Goal: Task Accomplishment & Management: Complete application form

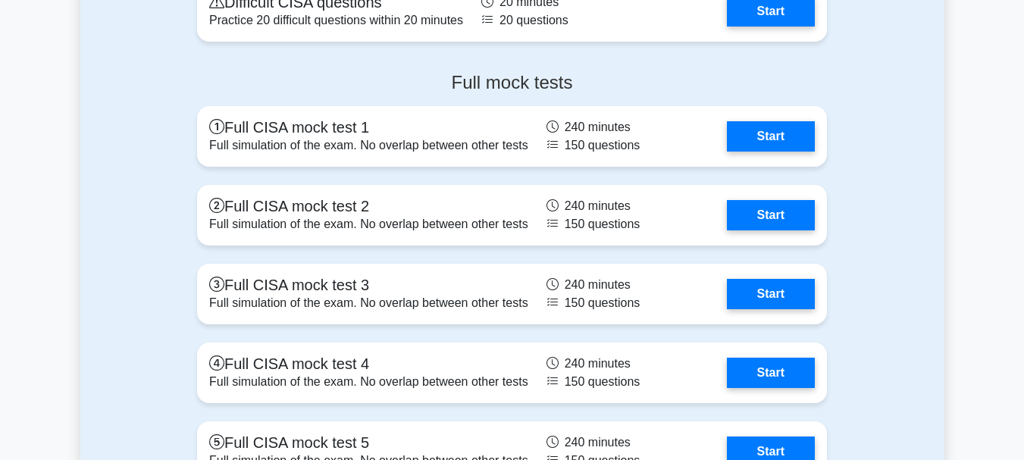
scroll to position [2332, 0]
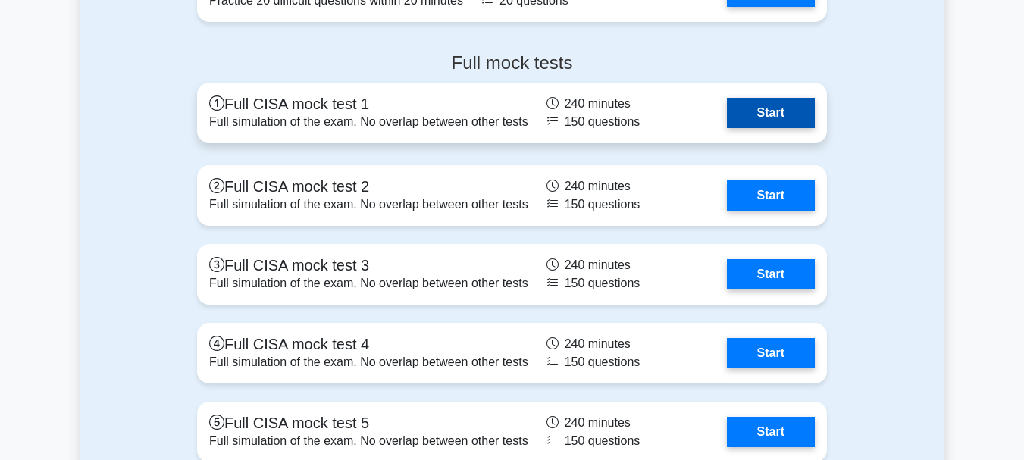
click at [773, 116] on link "Start" at bounding box center [771, 113] width 88 height 30
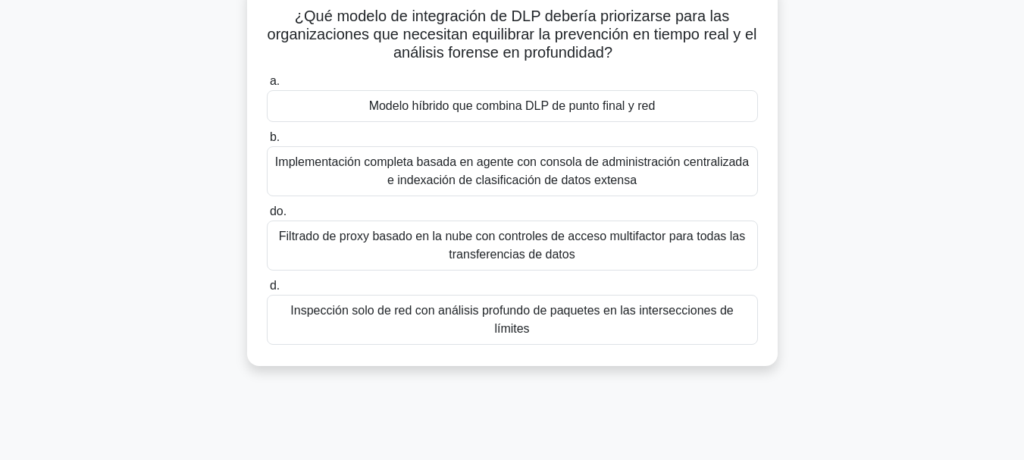
scroll to position [105, 0]
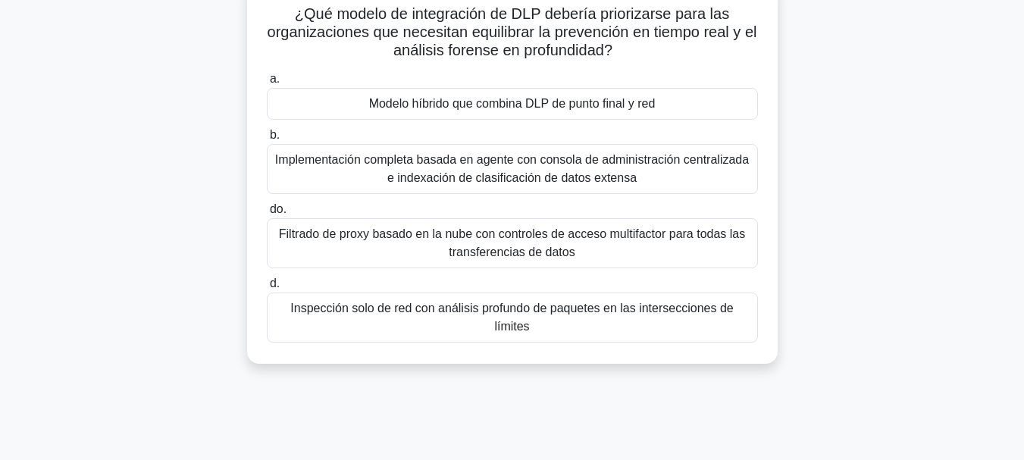
click at [400, 102] on font "Modelo híbrido que combina DLP de punto final y red" at bounding box center [512, 103] width 287 height 13
click at [267, 84] on input "a. Modelo híbrido que combina DLP de punto final y red" at bounding box center [267, 79] width 0 height 10
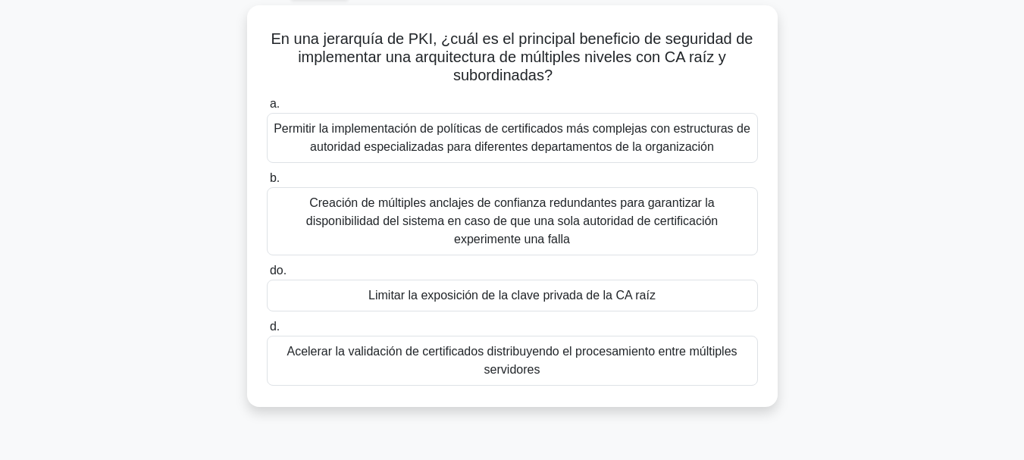
scroll to position [82, 0]
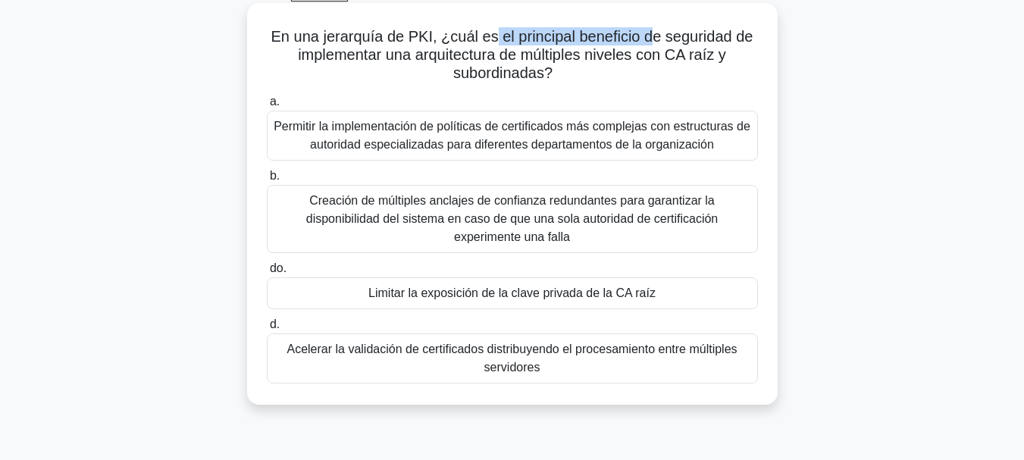
drag, startPoint x: 492, startPoint y: 35, endPoint x: 647, endPoint y: 32, distance: 155.4
click at [647, 32] on font "En una jerarquía de PKI, ¿cuál es el principal beneficio de seguridad de implem…" at bounding box center [512, 54] width 482 height 53
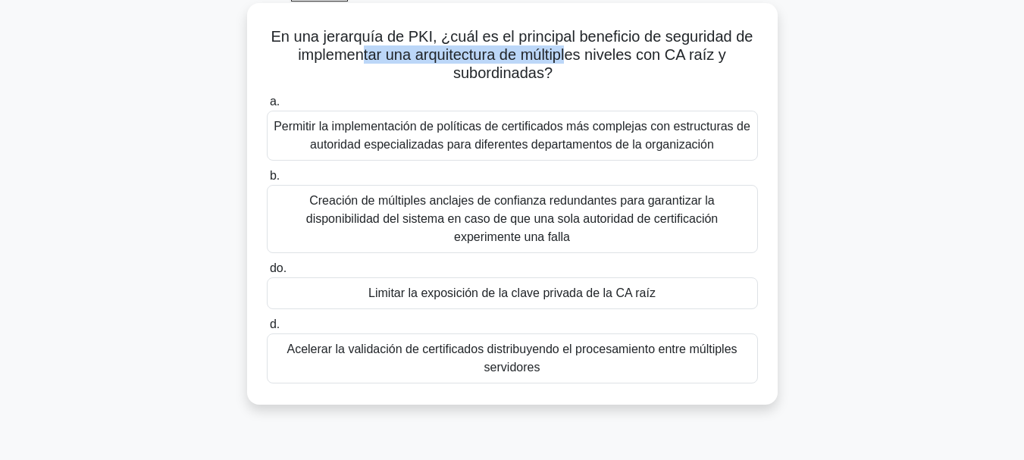
drag, startPoint x: 357, startPoint y: 52, endPoint x: 575, endPoint y: 59, distance: 217.6
click at [575, 59] on font "En una jerarquía de PKI, ¿cuál es el principal beneficio de seguridad de implem…" at bounding box center [512, 54] width 482 height 53
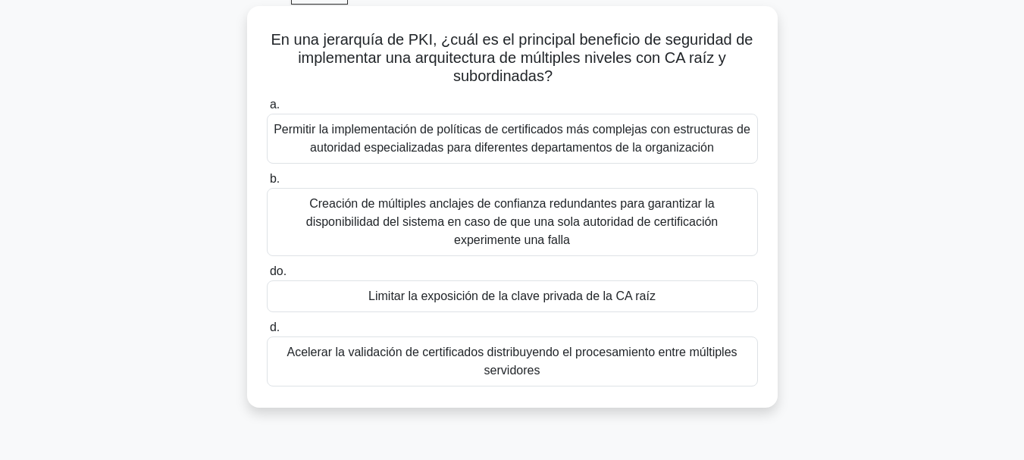
click at [363, 350] on font "Acelerar la validación de certificados distribuyendo el procesamiento entre múl…" at bounding box center [512, 361] width 450 height 31
click at [267, 333] on input "d. Acelerar la validación de certificados distribuyendo el procesamiento entre …" at bounding box center [267, 328] width 0 height 10
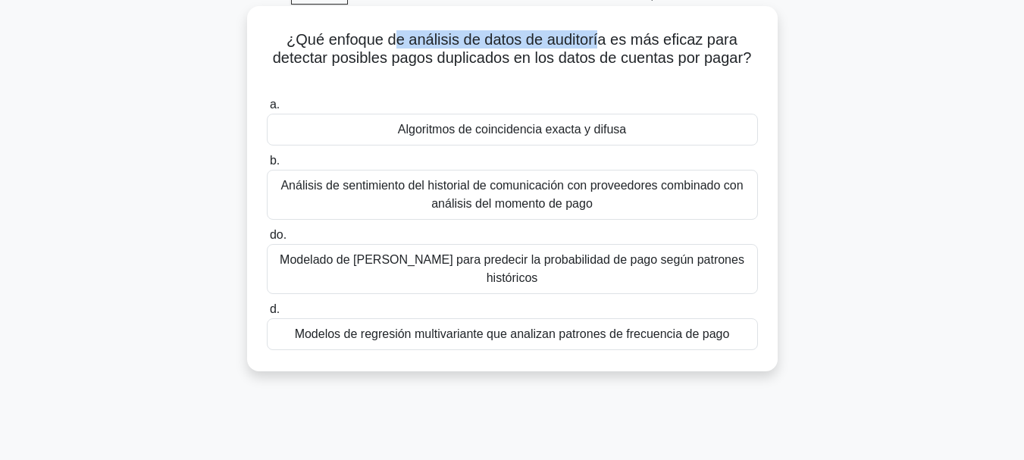
drag, startPoint x: 395, startPoint y: 37, endPoint x: 603, endPoint y: 16, distance: 208.8
click at [603, 16] on div "¿Qué enfoque de análisis de datos de auditoría es más eficaz para detectar posi…" at bounding box center [512, 188] width 518 height 353
click at [359, 261] on font "Modelado de [PERSON_NAME] para predecir la probabilidad de pago según patrones …" at bounding box center [512, 268] width 465 height 31
click at [267, 240] on input "do. Modelado de [PERSON_NAME] para predecir la probabilidad de pago según patro…" at bounding box center [267, 235] width 0 height 10
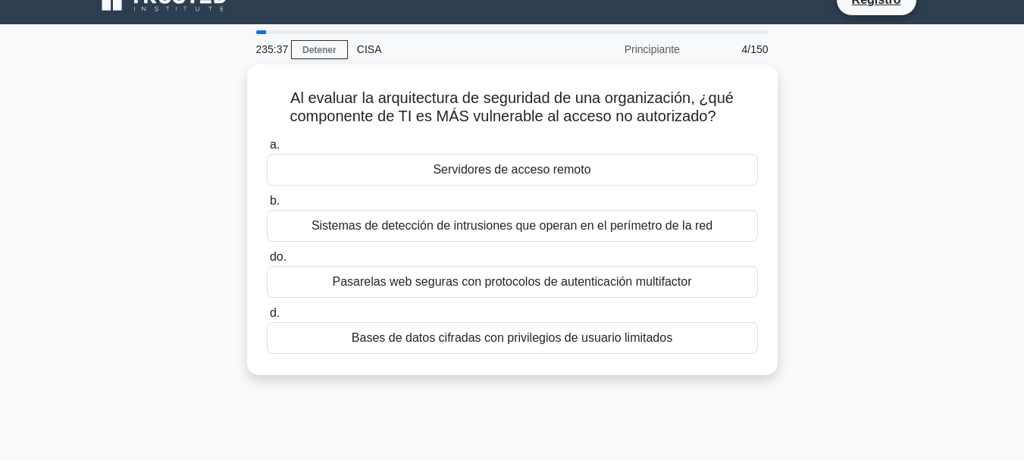
scroll to position [27, 0]
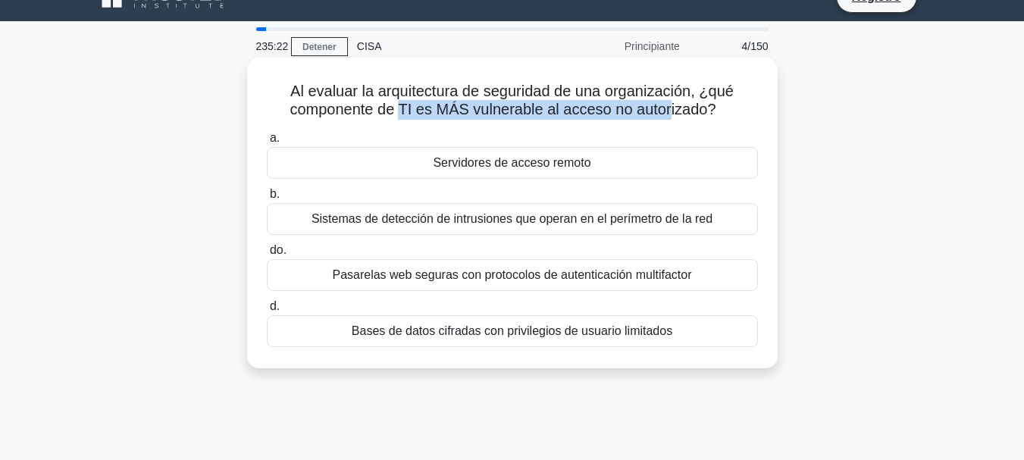
drag, startPoint x: 397, startPoint y: 112, endPoint x: 670, endPoint y: 108, distance: 272.9
click at [670, 108] on font "Al evaluar la arquitectura de seguridad de una organización, ¿qué componente de…" at bounding box center [512, 100] width 444 height 35
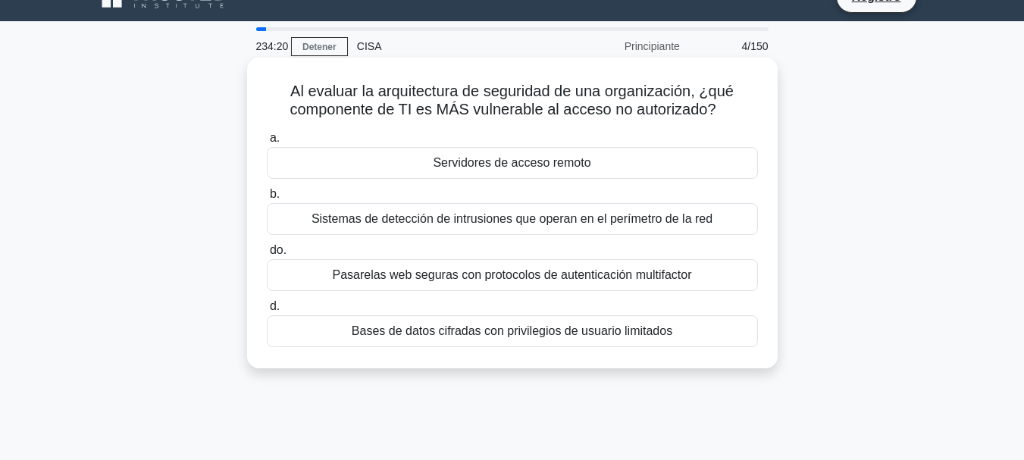
click at [381, 333] on font "Bases de datos cifradas con privilegios de usuario limitados" at bounding box center [512, 330] width 321 height 13
click at [267, 312] on input "d. Bases de datos cifradas con privilegios de usuario limitados" at bounding box center [267, 307] width 0 height 10
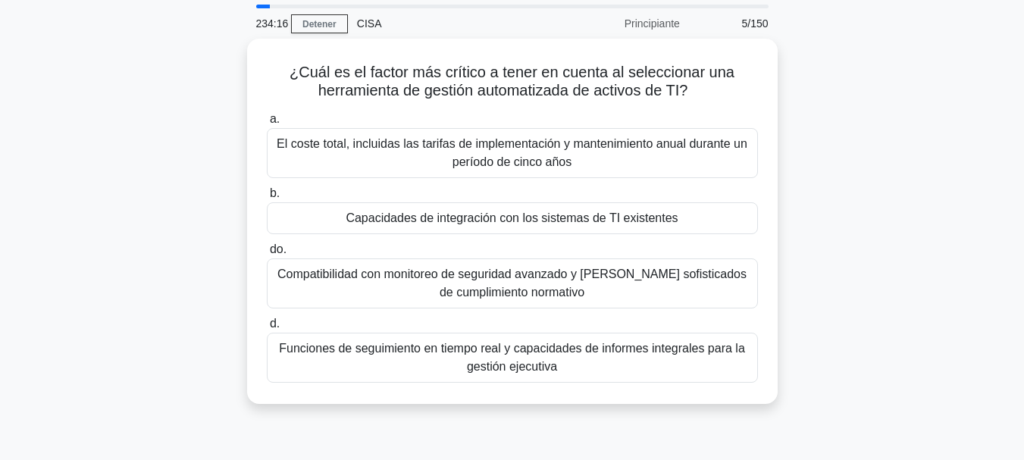
scroll to position [60, 0]
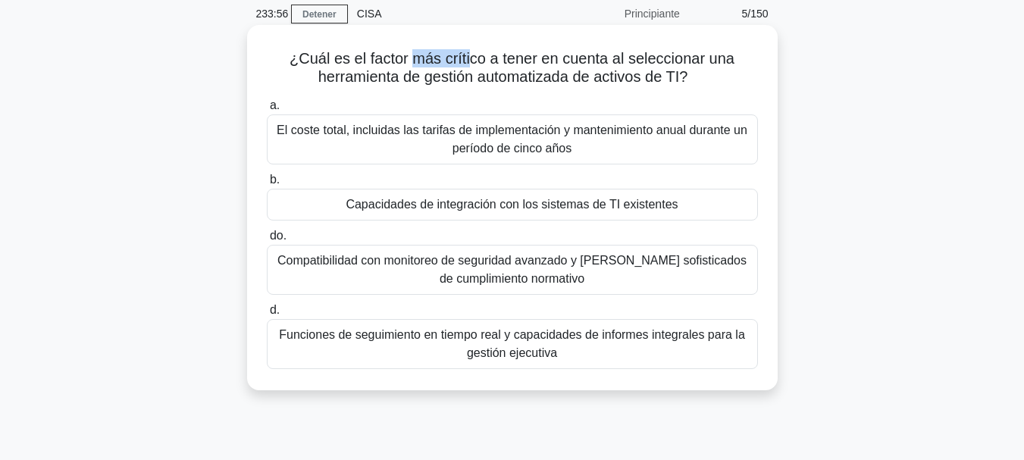
drag, startPoint x: 412, startPoint y: 56, endPoint x: 469, endPoint y: 55, distance: 56.9
click at [469, 55] on font "¿Cuál es el factor más crítico a tener en cuenta al seleccionar una herramienta…" at bounding box center [512, 67] width 445 height 35
click at [395, 265] on font "Compatibilidad con monitoreo de seguridad avanzado y marcos sofisticados de cum…" at bounding box center [511, 269] width 469 height 31
click at [267, 241] on input "do. Compatibilidad con monitoreo de seguridad avanzado y marcos sofisticados de…" at bounding box center [267, 236] width 0 height 10
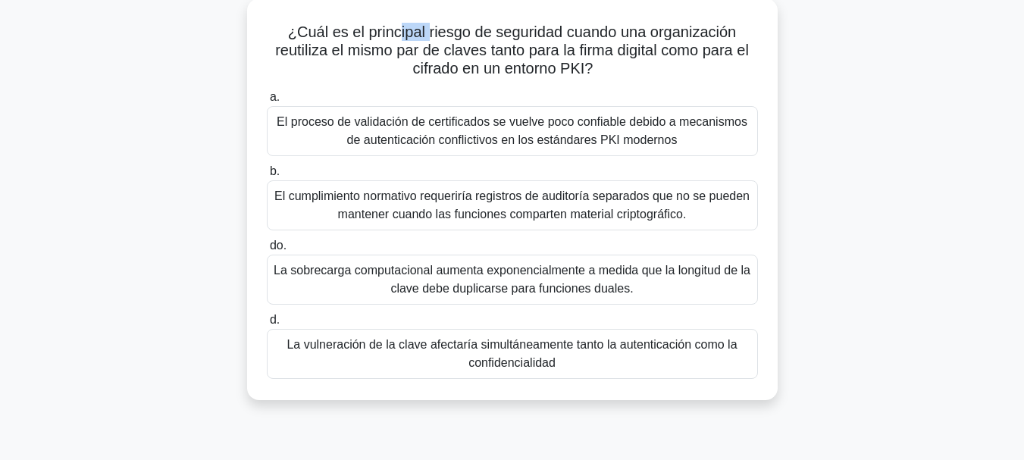
scroll to position [77, 0]
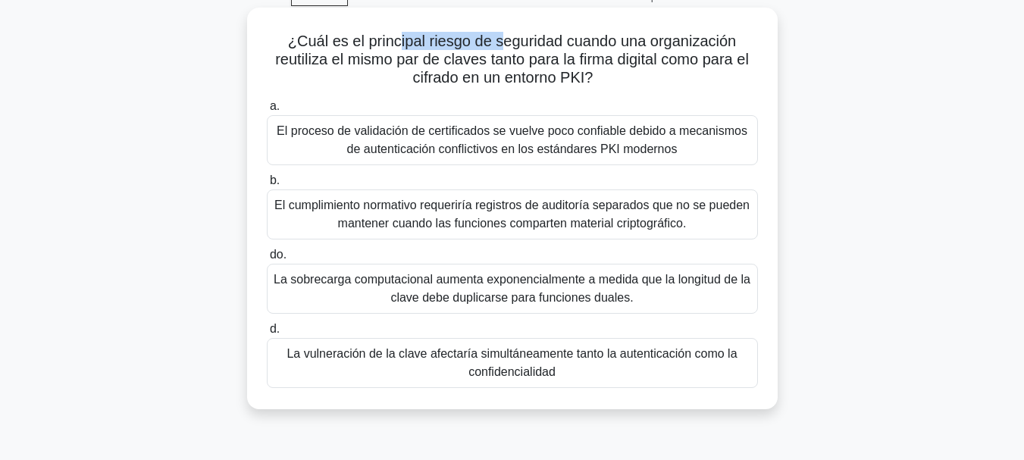
drag, startPoint x: 394, startPoint y: 14, endPoint x: 503, endPoint y: 22, distance: 109.4
click at [503, 22] on div "¿Cuál es el principal riesgo de seguridad cuando una organización reutiliza el …" at bounding box center [512, 209] width 518 height 390
click at [452, 218] on font "El cumplimiento normativo requeriría registros de auditoría separados que no se…" at bounding box center [511, 214] width 475 height 31
click at [267, 186] on input "b. El cumplimiento normativo requeriría registros de auditoría separados que no…" at bounding box center [267, 181] width 0 height 10
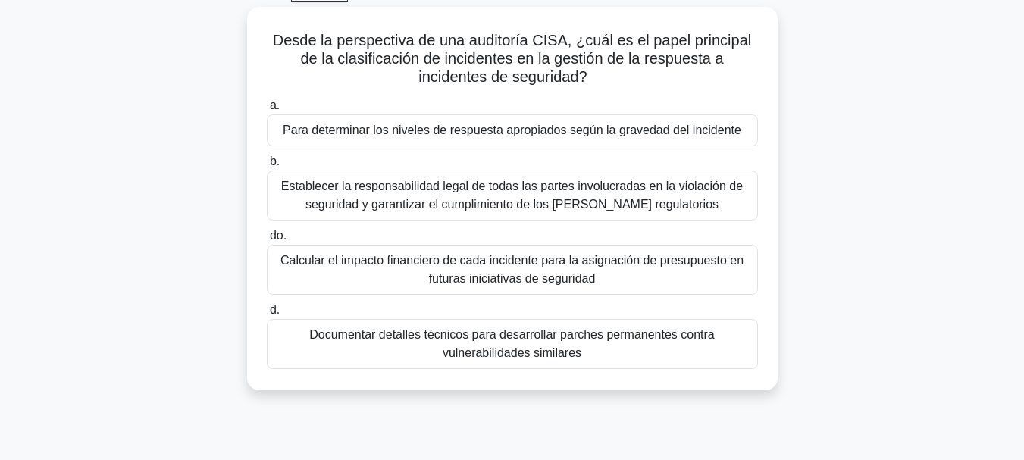
scroll to position [85, 0]
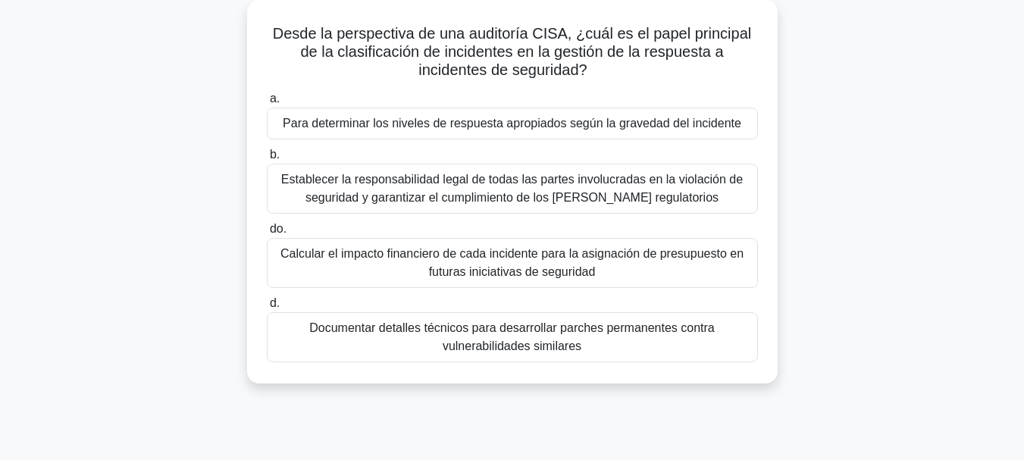
click at [357, 124] on font "Para determinar los niveles de respuesta apropiados según la gravedad del incid…" at bounding box center [512, 123] width 459 height 13
click at [267, 104] on input "a. Para determinar los niveles de respuesta apropiados según la gravedad del in…" at bounding box center [267, 99] width 0 height 10
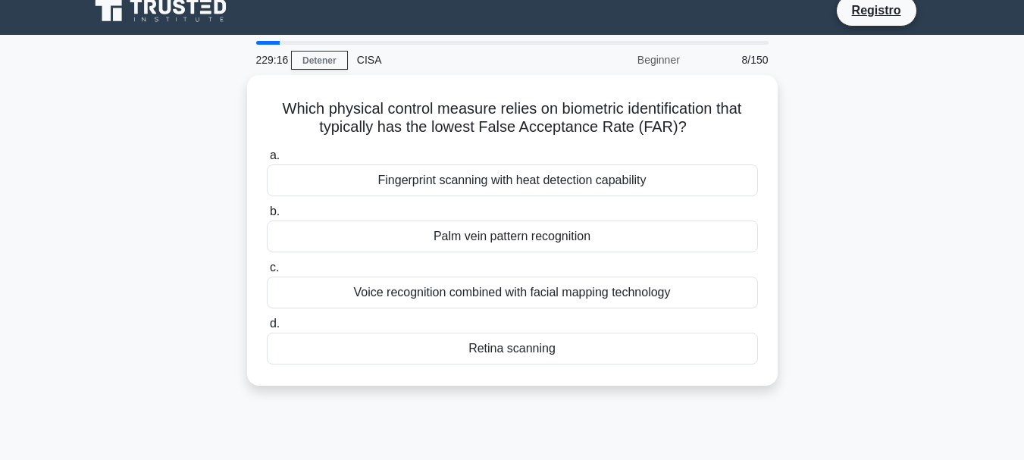
scroll to position [0, 0]
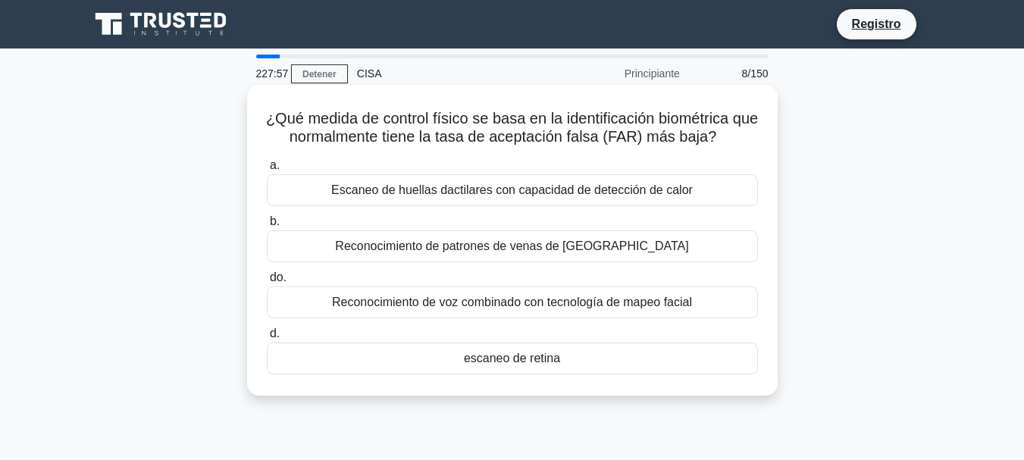
click at [503, 252] on font "Reconocimiento de patrones de venas de la palma" at bounding box center [511, 246] width 353 height 13
click at [267, 227] on input "b. Reconocimiento de patrones de venas de la palma" at bounding box center [267, 222] width 0 height 10
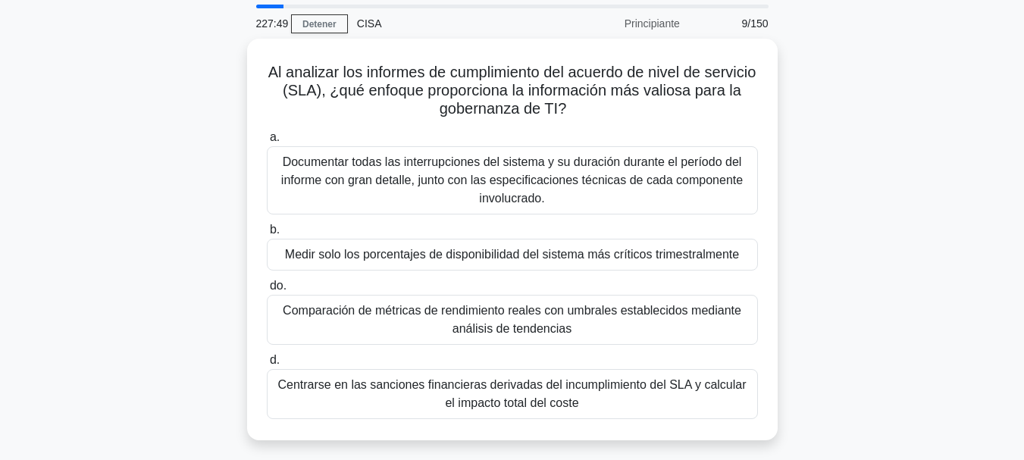
scroll to position [52, 0]
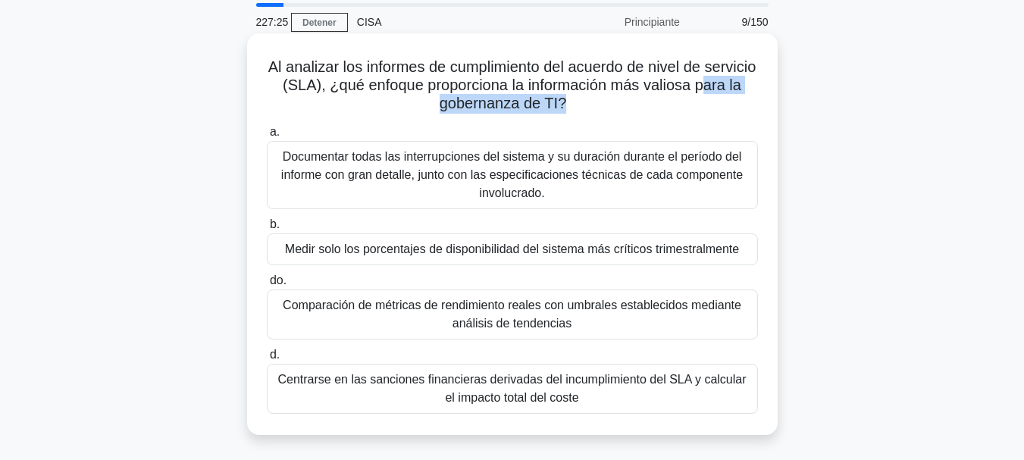
drag, startPoint x: 423, startPoint y: 106, endPoint x: 587, endPoint y: 109, distance: 163.7
click at [587, 109] on font "Al analizar los informes de cumplimiento del acuerdo de nivel de servicio (SLA)…" at bounding box center [512, 84] width 488 height 53
drag, startPoint x: 414, startPoint y: 85, endPoint x: 516, endPoint y: 89, distance: 102.4
click at [516, 89] on font "Al analizar los informes de cumplimiento del acuerdo de nivel de servicio (SLA)…" at bounding box center [512, 84] width 488 height 53
click at [520, 390] on font "Centrarse en las sanciones financieras derivadas del incumplimiento del SLA y c…" at bounding box center [513, 389] width 478 height 36
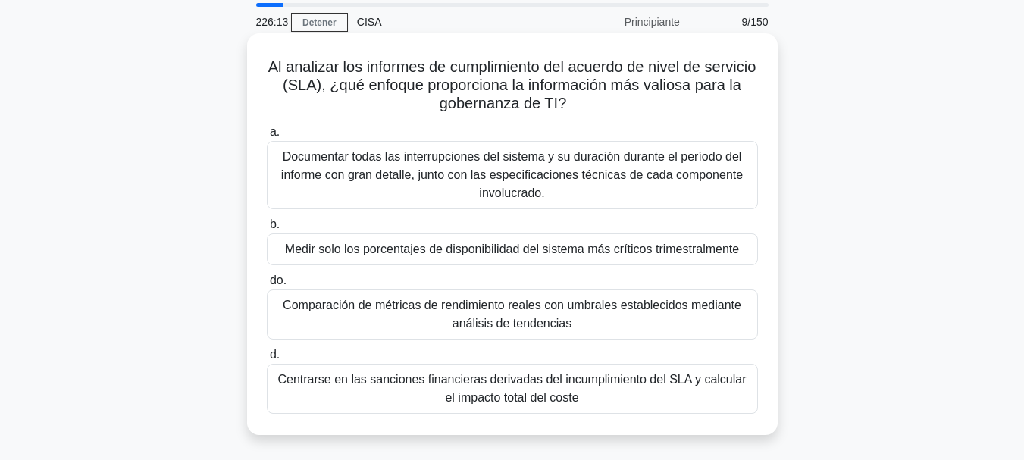
click at [267, 360] on input "d. Centrarse en las sanciones financieras derivadas del incumplimiento del SLA …" at bounding box center [267, 355] width 0 height 10
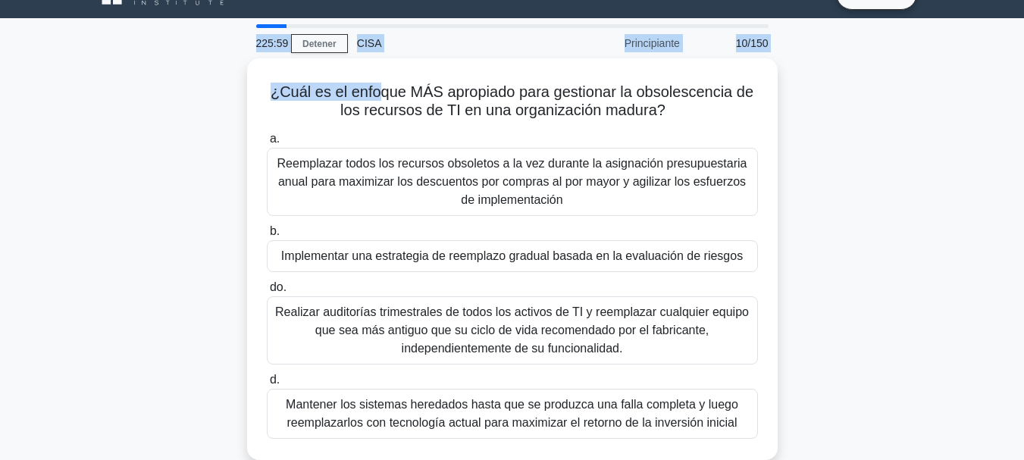
scroll to position [0, 0]
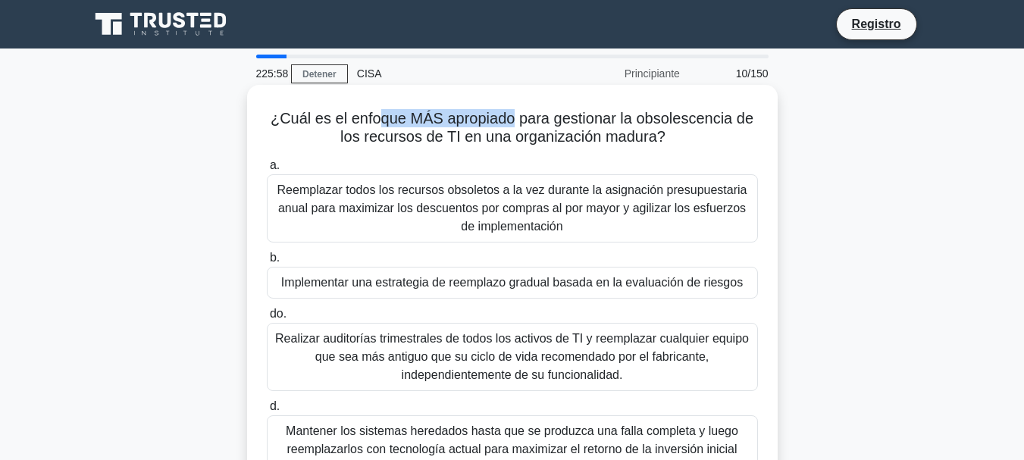
drag, startPoint x: 379, startPoint y: 12, endPoint x: 510, endPoint y: 117, distance: 167.7
click at [510, 117] on font "¿Cuál es el enfoque MÁS apropiado para gestionar la obsolescencia de los recurs…" at bounding box center [512, 127] width 483 height 35
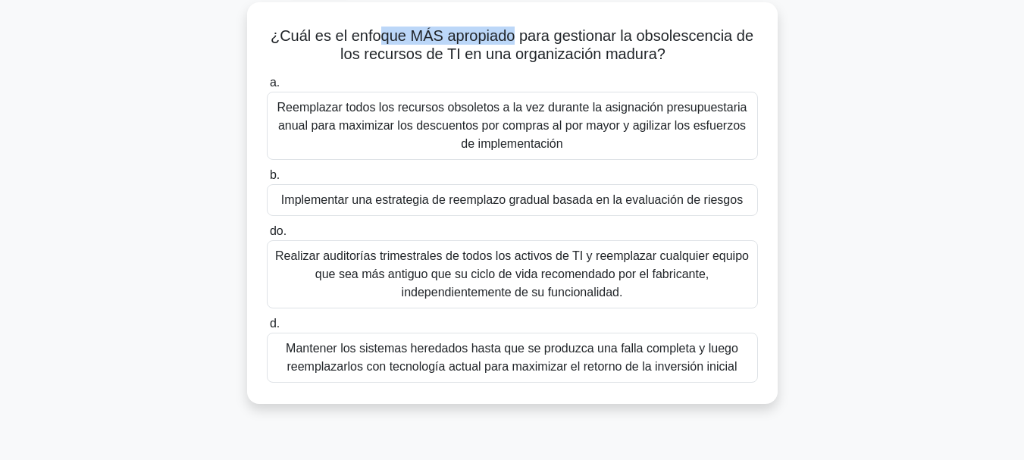
scroll to position [93, 0]
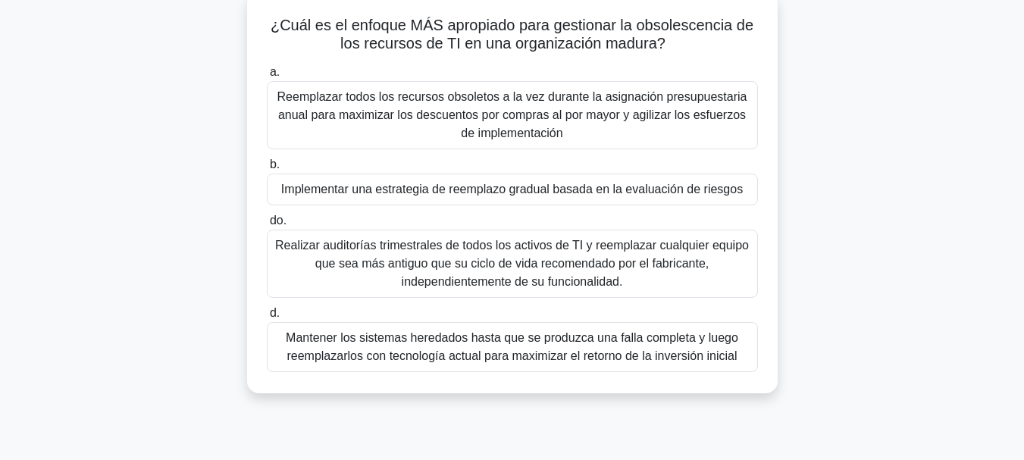
click at [575, 190] on font "Implementar una estrategia de reemplazo gradual basada en la evaluación de ries…" at bounding box center [512, 189] width 462 height 13
click at [267, 170] on input "b. Implementar una estrategia de reemplazo gradual basada en la evaluación de r…" at bounding box center [267, 165] width 0 height 10
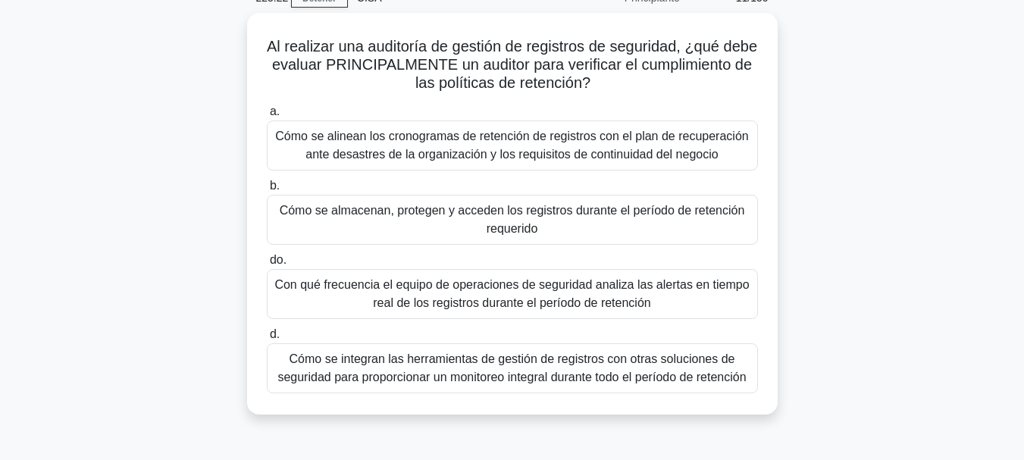
scroll to position [82, 0]
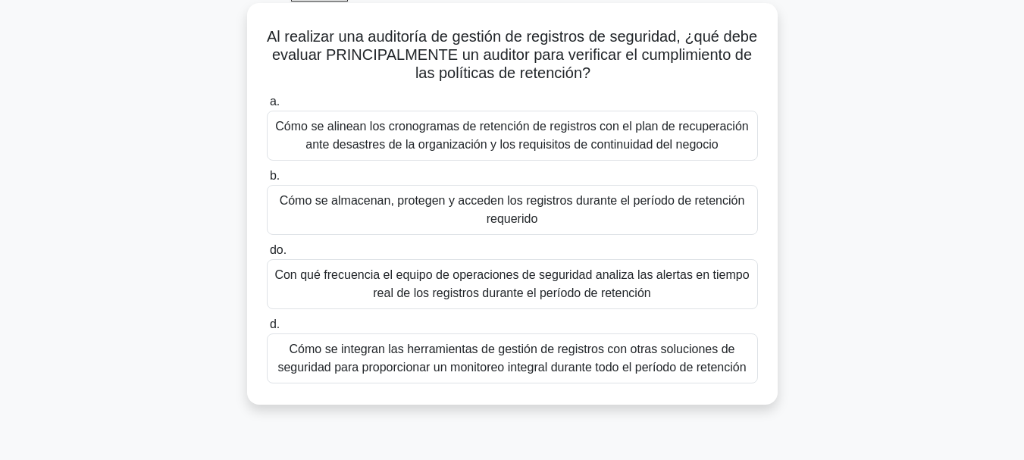
click at [687, 210] on font "Cómo se almacenan, protegen y acceden los registros durante el período de reten…" at bounding box center [513, 210] width 478 height 36
click at [267, 181] on input "b. Cómo se almacenan, protegen y acceden los registros durante el período de re…" at bounding box center [267, 176] width 0 height 10
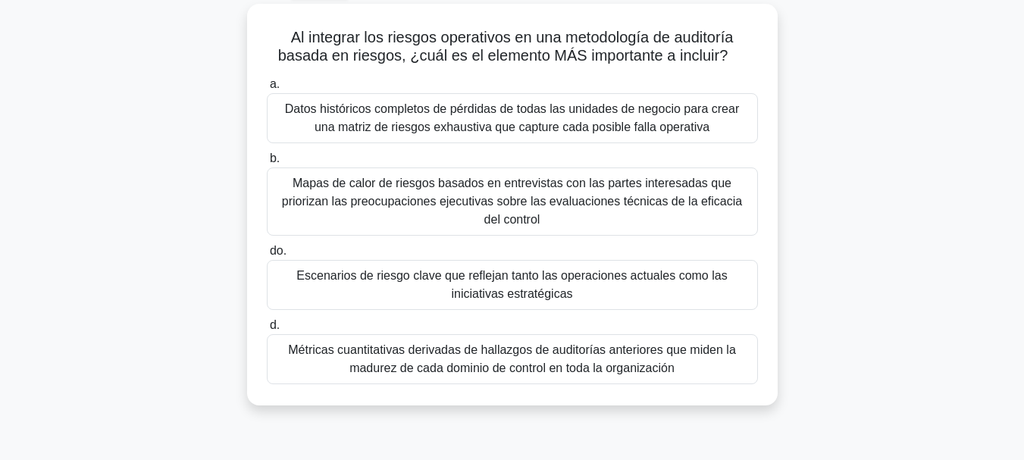
scroll to position [92, 0]
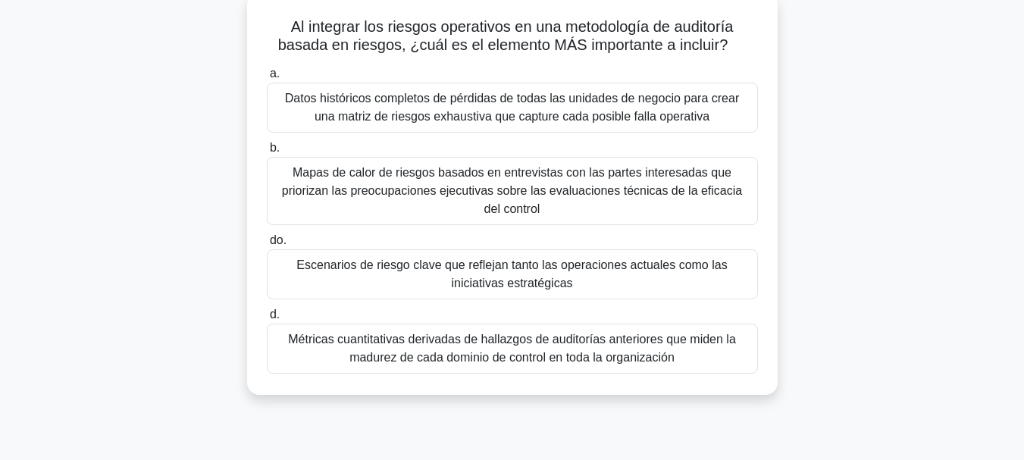
click at [532, 271] on font "Escenarios de riesgo clave que reflejan tanto las operaciones actuales como las…" at bounding box center [511, 273] width 431 height 31
click at [267, 246] on input "do. Escenarios de riesgo clave que reflejan tanto las operaciones actuales como…" at bounding box center [267, 241] width 0 height 10
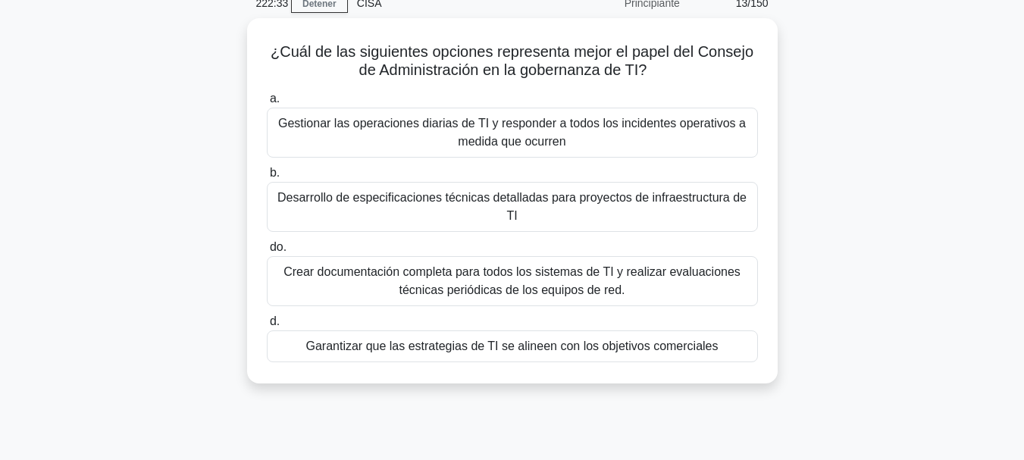
scroll to position [66, 0]
drag, startPoint x: 708, startPoint y: 55, endPoint x: 744, endPoint y: 57, distance: 35.7
click at [744, 57] on font "¿Cuál de las siguientes opciones representa mejor el papel del Consejo de Admin…" at bounding box center [512, 61] width 483 height 35
click at [629, 340] on font "Garantizar que las estrategias de TI se alineen con los objetivos comerciales" at bounding box center [512, 346] width 412 height 13
click at [267, 327] on input "d. Garantizar que las estrategias de TI se alineen con los objetivos comerciales" at bounding box center [267, 323] width 0 height 10
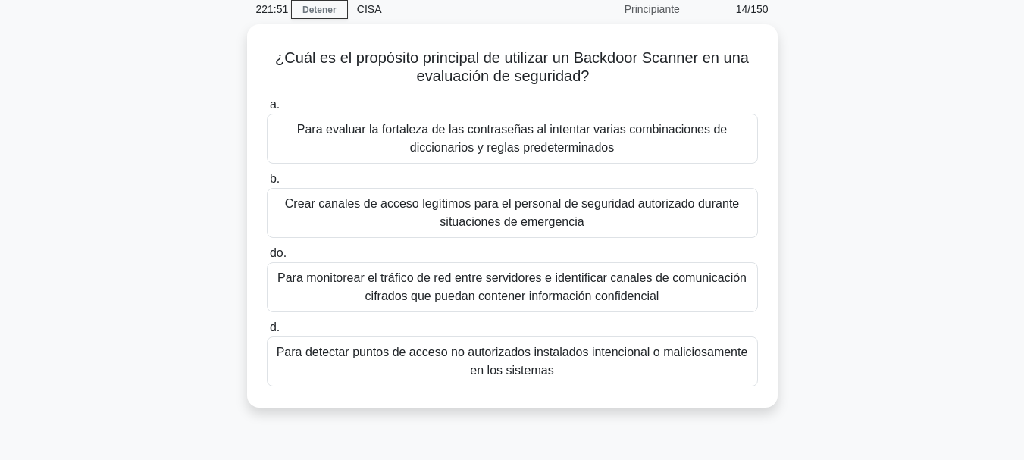
scroll to position [67, 0]
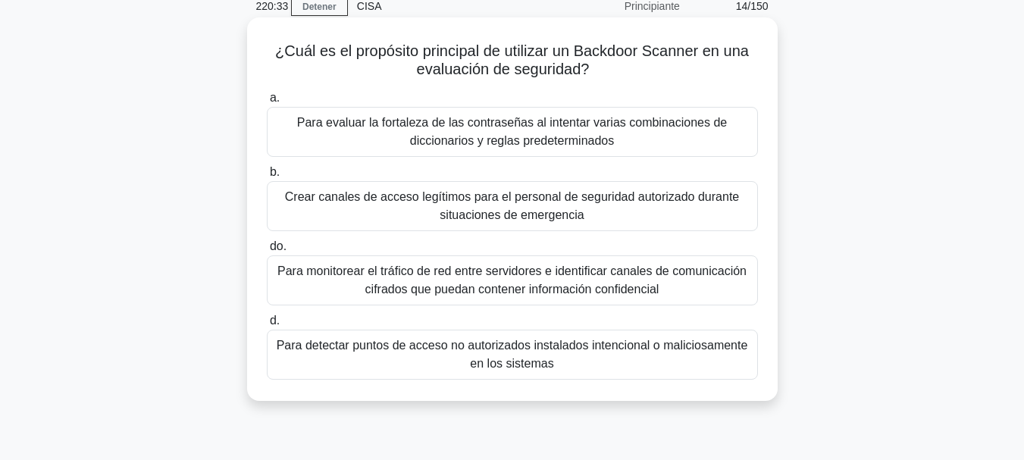
click at [578, 350] on font "Para detectar puntos de acceso no autorizados instalados intencional o malicios…" at bounding box center [512, 354] width 471 height 31
click at [267, 326] on input "d. Para detectar puntos de acceso no autorizados instalados intencional o malic…" at bounding box center [267, 321] width 0 height 10
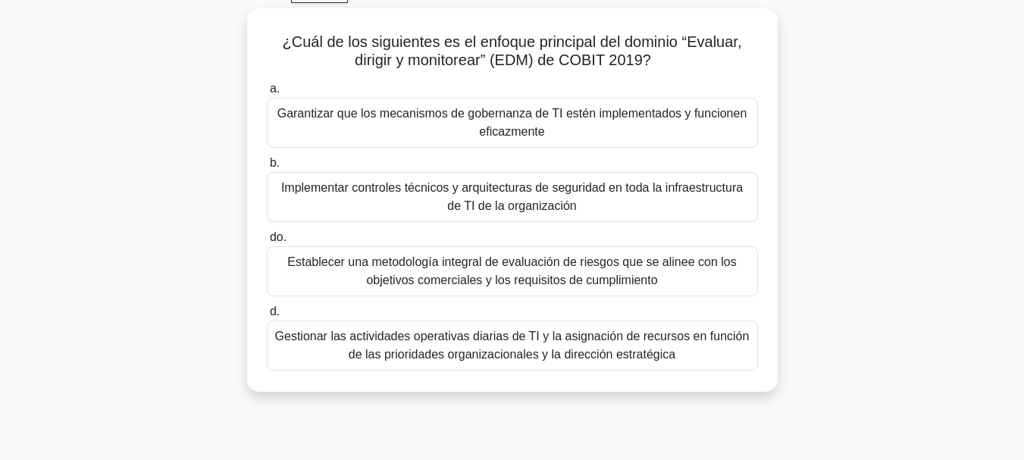
scroll to position [93, 0]
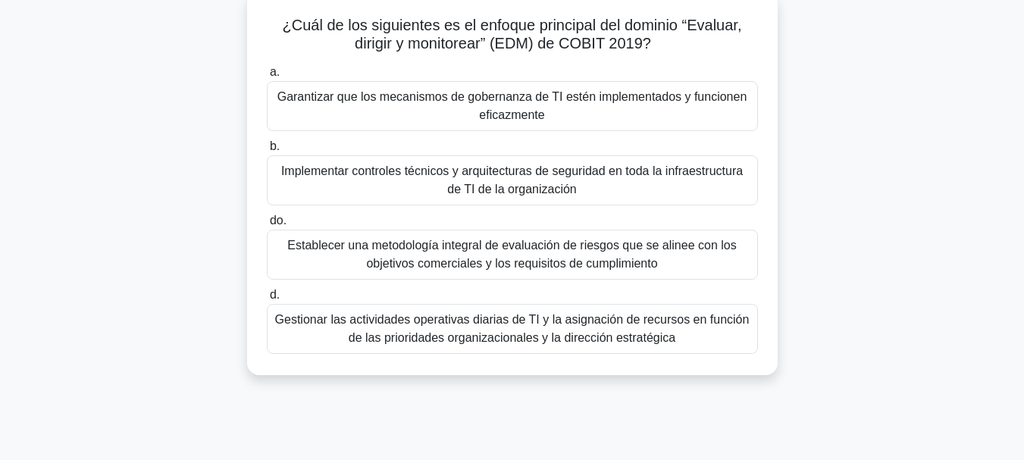
click at [443, 323] on font "Gestionar las actividades operativas diarias de TI y la asignación de recursos …" at bounding box center [512, 328] width 474 height 31
click at [267, 300] on input "d. Gestionar las actividades operativas diarias de TI y la asignación de recurs…" at bounding box center [267, 295] width 0 height 10
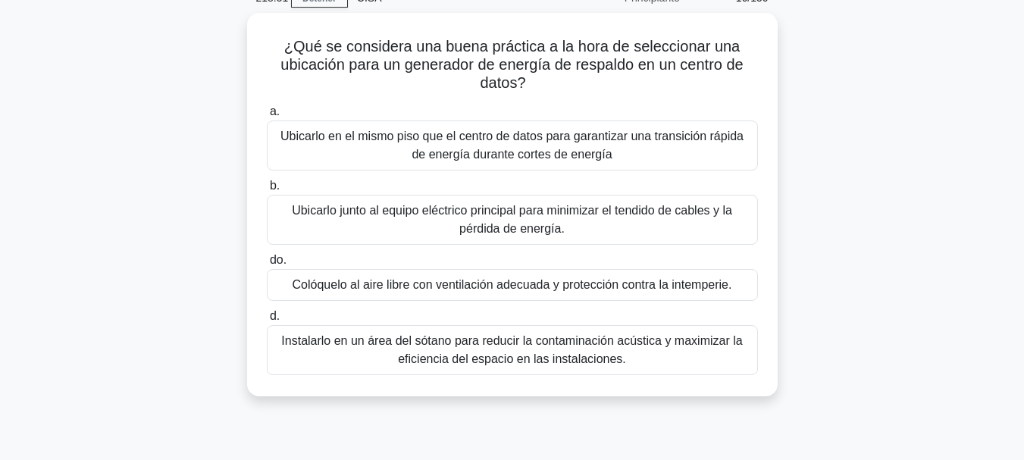
scroll to position [80, 0]
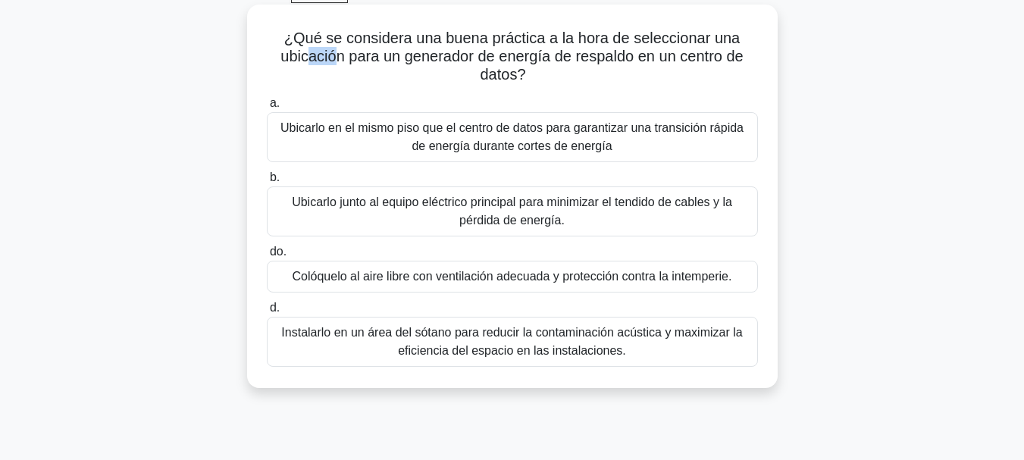
drag, startPoint x: 305, startPoint y: 55, endPoint x: 331, endPoint y: 61, distance: 26.3
click at [331, 61] on font "¿Qué se considera una buena práctica a la hora de seleccionar una ubicación par…" at bounding box center [511, 56] width 462 height 53
click at [549, 348] on font "Instalarlo en un área del sótano para reducir la contaminación acústica y maxim…" at bounding box center [511, 341] width 461 height 31
click at [267, 313] on input "d. Instalarlo en un área del sótano para reducir la contaminación acústica y ma…" at bounding box center [267, 308] width 0 height 10
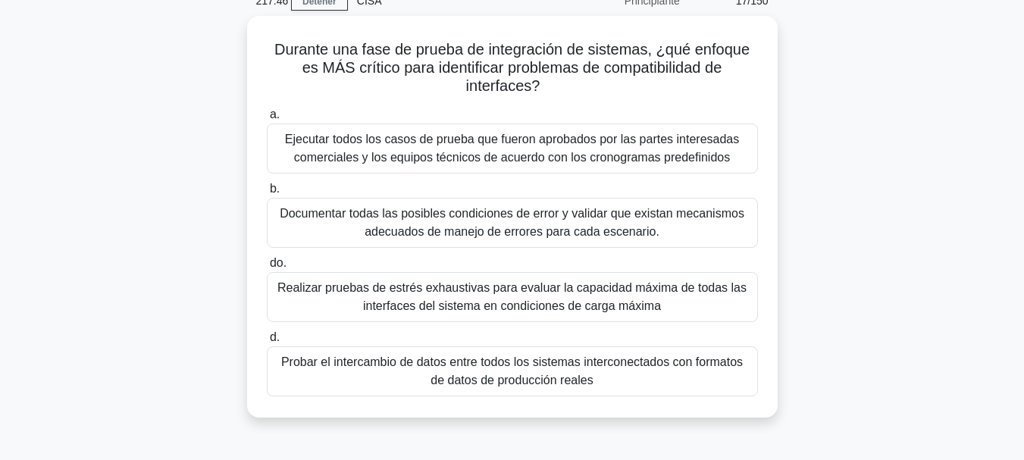
scroll to position [90, 0]
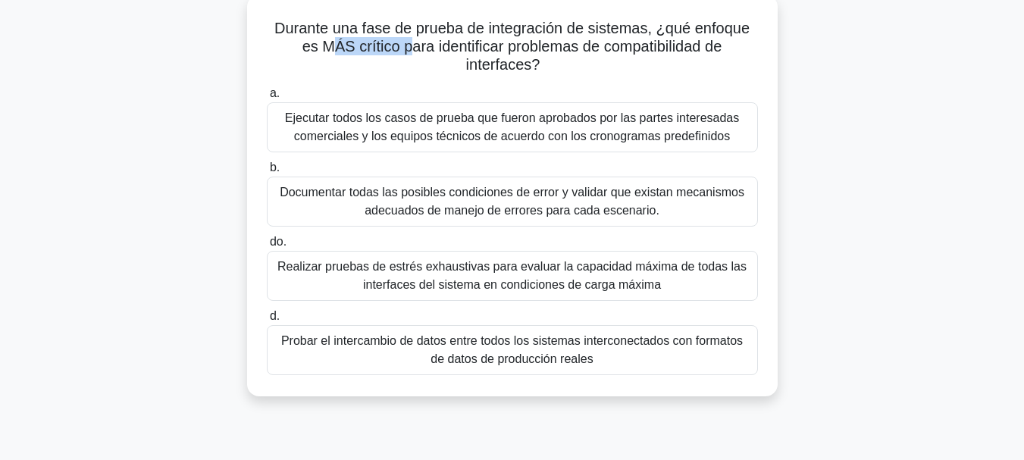
drag, startPoint x: 325, startPoint y: 55, endPoint x: 406, endPoint y: 56, distance: 81.1
click at [406, 56] on font "Durante una fase de prueba de integración de sistemas, ¿qué enfoque es MÁS crít…" at bounding box center [511, 46] width 475 height 53
click at [446, 276] on font "Realizar pruebas de estrés exhaustivas para evaluar la capacidad máxima de toda…" at bounding box center [513, 276] width 478 height 36
click at [267, 247] on input "do. Realizar pruebas de estrés exhaustivas para evaluar la capacidad máxima de …" at bounding box center [267, 242] width 0 height 10
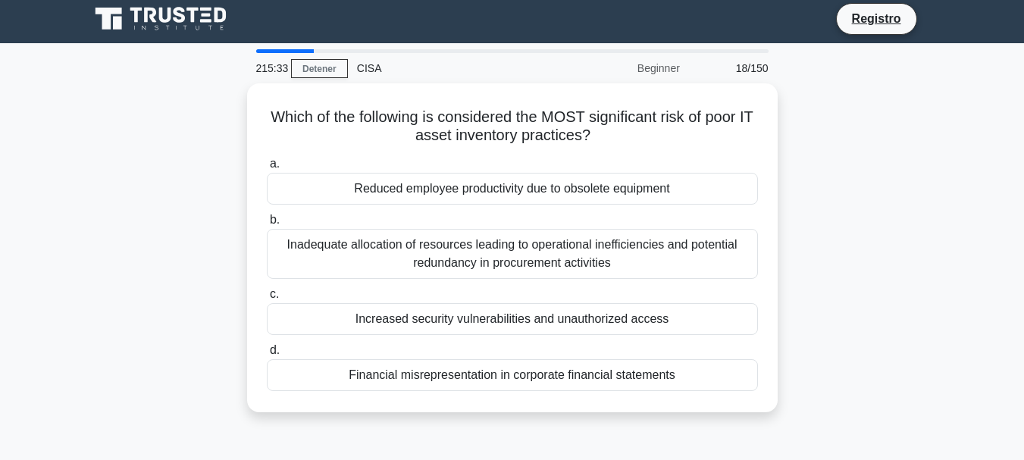
scroll to position [0, 0]
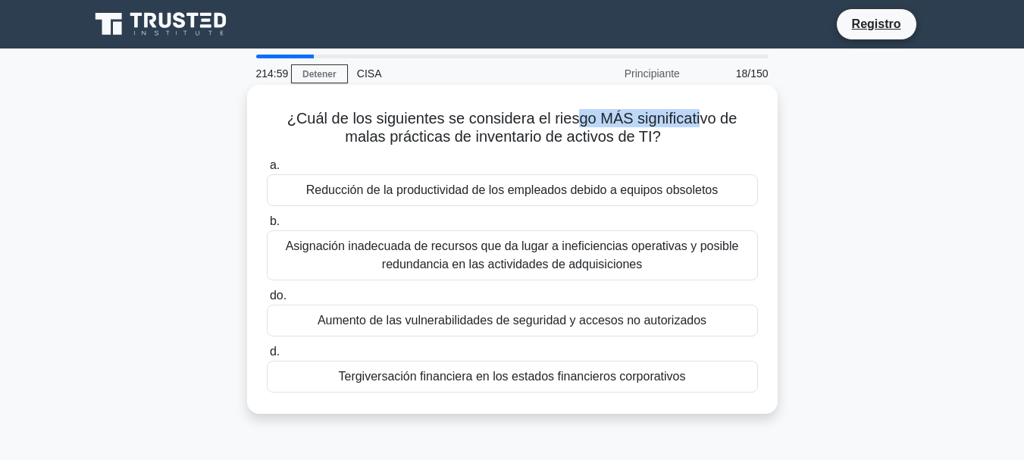
drag, startPoint x: 576, startPoint y: 116, endPoint x: 702, endPoint y: 111, distance: 125.9
click at [702, 111] on font "¿Cuál de los siguientes se considera el riesgo MÁS significativo de malas práct…" at bounding box center [512, 127] width 450 height 35
click at [631, 251] on font "Asignación inadecuada de recursos que da lugar a ineficiencias operativas y pos…" at bounding box center [512, 255] width 453 height 31
click at [267, 227] on input "b. Asignación inadecuada de recursos que da lugar a ineficiencias operativas y …" at bounding box center [267, 222] width 0 height 10
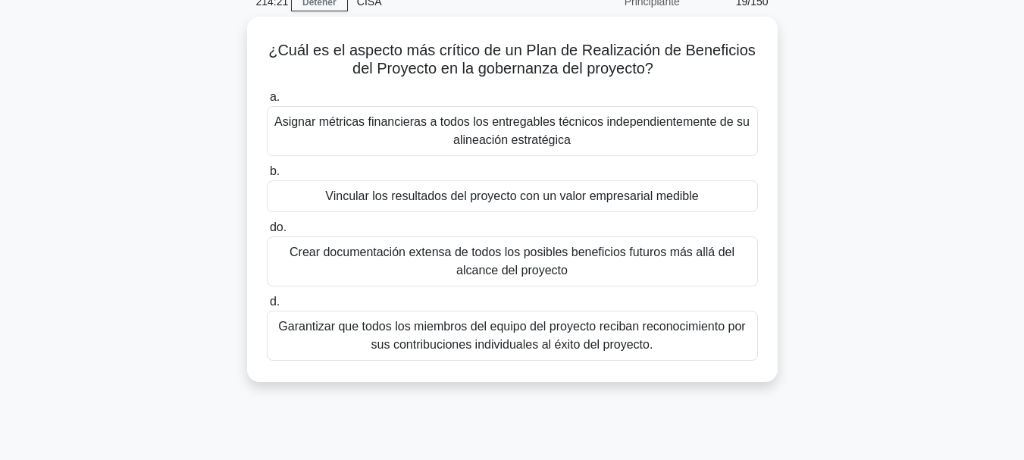
scroll to position [80, 0]
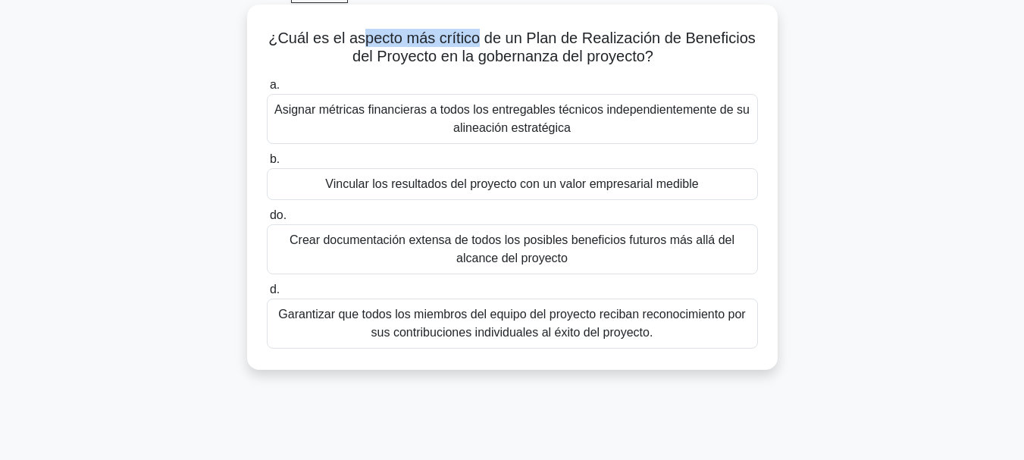
drag, startPoint x: 362, startPoint y: 39, endPoint x: 475, endPoint y: 40, distance: 113.7
click at [475, 40] on font "¿Cuál es el aspecto más crítico de un Plan de Realización de Beneficios del Pro…" at bounding box center [511, 47] width 487 height 35
click at [634, 183] on font "Vincular los resultados del proyecto con un valor empresarial medible" at bounding box center [511, 183] width 373 height 13
click at [267, 164] on input "b. Vincular los resultados del proyecto con un valor empresarial medible" at bounding box center [267, 160] width 0 height 10
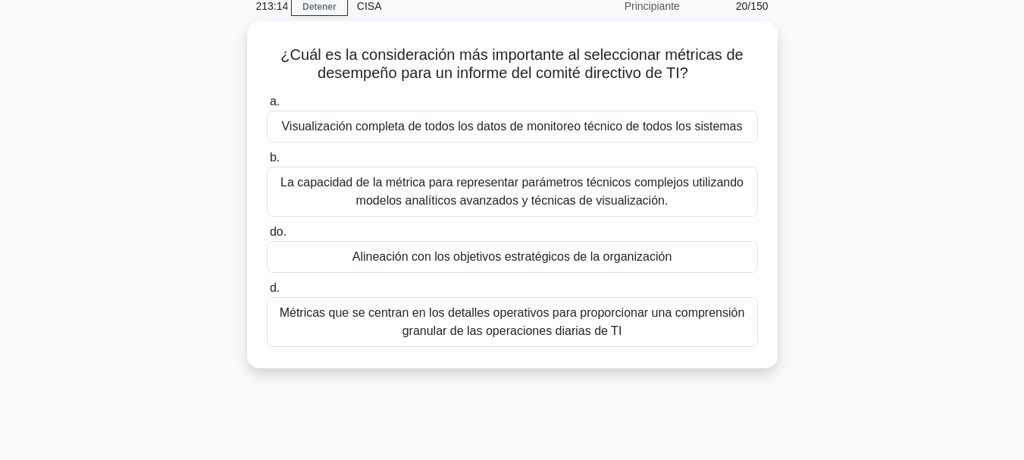
scroll to position [69, 0]
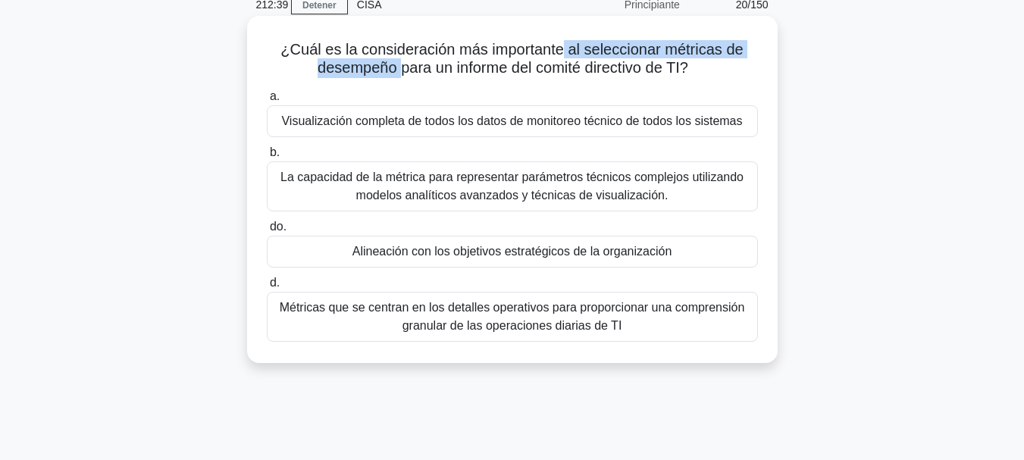
drag, startPoint x: 564, startPoint y: 49, endPoint x: 397, endPoint y: 60, distance: 167.1
click at [397, 60] on font "¿Cuál es la consideración más importante al seleccionar métricas de desempeño p…" at bounding box center [511, 58] width 462 height 35
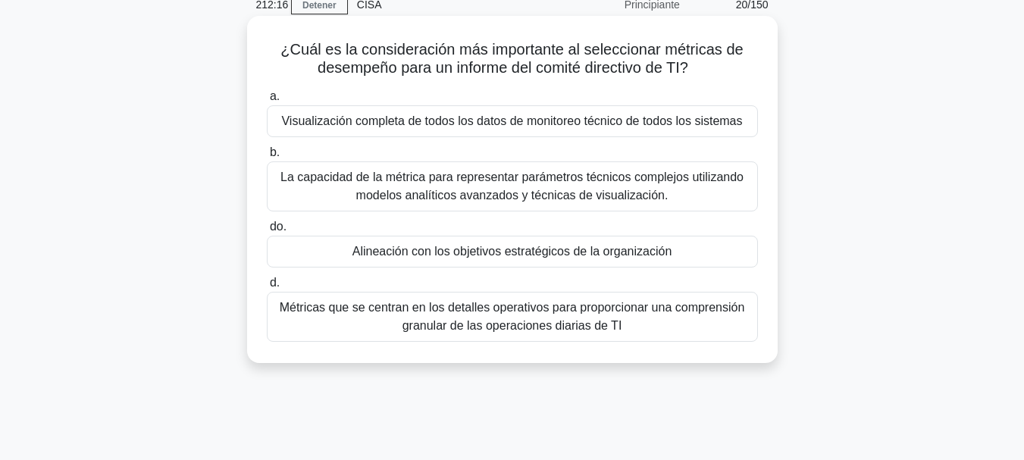
click at [587, 252] on font "Alineación con los objetivos estratégicos de la organización" at bounding box center [512, 251] width 320 height 13
click at [267, 232] on input "do. Alineación con los objetivos estratégicos de la organización" at bounding box center [267, 227] width 0 height 10
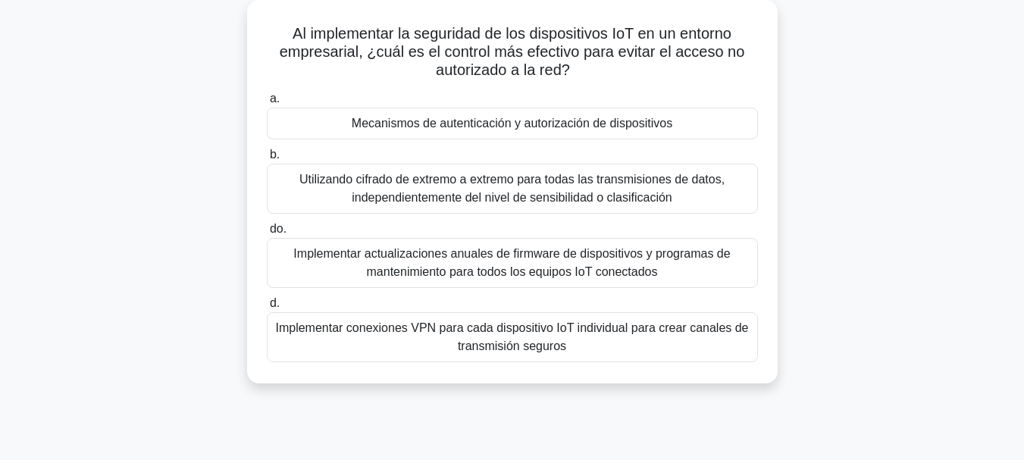
scroll to position [90, 0]
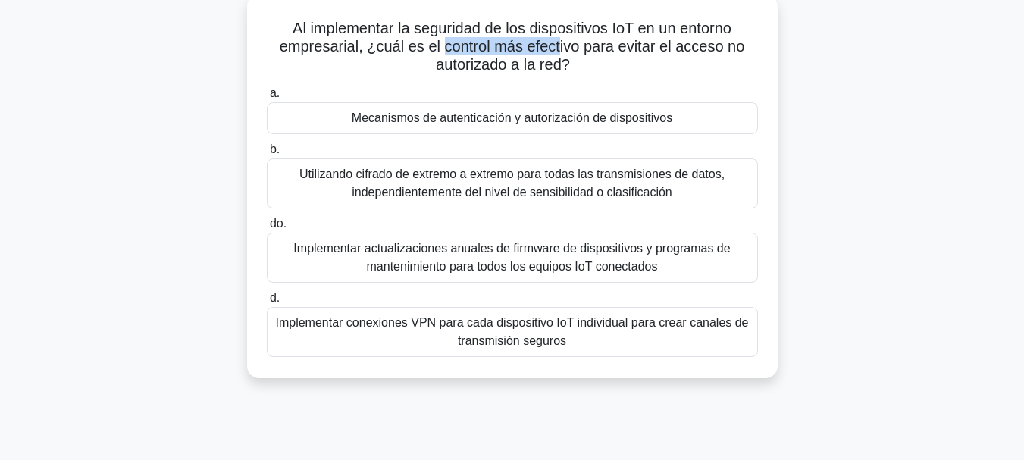
drag, startPoint x: 439, startPoint y: 49, endPoint x: 560, endPoint y: 42, distance: 121.5
click at [560, 42] on font "Al implementar la seguridad de los dispositivos IoT en un entorno empresarial, …" at bounding box center [512, 46] width 465 height 53
click at [494, 321] on font "Implementar conexiones VPN para cada dispositivo IoT individual para crear cana…" at bounding box center [511, 331] width 473 height 31
click at [267, 303] on input "d. Implementar conexiones VPN para cada dispositivo IoT individual para crear c…" at bounding box center [267, 298] width 0 height 10
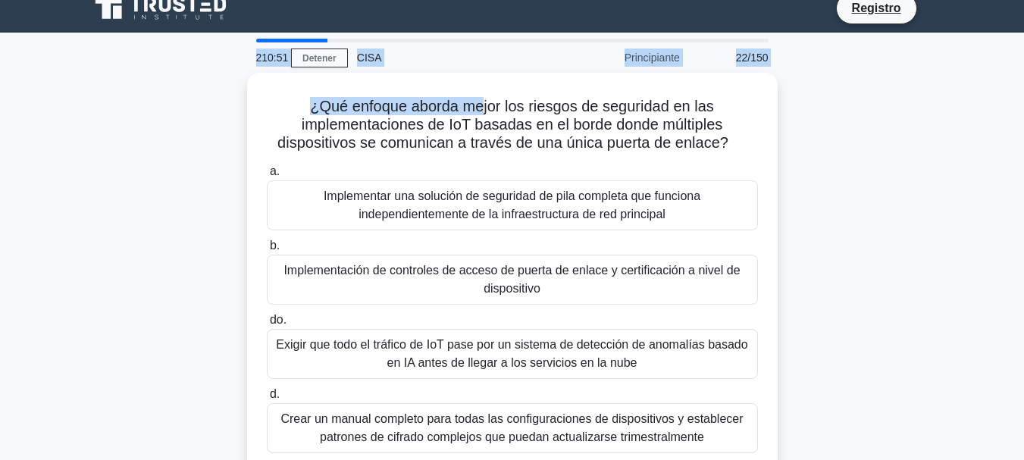
scroll to position [0, 0]
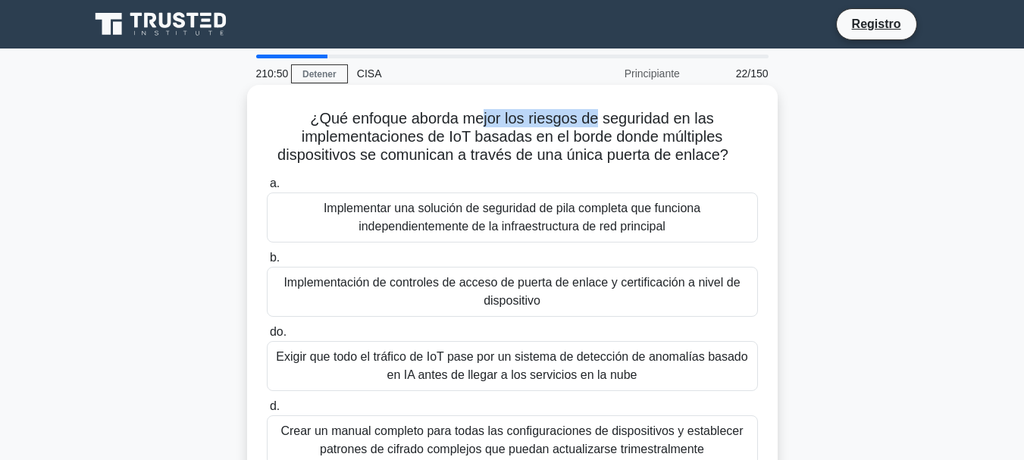
drag, startPoint x: 481, startPoint y: 21, endPoint x: 596, endPoint y: 113, distance: 146.7
click at [596, 113] on font "¿Qué enfoque aborda mejor los riesgos de seguridad en las implementaciones de I…" at bounding box center [502, 136] width 451 height 53
drag, startPoint x: 353, startPoint y: 117, endPoint x: 628, endPoint y: 96, distance: 275.9
click at [628, 96] on div "¿Qué enfoque aborda mejor los riesgos de seguridad en las implementaciones de I…" at bounding box center [512, 286] width 518 height 390
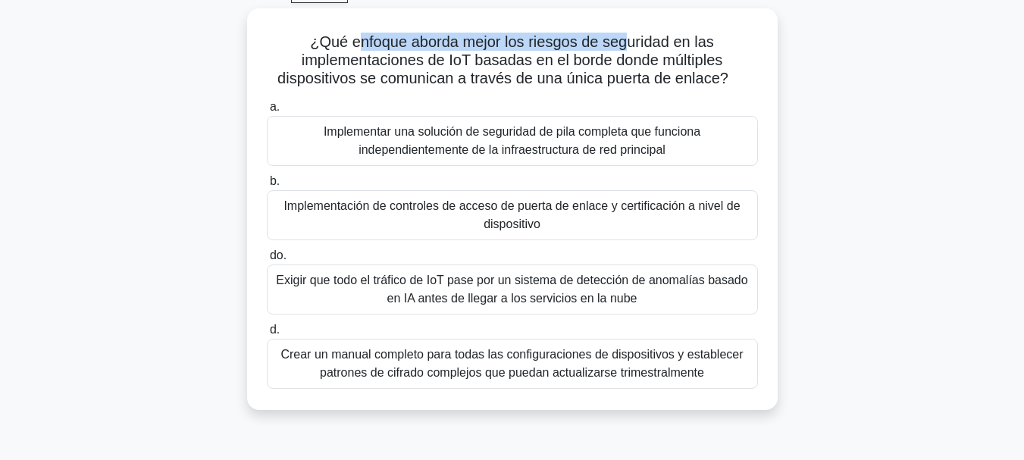
scroll to position [82, 0]
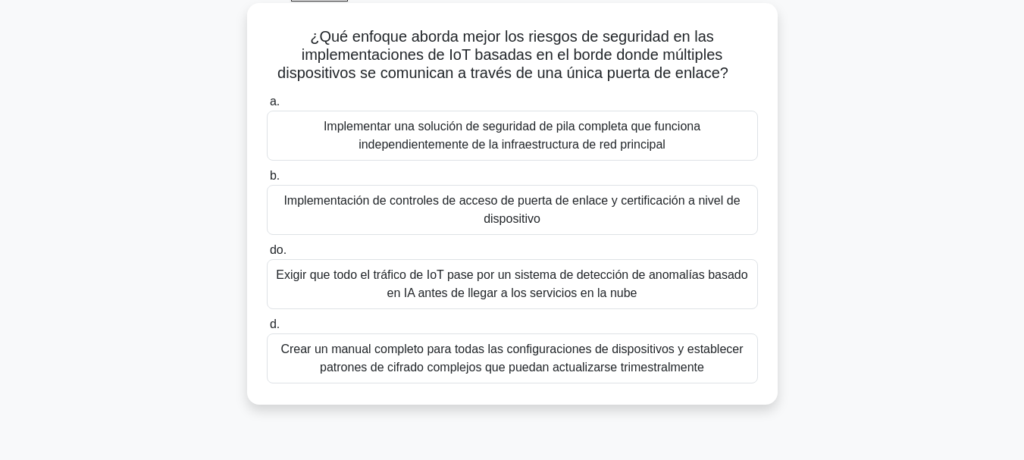
click at [607, 196] on font "Implementación de controles de acceso de puerta de enlace y certificación a niv…" at bounding box center [511, 209] width 456 height 31
click at [267, 181] on input "b. Implementación de controles de acceso de puerta de enlace y certificación a …" at bounding box center [267, 176] width 0 height 10
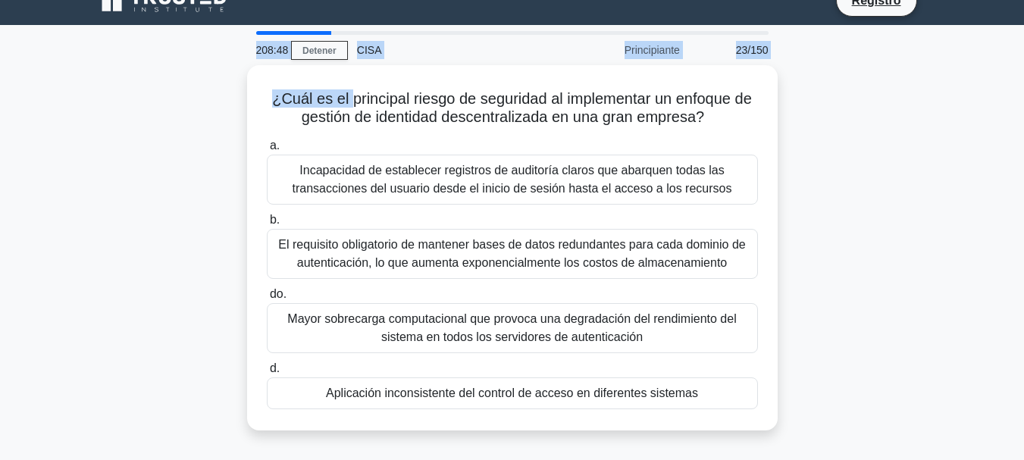
scroll to position [13, 0]
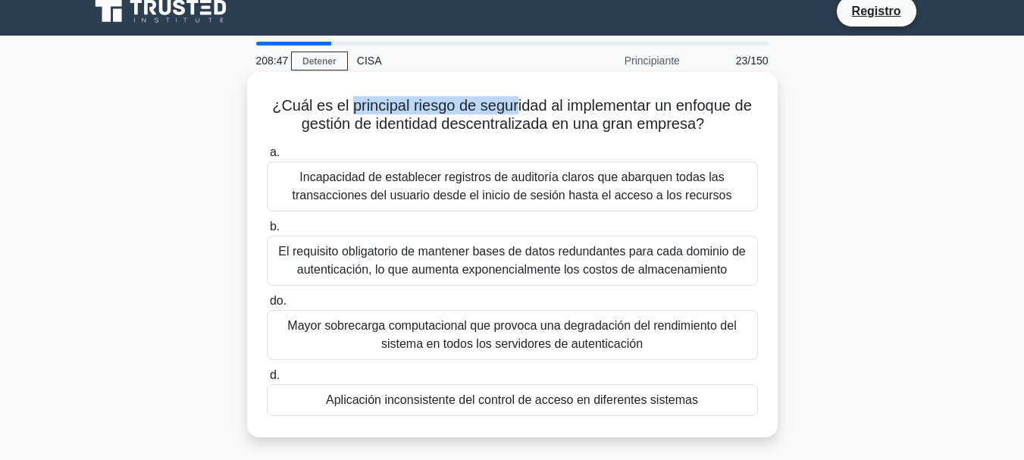
drag, startPoint x: 346, startPoint y: 13, endPoint x: 512, endPoint y: 99, distance: 187.1
click at [512, 99] on font "¿Cuál es el principal riesgo de seguridad al implementar un enfoque de gestión …" at bounding box center [512, 114] width 480 height 35
click at [644, 183] on font "Incapacidad de establecer registros de auditoría claros que abarquen todas las …" at bounding box center [513, 186] width 440 height 31
click at [267, 158] on input "a. Incapacidad de establecer registros de auditoría claros que abarquen todas l…" at bounding box center [267, 153] width 0 height 10
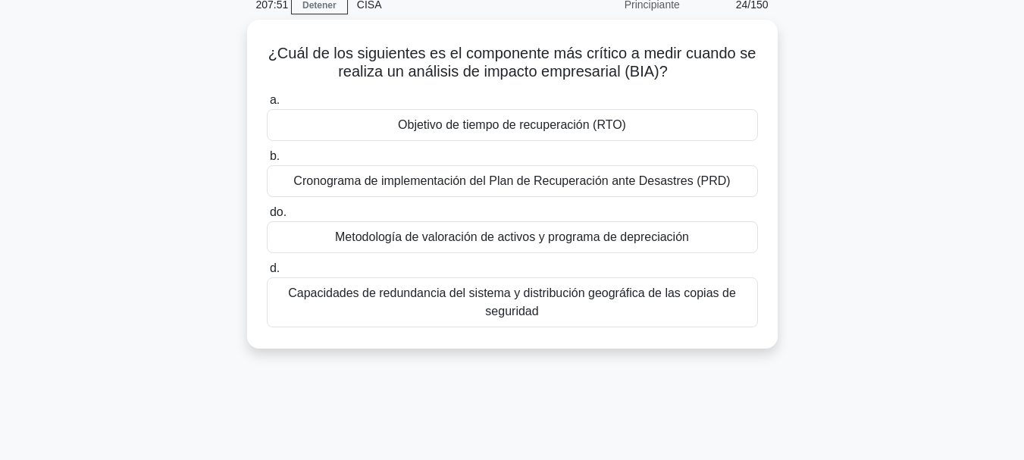
scroll to position [73, 0]
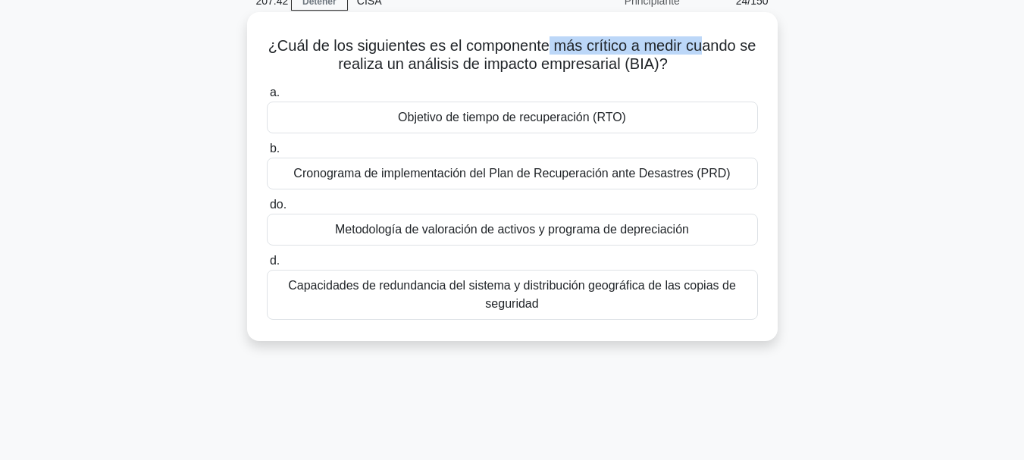
drag, startPoint x: 547, startPoint y: 46, endPoint x: 700, endPoint y: 47, distance: 152.3
click at [700, 47] on font "¿Cuál de los siguientes es el componente más crítico a medir cuando se realiza …" at bounding box center [512, 54] width 488 height 35
click at [621, 288] on font "Capacidades de redundancia del sistema y distribución geográfica de las copias …" at bounding box center [512, 294] width 448 height 31
click at [267, 266] on input "d. Capacidades de redundancia del sistema y distribución geográfica de las copi…" at bounding box center [267, 261] width 0 height 10
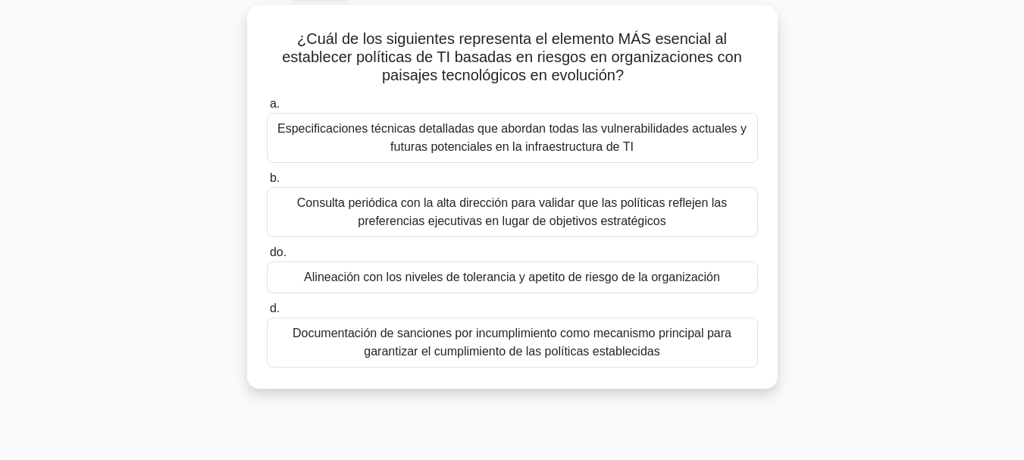
scroll to position [87, 0]
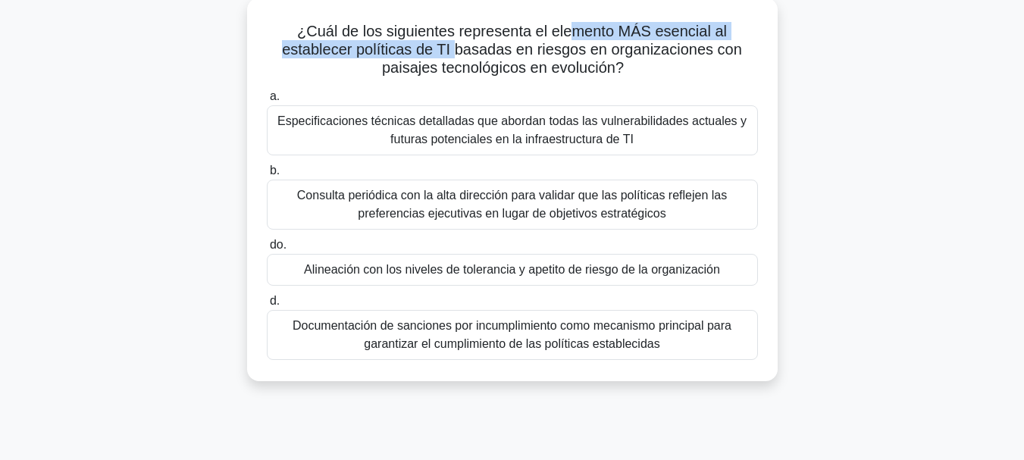
drag, startPoint x: 573, startPoint y: 30, endPoint x: 458, endPoint y: 56, distance: 118.1
click at [458, 56] on font "¿Cuál de los siguientes representa el elemento MÁS esencial al establecer polít…" at bounding box center [512, 49] width 460 height 53
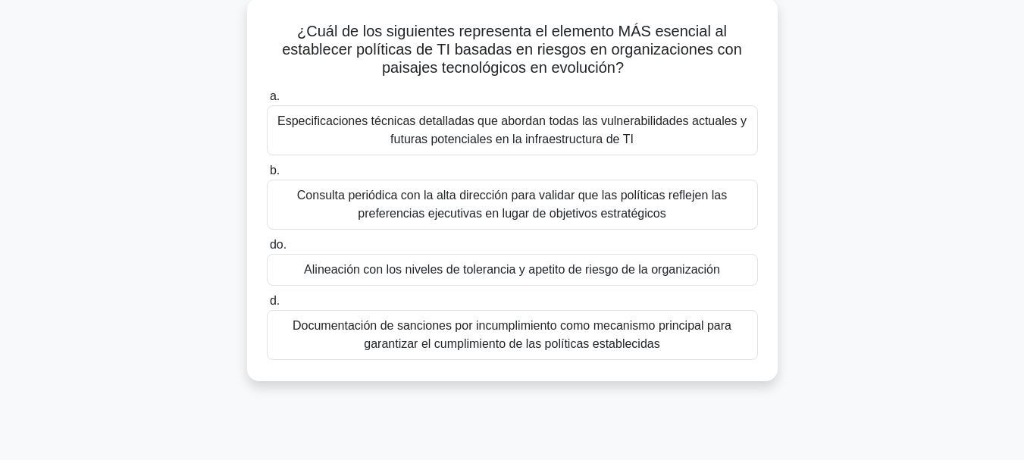
click at [654, 268] on font "Alineación con los niveles de tolerancia y apetito de riesgo de la organización" at bounding box center [512, 269] width 416 height 13
click at [267, 250] on input "do. Alineación con los niveles de tolerancia y apetito de riesgo de la organiza…" at bounding box center [267, 245] width 0 height 10
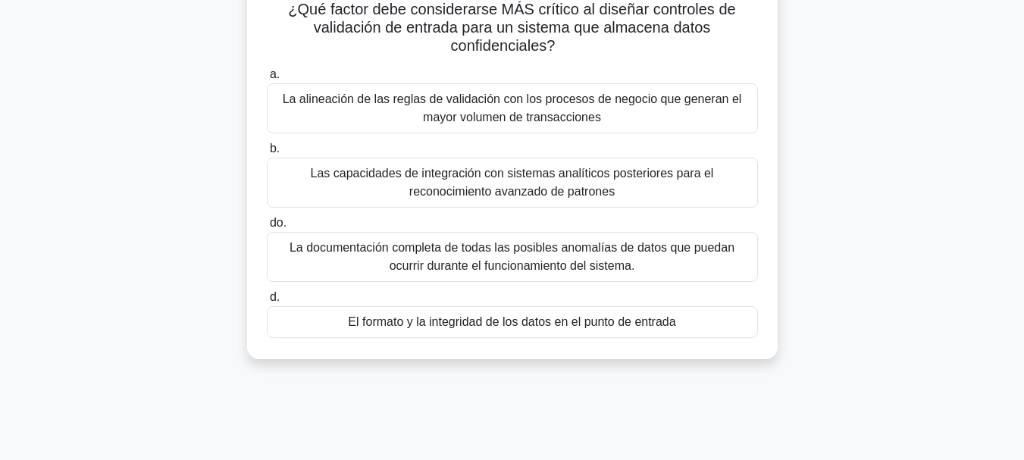
scroll to position [80, 0]
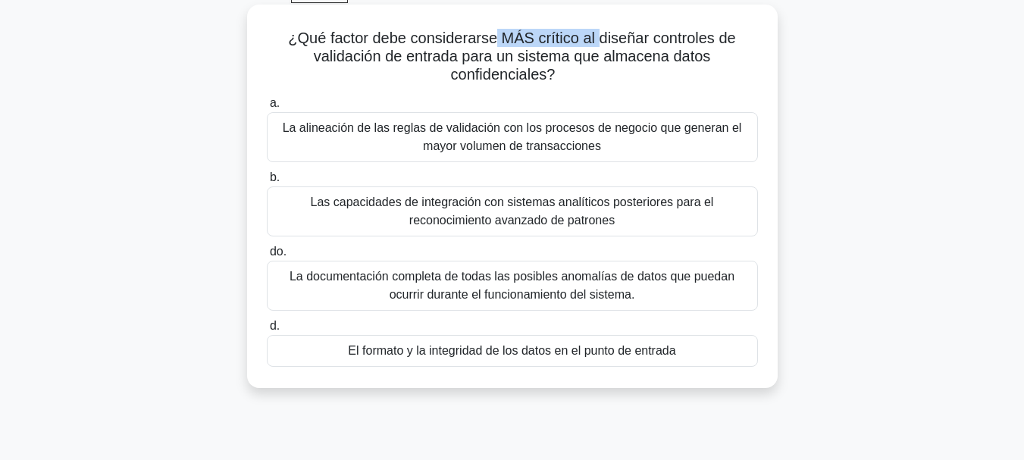
drag, startPoint x: 493, startPoint y: 5, endPoint x: 597, endPoint y: 30, distance: 106.8
click at [597, 30] on font "¿Qué factor debe considerarse MÁS crítico al diseñar controles de validación de…" at bounding box center [511, 56] width 447 height 53
click at [627, 351] on font "El formato y la integridad de los datos en el punto de entrada" at bounding box center [511, 350] width 327 height 13
click at [267, 331] on input "d. El formato y la integridad de los datos en el punto de entrada" at bounding box center [267, 326] width 0 height 10
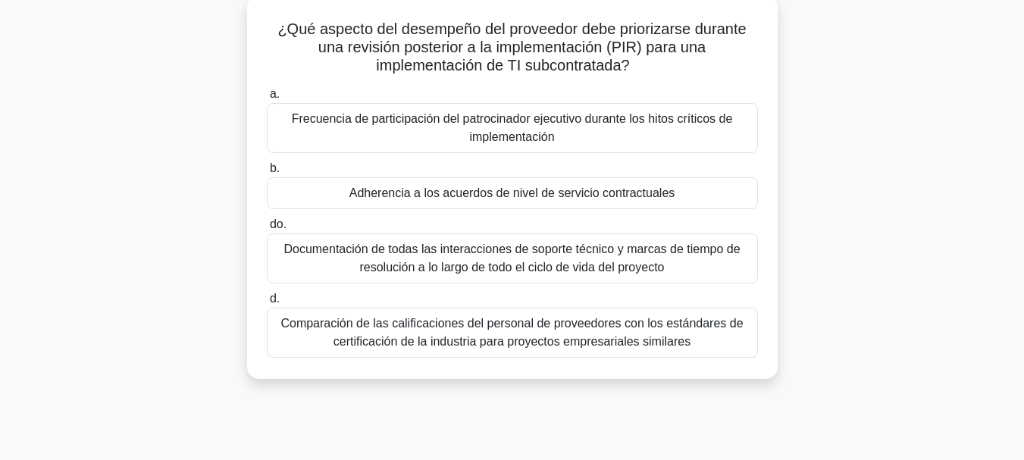
scroll to position [95, 0]
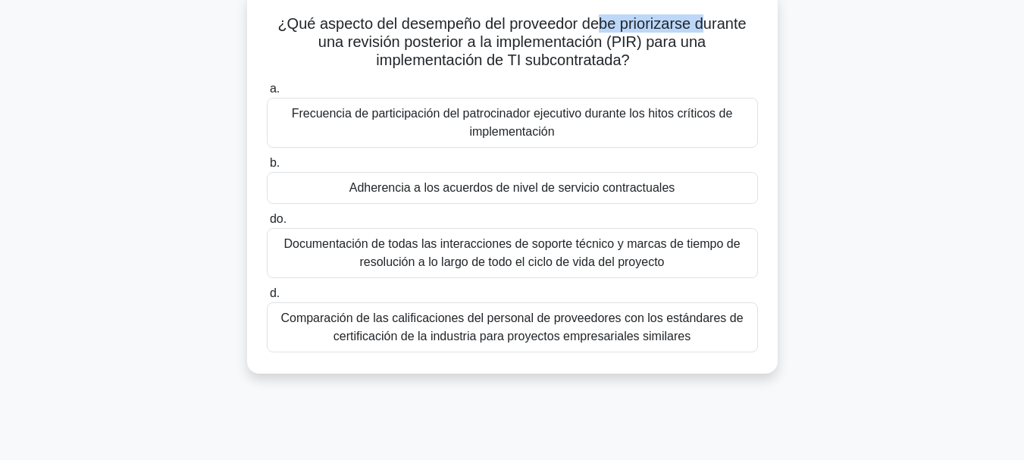
drag, startPoint x: 599, startPoint y: 24, endPoint x: 710, endPoint y: 26, distance: 111.4
click at [710, 26] on font "¿Qué aspecto del desempeño del proveedor debe priorizarse durante una revisión …" at bounding box center [511, 41] width 468 height 53
click at [585, 188] on font "Adherencia a los acuerdos de nivel de servicio contractuales" at bounding box center [512, 187] width 326 height 13
click at [267, 168] on input "b. Adherencia a los acuerdos de nivel de servicio contractuales" at bounding box center [267, 163] width 0 height 10
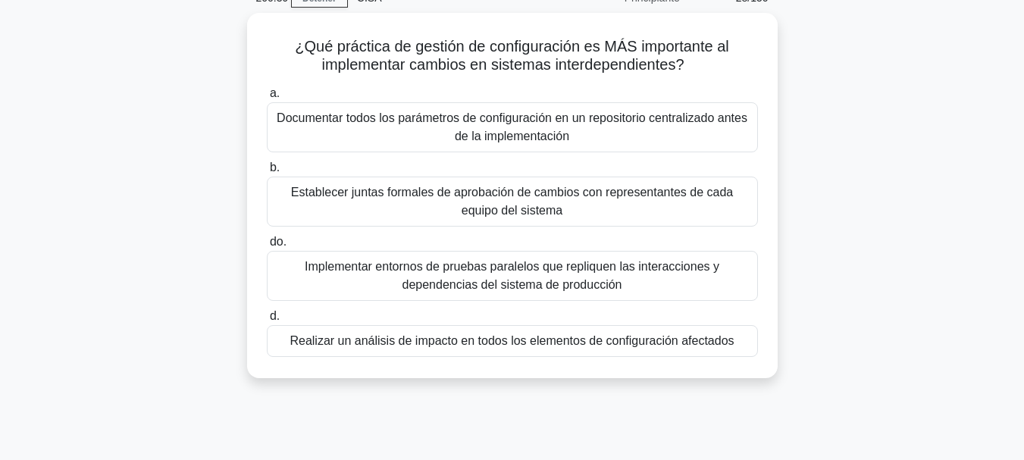
scroll to position [82, 0]
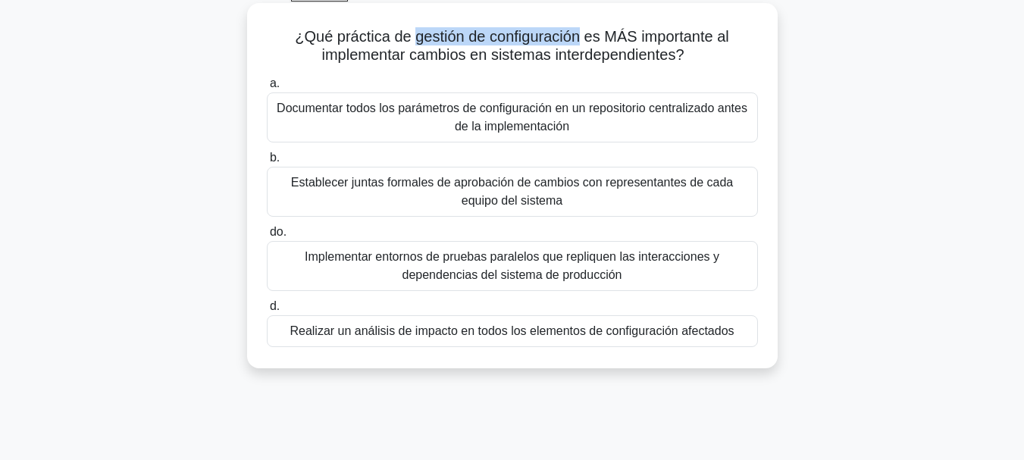
drag, startPoint x: 581, startPoint y: 35, endPoint x: 409, endPoint y: 42, distance: 171.5
click at [409, 42] on font "¿Qué práctica de gestión de configuración es MÁS importante al implementar camb…" at bounding box center [512, 45] width 434 height 35
click at [470, 343] on div "Realizar un análisis de impacto en todos los elementos de configuración afectad…" at bounding box center [512, 331] width 491 height 32
click at [267, 312] on input "d. Realizar un análisis de impacto en todos los elementos de configuración afec…" at bounding box center [267, 307] width 0 height 10
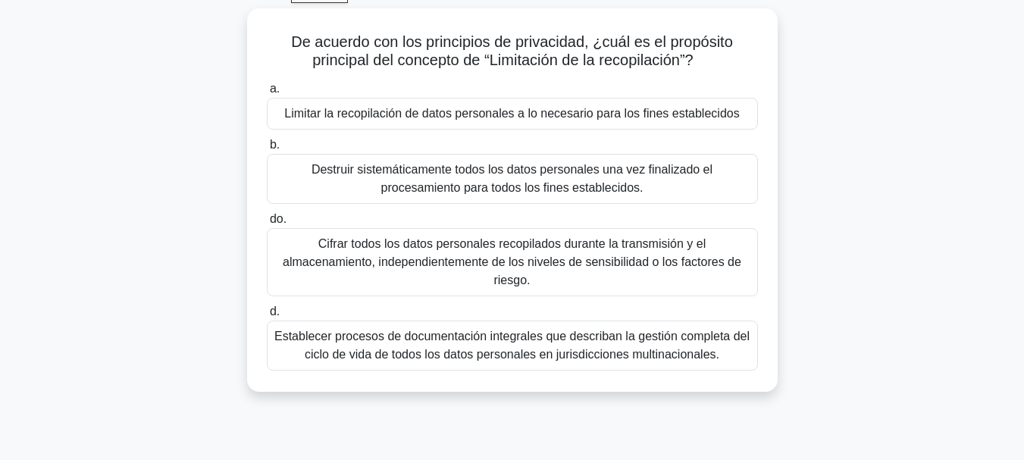
scroll to position [83, 0]
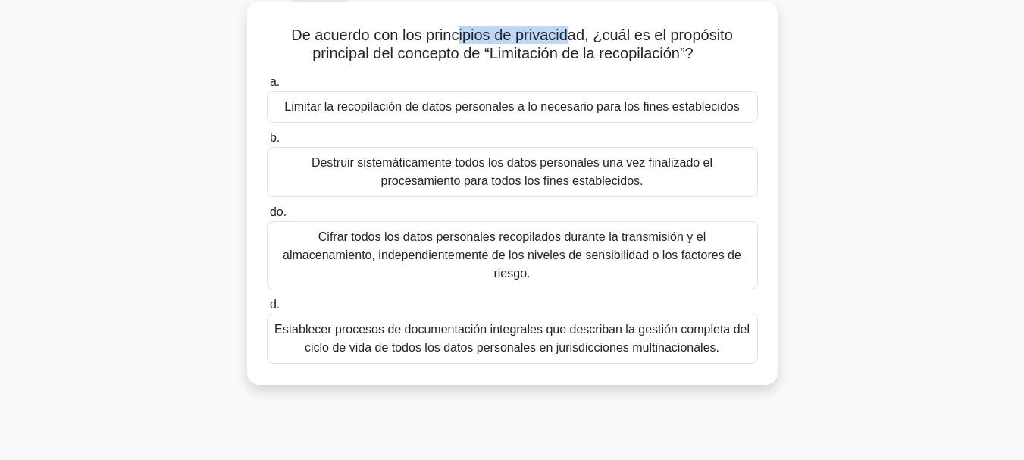
drag, startPoint x: 459, startPoint y: 33, endPoint x: 574, endPoint y: 37, distance: 115.3
click at [574, 37] on font "De acuerdo con los principios de privacidad, ¿cuál es el propósito principal de…" at bounding box center [512, 44] width 442 height 35
click at [639, 112] on font "Limitar la recopilación de datos personales a lo necesario para los fines estab…" at bounding box center [511, 106] width 455 height 13
click at [267, 87] on input "a. Limitar la recopilación de datos personales a lo necesario para los fines es…" at bounding box center [267, 82] width 0 height 10
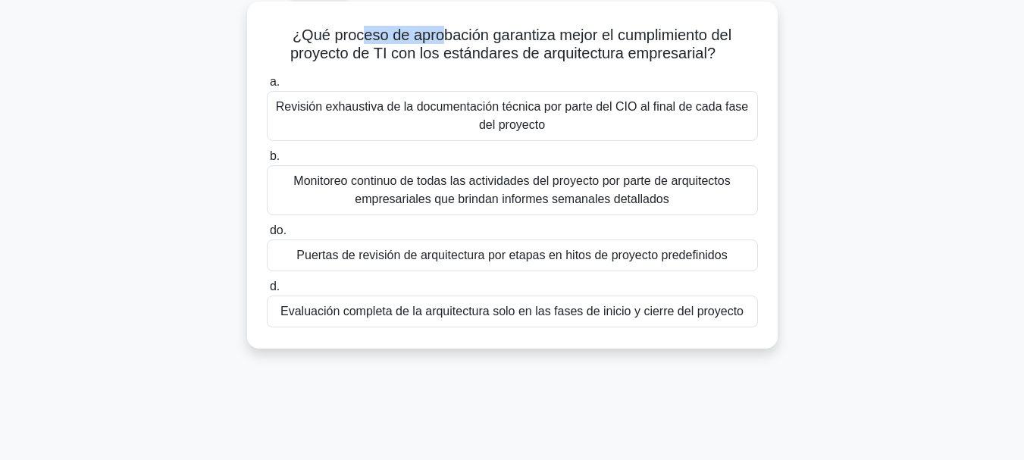
drag, startPoint x: 358, startPoint y: 37, endPoint x: 439, endPoint y: 39, distance: 81.1
click at [439, 39] on font "¿Qué proceso de aprobación garantiza mejor el cumplimiento del proyecto de TI c…" at bounding box center [510, 44] width 441 height 35
click at [608, 192] on font "Monitoreo continuo de todas las actividades del proyecto por parte de arquitect…" at bounding box center [511, 189] width 437 height 31
click at [267, 161] on input "b. Monitoreo continuo de todas las actividades del proyecto por parte de arquit…" at bounding box center [267, 157] width 0 height 10
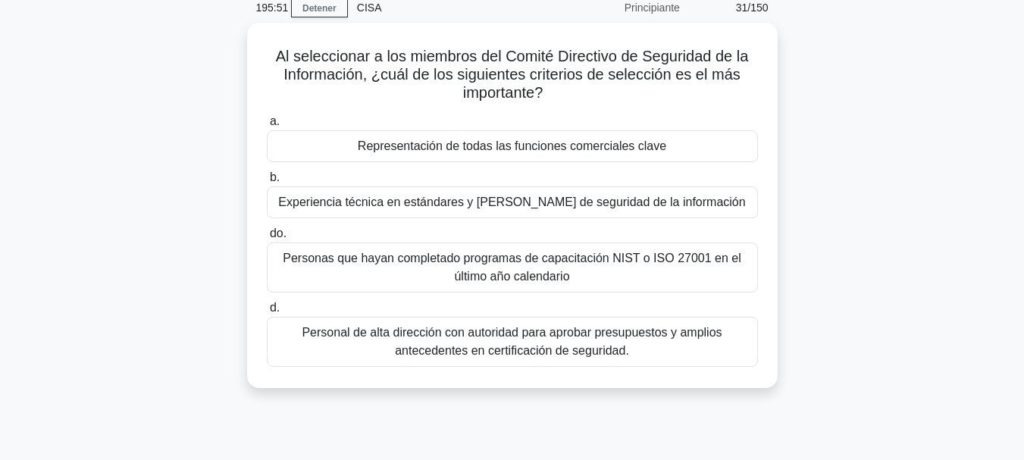
scroll to position [67, 0]
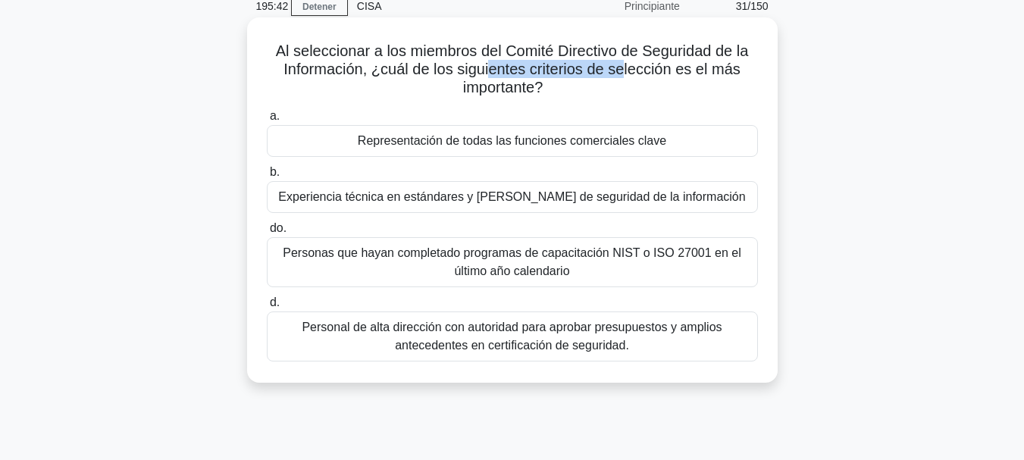
drag, startPoint x: 488, startPoint y: 70, endPoint x: 623, endPoint y: 73, distance: 134.9
click at [623, 73] on font "Al seleccionar a los miembros del Comité Directivo de Seguridad de la Informaci…" at bounding box center [512, 68] width 473 height 53
click at [581, 339] on font "Personal de alta dirección con autoridad para aprobar presupuestos y amplios an…" at bounding box center [512, 336] width 420 height 31
click at [267, 308] on input "d. Personal de alta dirección con autoridad para aprobar presupuestos y amplios…" at bounding box center [267, 303] width 0 height 10
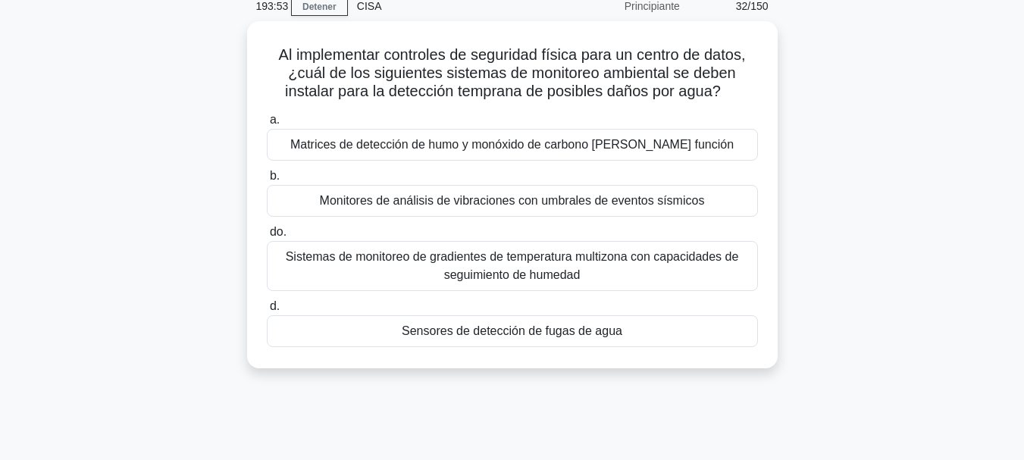
scroll to position [80, 0]
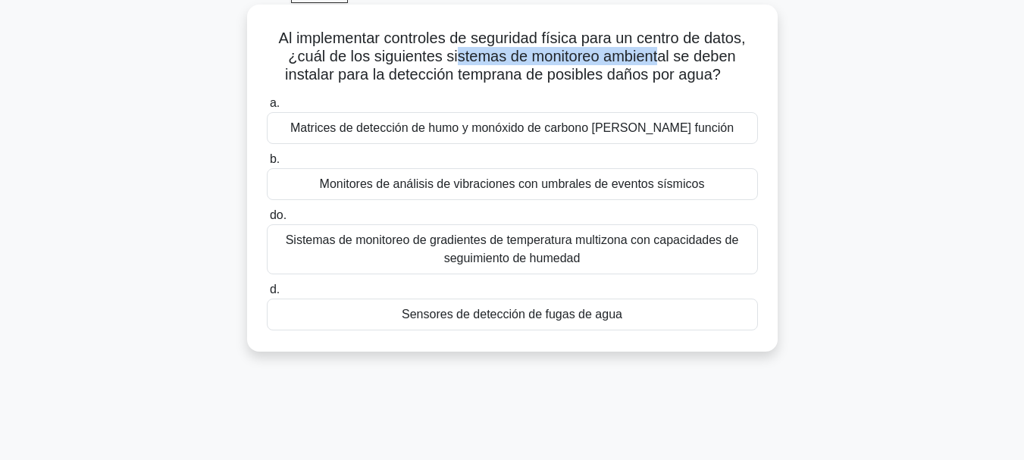
drag, startPoint x: 456, startPoint y: 57, endPoint x: 660, endPoint y: 59, distance: 204.7
click at [660, 59] on font "Al implementar controles de seguridad física para un centro de datos, ¿cuál de …" at bounding box center [512, 56] width 467 height 53
click at [709, 263] on font "Sistemas de monitoreo de gradientes de temperatura multizona con capacidades de…" at bounding box center [513, 249] width 478 height 36
click at [267, 221] on input "do. Sistemas de monitoreo de gradientes de temperatura multizona con capacidade…" at bounding box center [267, 216] width 0 height 10
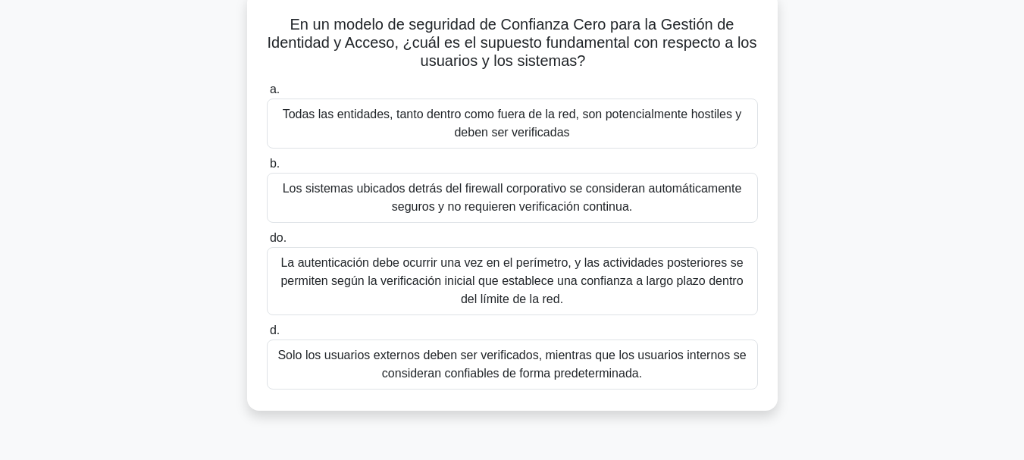
scroll to position [102, 0]
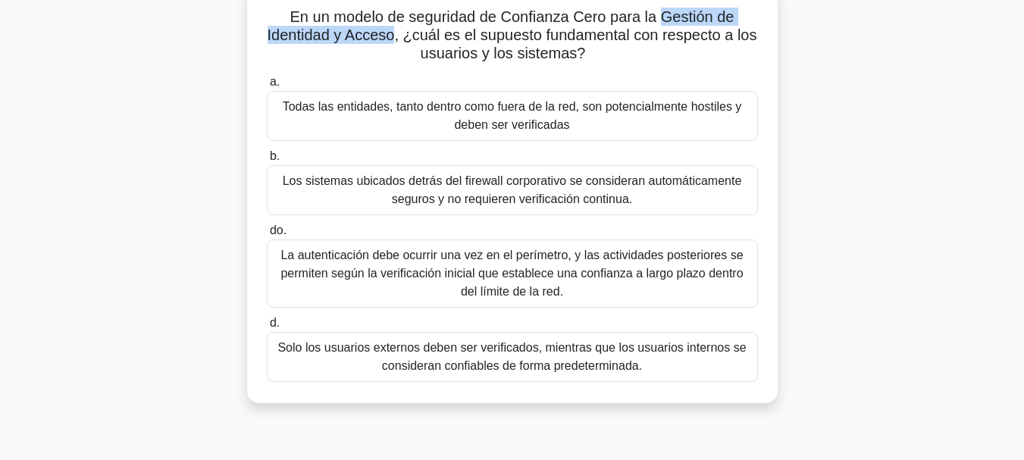
drag, startPoint x: 662, startPoint y: 17, endPoint x: 391, endPoint y: 33, distance: 271.1
click at [391, 33] on font "En un modelo de seguridad de Confianza Cero para la Gestión de Identidad y Acce…" at bounding box center [513, 34] width 490 height 53
click at [596, 112] on font "Todas las entidades, tanto dentro como fuera de la red, son potencialmente host…" at bounding box center [512, 115] width 459 height 31
click at [267, 87] on input "a. Todas las entidades, tanto dentro como fuera de la red, son potencialmente h…" at bounding box center [267, 82] width 0 height 10
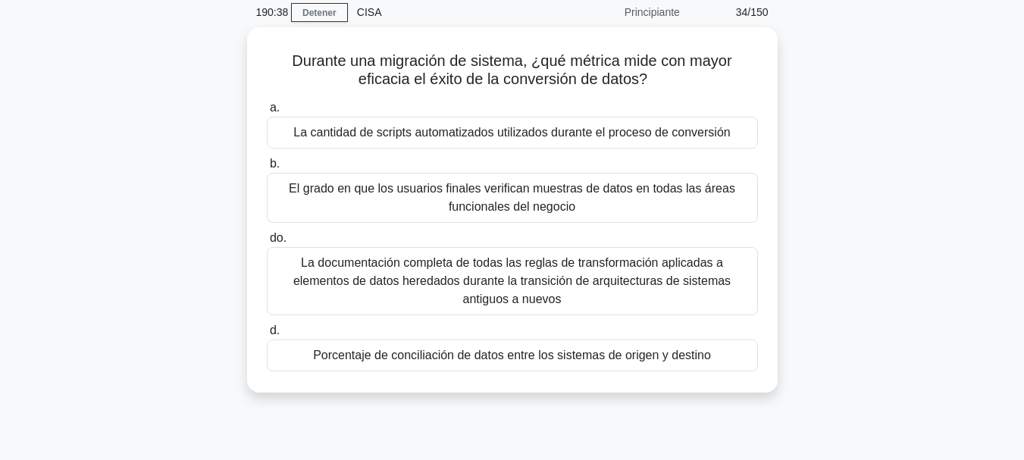
scroll to position [64, 0]
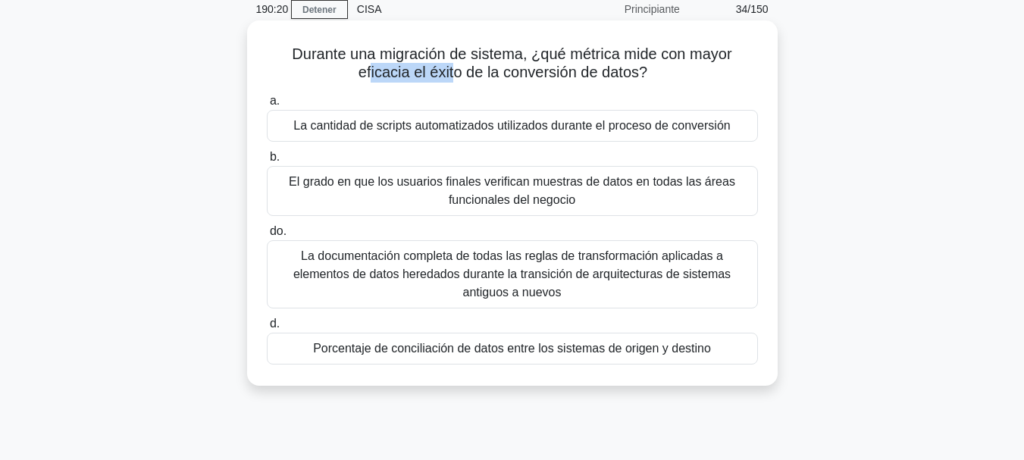
drag, startPoint x: 366, startPoint y: 70, endPoint x: 456, endPoint y: 74, distance: 90.3
click at [456, 74] on font "Durante una migración de sistema, ¿qué métrica mide con mayor eficacia el éxito…" at bounding box center [512, 62] width 440 height 35
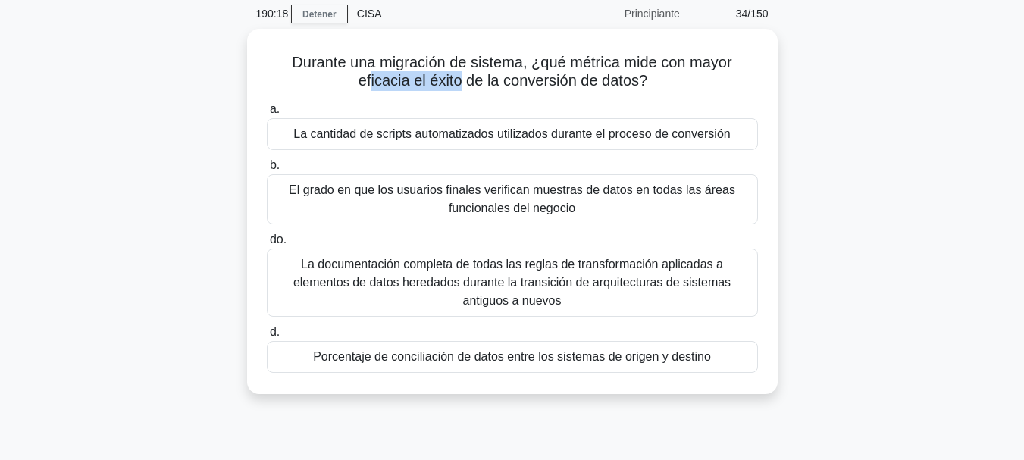
scroll to position [61, 0]
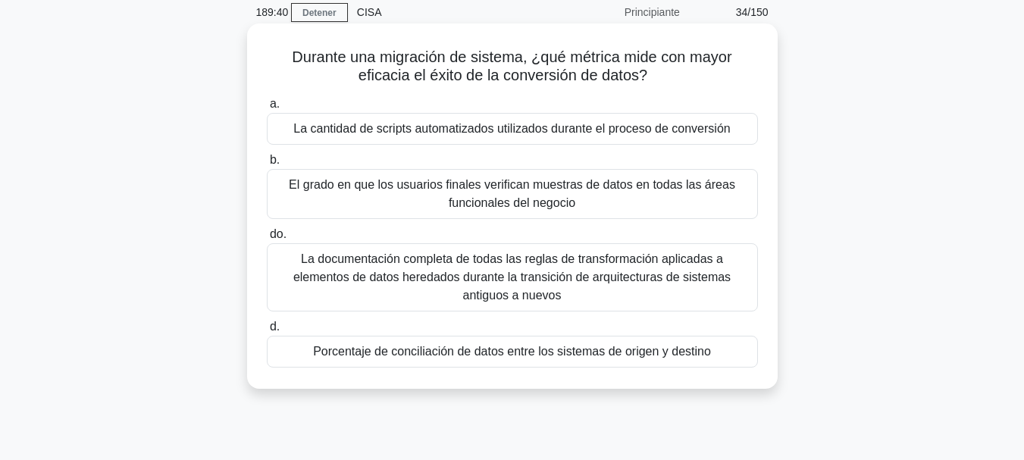
click at [443, 345] on font "Porcentaje de conciliación de datos entre los sistemas de origen y destino" at bounding box center [512, 351] width 398 height 13
click at [267, 332] on input "d. Porcentaje de conciliación de datos entre los sistemas de origen y destino" at bounding box center [267, 327] width 0 height 10
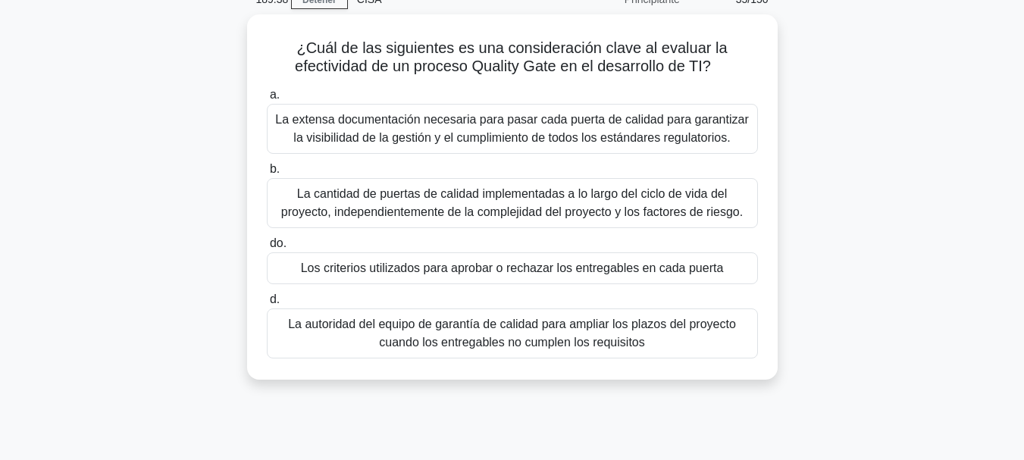
scroll to position [76, 0]
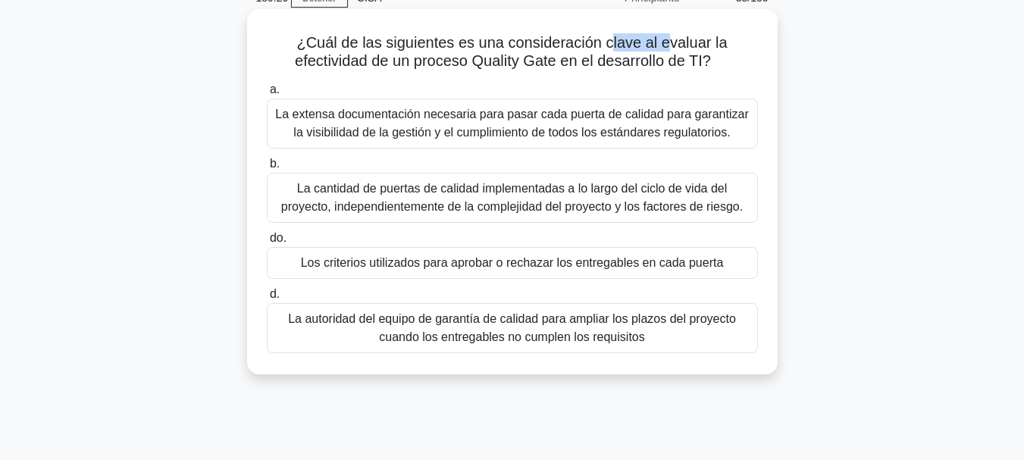
drag, startPoint x: 611, startPoint y: 41, endPoint x: 665, endPoint y: 42, distance: 54.6
click at [665, 42] on font "¿Cuál de las siguientes es una consideración clave al evaluar la efectividad de…" at bounding box center [511, 51] width 432 height 35
drag, startPoint x: 546, startPoint y: 46, endPoint x: 631, endPoint y: 44, distance: 84.9
click at [631, 44] on font "¿Cuál de las siguientes es una consideración clave al evaluar la efectividad de…" at bounding box center [511, 51] width 432 height 35
click at [626, 265] on font "Los criterios utilizados para aprobar o rechazar los entregables en cada puerta" at bounding box center [512, 262] width 423 height 13
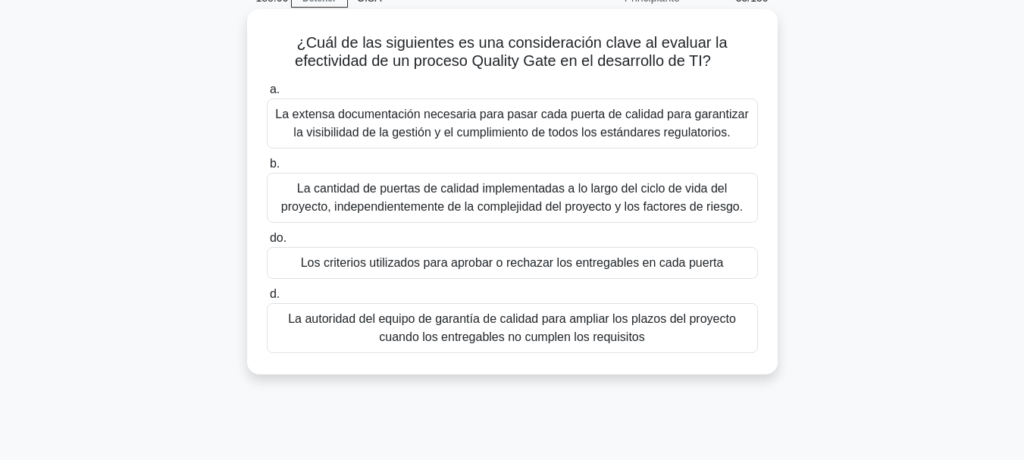
click at [267, 243] on input "do. Los criterios utilizados para aprobar o rechazar los entregables en cada pu…" at bounding box center [267, 238] width 0 height 10
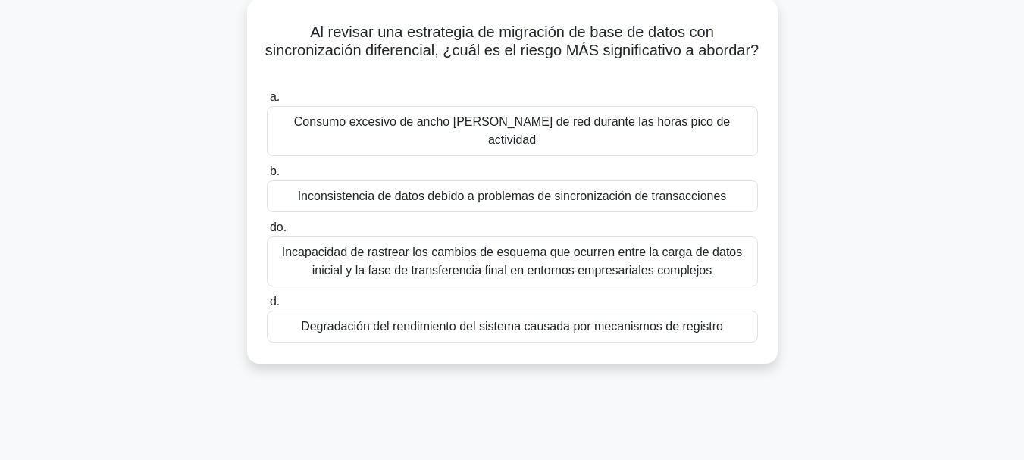
scroll to position [102, 0]
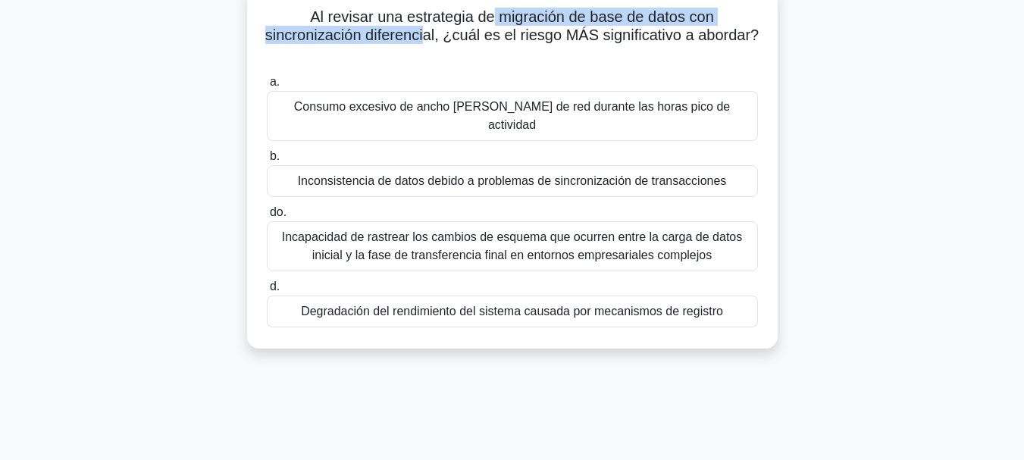
drag, startPoint x: 495, startPoint y: 20, endPoint x: 459, endPoint y: 32, distance: 38.1
click at [459, 32] on font "Al revisar una estrategia de migración de base de datos con sincronización dife…" at bounding box center [511, 25] width 493 height 35
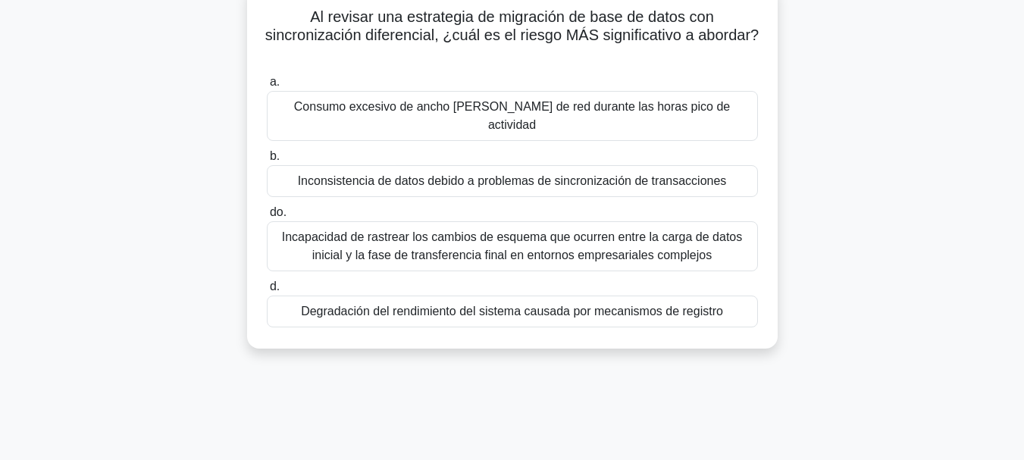
click at [666, 174] on font "Inconsistencia de datos debido a problemas de sincronización de transacciones" at bounding box center [512, 180] width 429 height 13
click at [267, 161] on input "b. Inconsistencia de datos debido a problemas de sincronización de transacciones" at bounding box center [267, 157] width 0 height 10
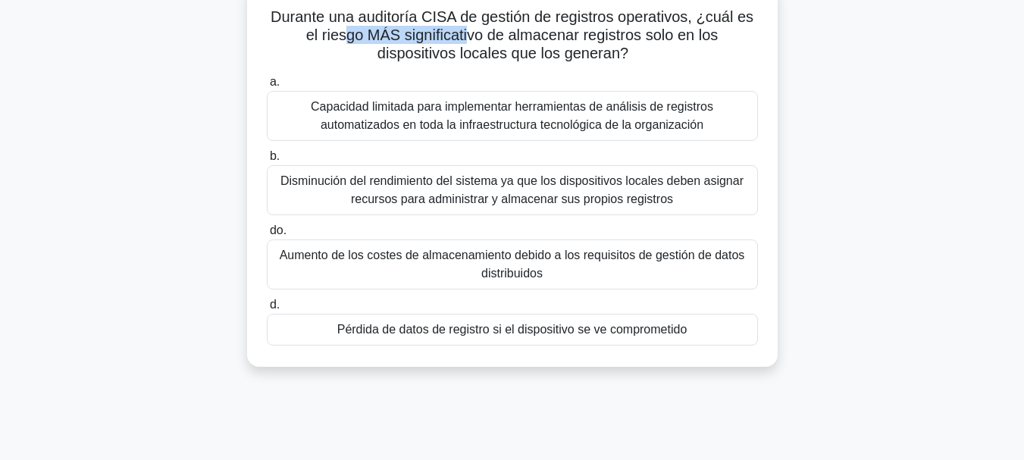
drag, startPoint x: 346, startPoint y: 34, endPoint x: 471, endPoint y: 36, distance: 124.3
click at [471, 36] on font "Durante una auditoría CISA de gestión de registros operativos, ¿cuál es el ries…" at bounding box center [512, 34] width 483 height 53
click at [456, 331] on font "Pérdida de datos de registro si el dispositivo se ve comprometido" at bounding box center [512, 329] width 350 height 13
click at [267, 310] on input "d. Pérdida de datos de registro si el dispositivo se ve comprometido" at bounding box center [267, 305] width 0 height 10
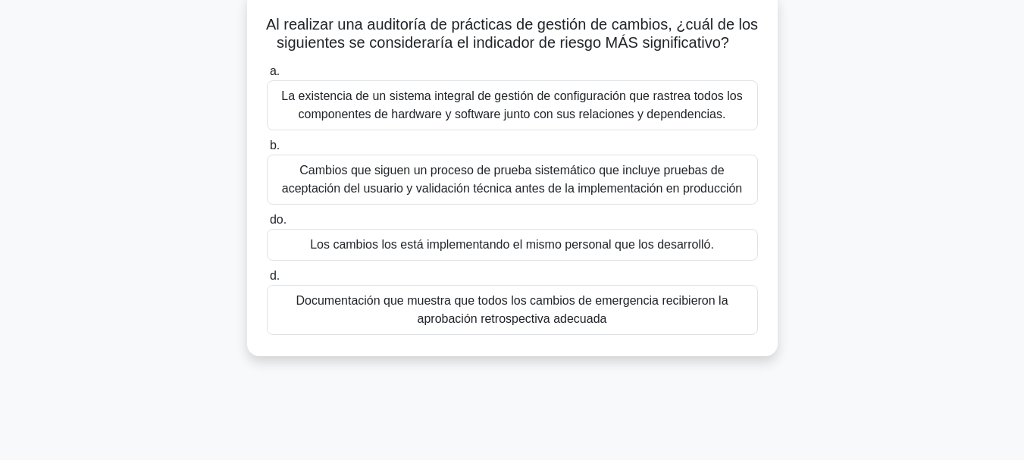
scroll to position [103, 0]
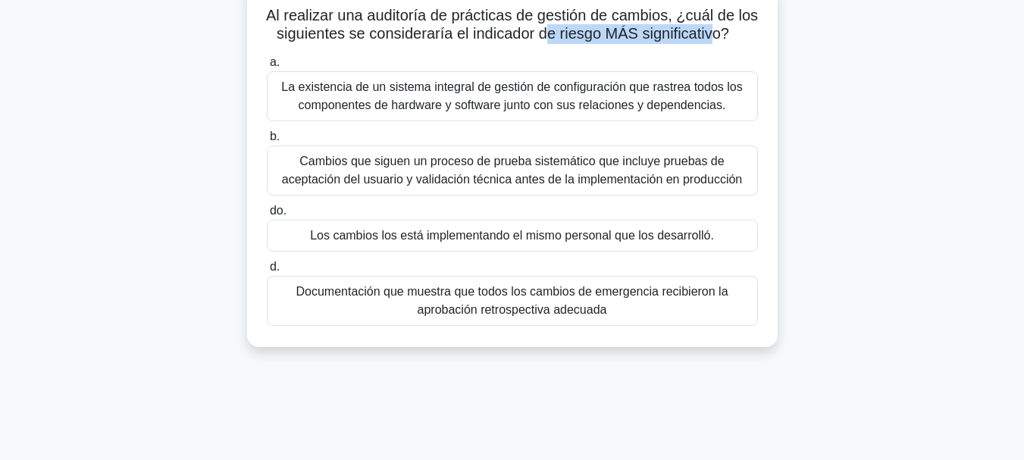
drag, startPoint x: 566, startPoint y: 32, endPoint x: 742, endPoint y: 32, distance: 175.8
click at [742, 32] on font "Al realizar una auditoría de prácticas de gestión de cambios, ¿cuál de los sigu…" at bounding box center [512, 24] width 492 height 35
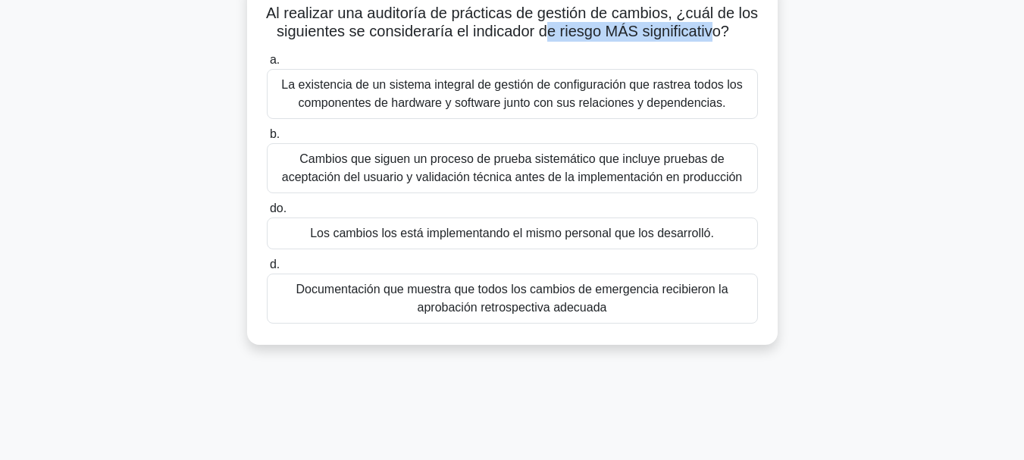
scroll to position [106, 0]
click at [690, 180] on font "Cambios que siguen un proceso de prueba sistemático que incluye pruebas de acep…" at bounding box center [512, 167] width 460 height 31
click at [267, 139] on input "b. Cambios que siguen un proceso de prueba sistemático que incluye pruebas de a…" at bounding box center [267, 134] width 0 height 10
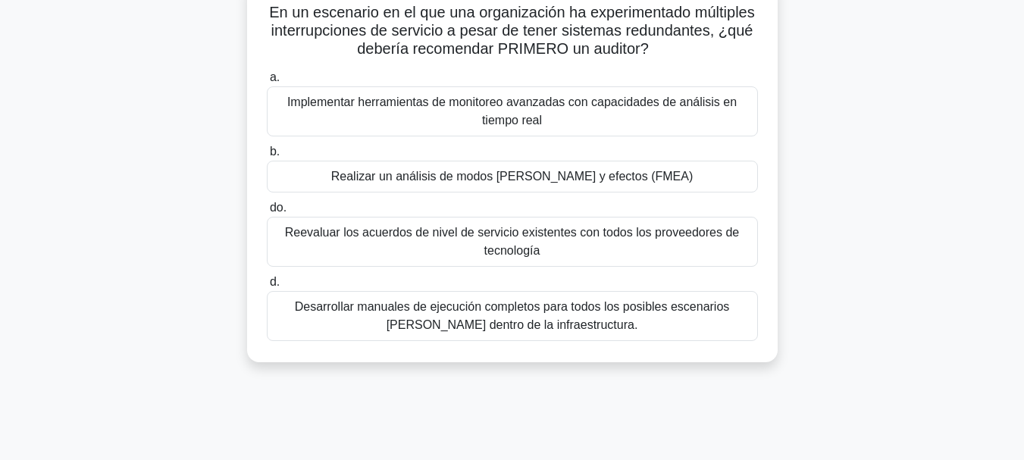
click at [617, 239] on font "Reevaluar los acuerdos de nivel de servicio existentes con todos los proveedore…" at bounding box center [512, 241] width 454 height 31
click at [267, 213] on input "do. Reevaluar los acuerdos de nivel de servicio existentes con todos los provee…" at bounding box center [267, 208] width 0 height 10
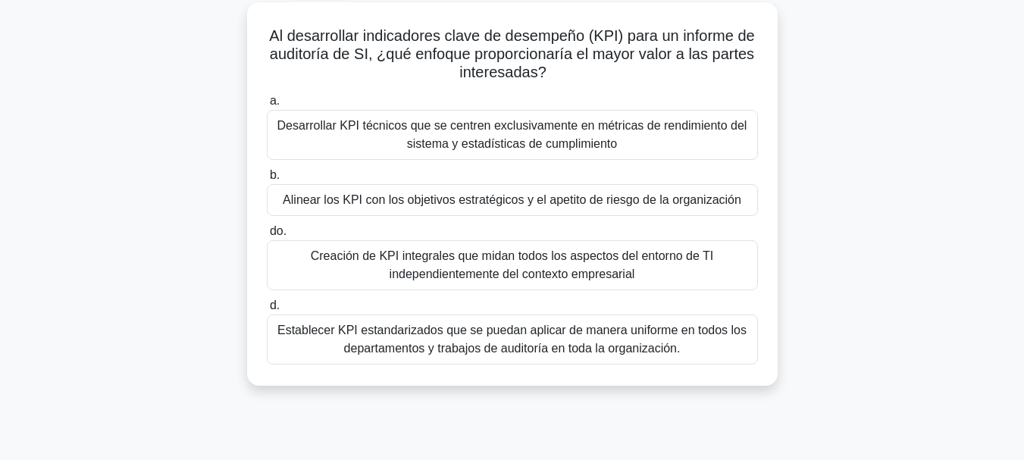
scroll to position [87, 0]
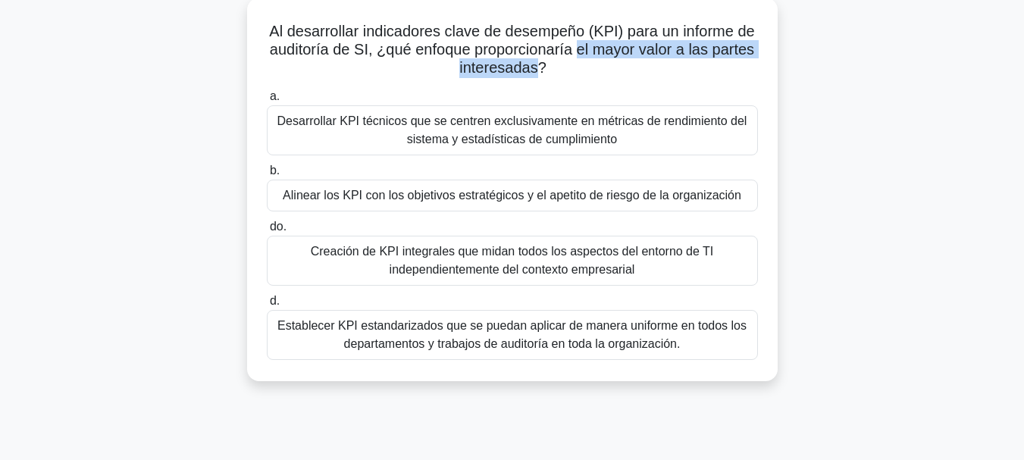
drag, startPoint x: 579, startPoint y: 43, endPoint x: 538, endPoint y: 70, distance: 48.8
click at [538, 70] on font "Al desarrollar indicadores clave de desempeño (KPI) para un informe de auditorí…" at bounding box center [511, 49] width 485 height 53
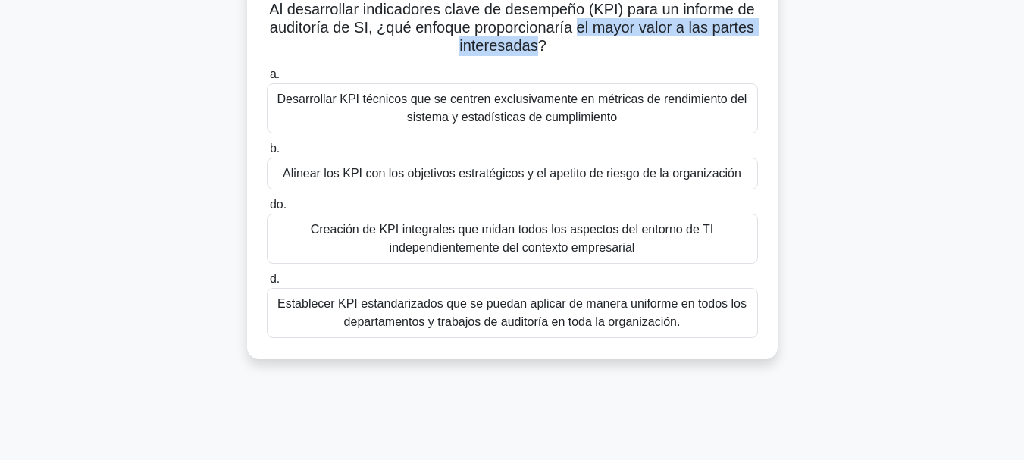
scroll to position [117, 0]
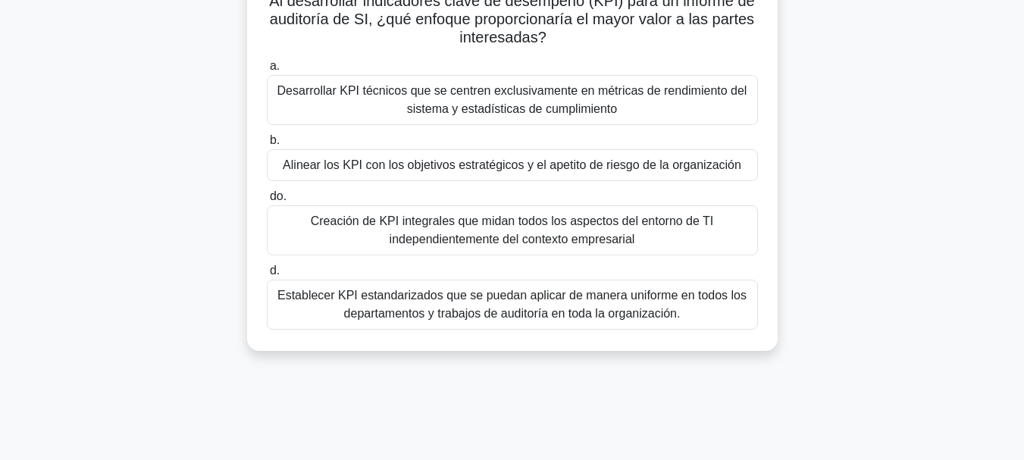
click at [562, 167] on font "Alinear los KPI con los objetivos estratégicos y el apetito de riesgo de la org…" at bounding box center [512, 164] width 459 height 13
click at [267, 146] on input "b. Alinear los KPI con los objetivos estratégicos y el apetito de riesgo de la …" at bounding box center [267, 141] width 0 height 10
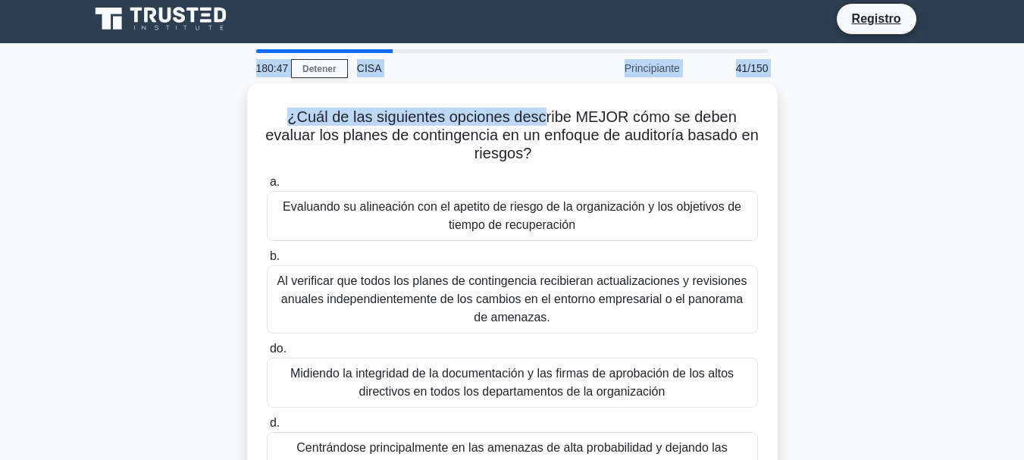
scroll to position [5, 0]
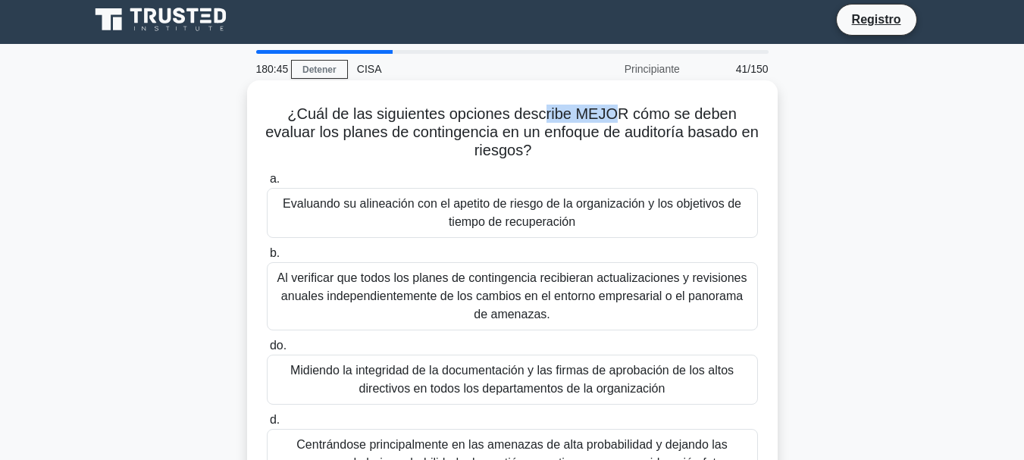
drag, startPoint x: 542, startPoint y: 13, endPoint x: 620, endPoint y: 108, distance: 123.3
click at [620, 108] on font "¿Cuál de las siguientes opciones describe MEJOR cómo se deben evaluar los plane…" at bounding box center [511, 131] width 493 height 53
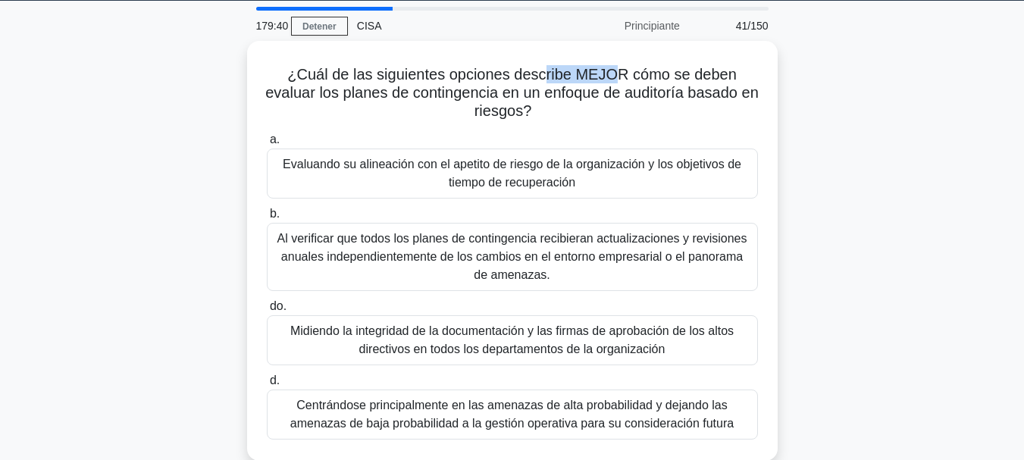
scroll to position [49, 0]
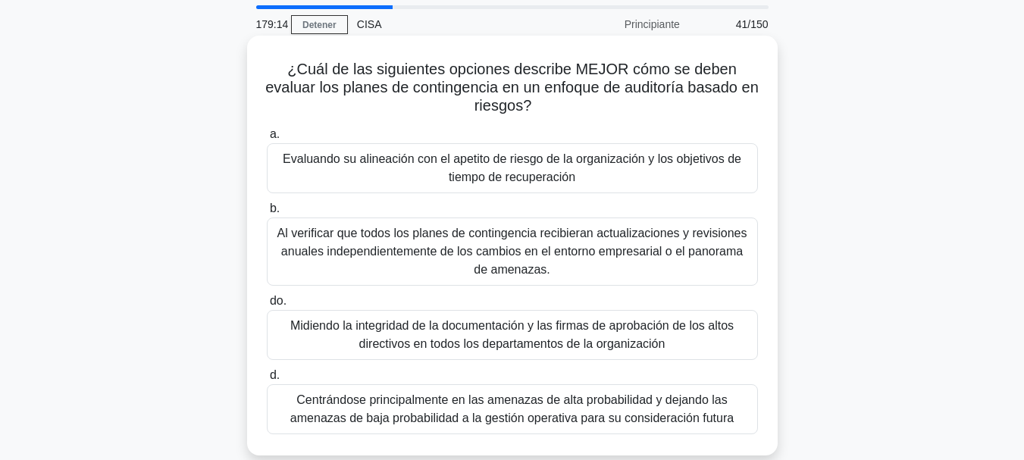
click at [610, 253] on font "Al verificar que todos los planes de contingencia recibieran actualizaciones y …" at bounding box center [512, 251] width 470 height 49
click at [267, 214] on input "b. Al verificar que todos los planes de contingencia recibieran actualizaciones…" at bounding box center [267, 209] width 0 height 10
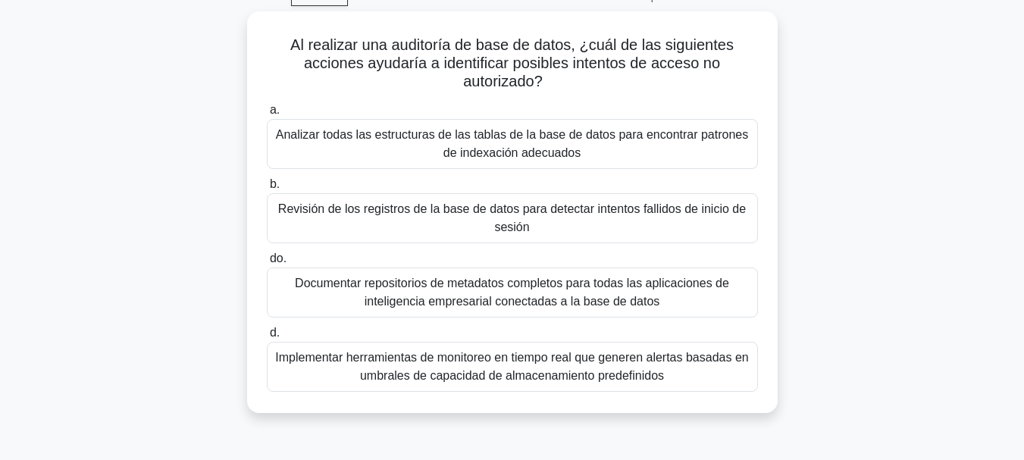
scroll to position [80, 0]
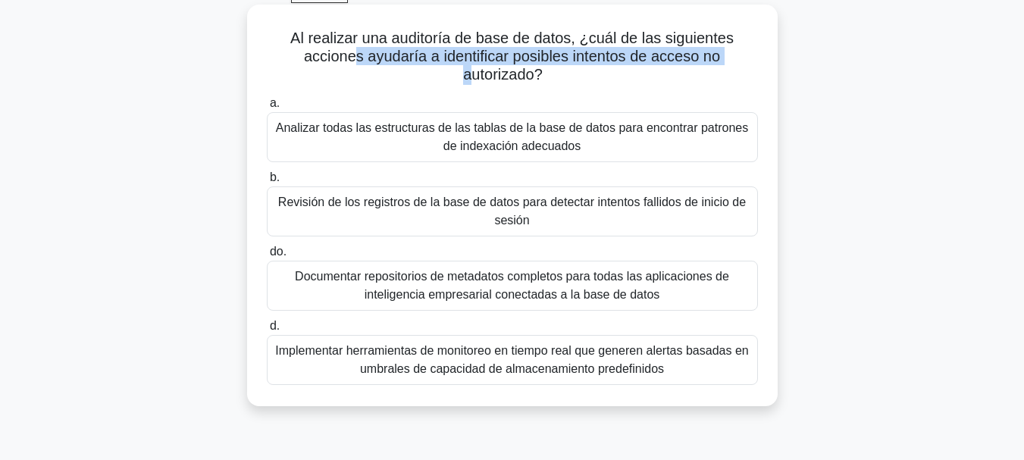
drag, startPoint x: 349, startPoint y: 58, endPoint x: 465, endPoint y: 67, distance: 116.3
click at [465, 67] on font "Al realizar una auditoría de base de datos, ¿cuál de las siguientes acciones ay…" at bounding box center [511, 56] width 443 height 53
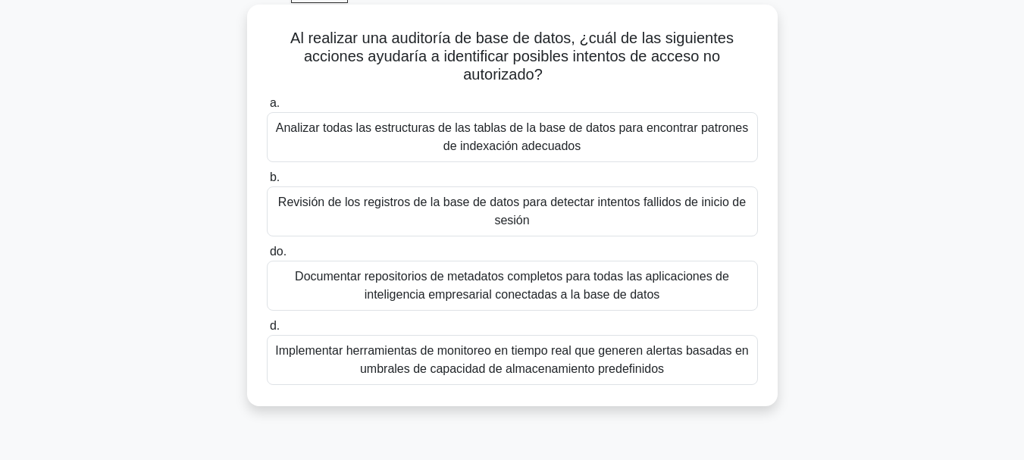
click at [635, 210] on font "Revisión de los registros de la base de datos para detectar intentos fallidos d…" at bounding box center [512, 211] width 468 height 31
click at [267, 183] on input "b. Revisión de los registros de la base de datos para detectar intentos fallido…" at bounding box center [267, 178] width 0 height 10
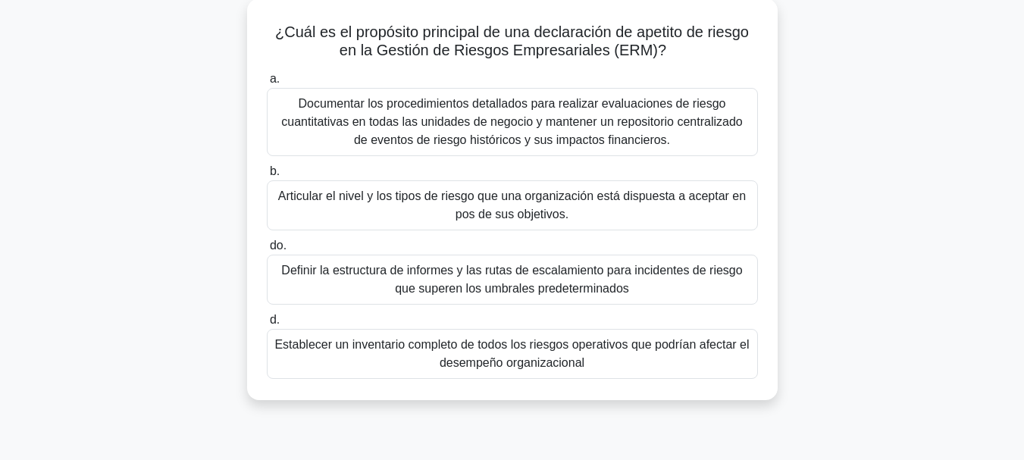
scroll to position [92, 0]
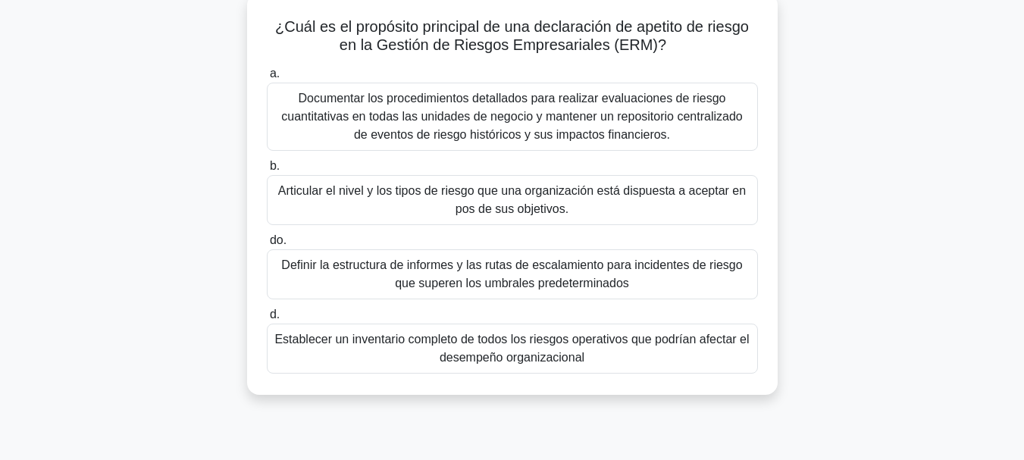
click at [511, 204] on font "Articular el nivel y los tipos de riesgo que una organización está dispuesta a …" at bounding box center [512, 199] width 468 height 31
click at [267, 171] on input "b. Articular el nivel y los tipos de riesgo que una organización está dispuesta…" at bounding box center [267, 166] width 0 height 10
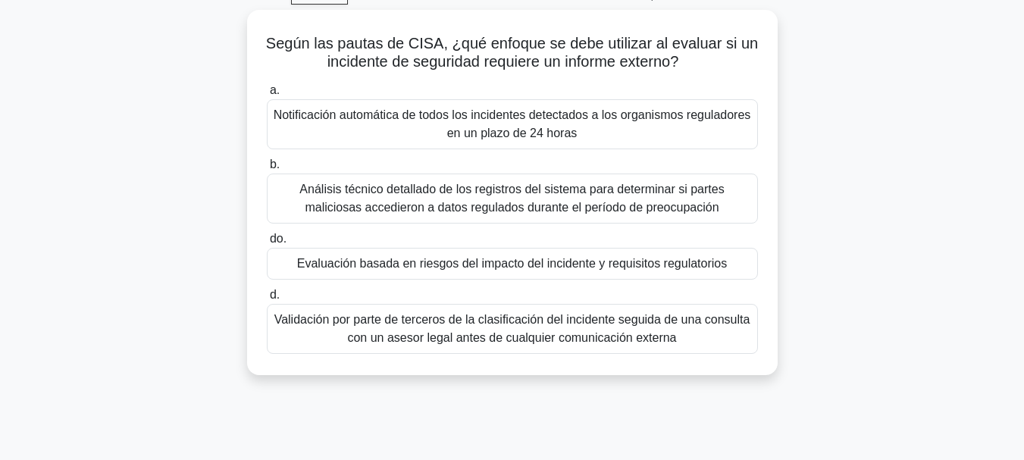
scroll to position [85, 0]
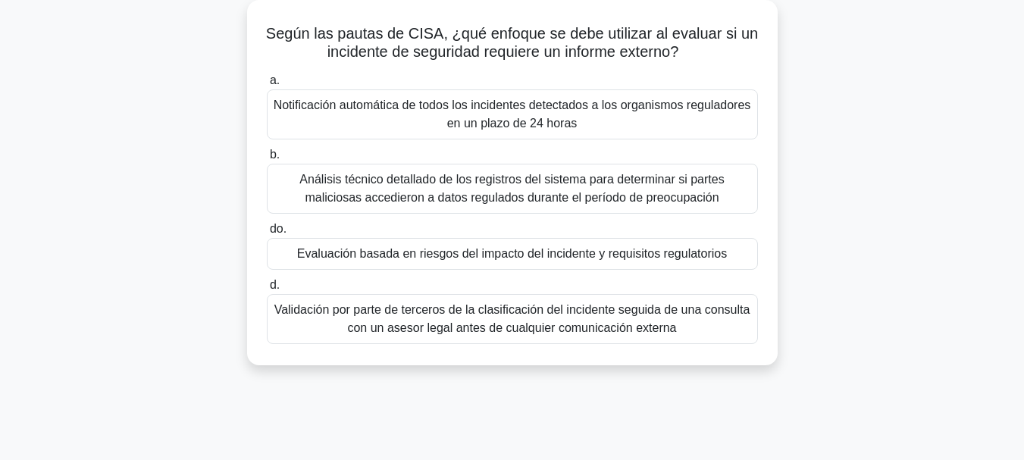
click at [701, 203] on font "Análisis técnico detallado de los registros del sistema para determinar si part…" at bounding box center [511, 188] width 424 height 31
click at [267, 160] on input "b. Análisis técnico detallado de los registros del sistema para determinar si p…" at bounding box center [267, 155] width 0 height 10
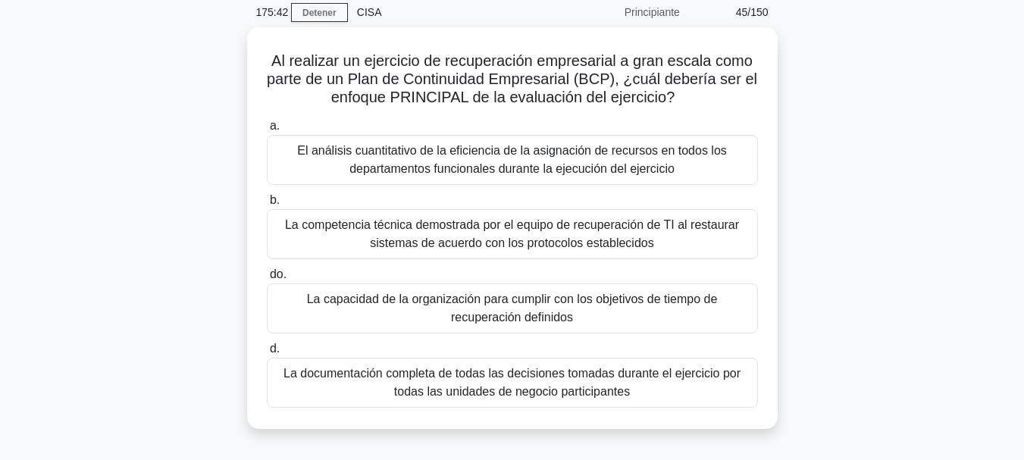
scroll to position [67, 0]
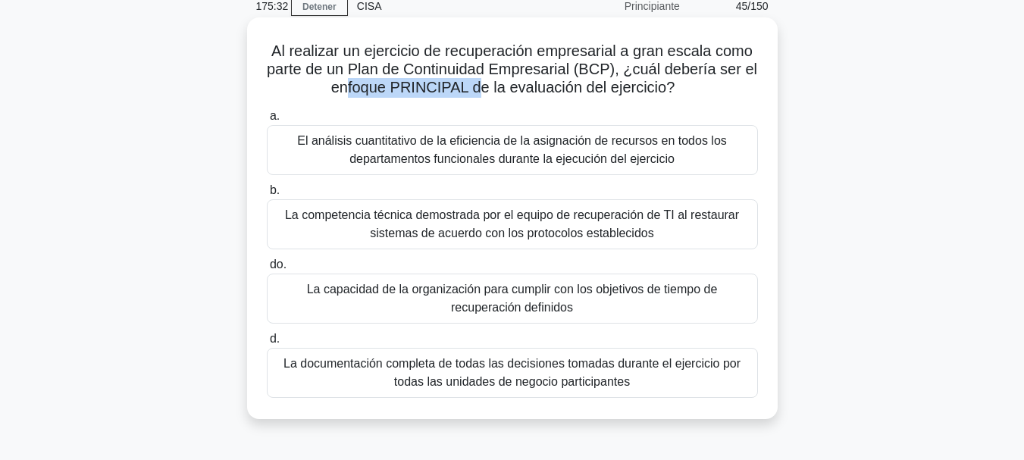
drag, startPoint x: 343, startPoint y: 89, endPoint x: 474, endPoint y: 87, distance: 131.9
click at [474, 87] on font "Al realizar un ejercicio de recuperación empresarial a gran escala como parte d…" at bounding box center [512, 68] width 490 height 53
click at [568, 293] on font "La capacidad de la organización para cumplir con los objetivos de tiempo de rec…" at bounding box center [512, 298] width 411 height 31
click at [267, 270] on input "do. La capacidad de la organización para cumplir con los objetivos de tiempo de…" at bounding box center [267, 265] width 0 height 10
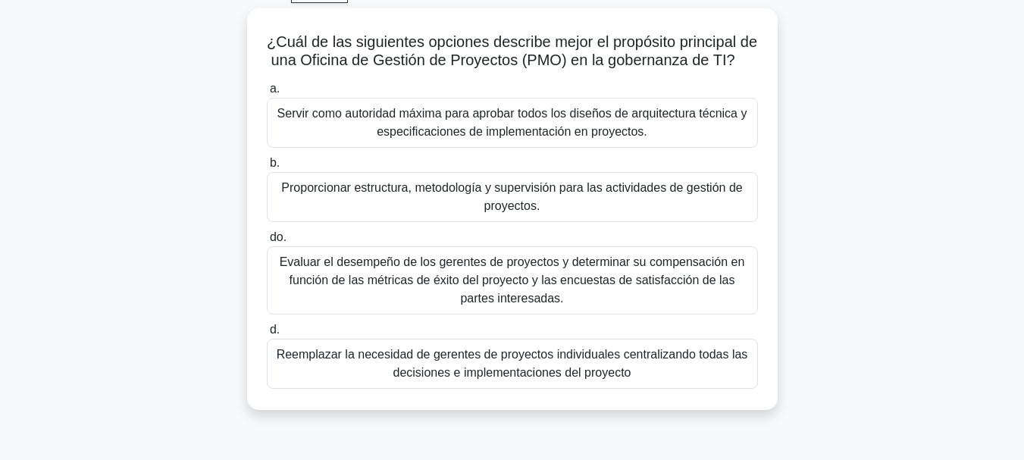
scroll to position [83, 0]
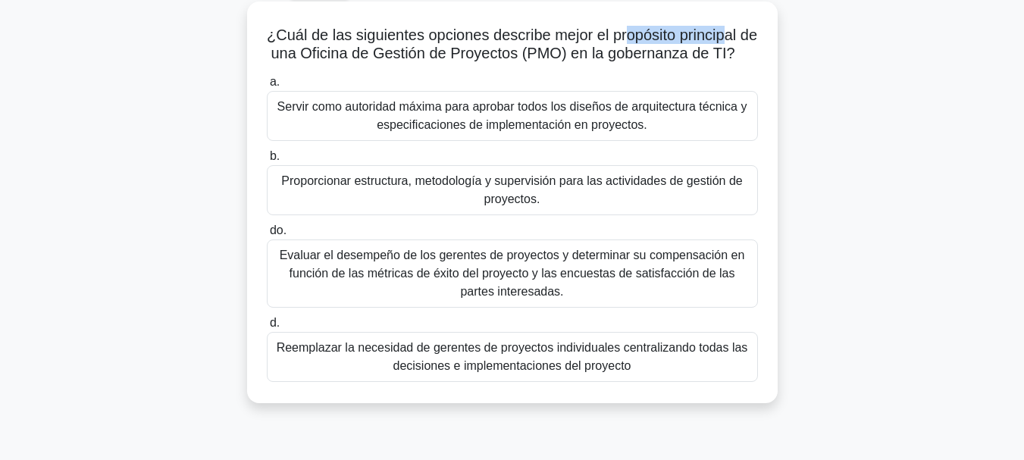
drag, startPoint x: 679, startPoint y: 27, endPoint x: 736, endPoint y: 32, distance: 57.1
click at [736, 32] on font "¿Cuál de las siguientes opciones describe mejor el propósito principal de una O…" at bounding box center [512, 44] width 490 height 35
click at [654, 208] on font "Proporcionar estructura, metodología y supervisión para las actividades de gest…" at bounding box center [513, 190] width 478 height 36
click at [267, 161] on input "b. Proporcionar estructura, metodología y supervisión para las actividades de g…" at bounding box center [267, 157] width 0 height 10
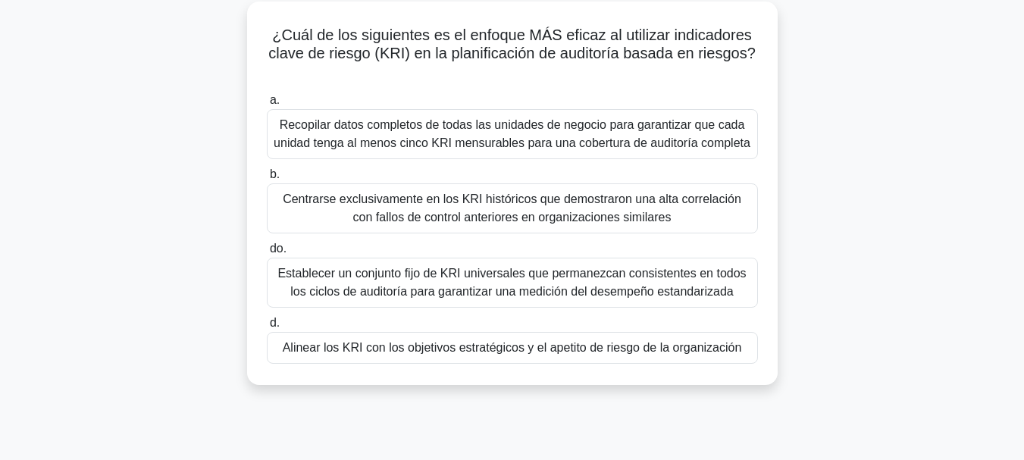
scroll to position [92, 0]
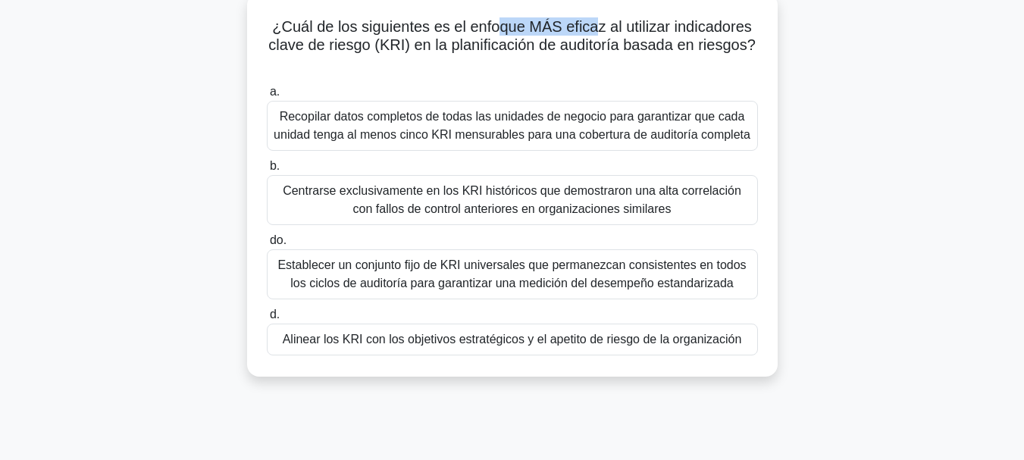
drag, startPoint x: 496, startPoint y: 22, endPoint x: 599, endPoint y: 23, distance: 103.1
click at [599, 23] on font "¿Cuál de los siguientes es el enfoque MÁS eficaz al utilizar indicadores clave …" at bounding box center [511, 35] width 487 height 35
click at [693, 340] on font "Alinear los KRI con los objetivos estratégicos y el apetito de riesgo de la org…" at bounding box center [512, 339] width 459 height 13
click at [267, 320] on input "d. Alinear los KRI con los objetivos estratégicos y el apetito de riesgo de la …" at bounding box center [267, 315] width 0 height 10
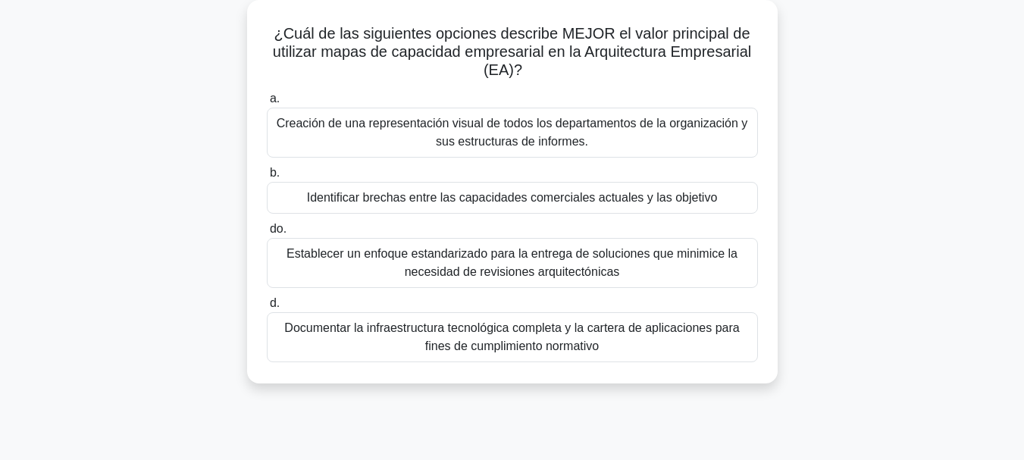
scroll to position [95, 0]
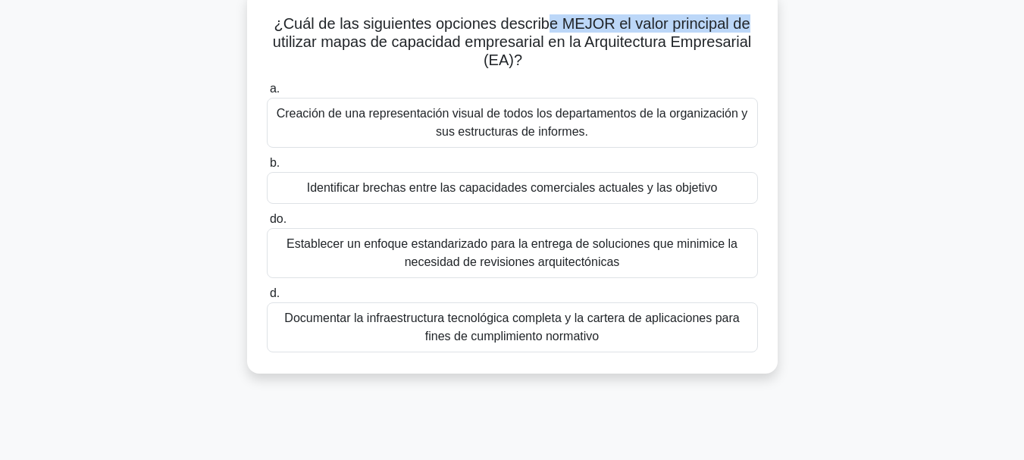
drag, startPoint x: 553, startPoint y: 23, endPoint x: 747, endPoint y: 27, distance: 194.8
click at [747, 27] on font "¿Cuál de las siguientes opciones describe MEJOR el valor principal de utilizar …" at bounding box center [512, 41] width 478 height 53
click at [596, 121] on font "Creación de una representación visual de todos los departamentos de la organiza…" at bounding box center [512, 122] width 471 height 31
click at [267, 94] on input "a. Creación de una representación visual de todos los departamentos de la organ…" at bounding box center [267, 89] width 0 height 10
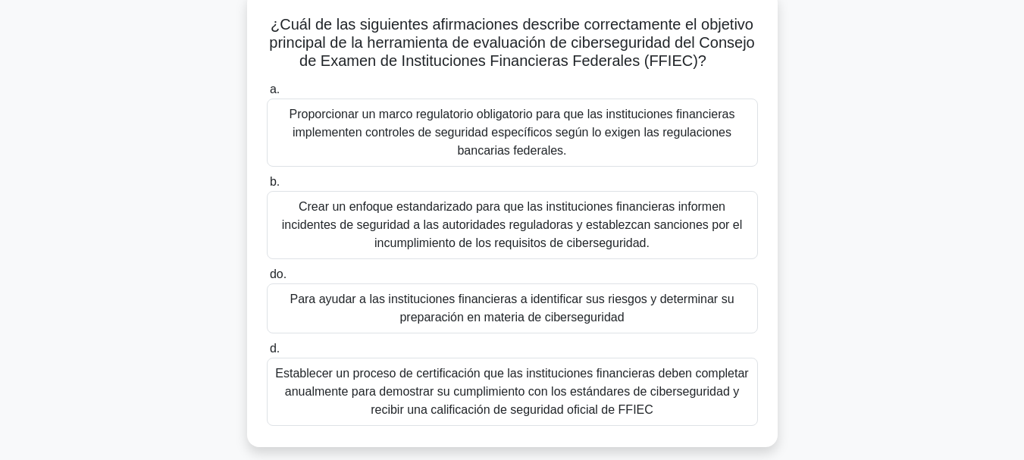
scroll to position [106, 0]
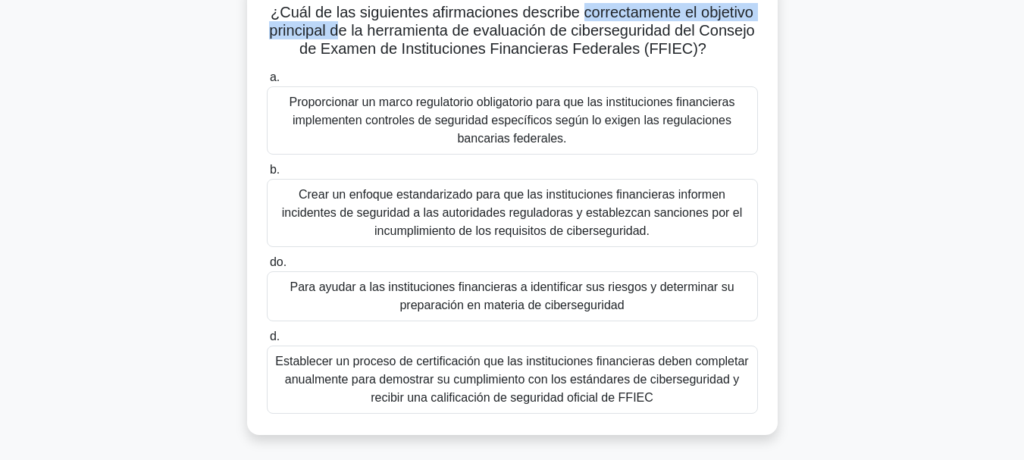
drag, startPoint x: 582, startPoint y: 17, endPoint x: 365, endPoint y: 39, distance: 217.9
click at [365, 39] on font "¿Cuál de las siguientes afirmaciones describe correctamente el objetivo princip…" at bounding box center [511, 30] width 485 height 53
click at [546, 300] on font "Para ayudar a las instituciones financieras a identificar sus riesgos y determi…" at bounding box center [512, 295] width 444 height 31
click at [267, 268] on input "do. Para ayudar a las instituciones financieras a identificar sus riesgos y det…" at bounding box center [267, 263] width 0 height 10
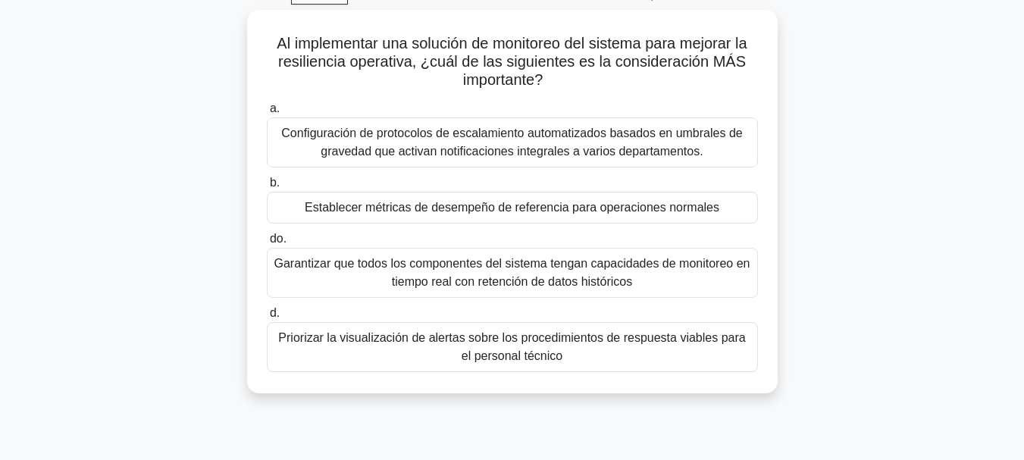
scroll to position [103, 0]
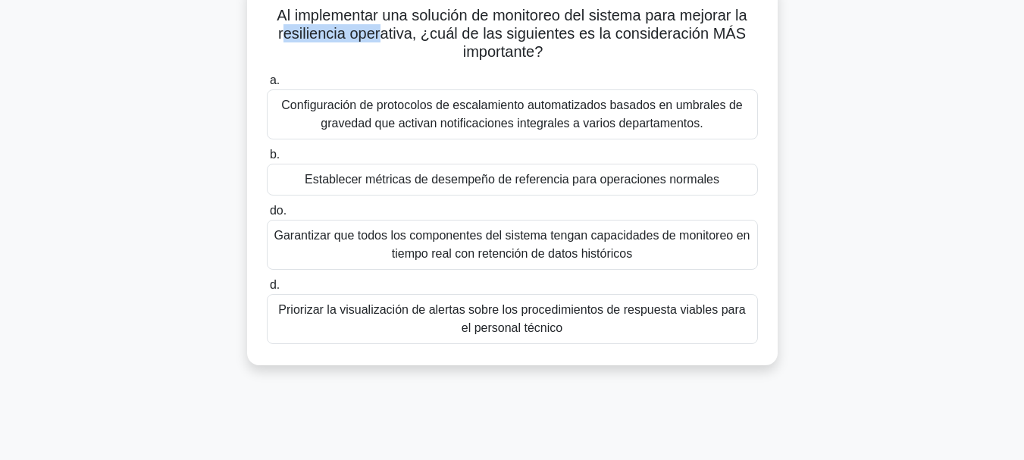
drag, startPoint x: 328, startPoint y: 30, endPoint x: 386, endPoint y: 30, distance: 57.6
click at [386, 30] on font "Al implementar una solución de monitoreo del sistema para mejorar la resilienci…" at bounding box center [512, 33] width 470 height 53
drag, startPoint x: 691, startPoint y: 30, endPoint x: 534, endPoint y: 52, distance: 158.4
click at [534, 52] on font "Al implementar una solución de monitoreo del sistema para mejorar la resilienci…" at bounding box center [512, 33] width 470 height 53
click at [695, 119] on font "Configuración de protocolos de escalamiento automatizados basados ​​en umbrales…" at bounding box center [511, 114] width 461 height 31
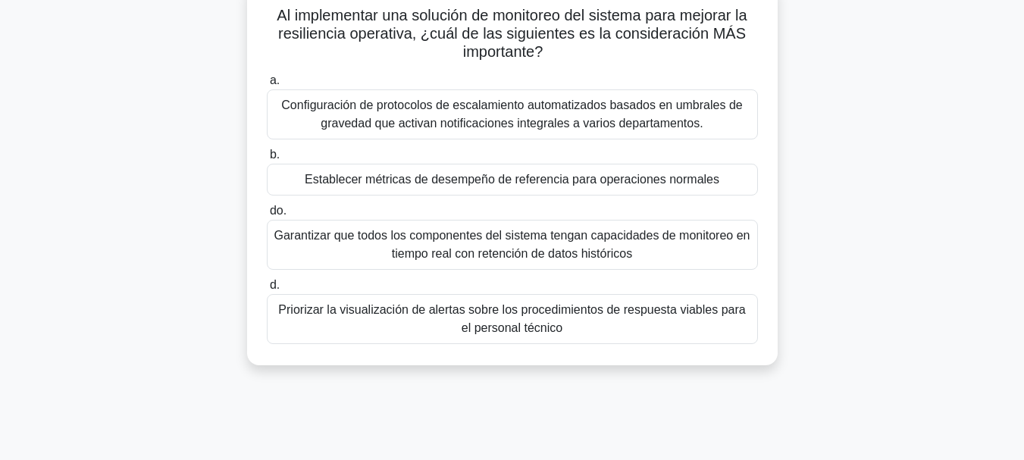
click at [267, 86] on input "a. Configuración de protocolos de escalamiento automatizados basados ​​en umbra…" at bounding box center [267, 81] width 0 height 10
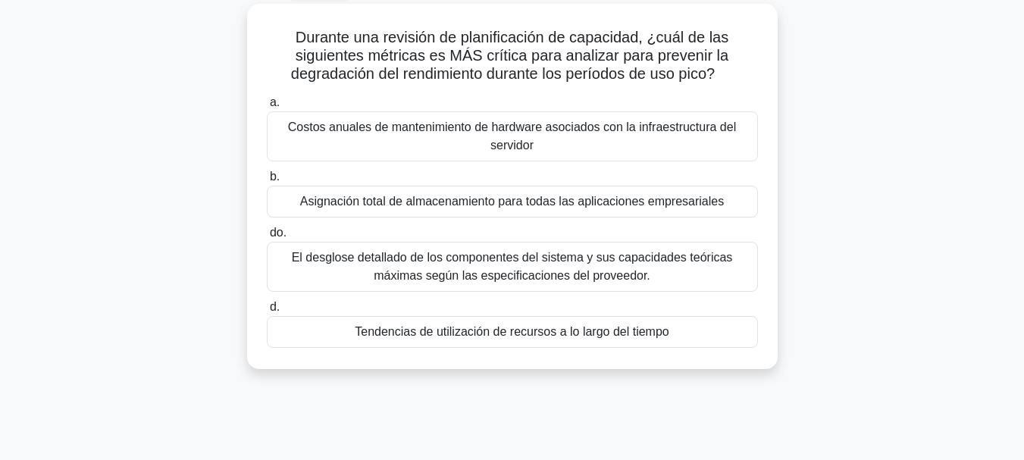
scroll to position [86, 0]
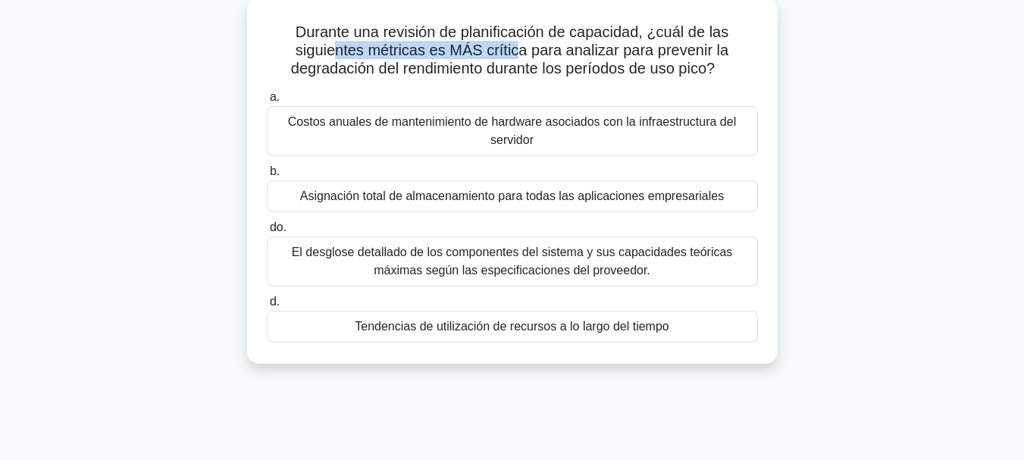
drag, startPoint x: 333, startPoint y: 58, endPoint x: 517, endPoint y: 54, distance: 183.5
click at [517, 54] on font "Durante una revisión de planificación de capacidad, ¿cuál de las siguientes mét…" at bounding box center [509, 49] width 437 height 53
click at [573, 324] on font "Tendencias de utilización de recursos a lo largo del tiempo" at bounding box center [512, 326] width 314 height 13
click at [267, 307] on input "d. Tendencias de utilización de recursos a lo largo del tiempo" at bounding box center [267, 302] width 0 height 10
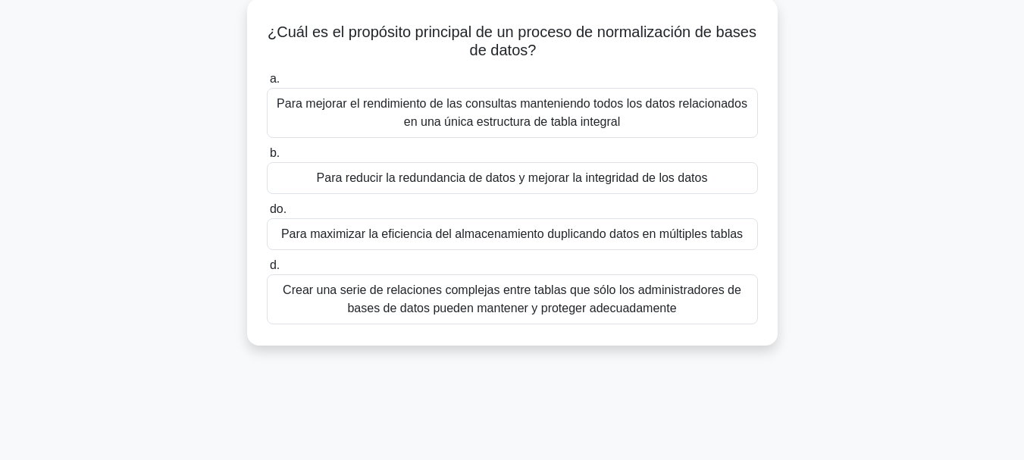
click at [367, 189] on div "Para reducir la redundancia de datos y mejorar la integridad de los datos" at bounding box center [512, 178] width 491 height 32
click at [267, 158] on input "b. Para reducir la redundancia de datos y mejorar la integridad de los datos" at bounding box center [267, 154] width 0 height 10
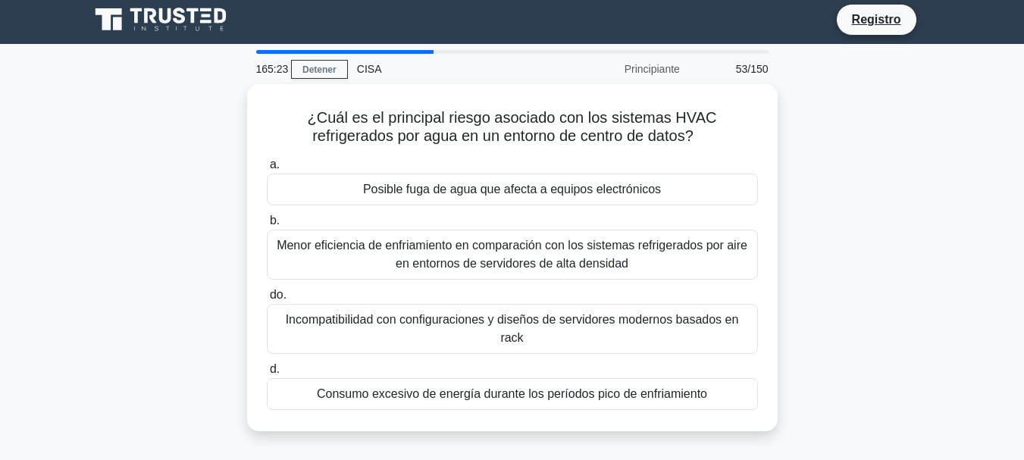
scroll to position [0, 0]
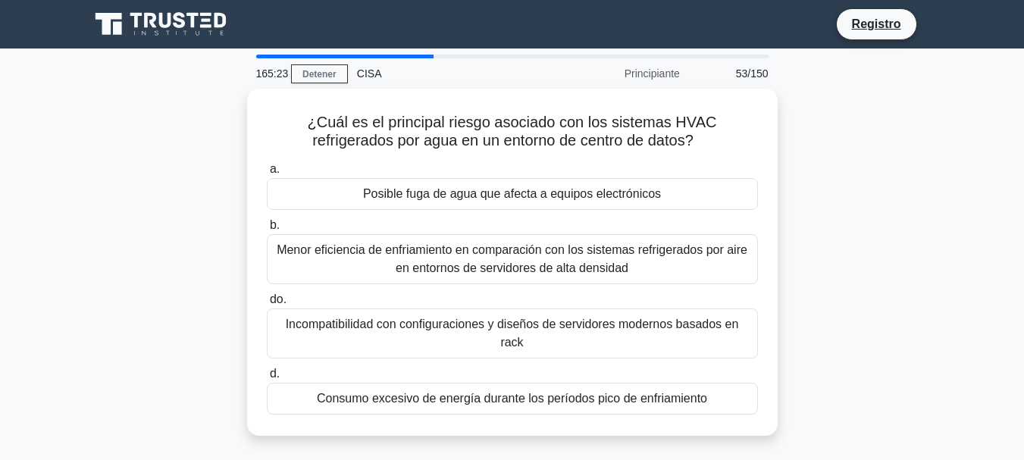
click at [367, 189] on div "Posible fuga de agua que afecta a equipos electrónicos" at bounding box center [512, 194] width 491 height 32
click at [267, 174] on input "a. Posible fuga de agua que afecta a equipos electrónicos" at bounding box center [267, 169] width 0 height 10
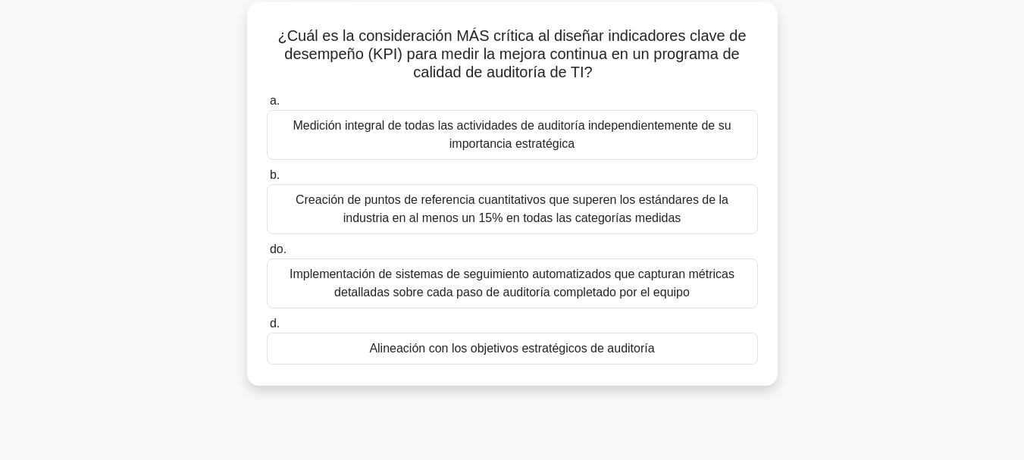
scroll to position [90, 0]
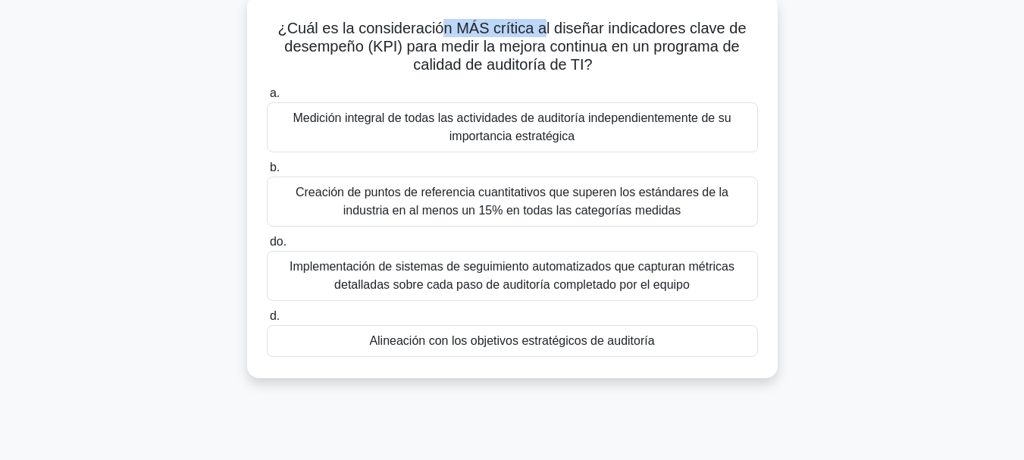
drag, startPoint x: 437, startPoint y: 27, endPoint x: 546, endPoint y: 32, distance: 108.5
click at [546, 32] on font "¿Cuál es la consideración MÁS crítica al diseñar indicadores clave de desempeño…" at bounding box center [511, 46] width 468 height 53
click at [431, 342] on font "Alineación con los objetivos estratégicos de auditoría" at bounding box center [511, 340] width 285 height 13
click at [267, 321] on input "d. Alineación con los objetivos estratégicos de auditoría" at bounding box center [267, 317] width 0 height 10
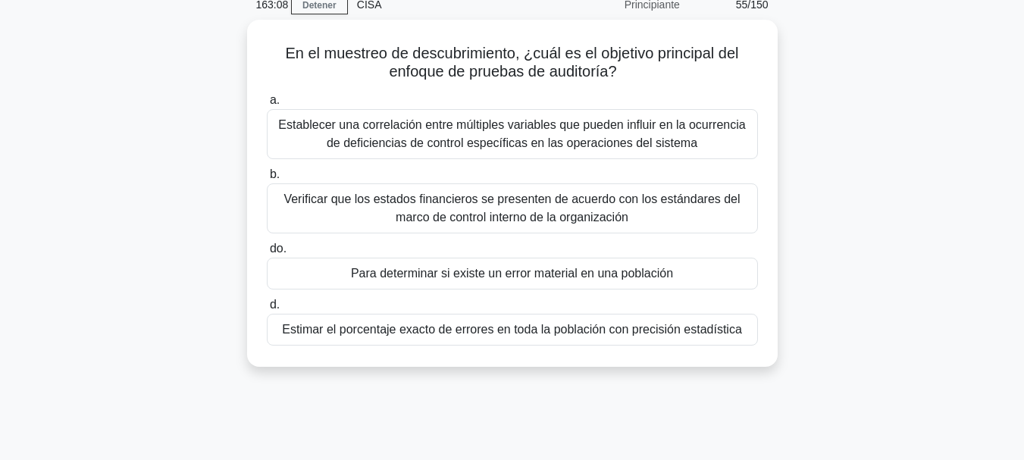
scroll to position [89, 0]
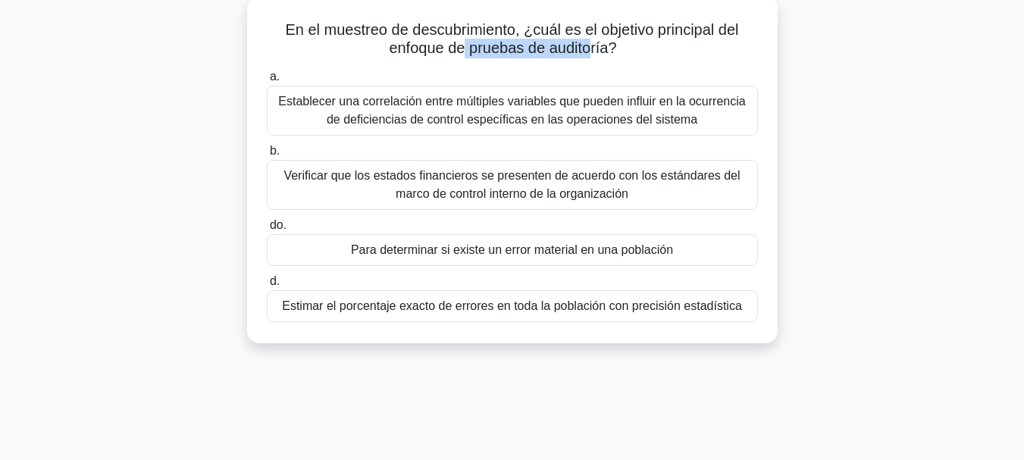
drag, startPoint x: 465, startPoint y: 47, endPoint x: 590, endPoint y: 47, distance: 125.1
click at [590, 47] on font "En el muestreo de descubrimiento, ¿cuál es el objetivo principal del enfoque de…" at bounding box center [511, 38] width 453 height 35
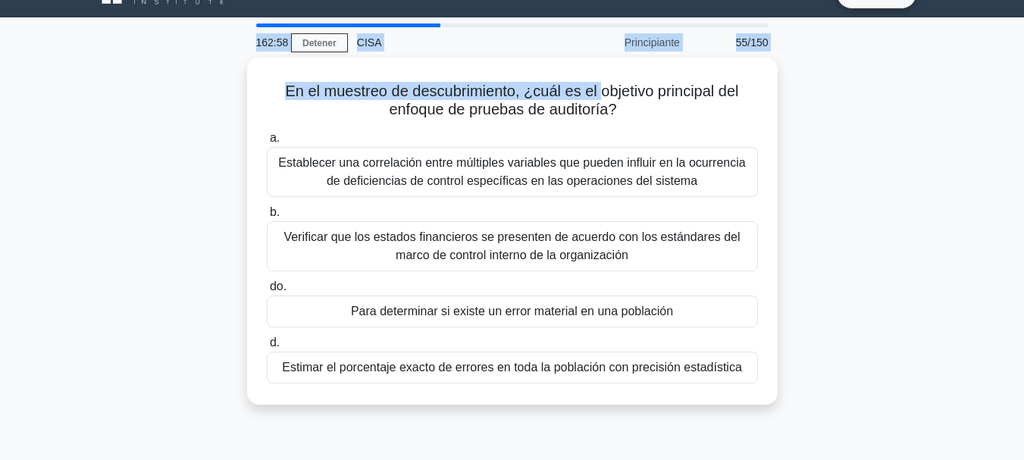
scroll to position [12, 0]
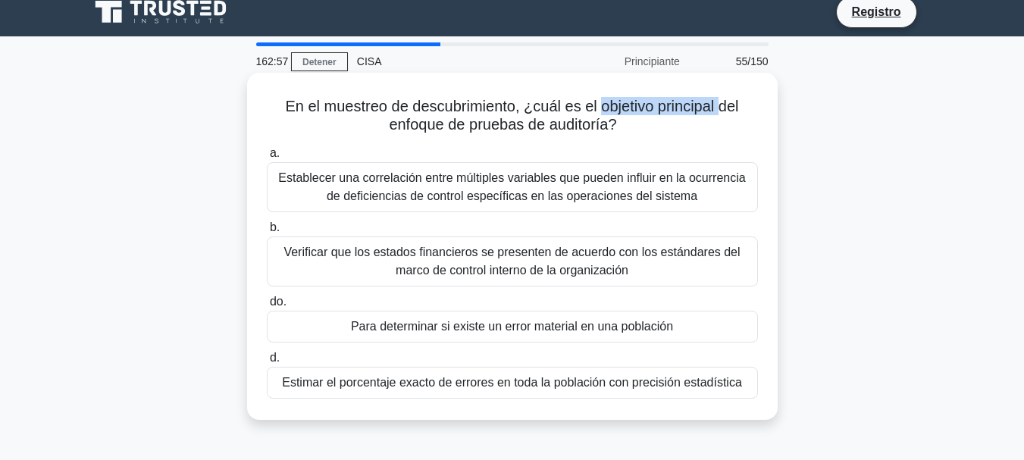
drag, startPoint x: 602, startPoint y: 28, endPoint x: 725, endPoint y: 108, distance: 146.3
click at [725, 108] on font "En el muestreo de descubrimiento, ¿cuál es el objetivo principal del enfoque de…" at bounding box center [511, 115] width 453 height 35
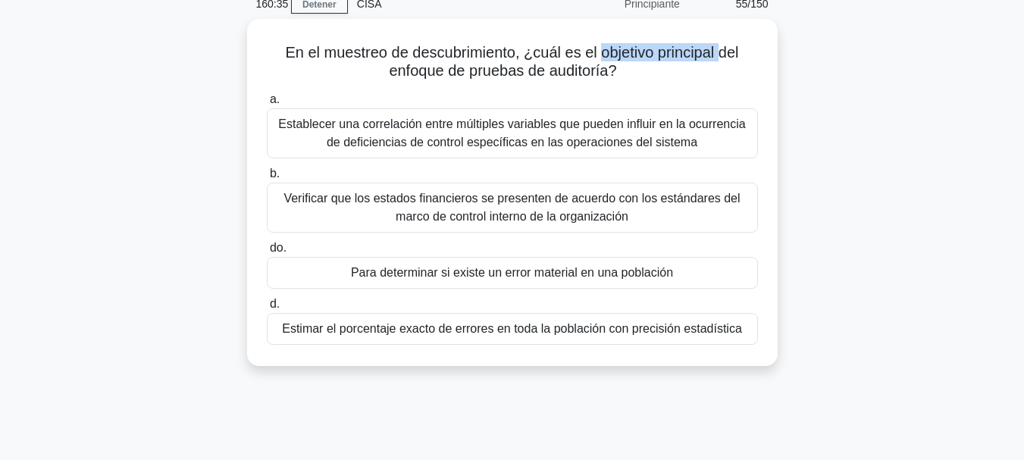
scroll to position [65, 0]
click at [464, 330] on font "Estimar el porcentaje exacto de errores en toda la población con precisión esta…" at bounding box center [512, 329] width 460 height 13
click at [267, 310] on input "d. Estimar el porcentaje exacto de errores en toda la población con precisión e…" at bounding box center [267, 305] width 0 height 10
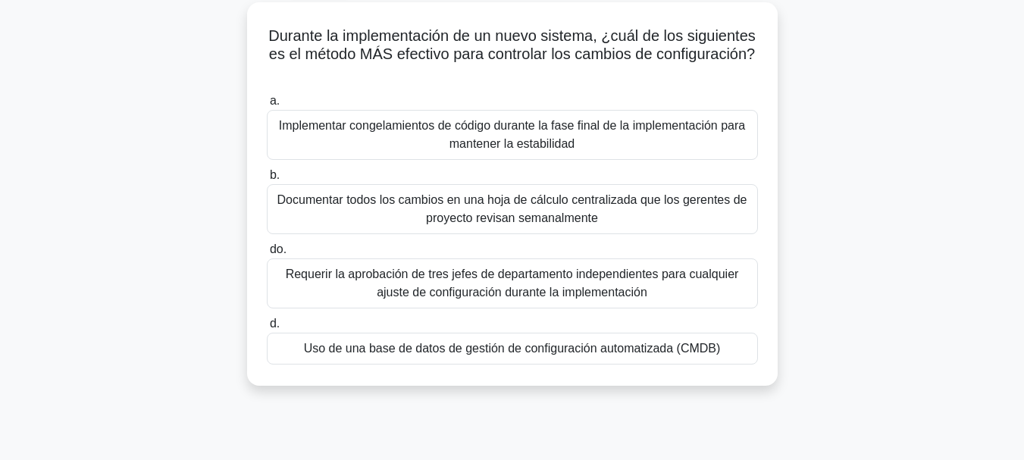
scroll to position [92, 0]
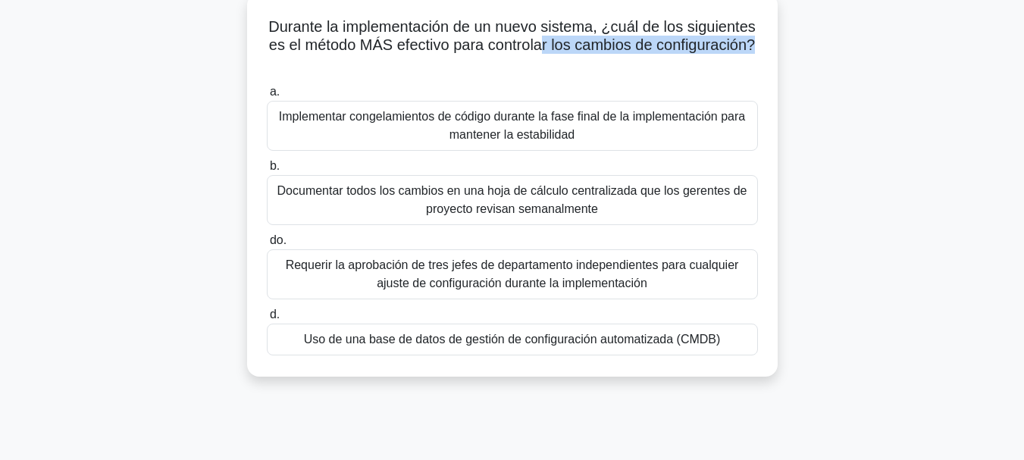
drag, startPoint x: 597, startPoint y: 45, endPoint x: 550, endPoint y: 56, distance: 48.9
click at [550, 53] on font "Durante la implementación de un nuevo sistema, ¿cuál de los siguientes es el mé…" at bounding box center [511, 35] width 487 height 35
click at [562, 338] on font "Uso de una base de datos de gestión de configuración automatizada (CMDB)" at bounding box center [512, 339] width 417 height 13
click at [267, 320] on input "d. Uso de una base de datos de gestión de configuración automatizada (CMDB)" at bounding box center [267, 315] width 0 height 10
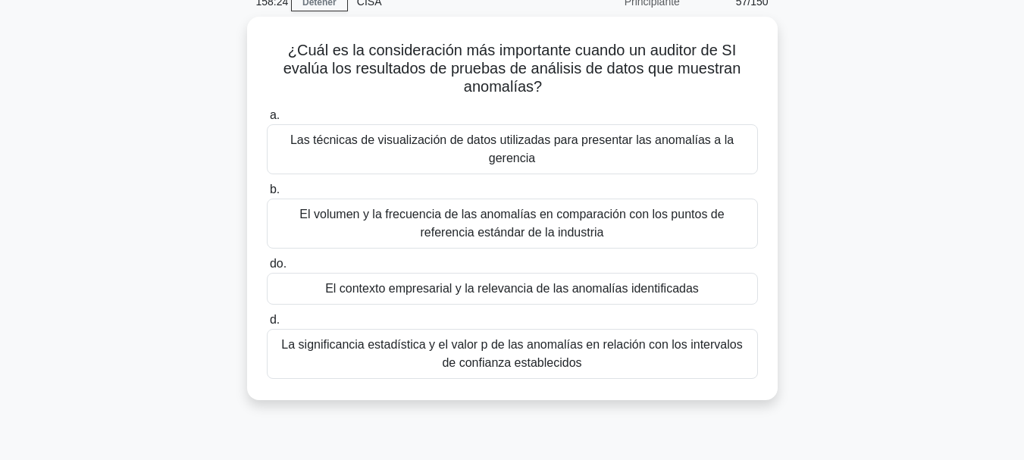
scroll to position [86, 0]
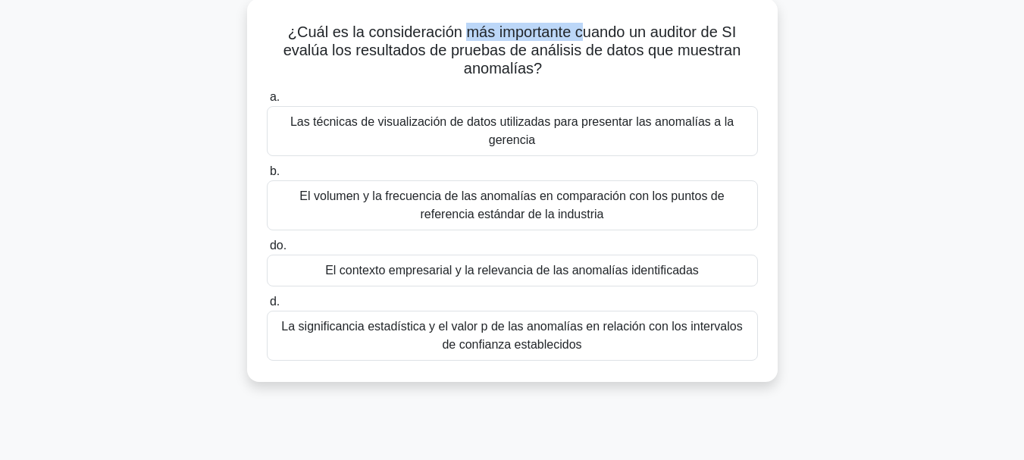
drag, startPoint x: 464, startPoint y: 35, endPoint x: 582, endPoint y: 37, distance: 118.3
click at [582, 37] on font "¿Cuál es la consideración más importante cuando un auditor de SI evalúa los res…" at bounding box center [512, 49] width 458 height 53
click at [697, 272] on div "El contexto empresarial y la relevancia de las anomalías identificadas" at bounding box center [512, 271] width 491 height 32
click at [267, 251] on input "do. El contexto empresarial y la relevancia de las anomalías identificadas" at bounding box center [267, 246] width 0 height 10
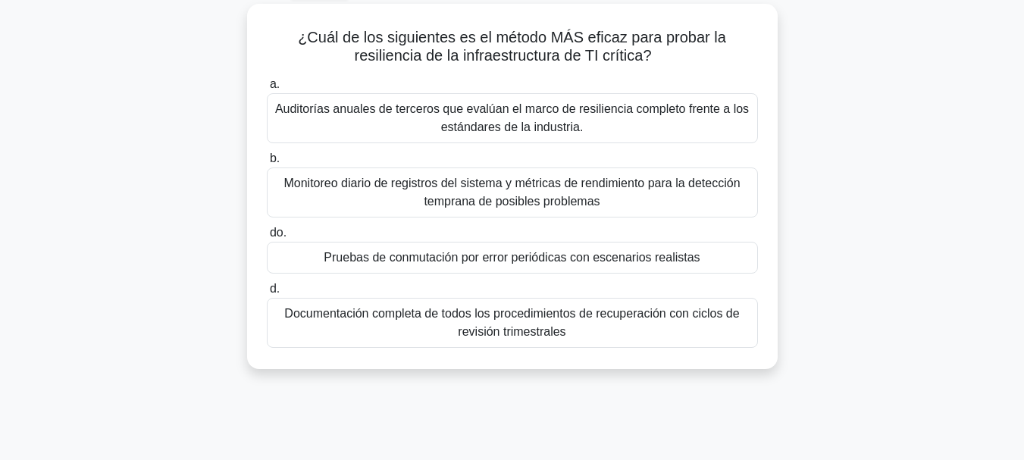
scroll to position [89, 0]
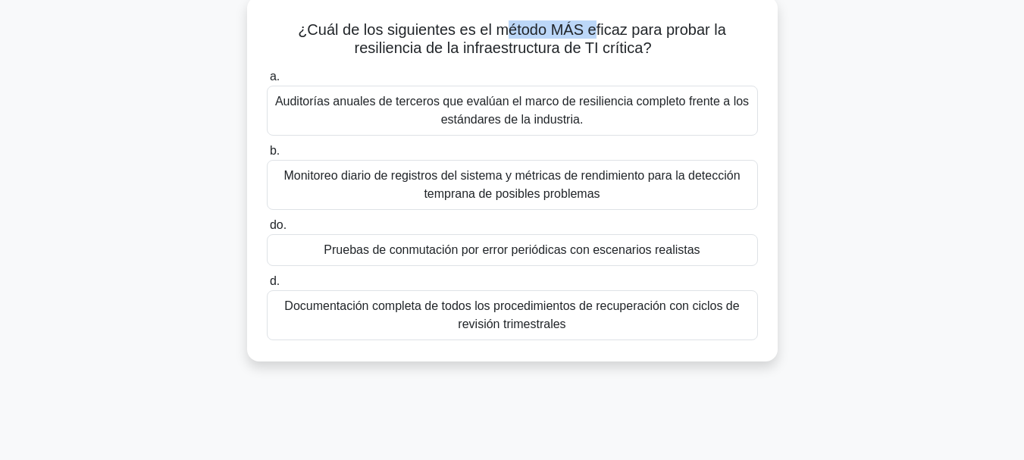
drag, startPoint x: 499, startPoint y: 26, endPoint x: 595, endPoint y: 19, distance: 95.7
click at [595, 21] on font "¿Cuál de los siguientes es el método MÁS eficaz para probar la resiliencia de l…" at bounding box center [512, 38] width 428 height 35
click at [622, 252] on font "Pruebas de conmutación por error periódicas con escenarios realistas" at bounding box center [512, 249] width 376 height 13
click at [267, 230] on input "do. Pruebas de conmutación por error periódicas con escenarios realistas" at bounding box center [267, 226] width 0 height 10
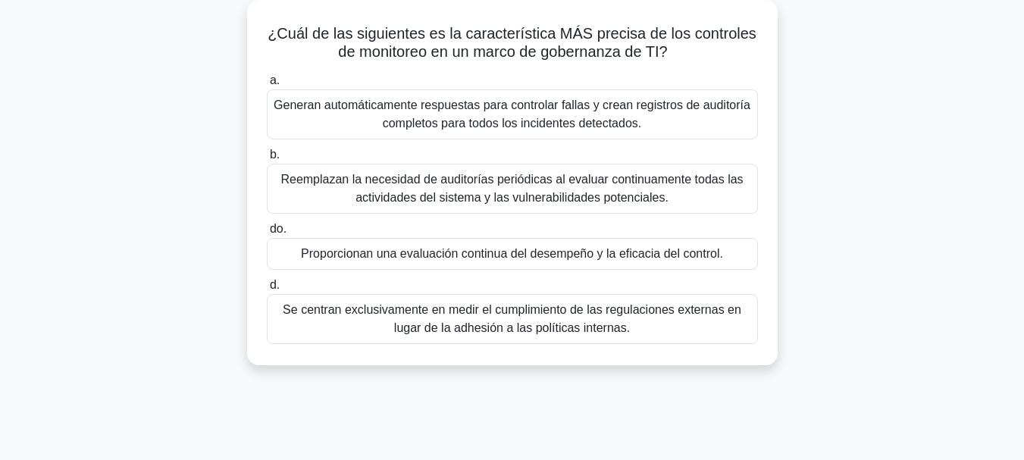
scroll to position [90, 0]
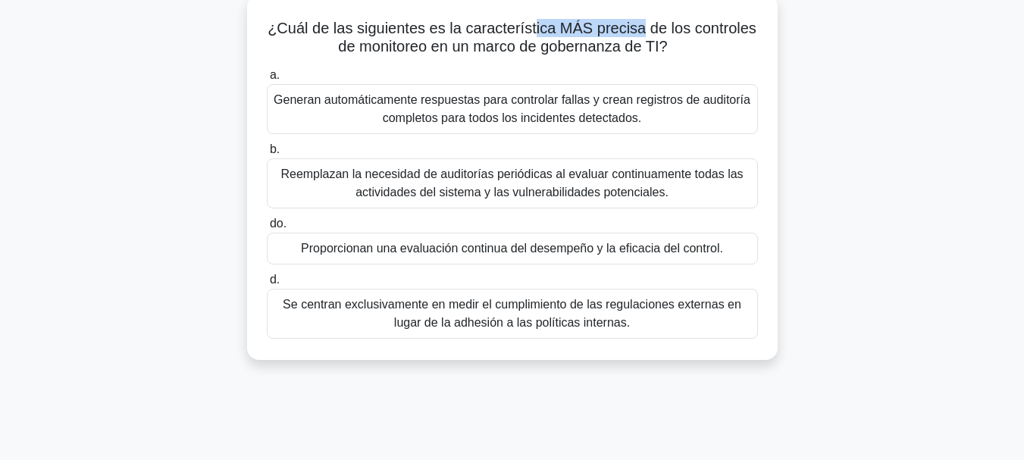
drag, startPoint x: 576, startPoint y: 30, endPoint x: 642, endPoint y: 30, distance: 65.9
click at [642, 30] on font "¿Cuál de las siguientes es la característica MÁS precisa de los controles de mo…" at bounding box center [512, 37] width 489 height 35
click at [661, 255] on font "Proporcionan una evaluación continua del desempeño y la eficacia del control." at bounding box center [512, 248] width 422 height 13
click at [267, 229] on input "do. Proporcionan una evaluación continua del desempeño y la eficacia del contro…" at bounding box center [267, 224] width 0 height 10
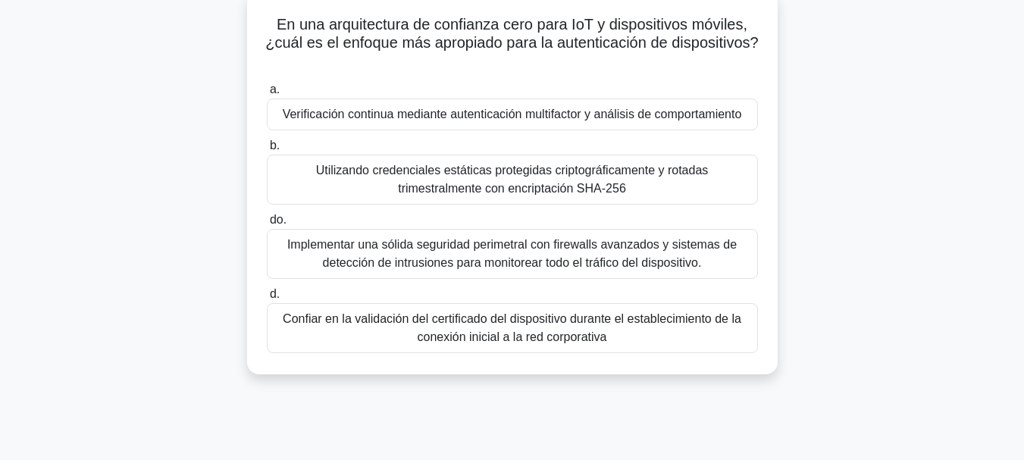
scroll to position [100, 0]
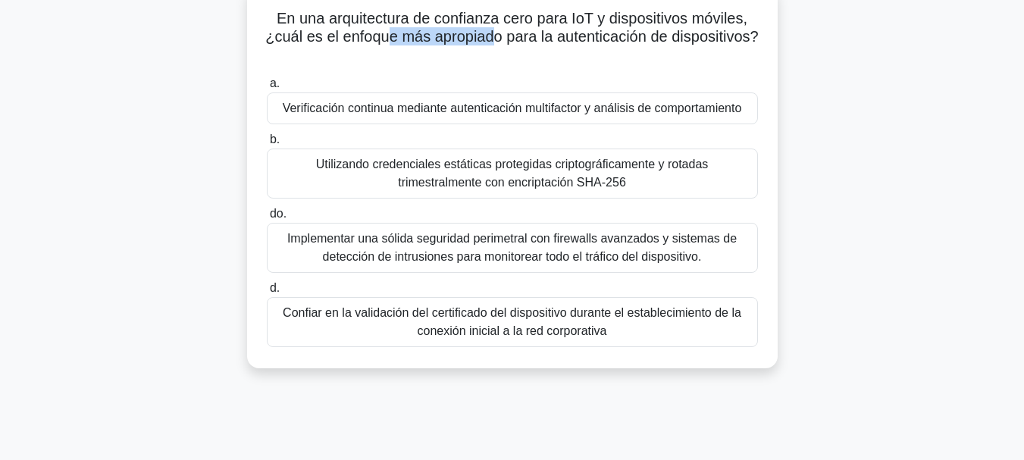
drag, startPoint x: 428, startPoint y: 34, endPoint x: 534, endPoint y: 38, distance: 105.4
click at [534, 38] on font "En una arquitectura de confianza cero para IoT y dispositivos móviles, ¿cuál es…" at bounding box center [511, 27] width 493 height 35
click at [631, 105] on font "Verificación continua mediante autenticación multifactor y análisis de comporta…" at bounding box center [512, 108] width 459 height 13
click at [267, 89] on input "a. Verificación continua mediante autenticación multifactor y análisis de compo…" at bounding box center [267, 84] width 0 height 10
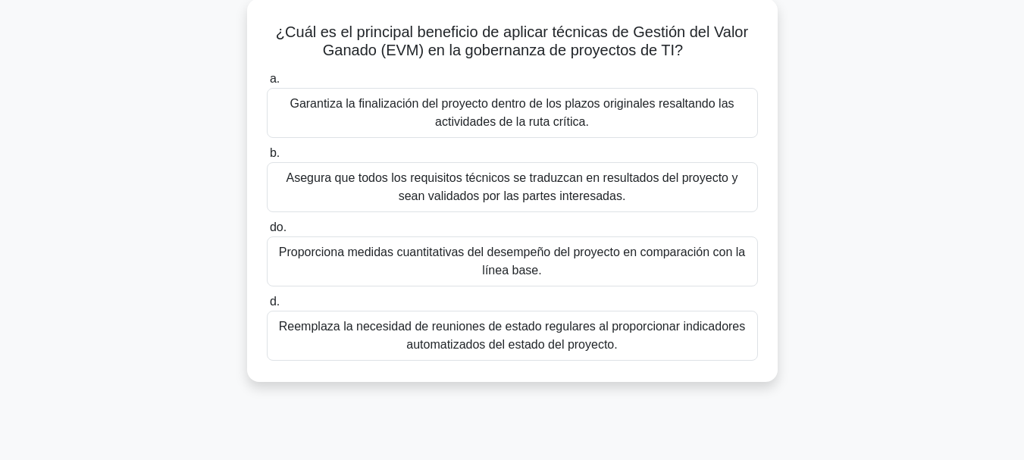
scroll to position [92, 0]
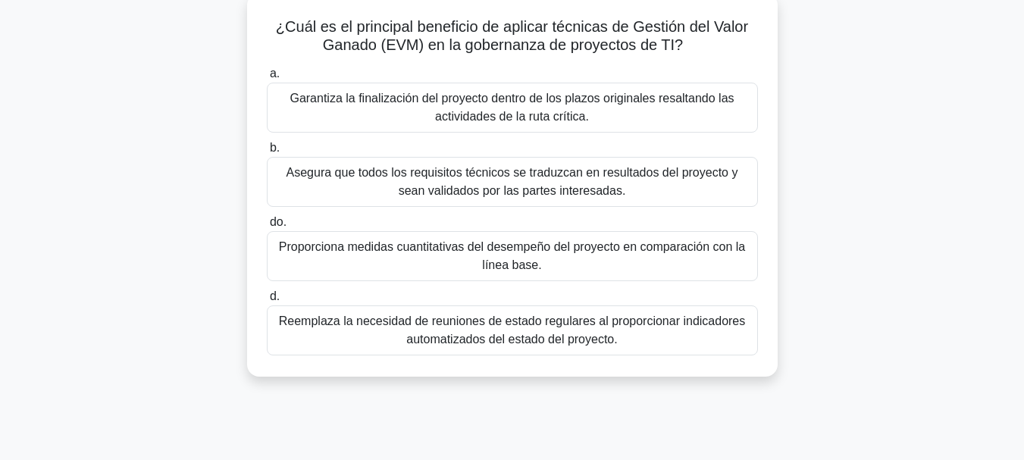
click at [566, 104] on font "Garantiza la finalización del proyecto dentro de los plazos originales resaltan…" at bounding box center [512, 107] width 444 height 31
click at [267, 79] on input "a. Garantiza la finalización del proyecto dentro de los plazos originales resal…" at bounding box center [267, 74] width 0 height 10
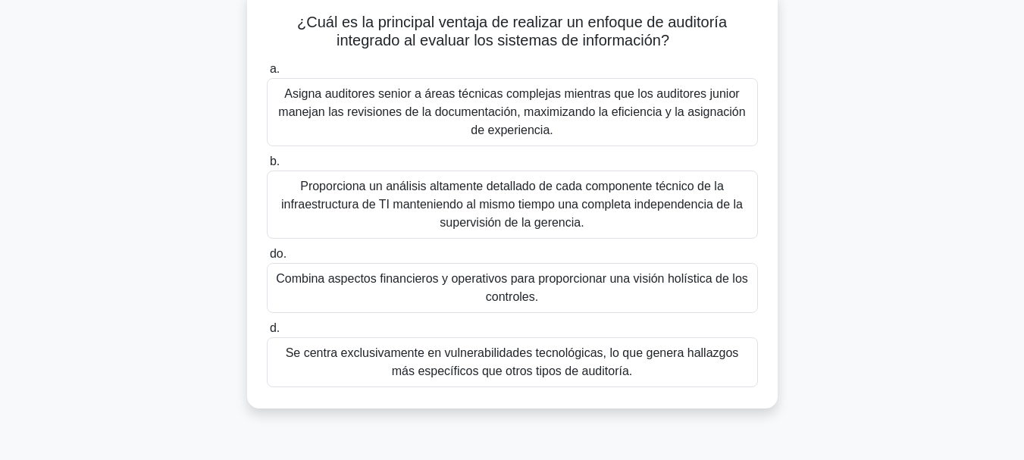
scroll to position [99, 0]
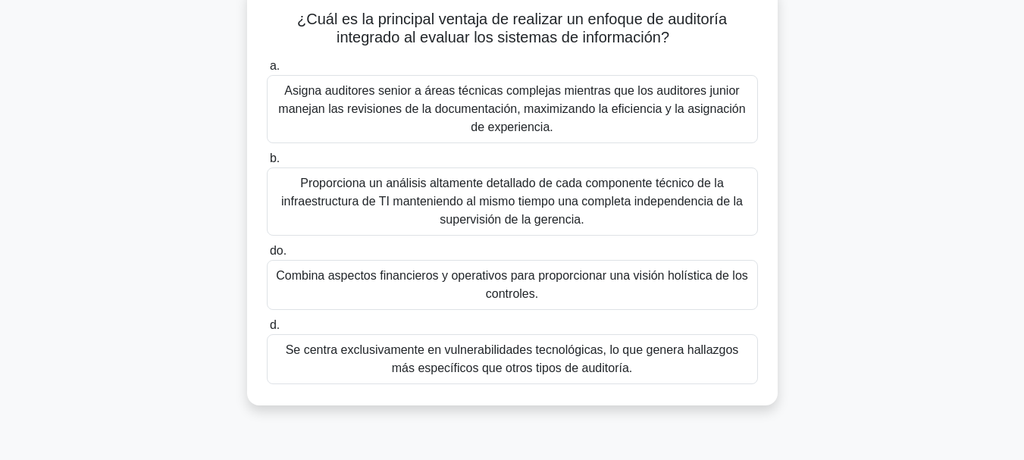
click at [671, 296] on font "Combina aspectos financieros y operativos para proporcionar una visión holístic…" at bounding box center [513, 285] width 478 height 36
click at [267, 256] on input "do. Combina aspectos financieros y operativos para proporcionar una visión holí…" at bounding box center [267, 251] width 0 height 10
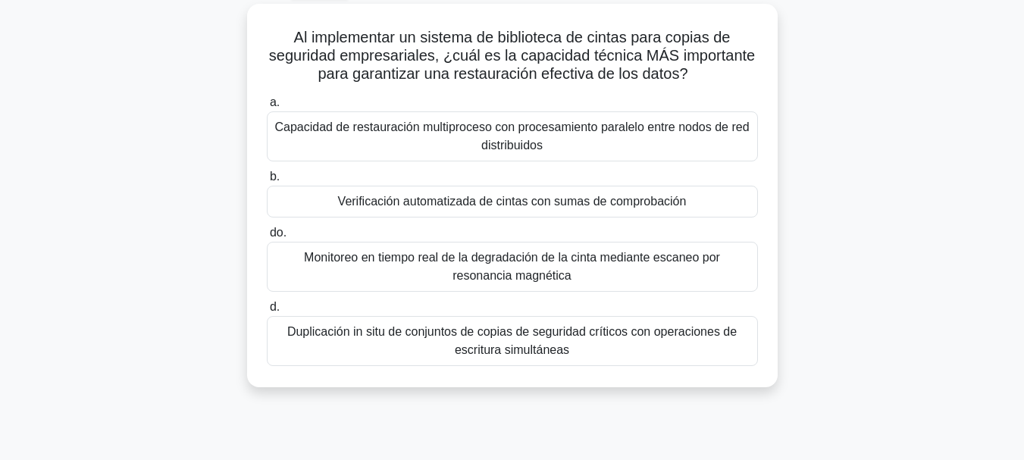
scroll to position [87, 0]
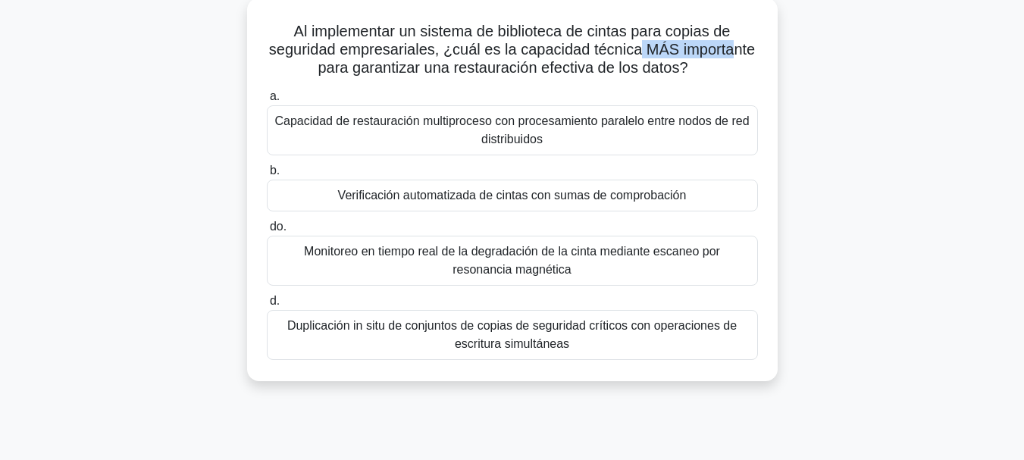
drag, startPoint x: 638, startPoint y: 49, endPoint x: 730, endPoint y: 55, distance: 91.9
click at [730, 55] on font "Al implementar un sistema de biblioteca de cintas para copias de seguridad empr…" at bounding box center [512, 49] width 486 height 53
click at [625, 192] on font "Verificación automatizada de cintas con sumas de comprobación" at bounding box center [512, 195] width 349 height 13
click at [267, 176] on input "b. Verificación automatizada de cintas con sumas de comprobación" at bounding box center [267, 171] width 0 height 10
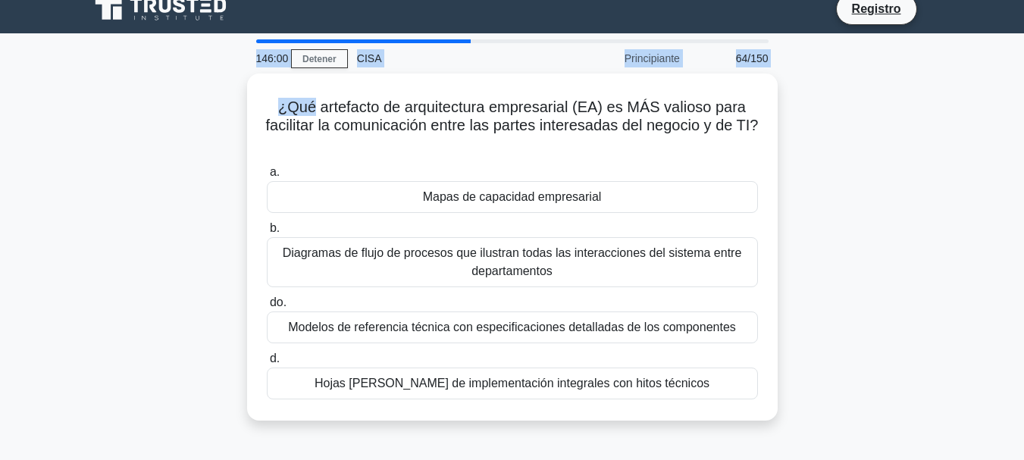
scroll to position [0, 0]
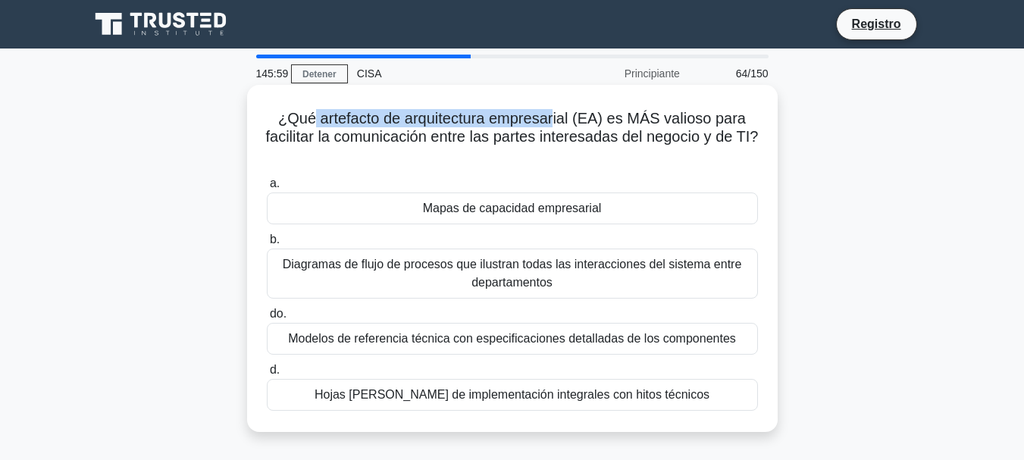
drag, startPoint x: 309, startPoint y: 10, endPoint x: 558, endPoint y: 118, distance: 271.2
click at [558, 118] on font "¿Qué artefacto de arquitectura empresarial (EA) es MÁS valioso para facilitar l…" at bounding box center [512, 127] width 493 height 35
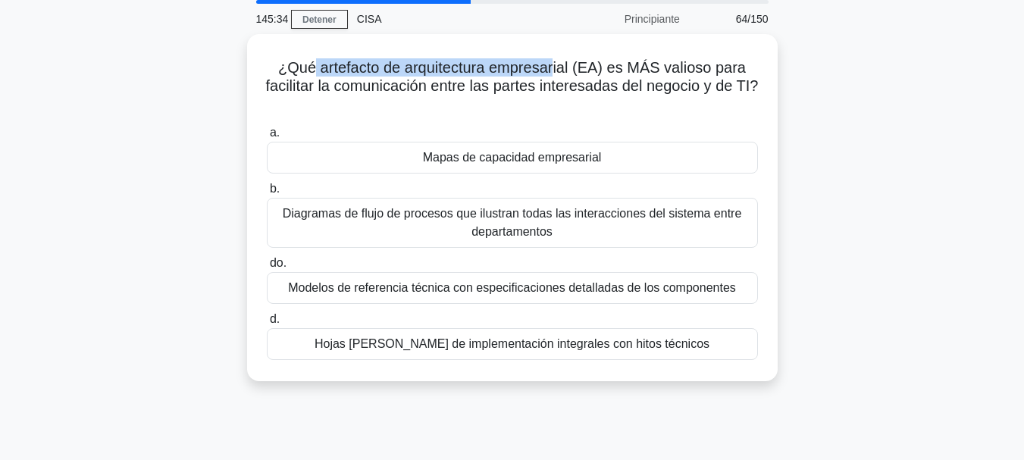
scroll to position [59, 0]
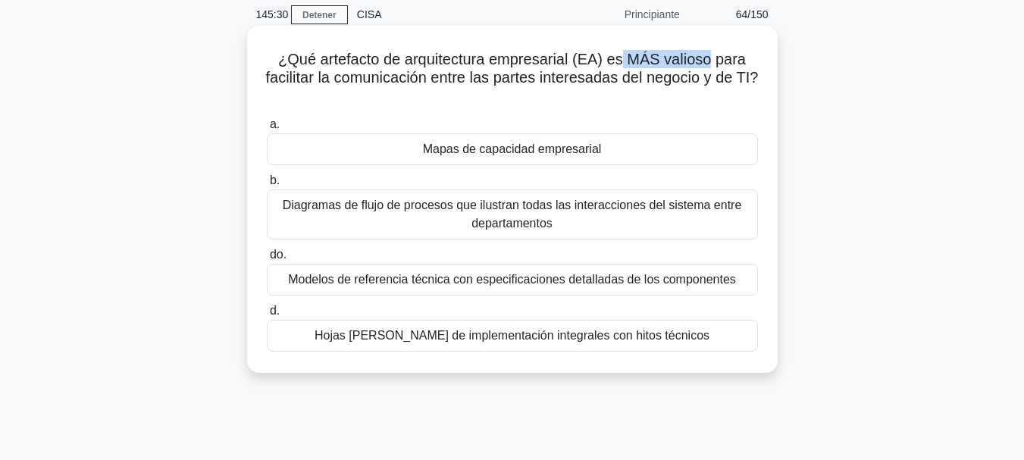
drag, startPoint x: 625, startPoint y: 54, endPoint x: 709, endPoint y: 51, distance: 84.9
click at [709, 51] on font "¿Qué artefacto de arquitectura empresarial (EA) es MÁS valioso para facilitar l…" at bounding box center [512, 68] width 493 height 35
click at [553, 219] on font "Diagramas de flujo de procesos que ilustran todas las interacciones del sistema…" at bounding box center [513, 214] width 478 height 36
click at [267, 186] on input "b. Diagramas de flujo de procesos que ilustran todas las interacciones del sist…" at bounding box center [267, 181] width 0 height 10
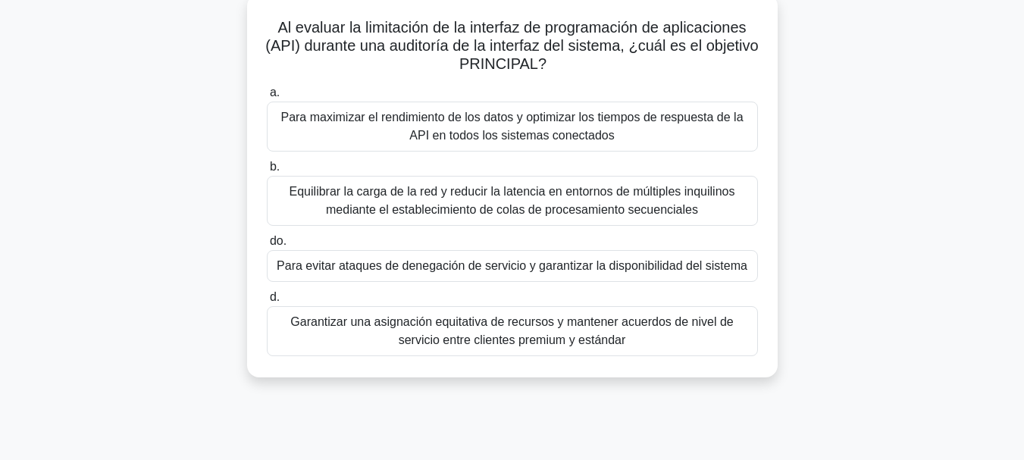
scroll to position [98, 0]
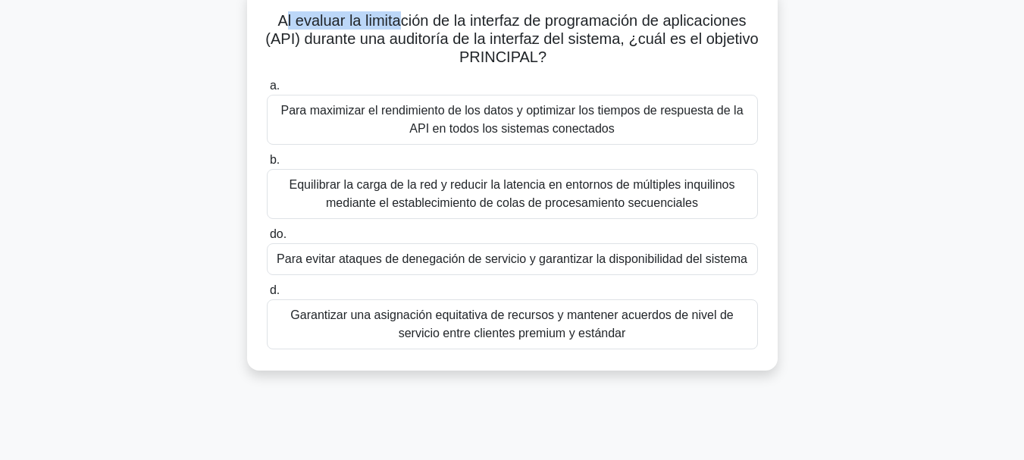
drag, startPoint x: 283, startPoint y: 17, endPoint x: 403, endPoint y: 21, distance: 119.8
click at [403, 21] on font "Al evaluar la limitación de la interfaz de programación de aplicaciones (API) d…" at bounding box center [511, 38] width 493 height 53
click at [649, 265] on font "Para evitar ataques de denegación de servicio y garantizar la disponibilidad de…" at bounding box center [512, 258] width 471 height 13
click at [267, 240] on input "do. Para evitar ataques de denegación de servicio y garantizar la disponibilida…" at bounding box center [267, 235] width 0 height 10
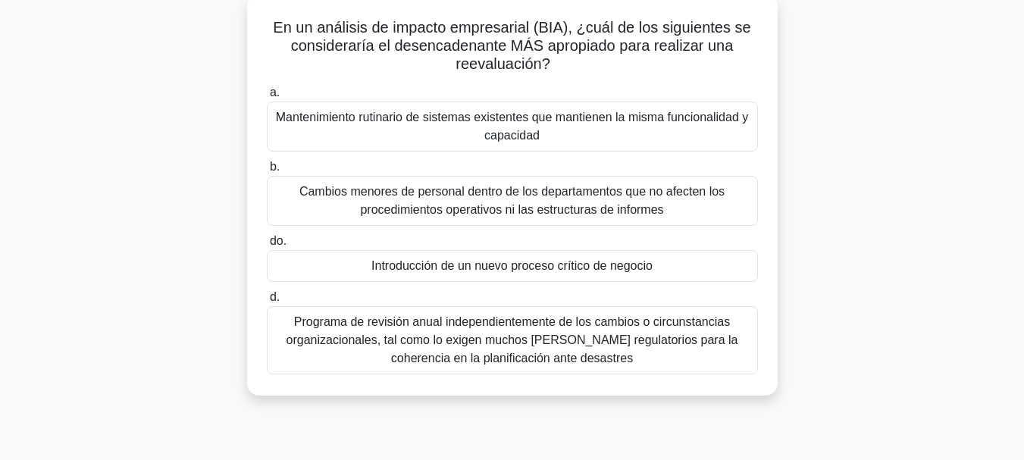
scroll to position [100, 0]
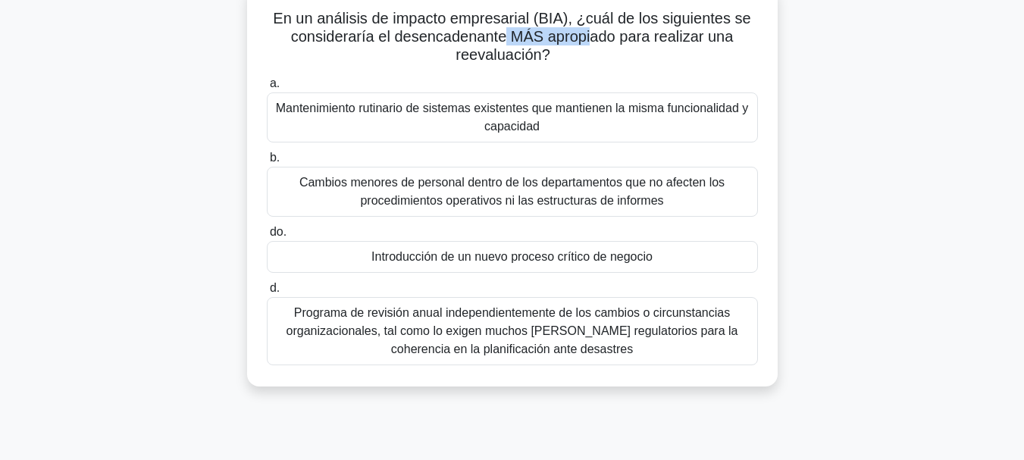
drag, startPoint x: 502, startPoint y: 39, endPoint x: 594, endPoint y: 37, distance: 92.5
click at [594, 37] on font "En un análisis de impacto empresarial (BIA), ¿cuál de los siguientes se conside…" at bounding box center [512, 36] width 478 height 53
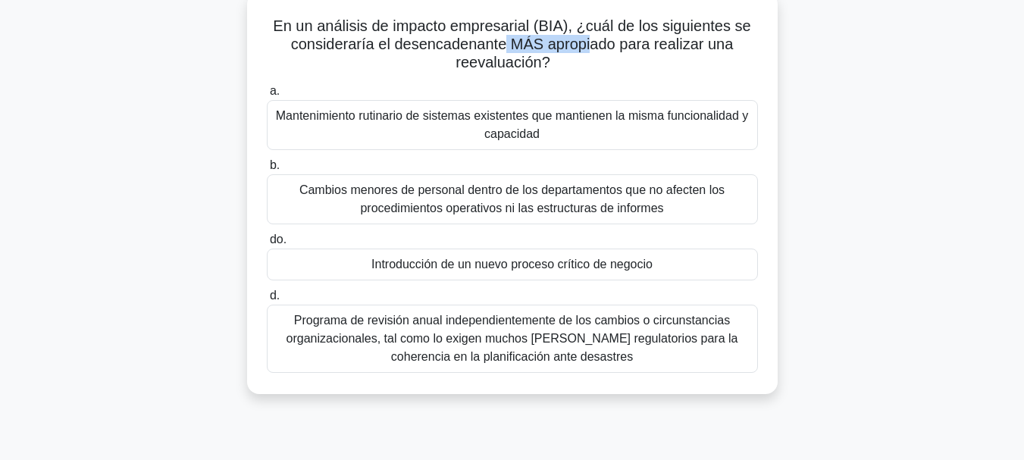
scroll to position [98, 0]
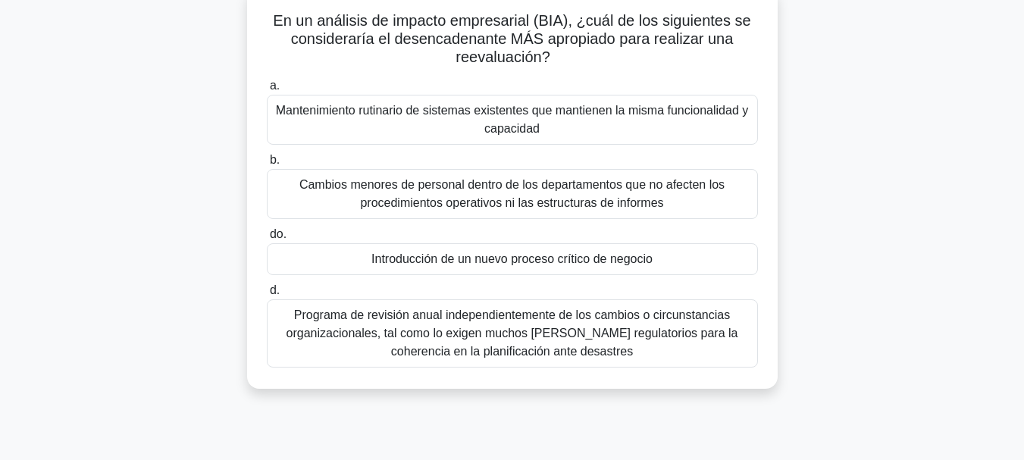
click at [615, 261] on font "Introducción de un nuevo proceso crítico de negocio" at bounding box center [511, 258] width 281 height 13
click at [267, 240] on input "do. Introducción de un nuevo proceso crítico de negocio" at bounding box center [267, 235] width 0 height 10
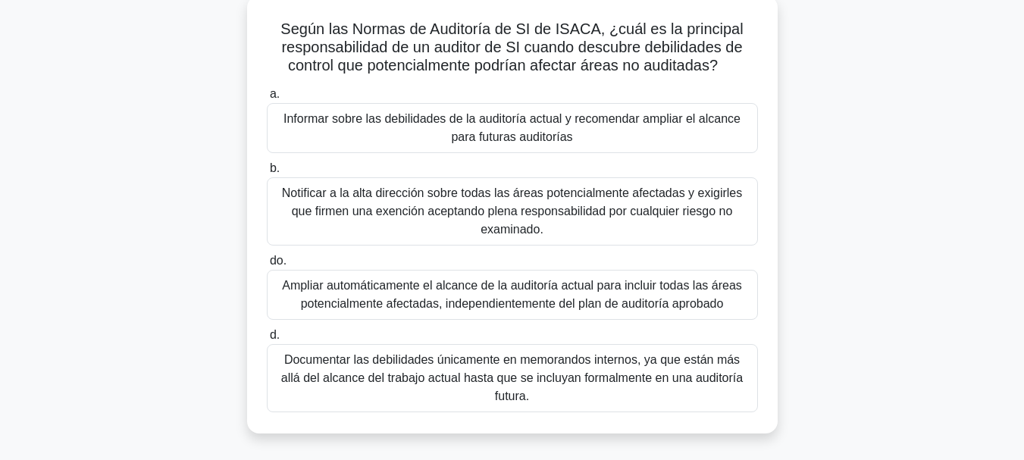
scroll to position [96, 0]
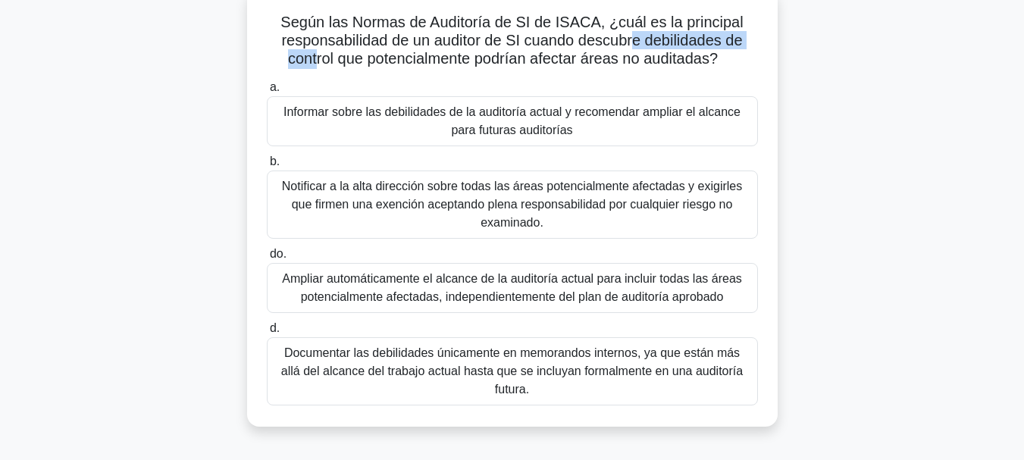
drag, startPoint x: 632, startPoint y: 41, endPoint x: 312, endPoint y: 55, distance: 320.9
click at [312, 55] on font "Según las Normas de Auditoría de SI de ISACA, ¿cuál es la principal responsabil…" at bounding box center [511, 40] width 462 height 53
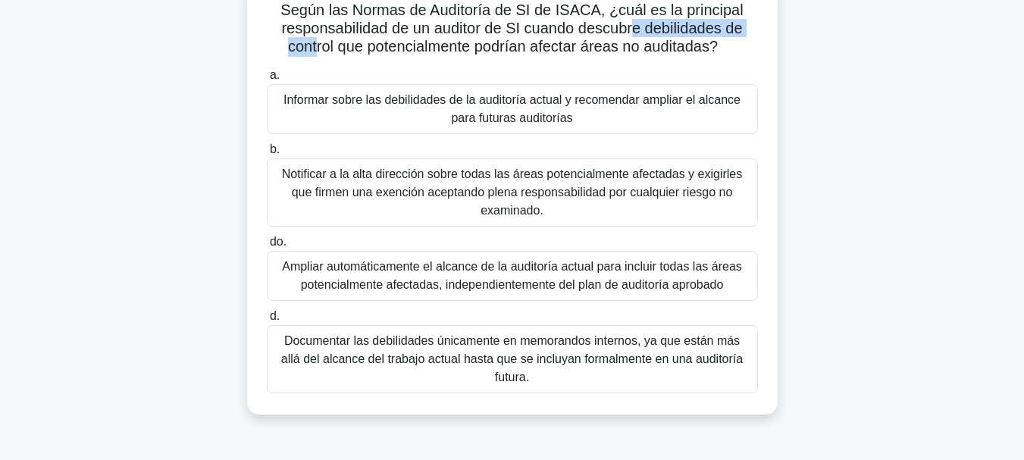
scroll to position [113, 0]
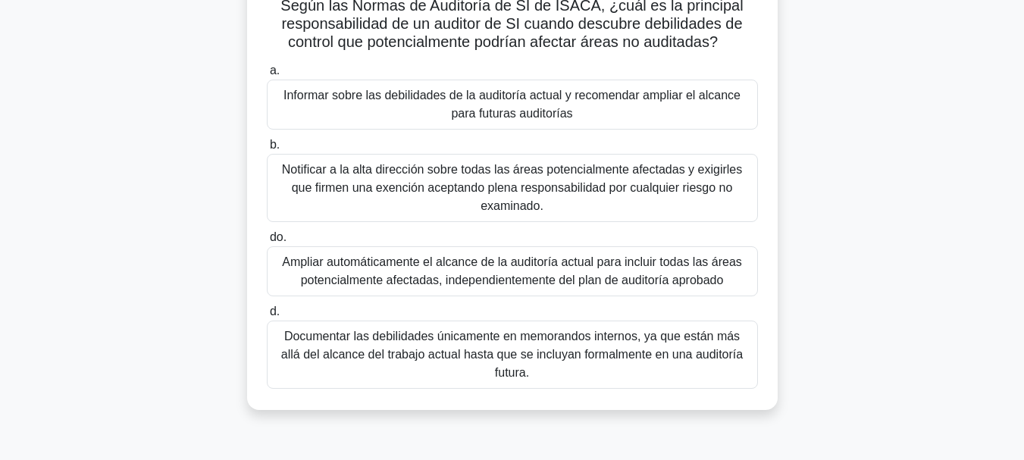
click at [432, 103] on font "Informar sobre las debilidades de la auditoría actual y recomendar ampliar el a…" at bounding box center [511, 104] width 457 height 31
click at [267, 76] on input "a. Informar sobre las debilidades de la auditoría actual y recomendar ampliar e…" at bounding box center [267, 71] width 0 height 10
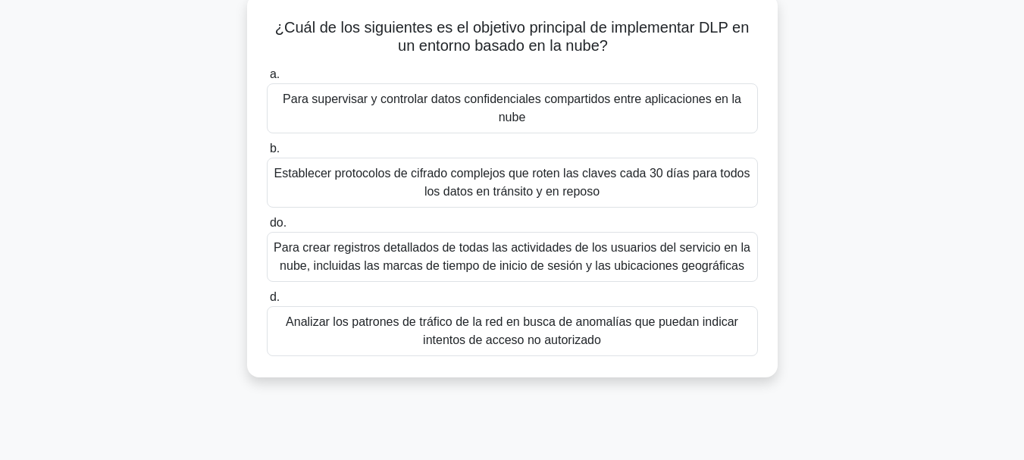
scroll to position [105, 0]
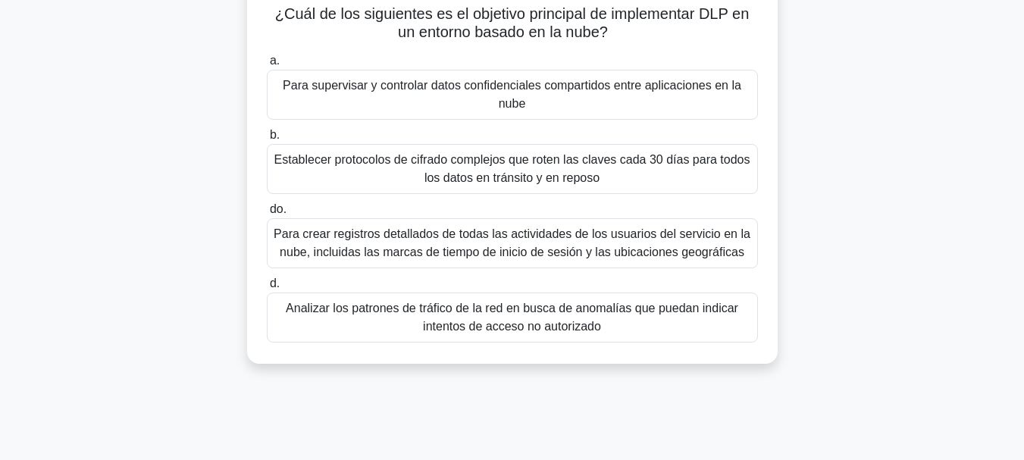
click at [616, 87] on font "Para supervisar y controlar datos confidenciales compartidos entre aplicaciones…" at bounding box center [512, 94] width 459 height 31
click at [267, 66] on input "a. Para supervisar y controlar datos confidenciales compartidos entre aplicacio…" at bounding box center [267, 61] width 0 height 10
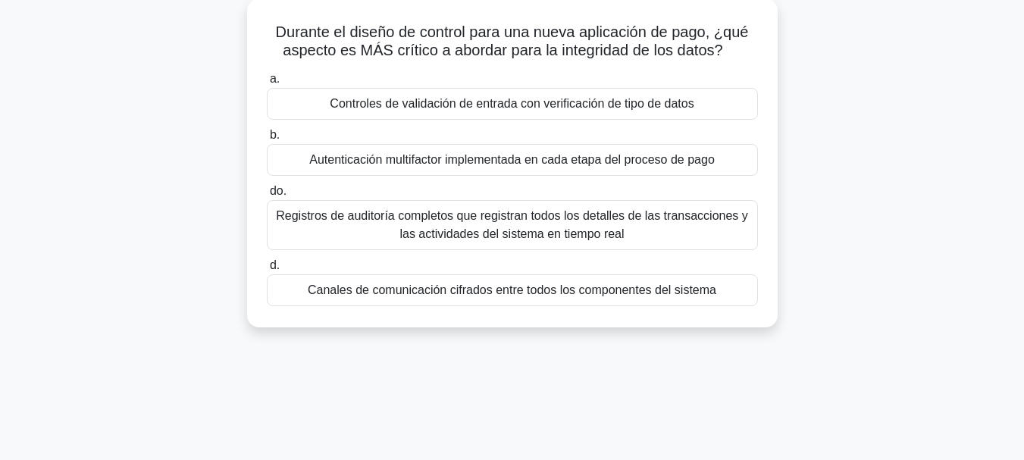
scroll to position [92, 0]
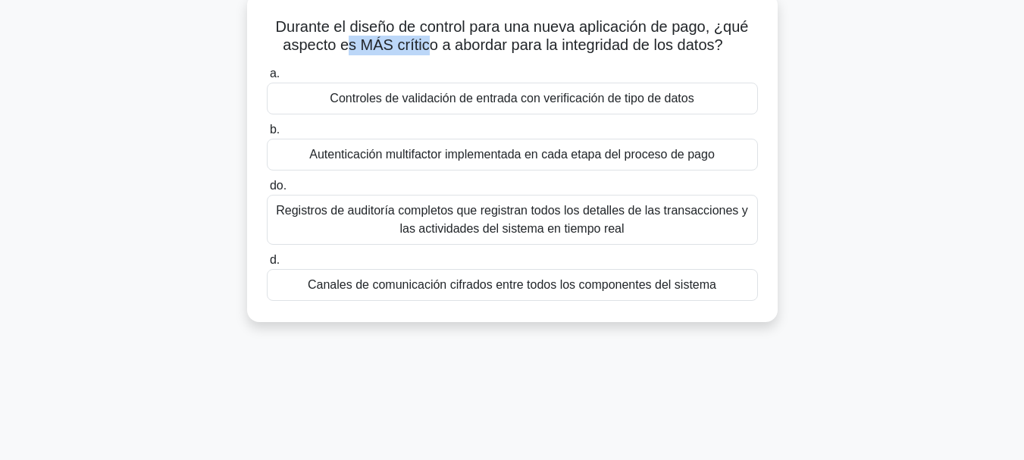
drag, startPoint x: 343, startPoint y: 43, endPoint x: 430, endPoint y: 43, distance: 86.4
click at [430, 43] on font "Durante el diseño de control para una nueva aplicación de pago, ¿qué aspecto es…" at bounding box center [512, 35] width 473 height 35
click at [635, 211] on font "Registros de auditoría completos que registran todos los detalles de las transa…" at bounding box center [512, 219] width 472 height 31
click at [267, 191] on input "do. Registros de auditoría completos que registran todos los detalles de las tr…" at bounding box center [267, 186] width 0 height 10
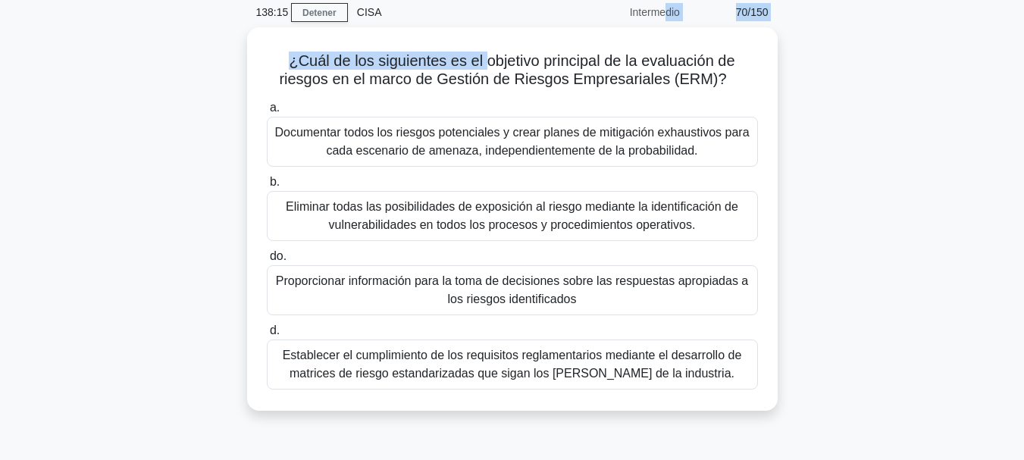
scroll to position [53, 0]
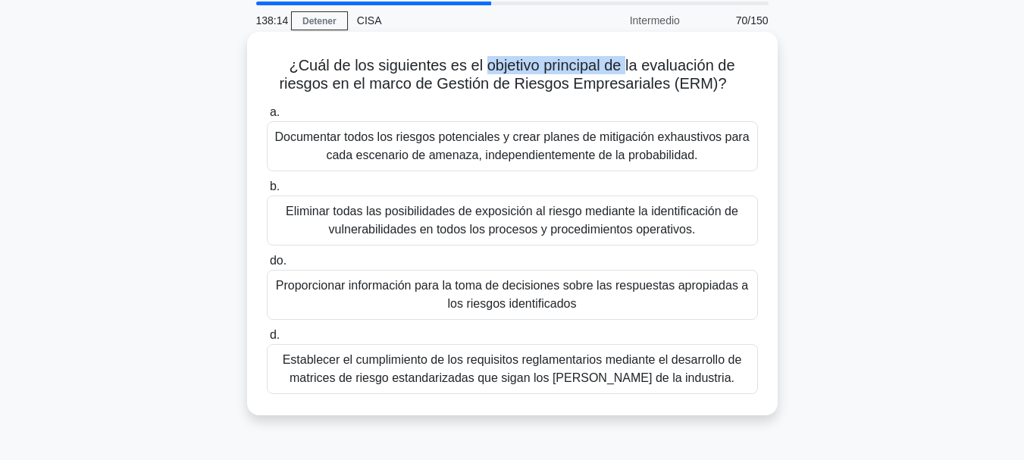
drag, startPoint x: 482, startPoint y: 13, endPoint x: 626, endPoint y: 55, distance: 149.9
click at [626, 57] on font "¿Cuál de los siguientes es el objetivo principal de la evaluación de riesgos en…" at bounding box center [507, 74] width 456 height 35
click at [691, 305] on font "Proporcionar información para la toma de decisiones sobre las respuestas apropi…" at bounding box center [513, 295] width 478 height 36
click at [267, 266] on input "do. Proporcionar información para la toma de decisiones sobre las respuestas ap…" at bounding box center [267, 261] width 0 height 10
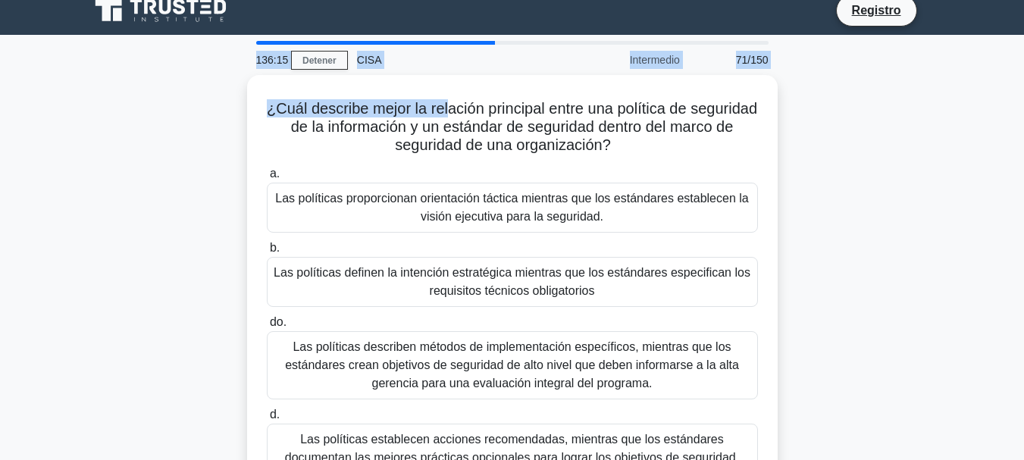
scroll to position [2, 0]
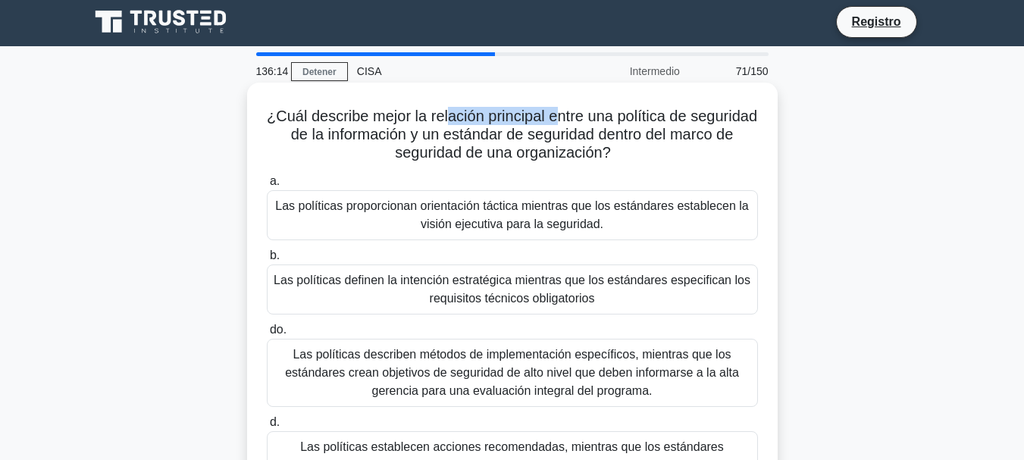
drag, startPoint x: 478, startPoint y: 8, endPoint x: 590, endPoint y: 119, distance: 158.1
click at [590, 119] on font "¿Cuál describe mejor la relación principal entre una política de seguridad de l…" at bounding box center [512, 134] width 490 height 53
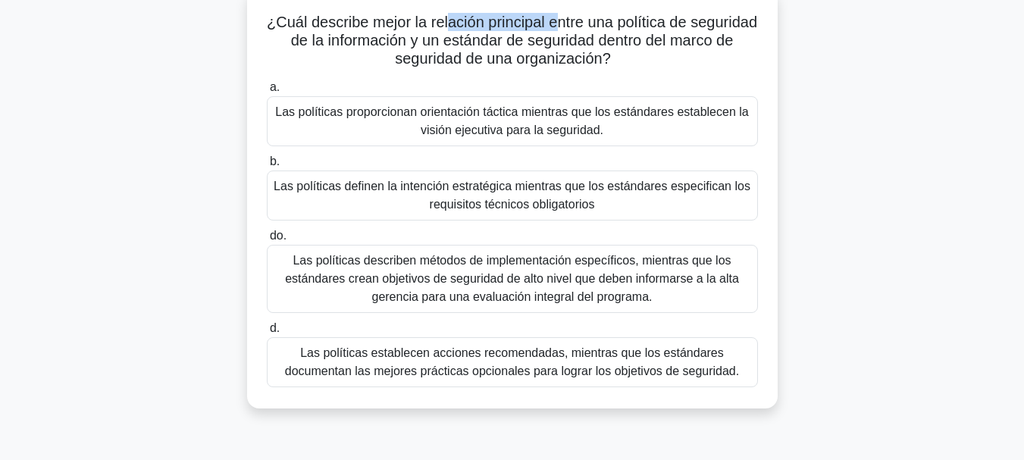
scroll to position [103, 0]
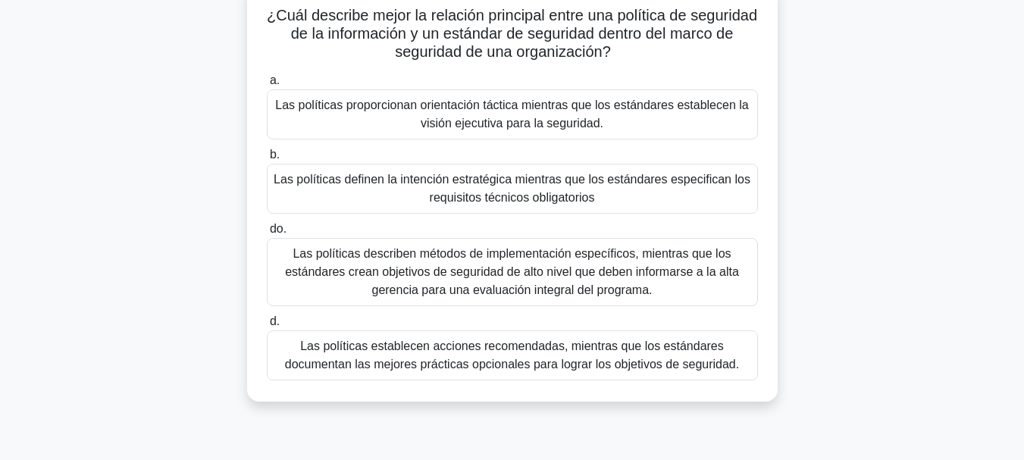
click at [564, 189] on font "Las políticas definen la intención estratégica mientras que los estándares espe…" at bounding box center [513, 189] width 478 height 36
click at [267, 160] on input "b. Las políticas definen la intención estratégica mientras que los estándares e…" at bounding box center [267, 155] width 0 height 10
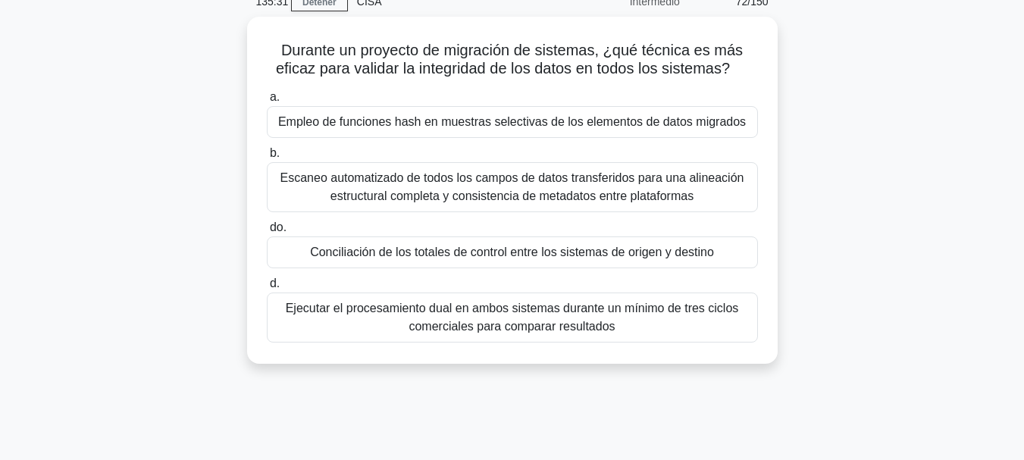
scroll to position [85, 0]
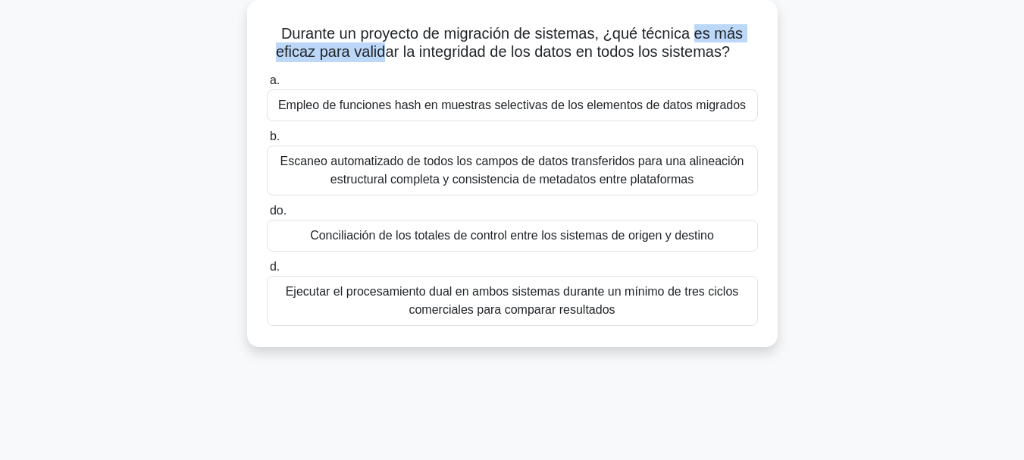
drag, startPoint x: 700, startPoint y: 27, endPoint x: 383, endPoint y: 61, distance: 318.6
click at [383, 60] on font "Durante un proyecto de migración de sistemas, ¿qué técnica es más eficaz para v…" at bounding box center [509, 42] width 467 height 35
click at [595, 234] on font "Conciliación de los totales de control entre los sistemas de origen y destino" at bounding box center [512, 235] width 404 height 13
click at [267, 216] on input "do. Conciliación de los totales de control entre los sistemas de origen y desti…" at bounding box center [267, 211] width 0 height 10
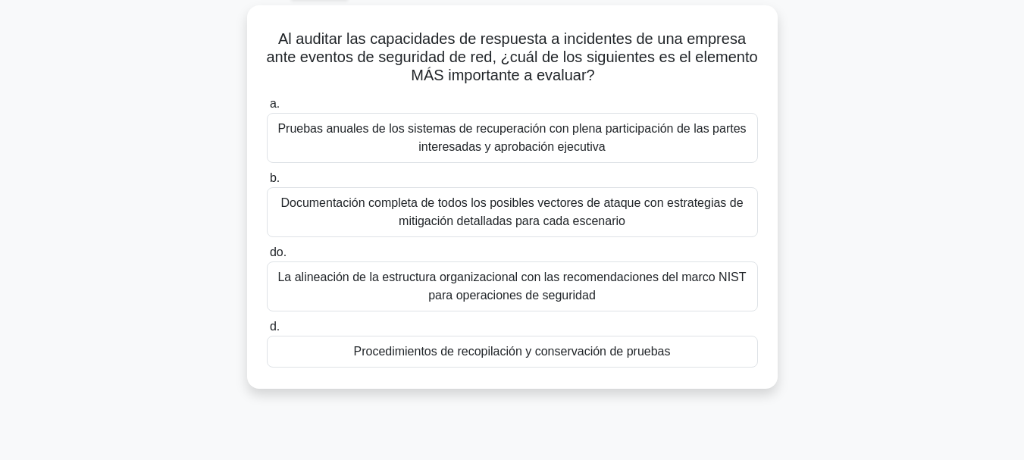
scroll to position [86, 0]
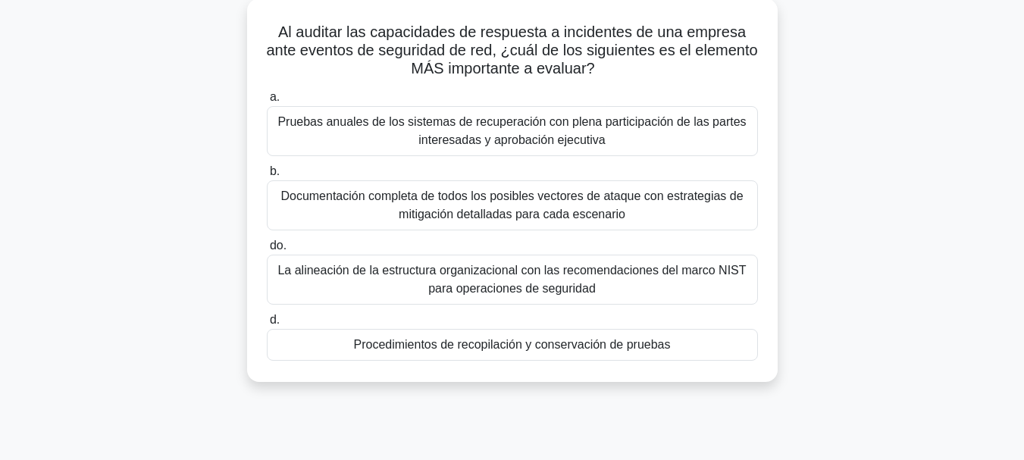
click at [519, 345] on font "Procedimientos de recopilación y conservación de pruebas" at bounding box center [511, 344] width 317 height 13
click at [267, 325] on input "d. Procedimientos de recopilación y conservación de pruebas" at bounding box center [267, 320] width 0 height 10
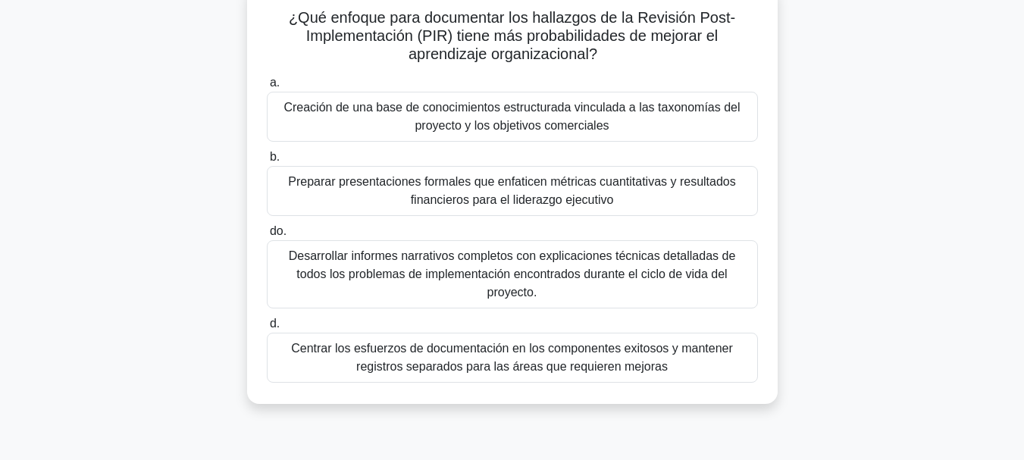
scroll to position [106, 0]
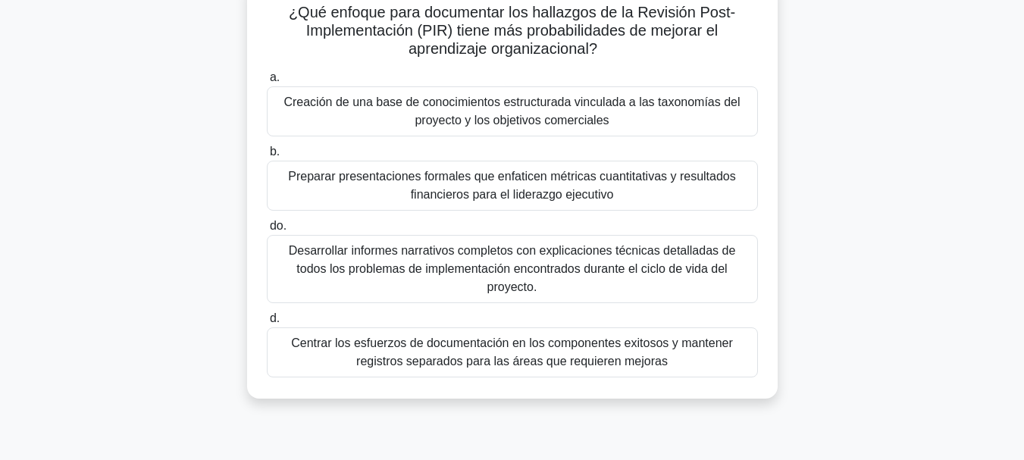
click at [681, 111] on font "Creación de una base de conocimientos estructurada vinculada a las taxonomías d…" at bounding box center [513, 111] width 478 height 36
click at [267, 83] on input "a. Creación de una base de conocimientos estructurada vinculada a las taxonomía…" at bounding box center [267, 78] width 0 height 10
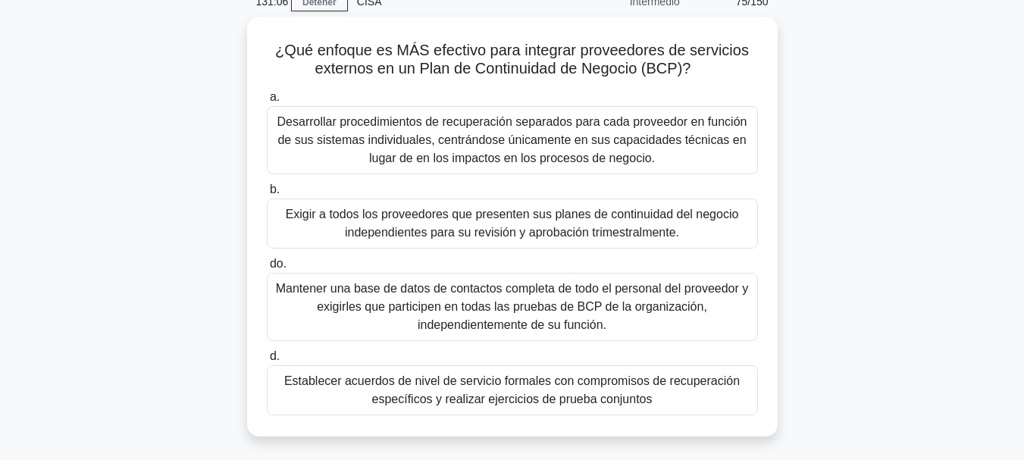
scroll to position [80, 0]
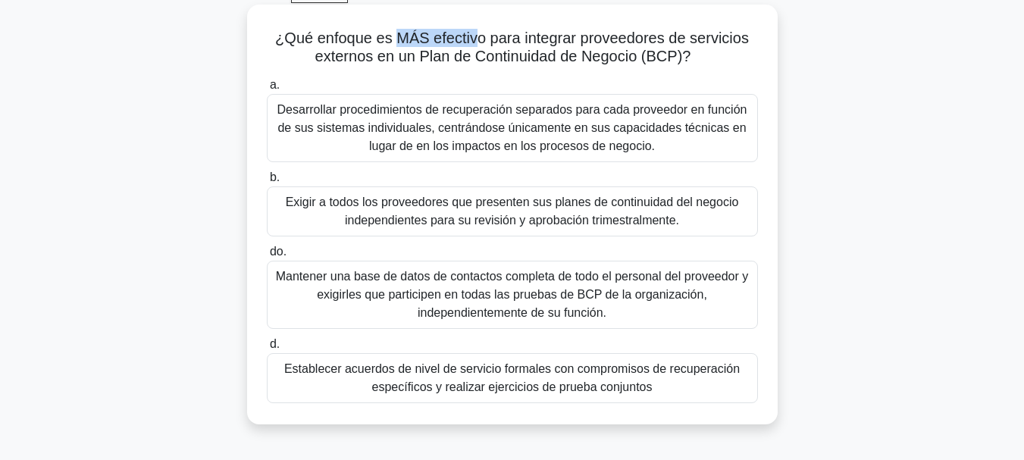
drag, startPoint x: 396, startPoint y: 36, endPoint x: 474, endPoint y: 37, distance: 78.1
click at [474, 37] on font "¿Qué enfoque es MÁS efectivo para integrar proveedores de servicios externos en…" at bounding box center [512, 47] width 474 height 35
click at [438, 377] on font "Establecer acuerdos de nivel de servicio formales con compromisos de recuperaci…" at bounding box center [512, 377] width 456 height 31
click at [267, 349] on input "d. Establecer acuerdos de nivel de servicio formales con compromisos de recuper…" at bounding box center [267, 345] width 0 height 10
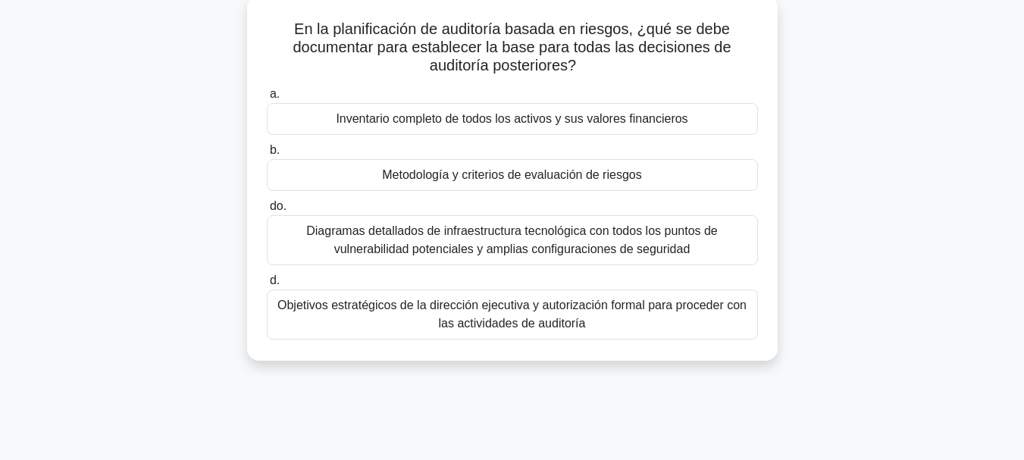
scroll to position [95, 0]
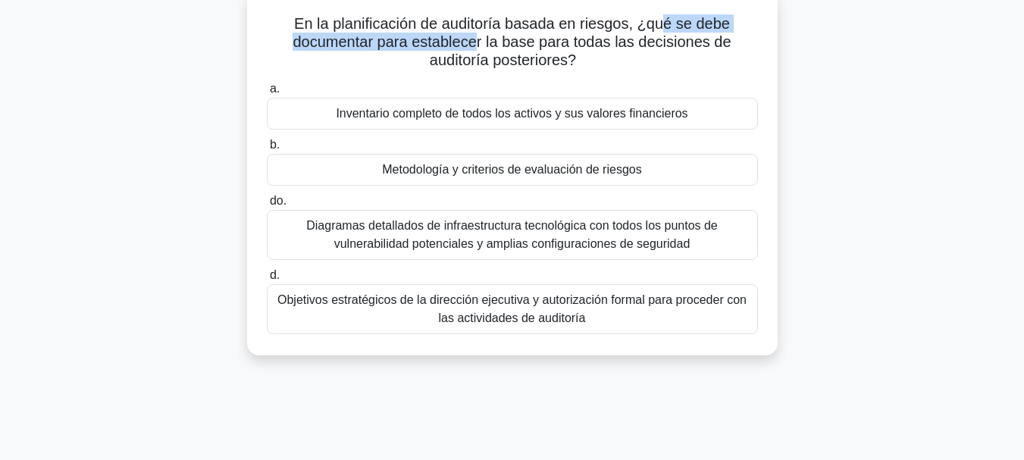
drag, startPoint x: 667, startPoint y: 25, endPoint x: 480, endPoint y: 39, distance: 187.8
click at [480, 39] on font "En la planificación de auditoría basada en riesgos, ¿qué se debe documentar par…" at bounding box center [512, 41] width 438 height 53
click at [613, 172] on font "Metodología y criterios de evaluación de riesgos" at bounding box center [511, 169] width 259 height 13
click at [267, 150] on input "b. Metodología y criterios de evaluación de riesgos" at bounding box center [267, 145] width 0 height 10
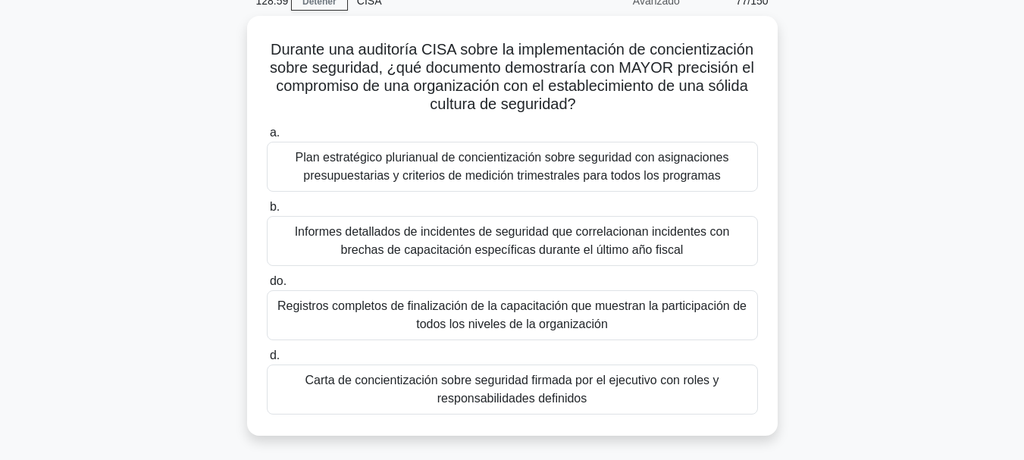
scroll to position [85, 0]
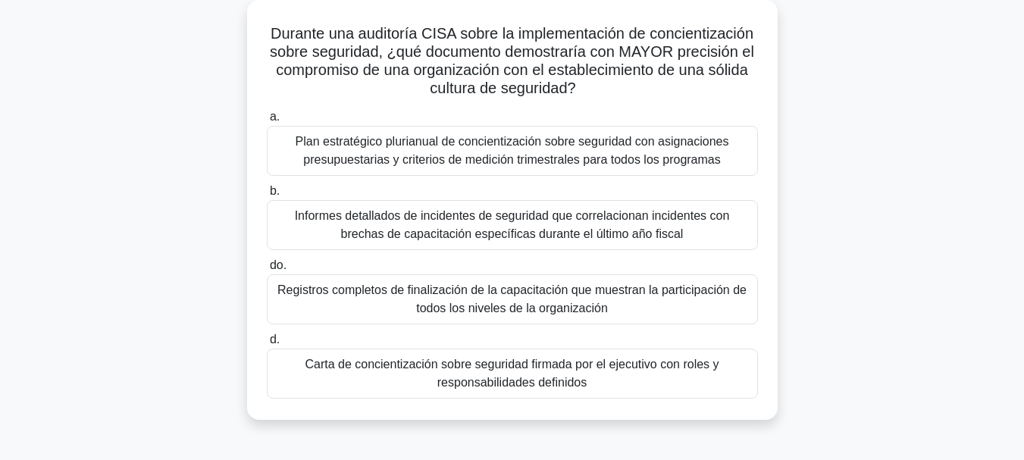
click at [595, 50] on font "Durante una auditoría CISA sobre la implementación de concientización sobre seg…" at bounding box center [512, 60] width 484 height 71
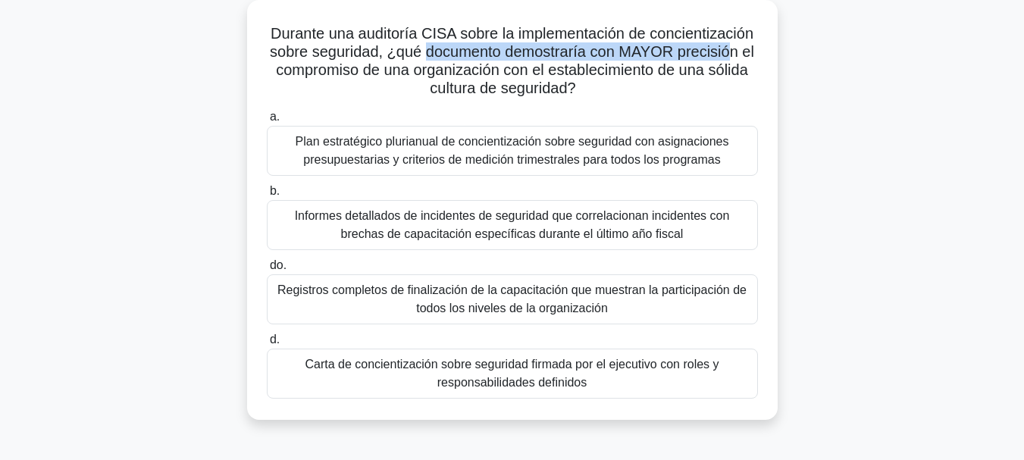
drag, startPoint x: 425, startPoint y: 55, endPoint x: 734, endPoint y: 58, distance: 309.3
click at [734, 58] on font "Durante una auditoría CISA sobre la implementación de concientización sobre seg…" at bounding box center [512, 60] width 484 height 71
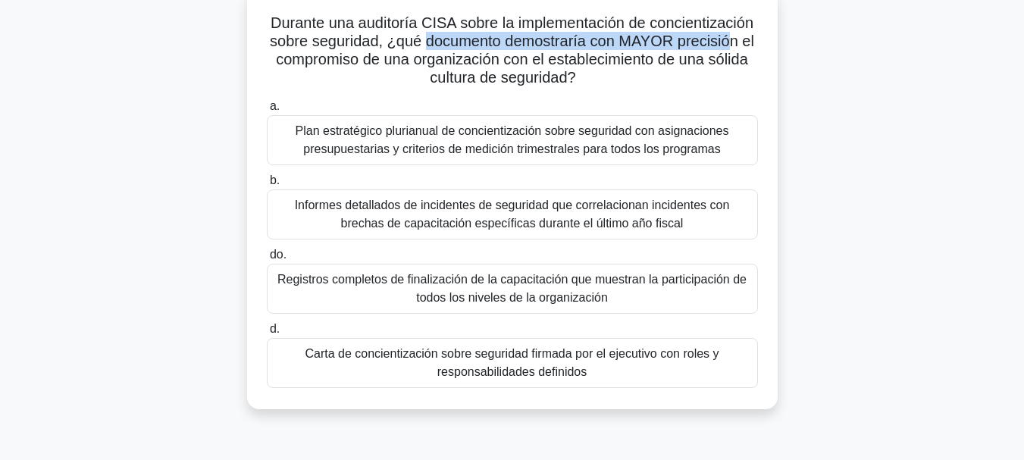
scroll to position [95, 0]
click at [587, 210] on font "Informes detallados de incidentes de seguridad que correlacionan incidentes con…" at bounding box center [512, 214] width 435 height 31
click at [267, 186] on input "b. Informes detallados de incidentes de seguridad que correlacionan incidentes …" at bounding box center [267, 182] width 0 height 10
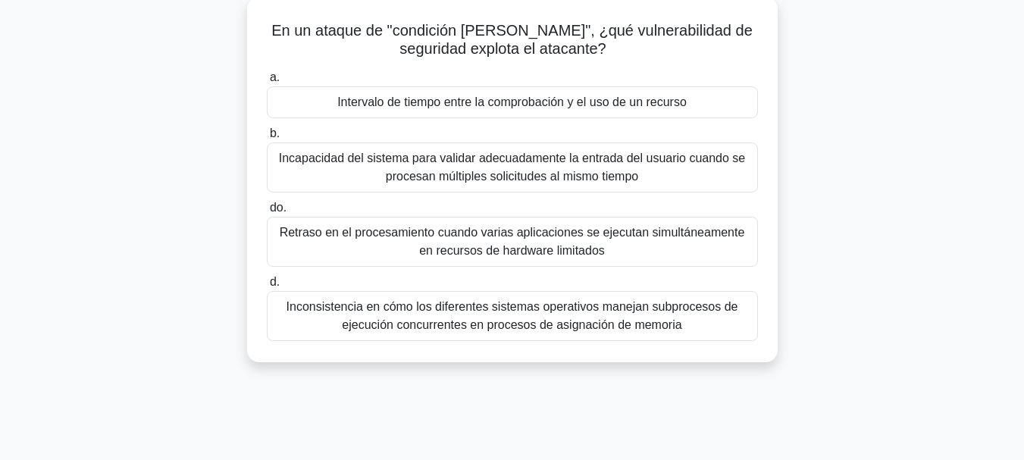
scroll to position [93, 0]
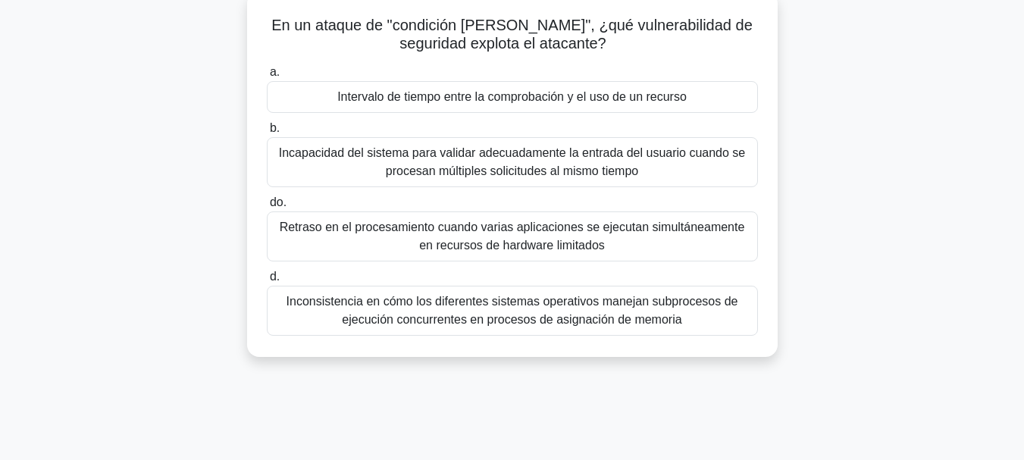
click at [583, 240] on font "Retraso en el procesamiento cuando varias aplicaciones se ejecutan simultáneame…" at bounding box center [512, 236] width 465 height 31
click at [267, 208] on input "do. Retraso en el procesamiento cuando varias aplicaciones se ejecutan simultán…" at bounding box center [267, 203] width 0 height 10
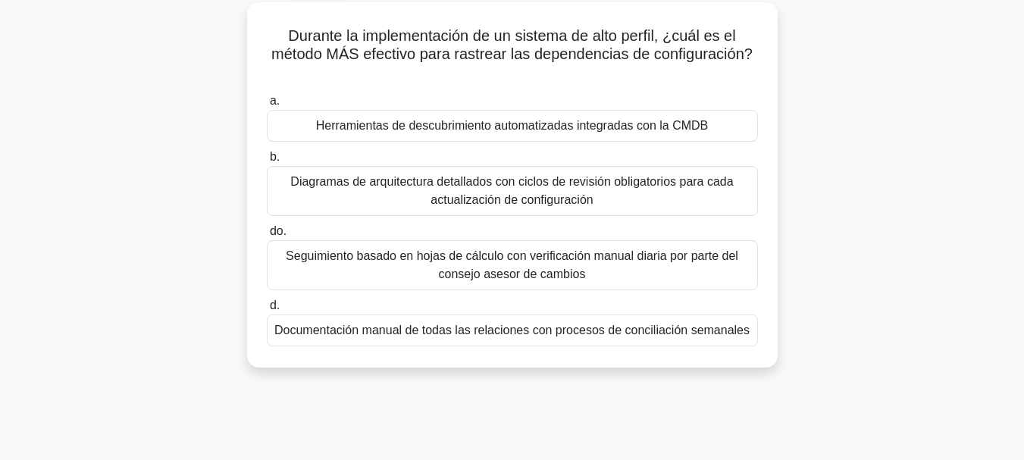
scroll to position [92, 0]
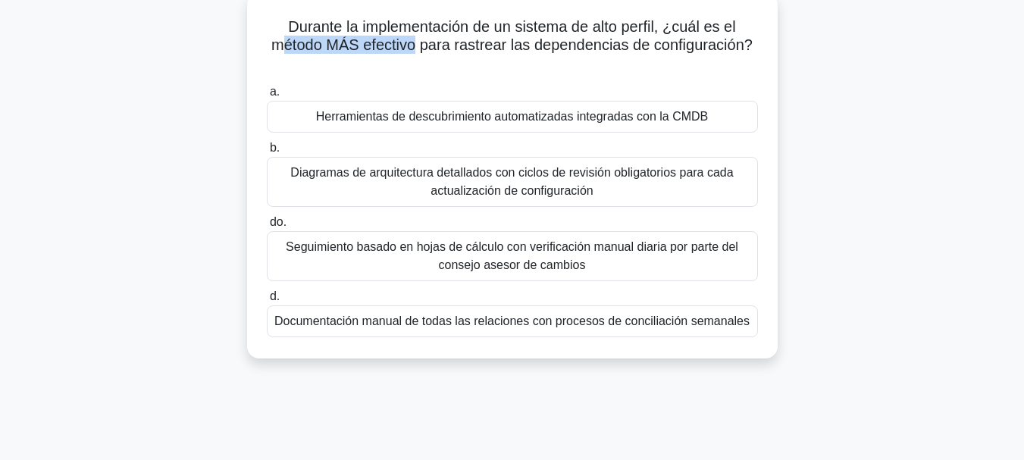
drag, startPoint x: 278, startPoint y: 52, endPoint x: 417, endPoint y: 53, distance: 138.7
click at [417, 53] on font "Durante la implementación de un sistema de alto perfil, ¿cuál es el método MÁS …" at bounding box center [511, 35] width 481 height 35
click at [513, 133] on div "Herramientas de descubrimiento automatizadas integradas con la CMDB" at bounding box center [512, 117] width 491 height 32
click at [267, 97] on input "a. Herramientas de descubrimiento automatizadas integradas con la CMDB" at bounding box center [267, 92] width 0 height 10
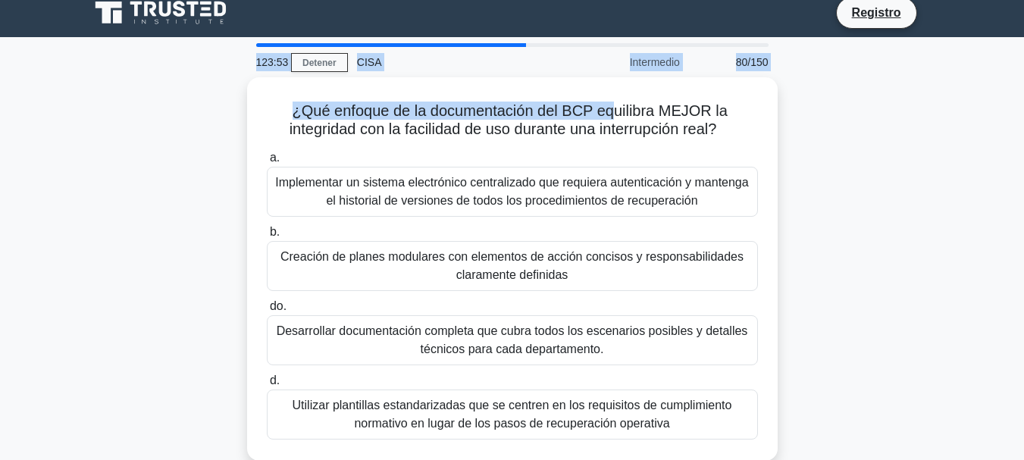
scroll to position [11, 0]
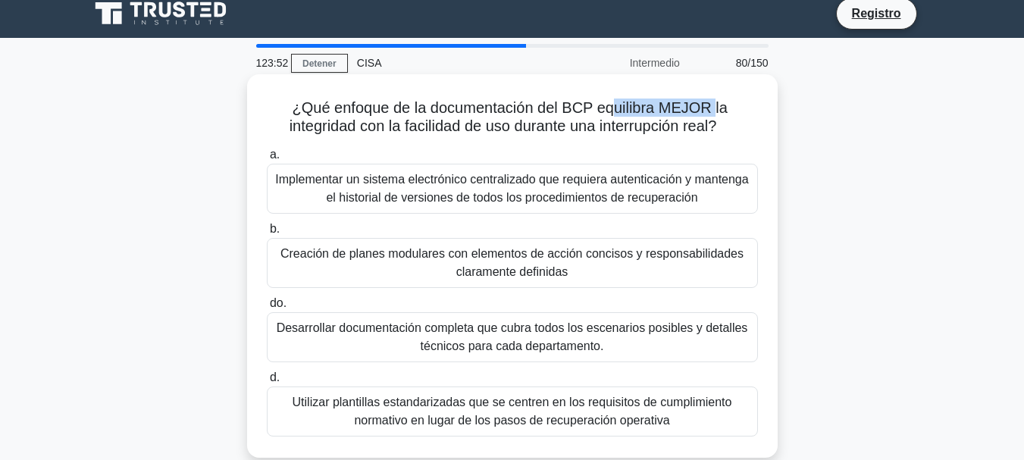
drag, startPoint x: 612, startPoint y: 16, endPoint x: 714, endPoint y: 103, distance: 133.8
click at [714, 103] on font "¿Qué enfoque de la documentación del BCP equilibra MEJOR la ​​integridad con la…" at bounding box center [511, 116] width 443 height 35
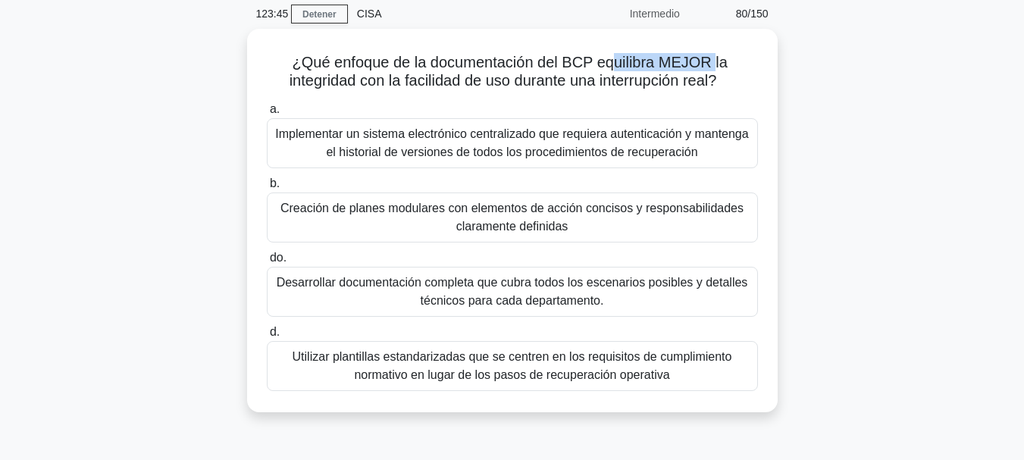
scroll to position [62, 0]
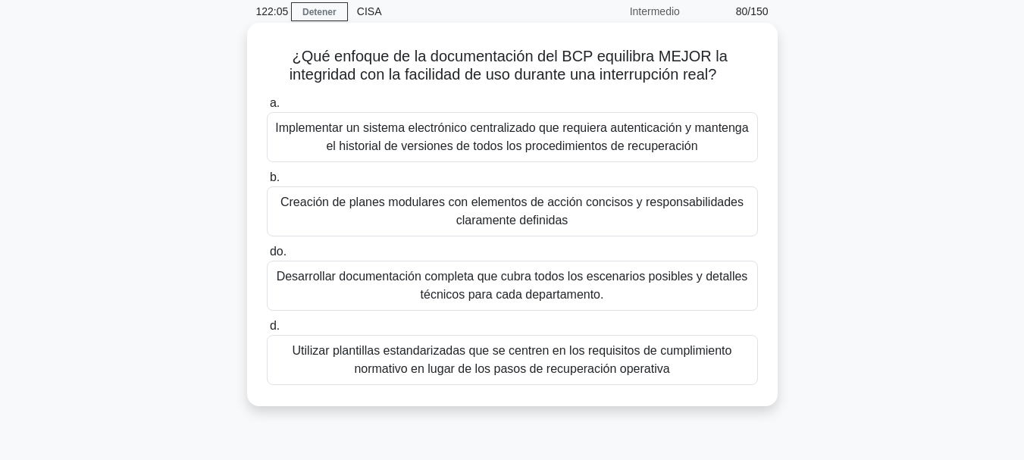
click at [548, 227] on font "Creación de planes modulares con elementos de acción concisos y responsabilidad…" at bounding box center [511, 211] width 463 height 31
click at [267, 183] on input "b. Creación de planes modulares con elementos de acción concisos y responsabili…" at bounding box center [267, 178] width 0 height 10
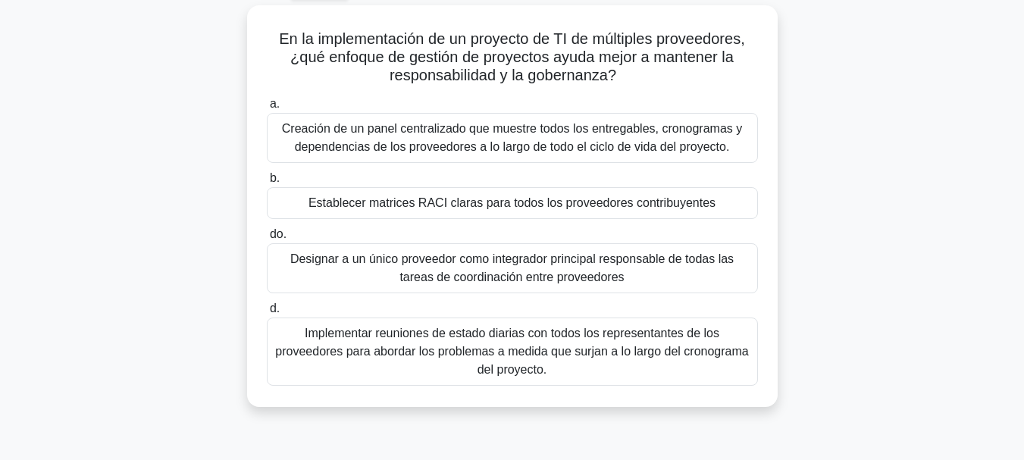
scroll to position [89, 0]
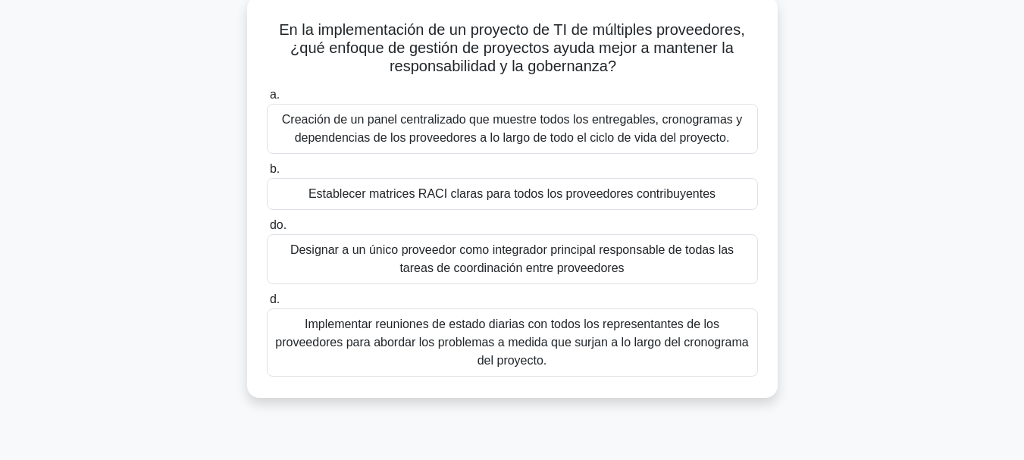
click at [602, 137] on font "Creación de un panel centralizado que muestre todos los entregables, cronograma…" at bounding box center [512, 128] width 460 height 31
click at [267, 100] on input "a. Creación de un panel centralizado que muestre todos los entregables, cronogr…" at bounding box center [267, 95] width 0 height 10
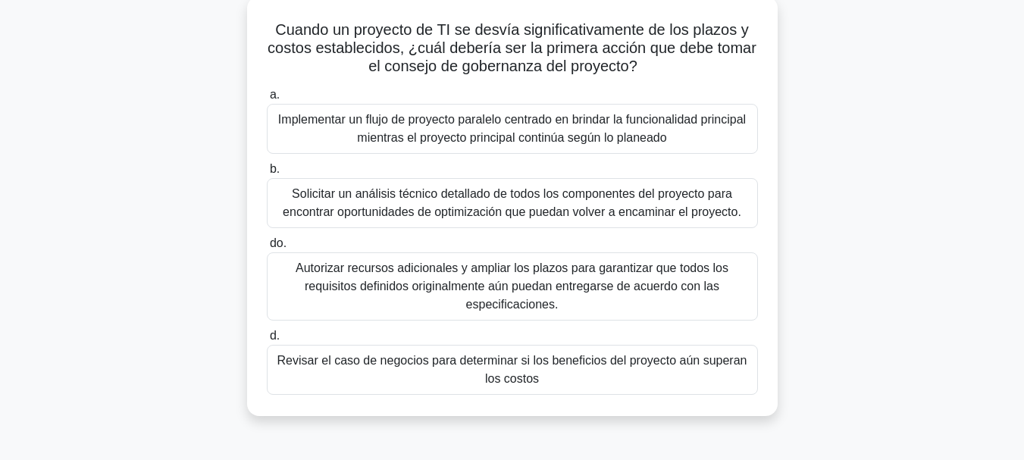
click at [684, 198] on font "Solicitar un análisis técnico detallado de todos los componentes del proyecto p…" at bounding box center [512, 202] width 459 height 31
click at [267, 174] on input "b. Solicitar un análisis técnico detallado de todos los componentes del proyect…" at bounding box center [267, 169] width 0 height 10
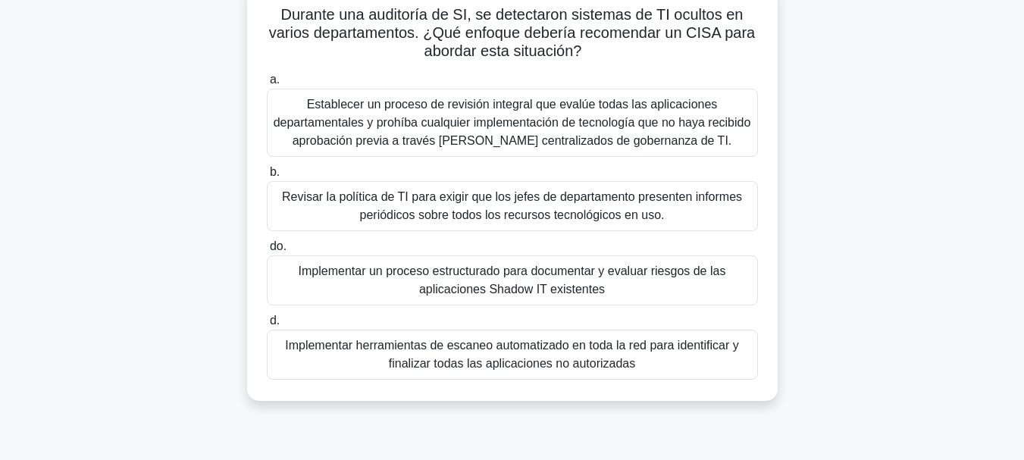
scroll to position [111, 0]
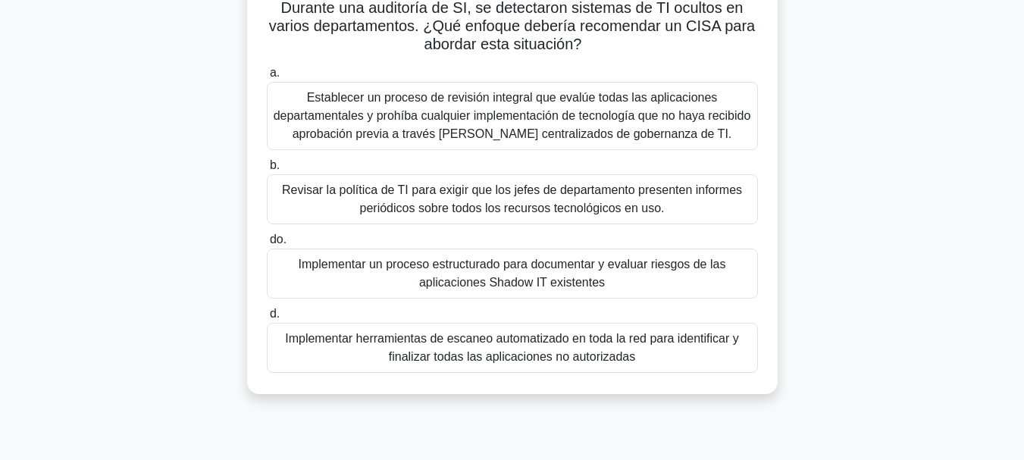
click at [590, 283] on font "Implementar un proceso estructurado para documentar y evaluar riesgos de las ap…" at bounding box center [512, 273] width 427 height 31
click at [267, 245] on input "do. Implementar un proceso estructurado para documentar y evaluar riesgos de la…" at bounding box center [267, 240] width 0 height 10
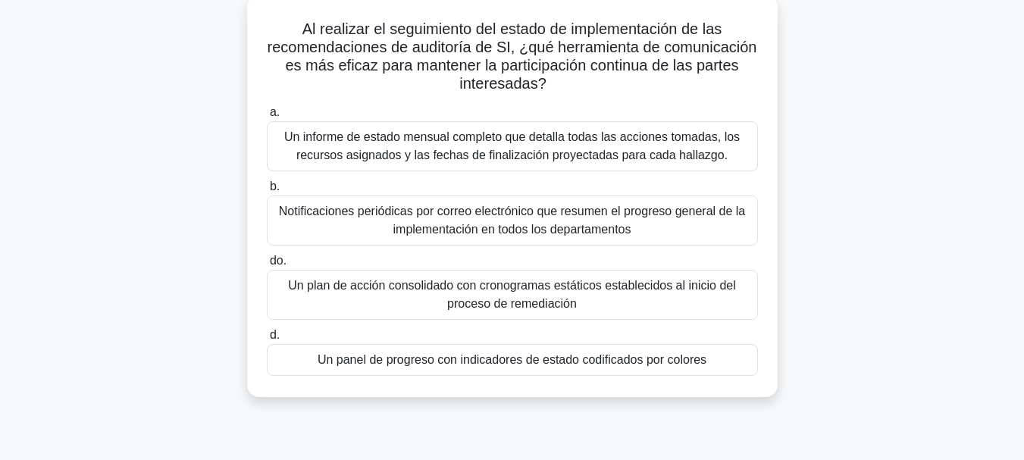
scroll to position [95, 0]
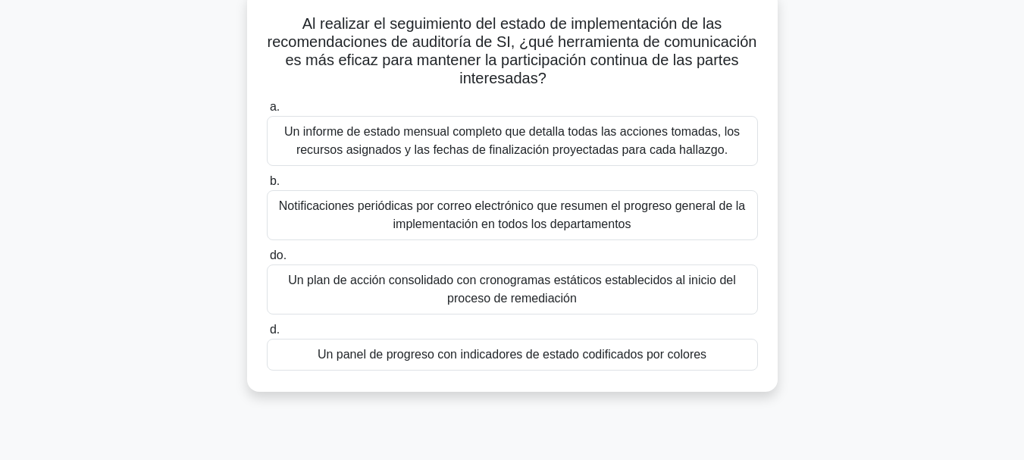
click at [700, 227] on font "Notificaciones periódicas por correo electrónico que resumen el progreso genera…" at bounding box center [513, 215] width 478 height 36
click at [267, 186] on input "b. Notificaciones periódicas por correo electrónico que resumen el progreso gen…" at bounding box center [267, 182] width 0 height 10
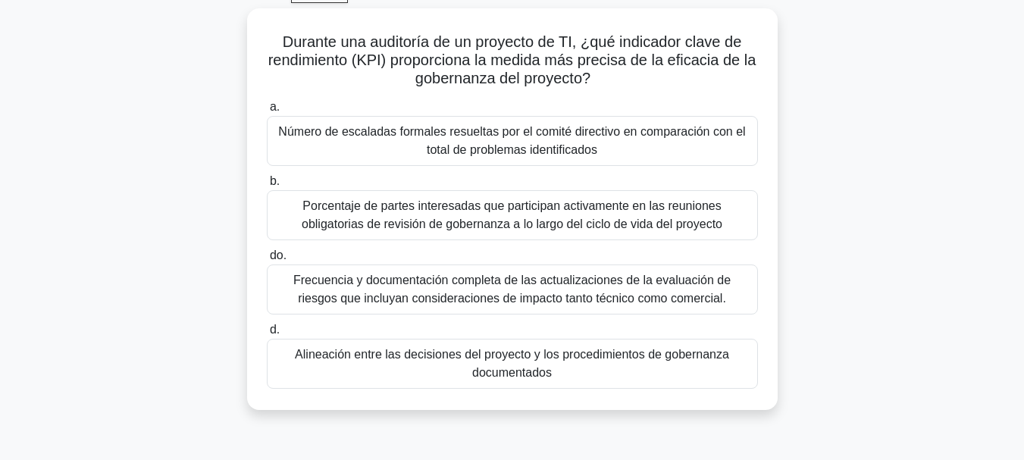
scroll to position [82, 0]
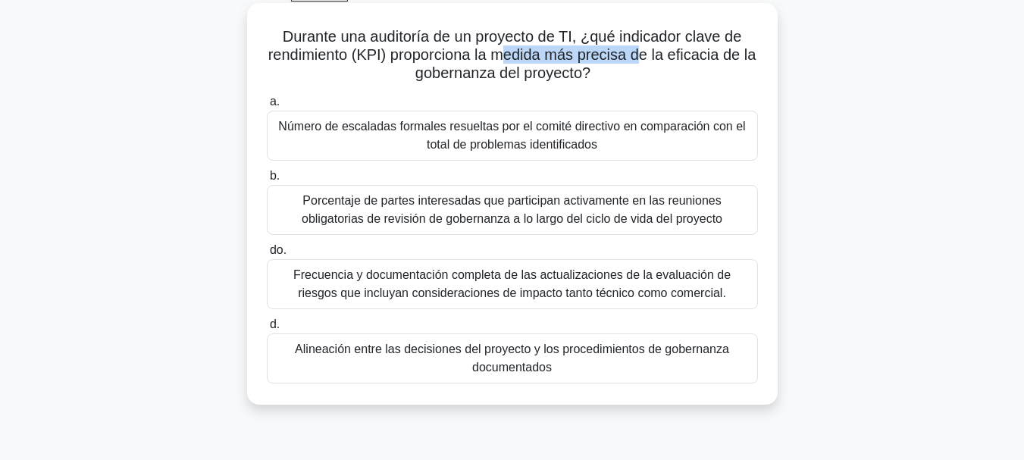
drag, startPoint x: 514, startPoint y: 50, endPoint x: 648, endPoint y: 51, distance: 134.2
click at [647, 51] on font "Durante una auditoría de un proyecto de TI, ¿qué indicador clave de rendimiento…" at bounding box center [512, 54] width 488 height 53
click at [653, 139] on font "Número de escaladas formales resueltas por el comité directivo en comparación c…" at bounding box center [513, 135] width 478 height 36
click at [267, 107] on input "a. Número de escaladas formales resueltas por el comité directivo en comparació…" at bounding box center [267, 102] width 0 height 10
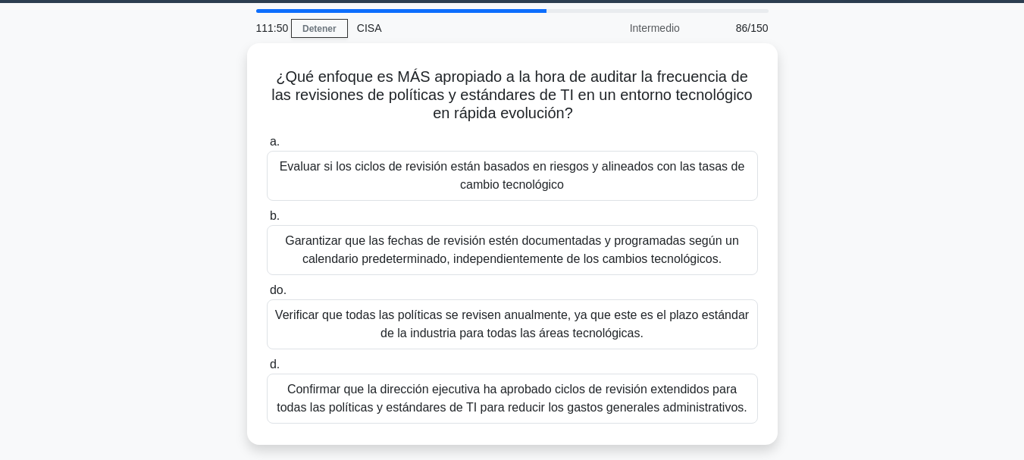
scroll to position [38, 0]
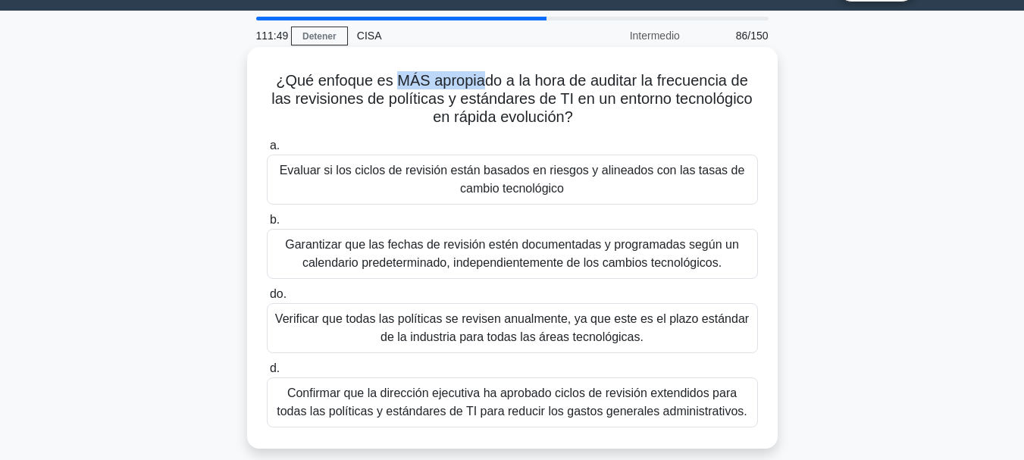
drag, startPoint x: 396, startPoint y: 15, endPoint x: 483, endPoint y: 65, distance: 100.5
click at [483, 65] on div "¿Qué enfoque es MÁS apropiado a la hora de auditar la frecuencia de las revisio…" at bounding box center [512, 248] width 518 height 390
click at [702, 187] on font "Evaluar si los ciclos de revisión están basados ​​en riesgos y alineados con la…" at bounding box center [513, 179] width 478 height 36
click at [267, 151] on input "a. Evaluar si los ciclos de revisión están basados ​​en riesgos y alineados con…" at bounding box center [267, 146] width 0 height 10
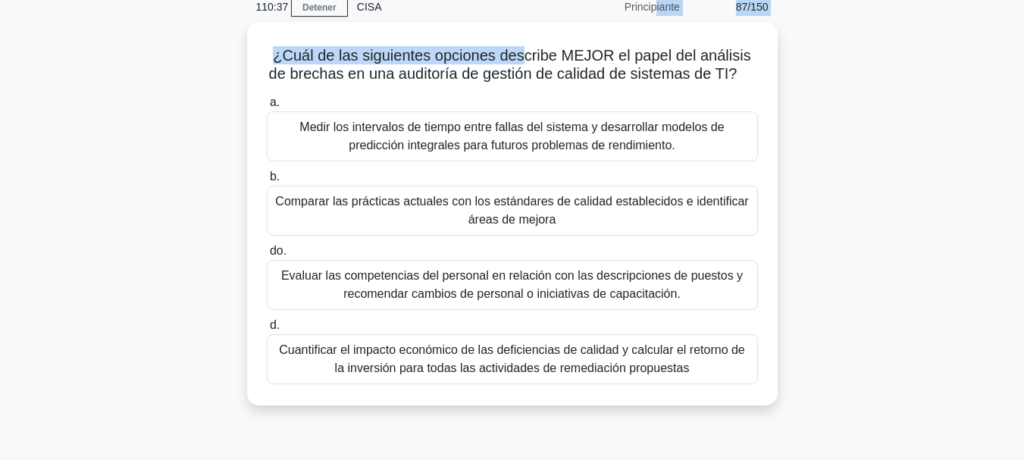
scroll to position [58, 0]
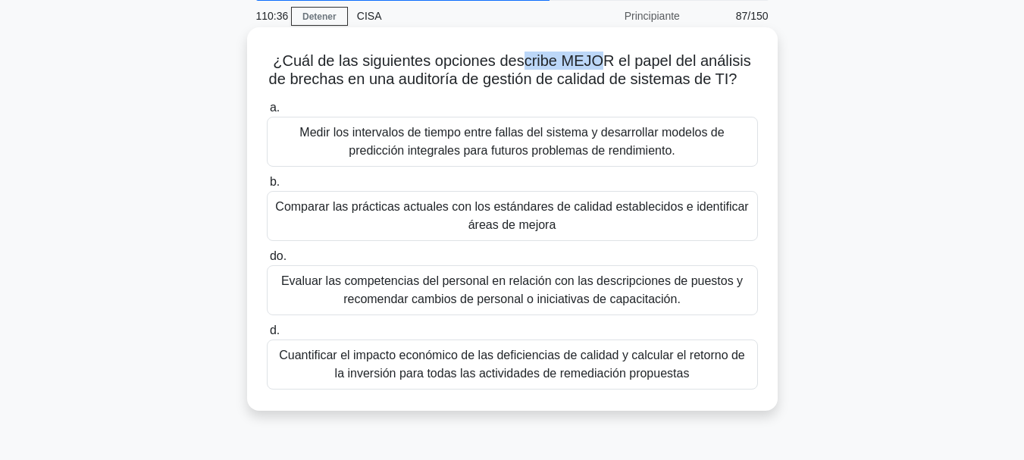
drag, startPoint x: 512, startPoint y: 15, endPoint x: 593, endPoint y: 46, distance: 86.8
click at [593, 46] on div "¿Cuál de las siguientes opciones describe MEJOR el papel del análisis de brecha…" at bounding box center [512, 218] width 518 height 371
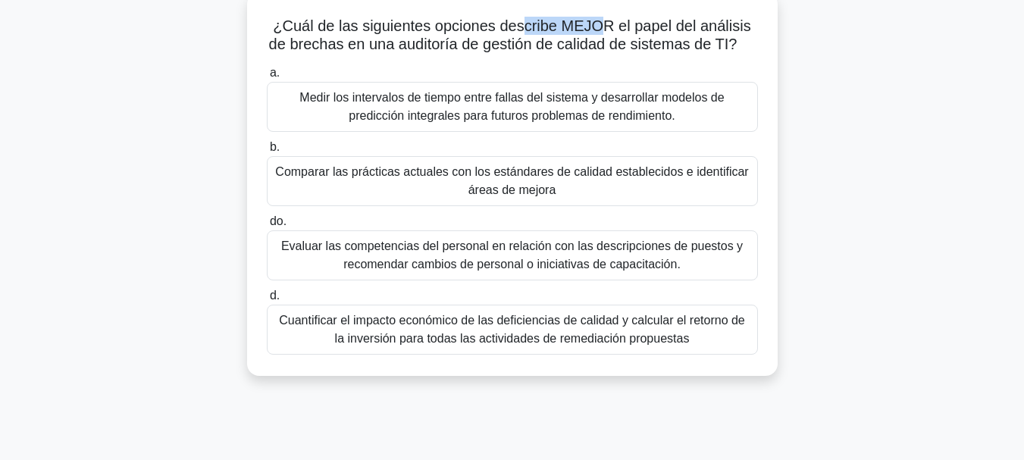
scroll to position [99, 0]
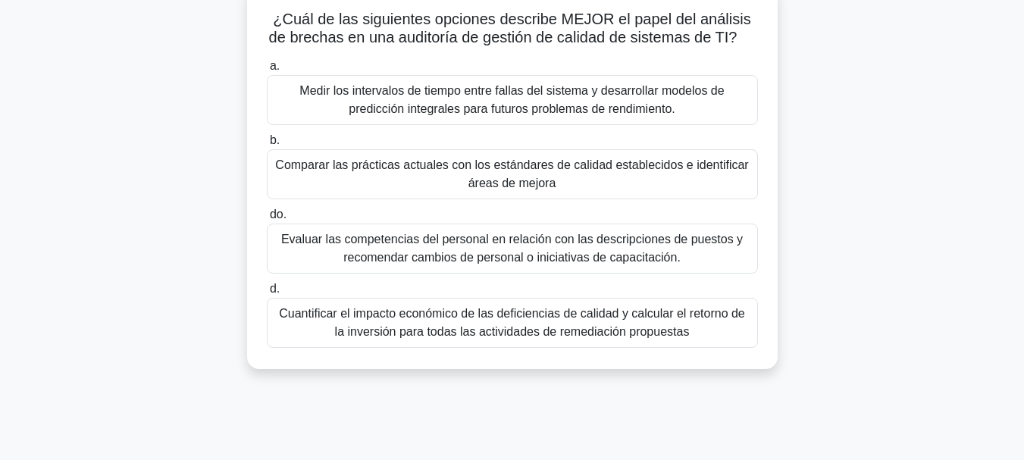
click at [611, 169] on font "Comparar las prácticas actuales con los estándares de calidad establecidos e id…" at bounding box center [511, 173] width 473 height 31
click at [267, 146] on input "b. Comparar las prácticas actuales con los estándares de calidad establecidos e…" at bounding box center [267, 141] width 0 height 10
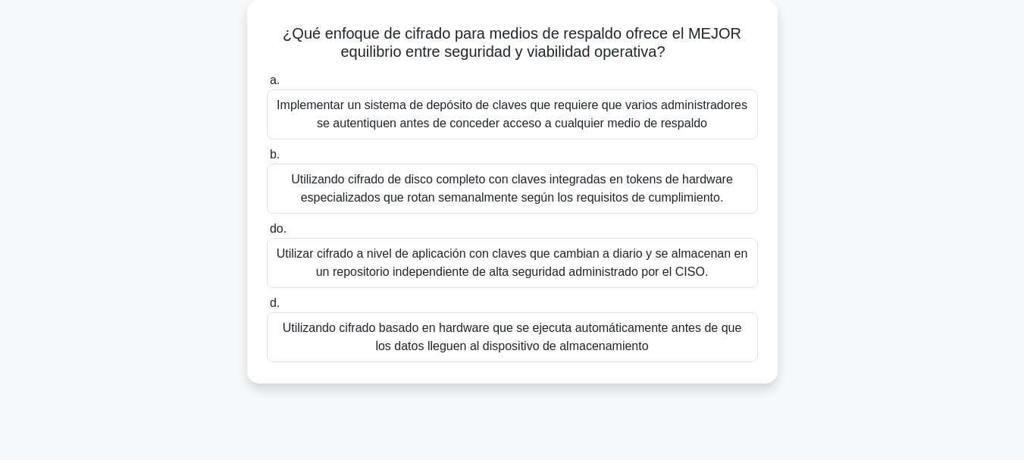
scroll to position [93, 0]
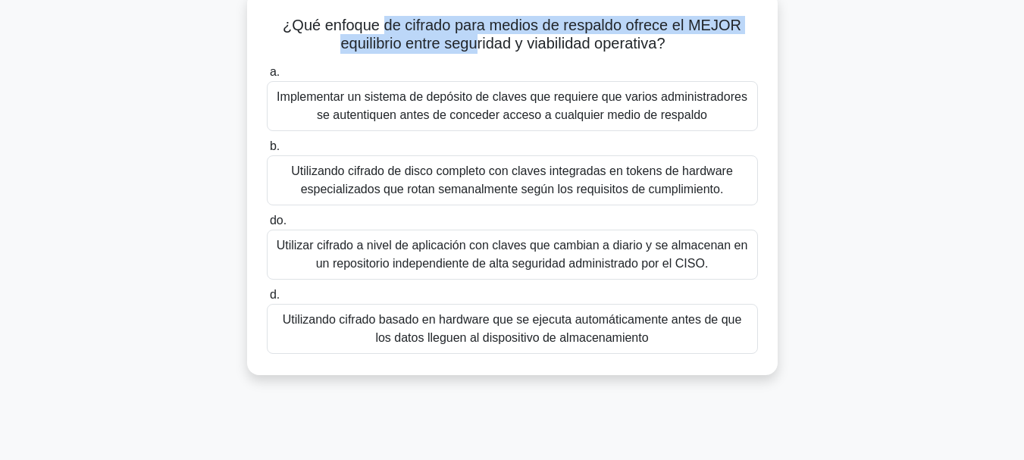
drag, startPoint x: 382, startPoint y: 27, endPoint x: 478, endPoint y: 38, distance: 96.1
click at [478, 38] on font "¿Qué enfoque de cifrado para medios de respaldo ofrece el MEJOR equilibrio entr…" at bounding box center [512, 34] width 459 height 35
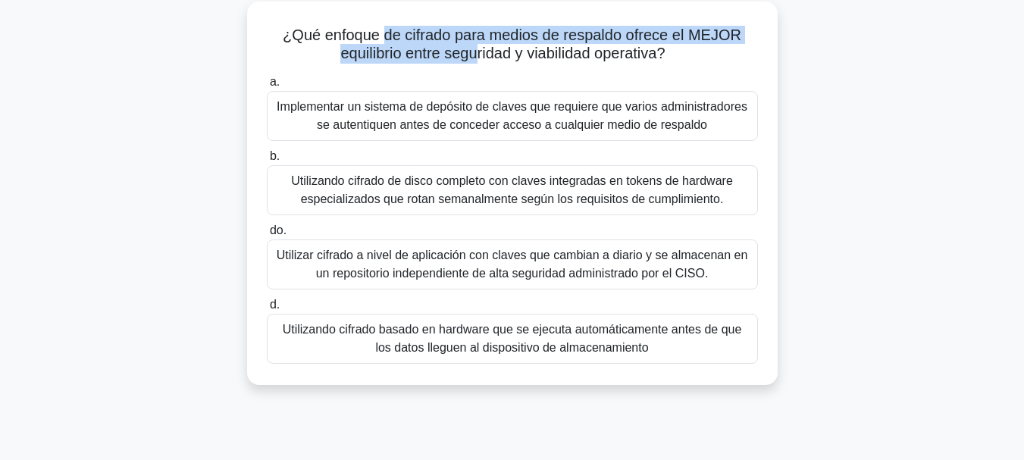
scroll to position [90, 0]
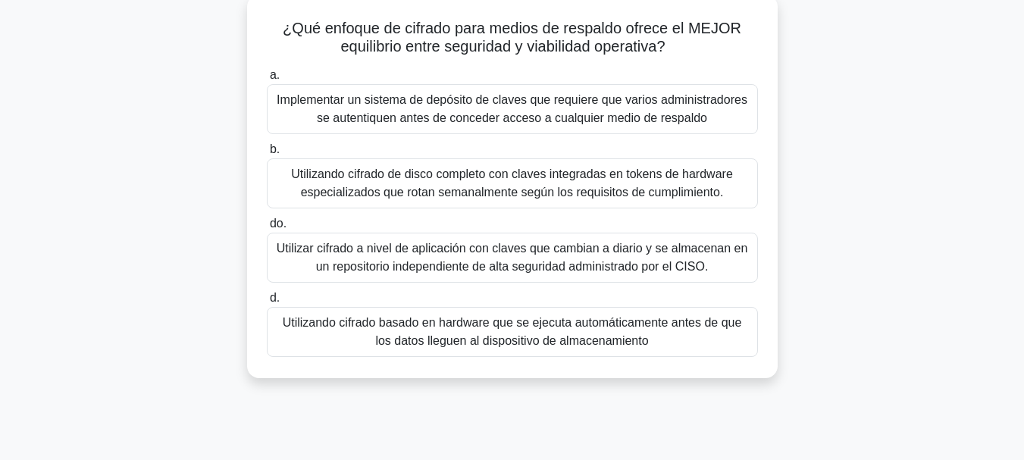
click at [576, 183] on font "Utilizando cifrado de disco completo con claves integradas en tokens de hardwar…" at bounding box center [513, 183] width 478 height 36
click at [267, 155] on input "b. Utilizando cifrado de disco completo con claves integradas en tokens de hard…" at bounding box center [267, 150] width 0 height 10
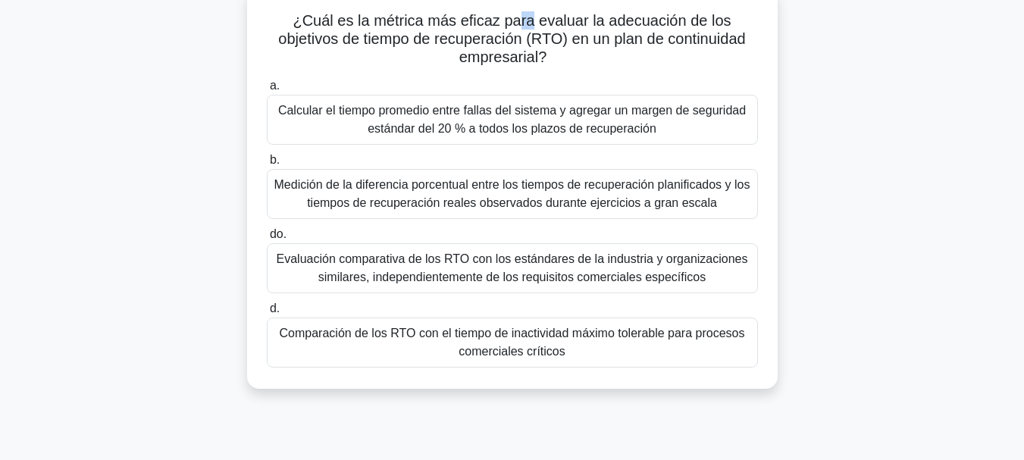
scroll to position [97, 0]
drag, startPoint x: 517, startPoint y: 14, endPoint x: 709, endPoint y: 30, distance: 192.4
click at [709, 30] on font "¿Cuál es la métrica más eficaz para evaluar la adecuación de los objetivos de t…" at bounding box center [511, 39] width 467 height 53
click at [397, 203] on font "Medición de la diferencia porcentual entre los tiempos de recuperación planific…" at bounding box center [512, 194] width 476 height 31
click at [267, 166] on input "b. Medición de la diferencia porcentual entre los tiempos de recuperación plani…" at bounding box center [267, 161] width 0 height 10
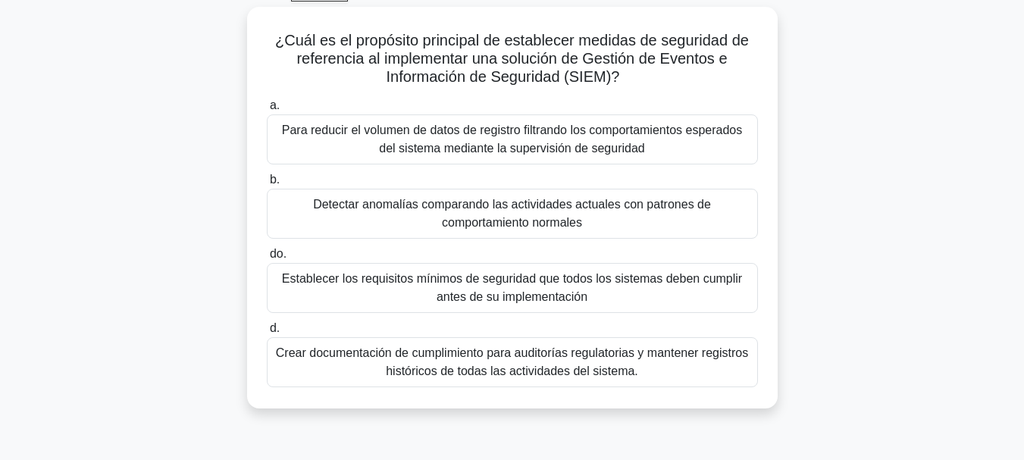
scroll to position [92, 0]
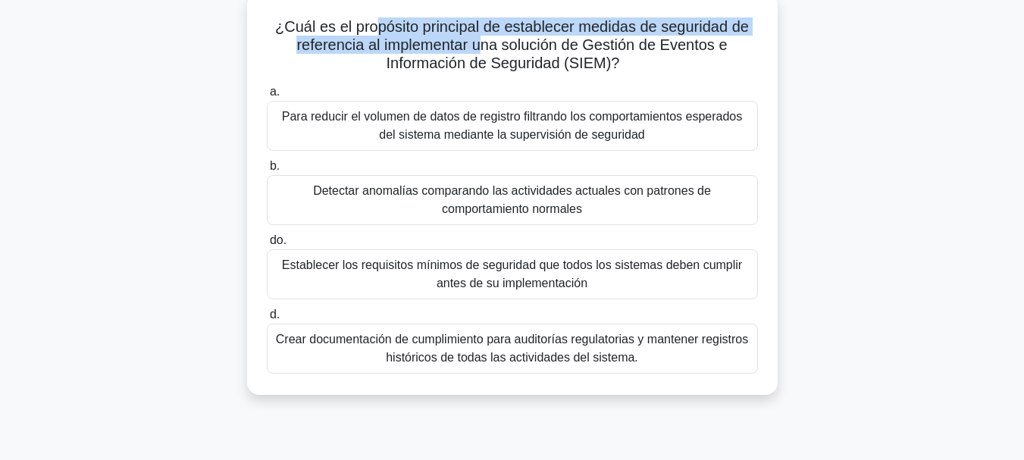
drag, startPoint x: 390, startPoint y: 25, endPoint x: 481, endPoint y: 39, distance: 92.7
click at [481, 39] on font "¿Cuál es el propósito principal de establecer medidas de seguridad de referenci…" at bounding box center [512, 44] width 474 height 53
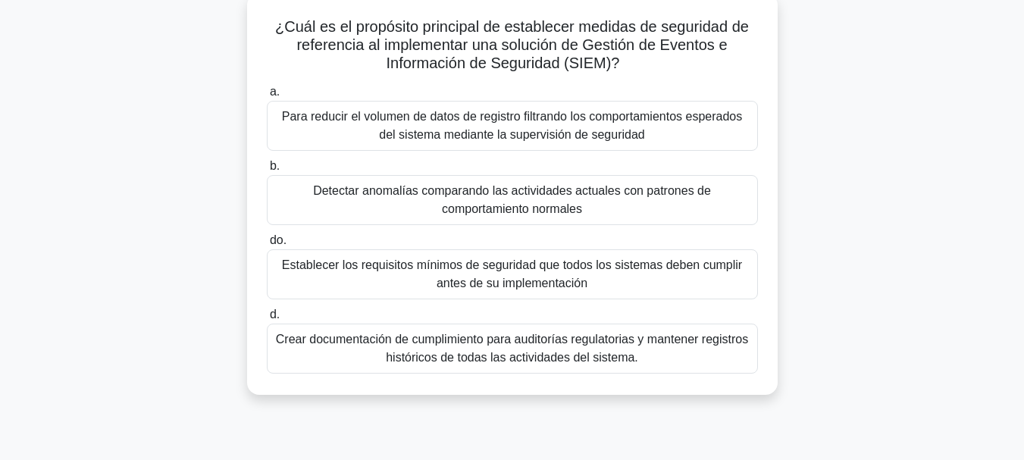
click at [669, 205] on font "Detectar anomalías comparando las actividades actuales con patrones de comporta…" at bounding box center [513, 200] width 478 height 36
click at [267, 171] on input "b. Detectar anomalías comparando las actividades actuales con patrones de compo…" at bounding box center [267, 166] width 0 height 10
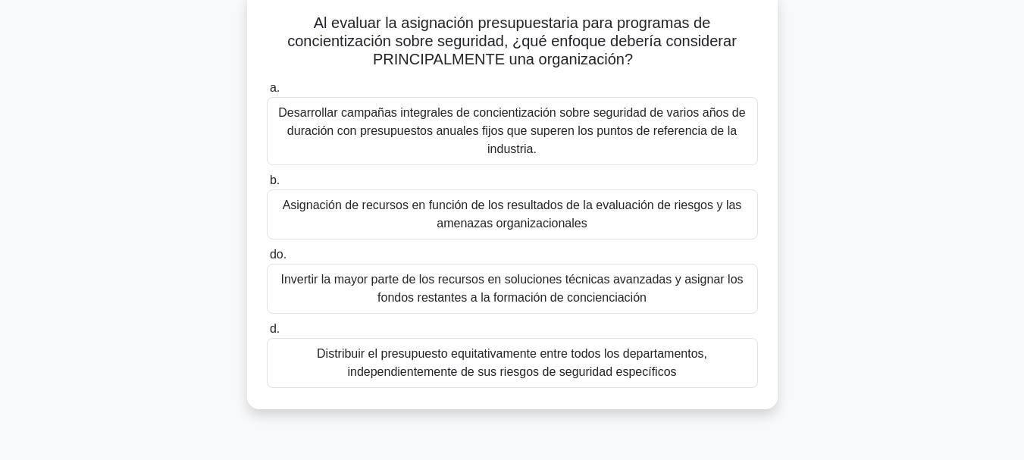
scroll to position [100, 0]
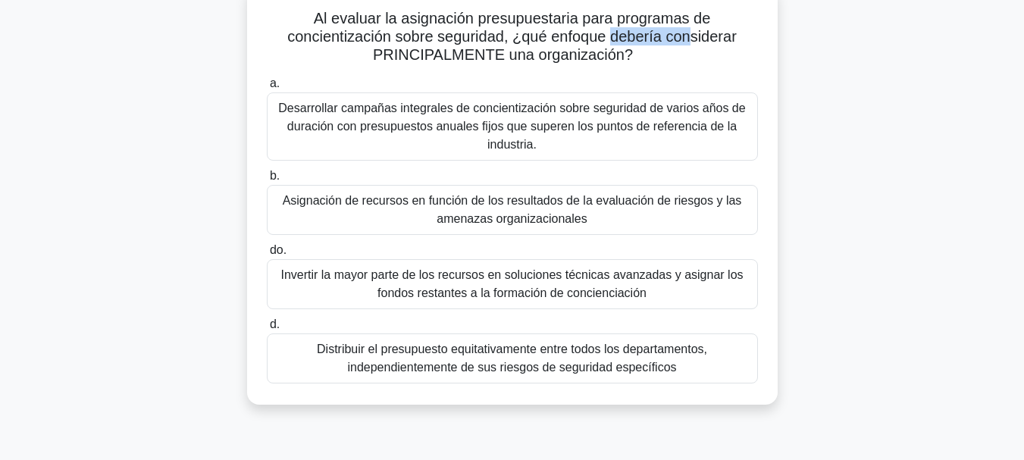
drag, startPoint x: 612, startPoint y: 38, endPoint x: 695, endPoint y: 38, distance: 82.6
click at [695, 38] on font "Al evaluar la asignación presupuestaria para programas de concientización sobre…" at bounding box center [511, 36] width 449 height 53
click at [656, 202] on font "Asignación de recursos en función de los resultados de la evaluación de riesgos…" at bounding box center [512, 209] width 459 height 31
click at [267, 181] on input "b. Asignación de recursos en función de los resultados de la evaluación de ries…" at bounding box center [267, 176] width 0 height 10
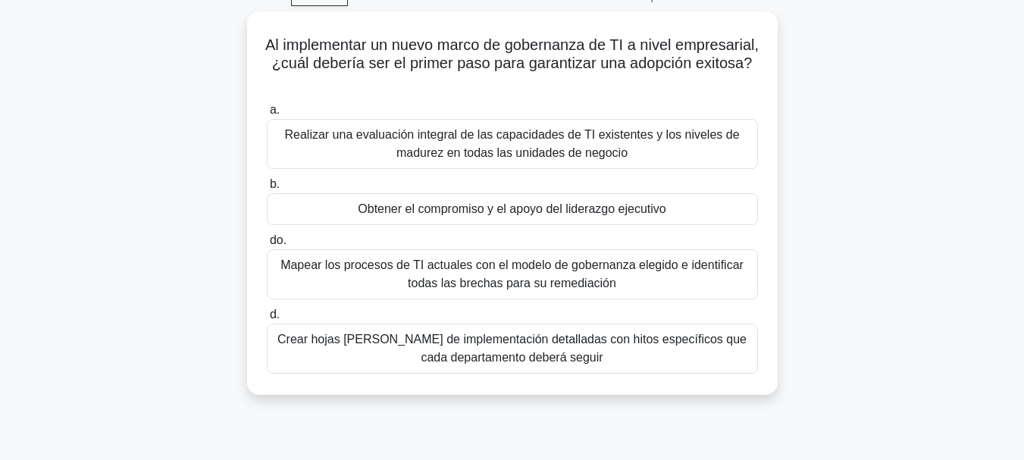
scroll to position [98, 0]
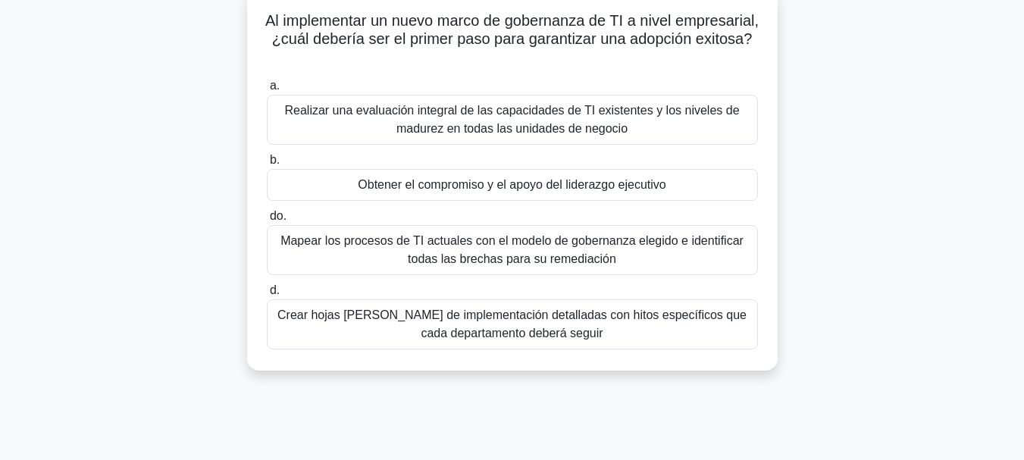
click at [565, 186] on font "Obtener el compromiso y el apoyo del liderazgo ejecutivo" at bounding box center [512, 184] width 308 height 13
click at [267, 165] on input "b. Obtener el compromiso y el apoyo del liderazgo ejecutivo" at bounding box center [267, 160] width 0 height 10
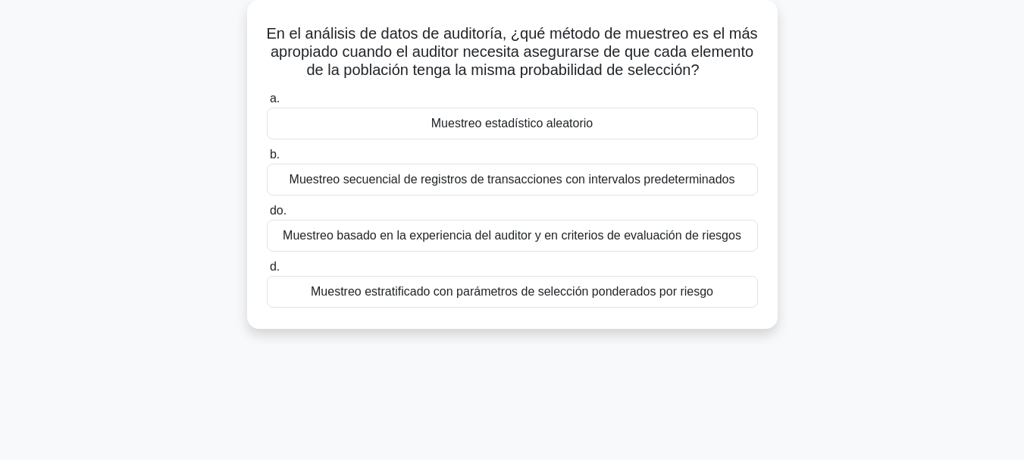
scroll to position [96, 0]
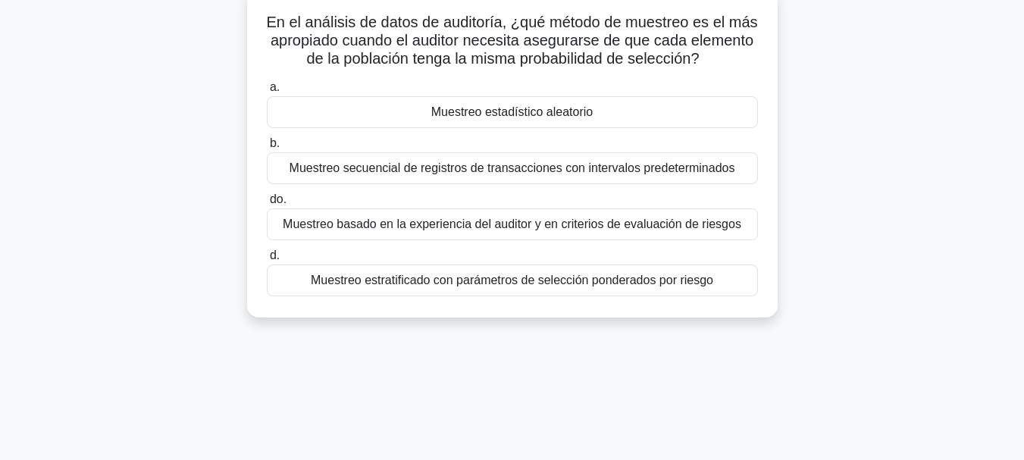
click at [654, 279] on font "Muestreo estratificado con parámetros de selección ponderados por riesgo" at bounding box center [512, 280] width 402 height 13
click at [267, 261] on input "d. Muestreo estratificado con parámetros de selección ponderados por riesgo" at bounding box center [267, 256] width 0 height 10
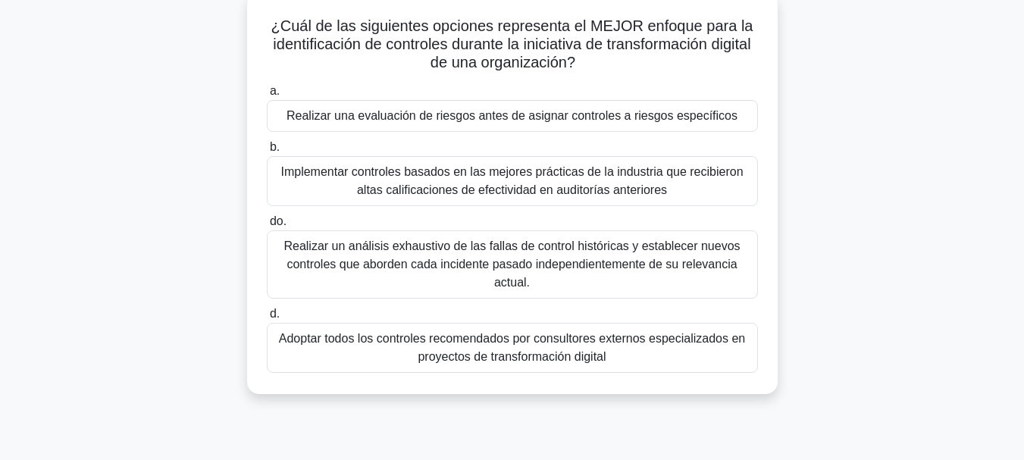
scroll to position [93, 0]
drag, startPoint x: 572, startPoint y: 22, endPoint x: 672, endPoint y: 21, distance: 99.3
click at [672, 21] on font "¿Cuál de las siguientes opciones representa el MEJOR enfoque para la identifica…" at bounding box center [512, 43] width 482 height 53
click at [683, 117] on font "Realizar una evaluación de riesgos antes de asignar controles a riesgos específ…" at bounding box center [512, 114] width 451 height 13
click at [267, 96] on input "a. Realizar una evaluación de riesgos antes de asignar controles a riesgos espe…" at bounding box center [267, 91] width 0 height 10
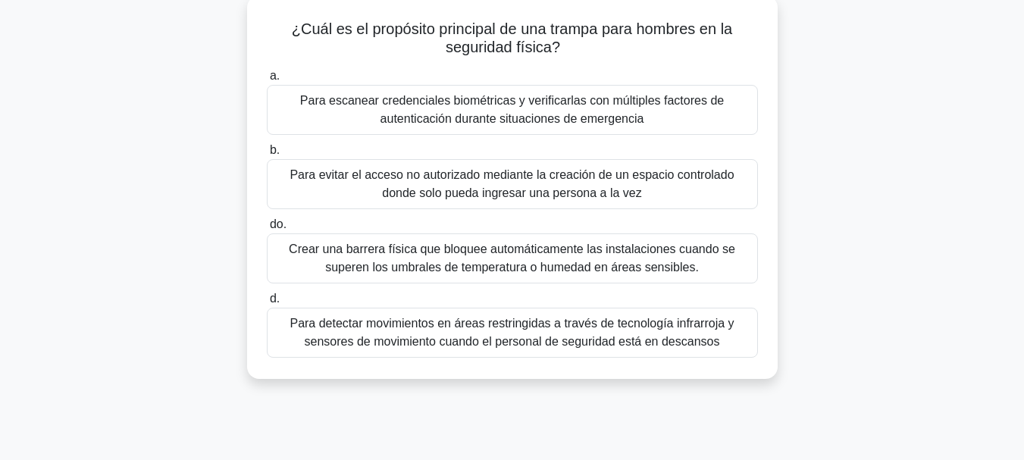
scroll to position [99, 0]
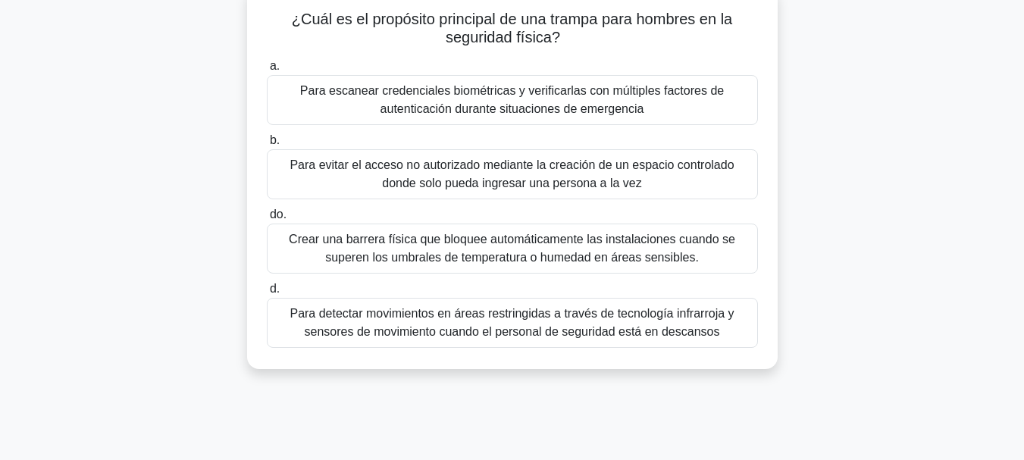
click at [565, 173] on font "Para evitar el acceso no autorizado mediante la creación de un espacio controla…" at bounding box center [512, 173] width 444 height 31
click at [267, 146] on input "b. Para evitar el acceso no autorizado mediante la creación de un espacio contr…" at bounding box center [267, 141] width 0 height 10
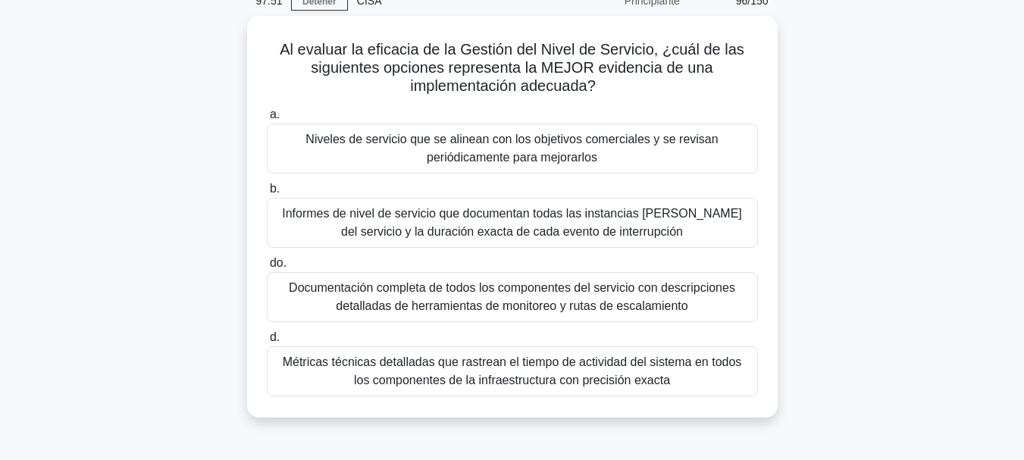
scroll to position [74, 0]
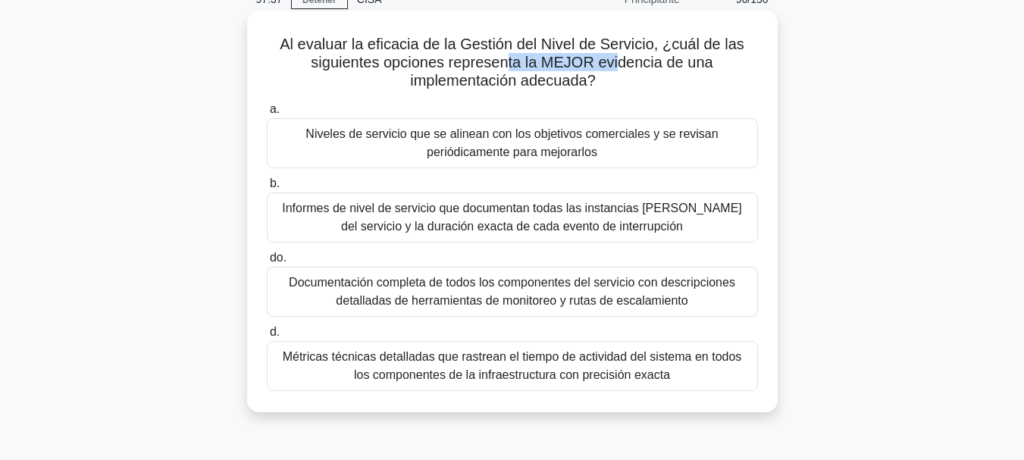
drag, startPoint x: 506, startPoint y: 64, endPoint x: 620, endPoint y: 68, distance: 113.8
click at [620, 68] on font "Al evaluar la eficacia de la Gestión del Nivel de Servicio, ¿cuál de las siguie…" at bounding box center [512, 62] width 465 height 53
click at [464, 219] on font "Informes de nivel de servicio que documentan todas las instancias de fallas del…" at bounding box center [512, 217] width 460 height 31
click at [267, 189] on input "b. Informes de nivel de servicio que documentan todas las instancias de fallas …" at bounding box center [267, 184] width 0 height 10
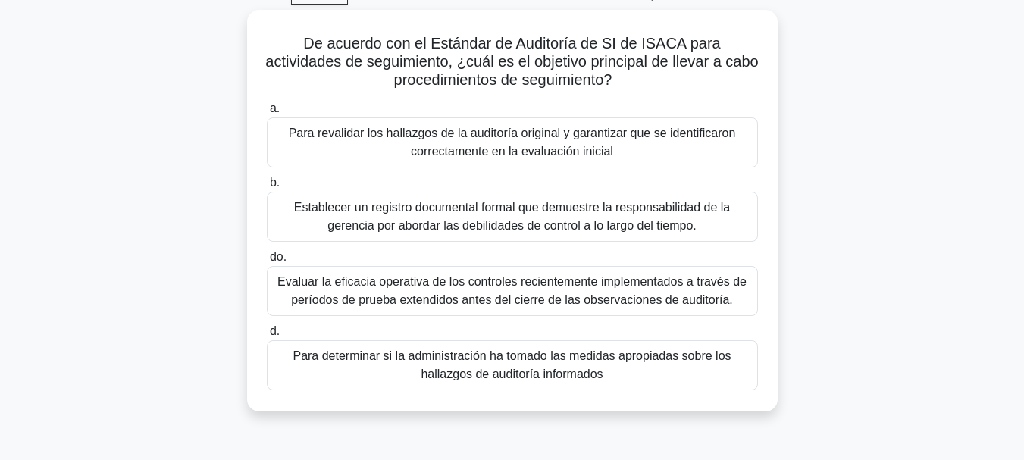
scroll to position [82, 0]
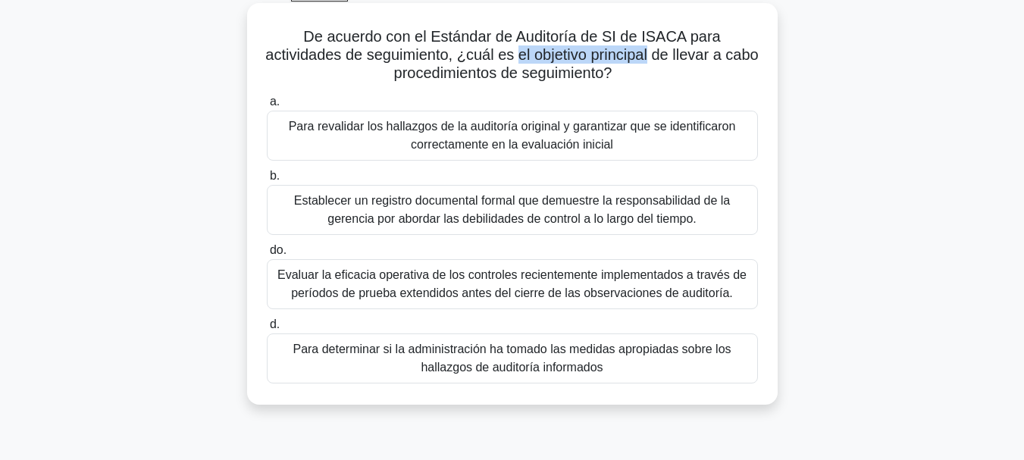
drag, startPoint x: 531, startPoint y: 52, endPoint x: 668, endPoint y: 54, distance: 136.4
click at [668, 54] on font "De acuerdo con el Estándar de Auditoría de SI de ISACA para actividades de segu…" at bounding box center [511, 54] width 493 height 53
click at [584, 290] on font "Evaluar la eficacia operativa de los controles recientemente implementados a tr…" at bounding box center [511, 283] width 469 height 31
click at [267, 255] on input "do. Evaluar la eficacia operativa de los controles recientemente implementados …" at bounding box center [267, 251] width 0 height 10
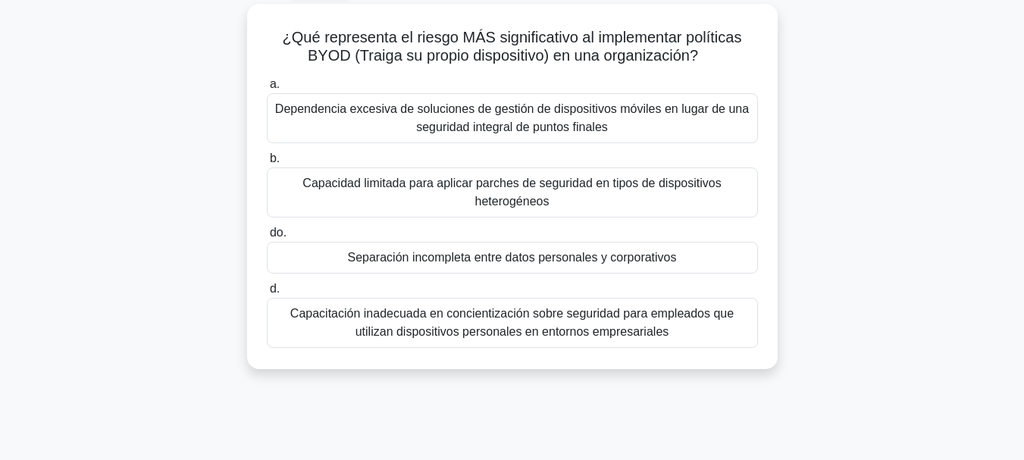
scroll to position [92, 0]
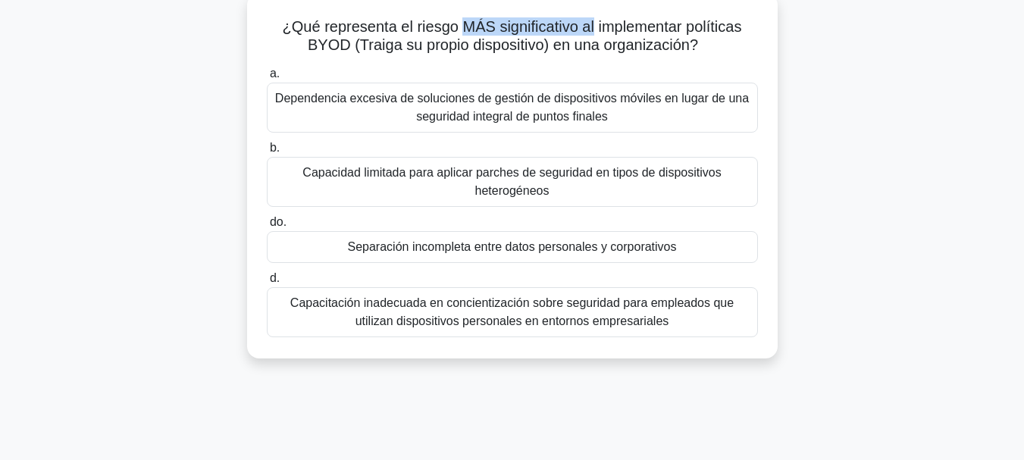
drag, startPoint x: 462, startPoint y: 26, endPoint x: 594, endPoint y: 23, distance: 132.7
click at [594, 23] on font "¿Qué representa el riesgo MÁS significativo al implementar políticas BYOD (Trai…" at bounding box center [512, 35] width 459 height 35
drag, startPoint x: 418, startPoint y: 20, endPoint x: 574, endPoint y: 27, distance: 156.3
click at [574, 27] on font "¿Qué representa el riesgo MÁS significativo al implementar políticas BYOD (Trai…" at bounding box center [512, 35] width 459 height 35
click at [608, 250] on font "Separación incompleta entre datos personales y corporativos" at bounding box center [511, 246] width 329 height 13
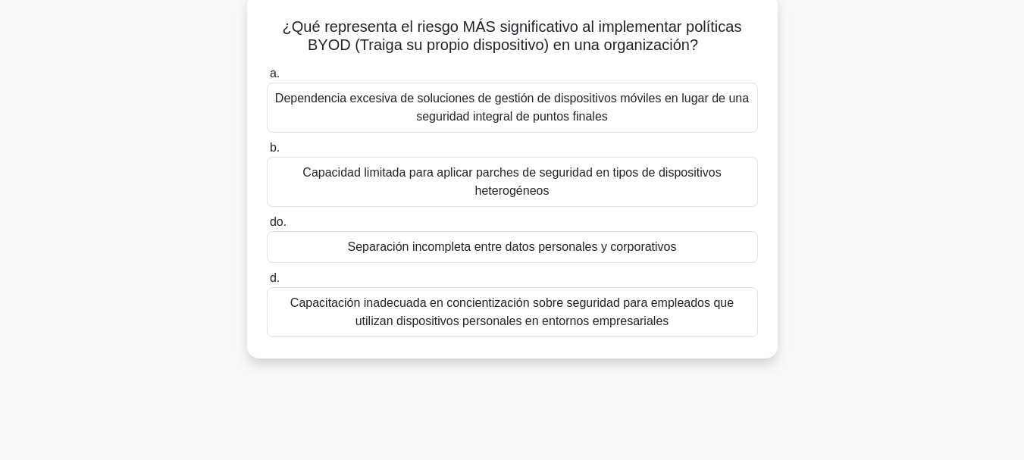
click at [267, 227] on input "do. Separación incompleta entre datos personales y corporativos" at bounding box center [267, 223] width 0 height 10
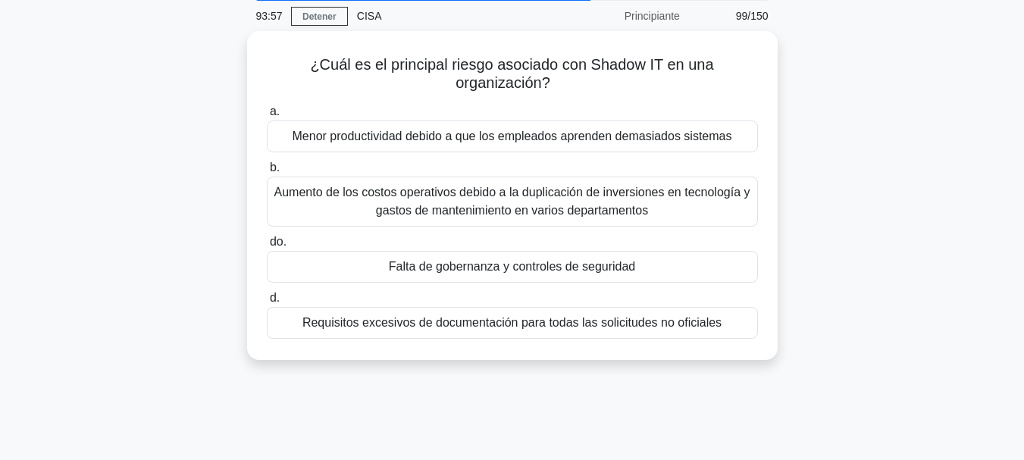
scroll to position [69, 0]
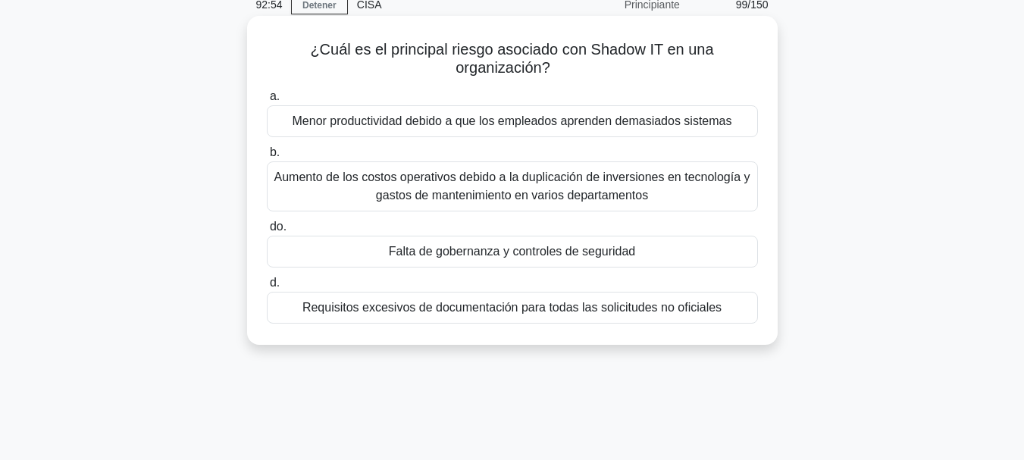
click at [603, 258] on font "Falta de gobernanza y controles de seguridad" at bounding box center [512, 251] width 247 height 13
click at [267, 232] on input "do. Falta de gobernanza y controles de seguridad" at bounding box center [267, 227] width 0 height 10
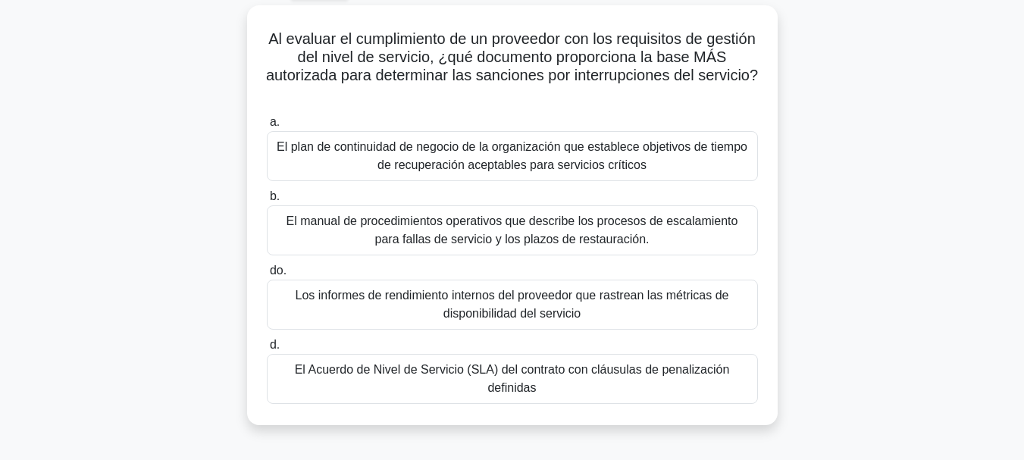
scroll to position [90, 0]
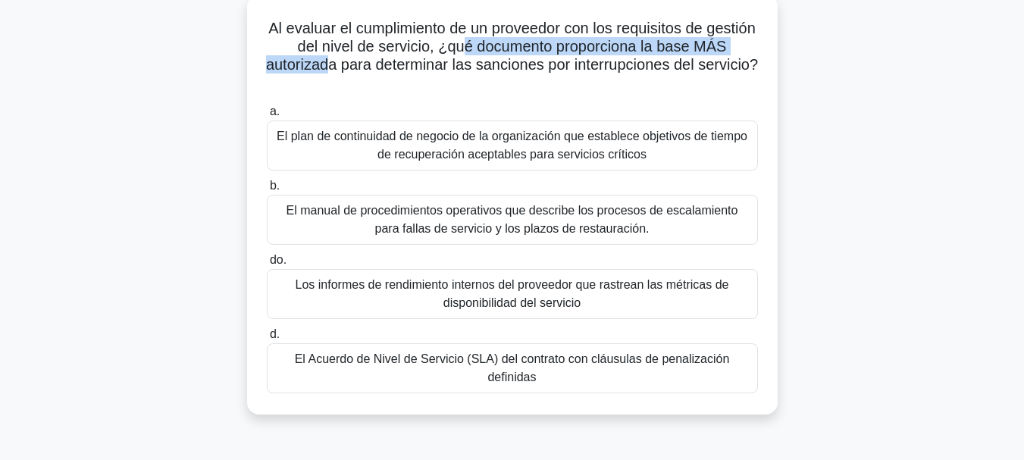
drag, startPoint x: 491, startPoint y: 45, endPoint x: 360, endPoint y: 65, distance: 132.6
click at [360, 65] on font "Al evaluar el cumplimiento de un proveedor con los requisitos de gestión del ni…" at bounding box center [512, 46] width 492 height 53
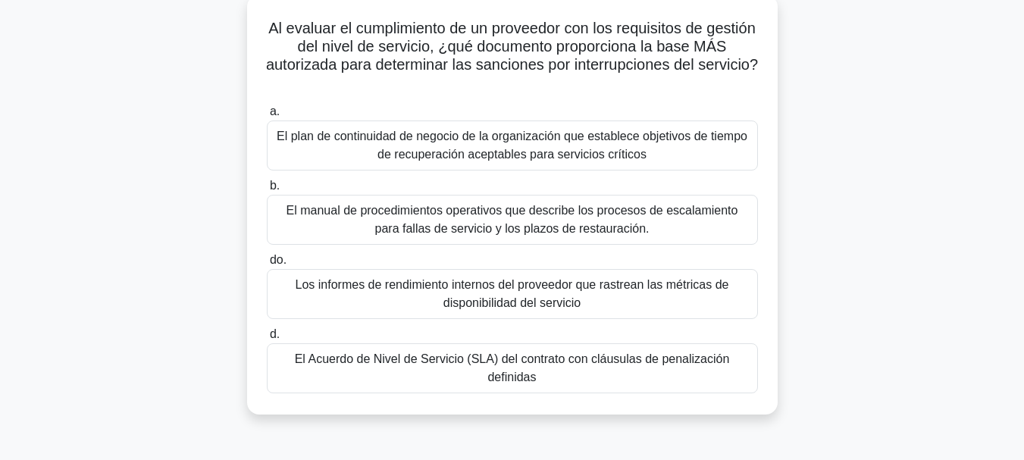
click at [337, 356] on font "El Acuerdo de Nivel de Servicio (SLA) del contrato con cláusulas de penalizació…" at bounding box center [512, 367] width 435 height 31
click at [267, 340] on input "d. El Acuerdo de Nivel de Servicio (SLA) del contrato con cláusulas de penaliza…" at bounding box center [267, 335] width 0 height 10
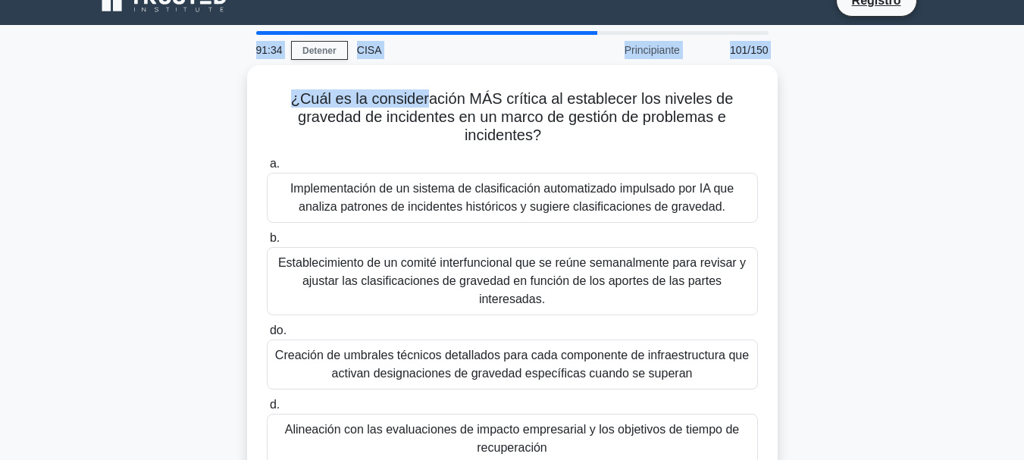
scroll to position [0, 0]
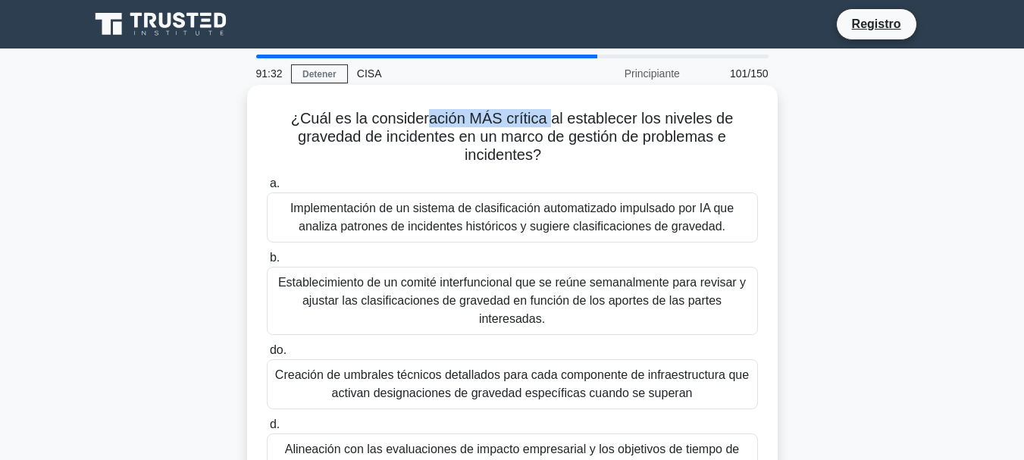
drag, startPoint x: 427, startPoint y: 11, endPoint x: 550, endPoint y: 114, distance: 160.3
click at [550, 114] on font "¿Cuál es la consideración MÁS crítica al establecer los niveles de gravedad de …" at bounding box center [512, 136] width 443 height 53
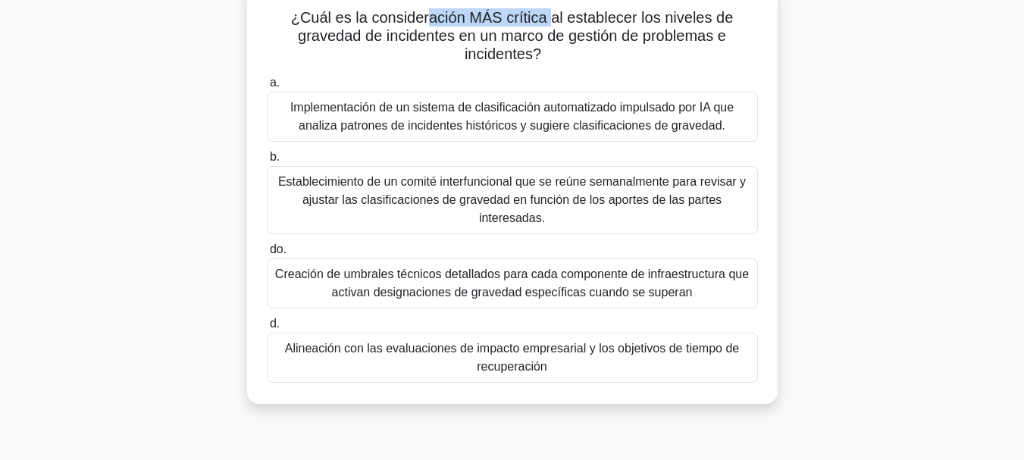
scroll to position [109, 0]
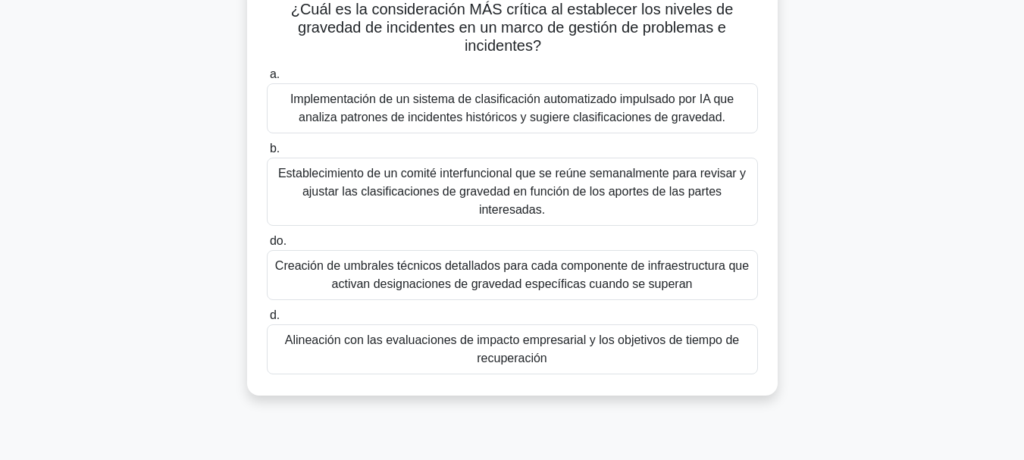
click at [646, 274] on font "Creación de umbrales técnicos detallados para cada componente de infraestructur…" at bounding box center [512, 274] width 474 height 31
click at [267, 246] on input "do. Creación de umbrales técnicos detallados para cada componente de infraestru…" at bounding box center [267, 241] width 0 height 10
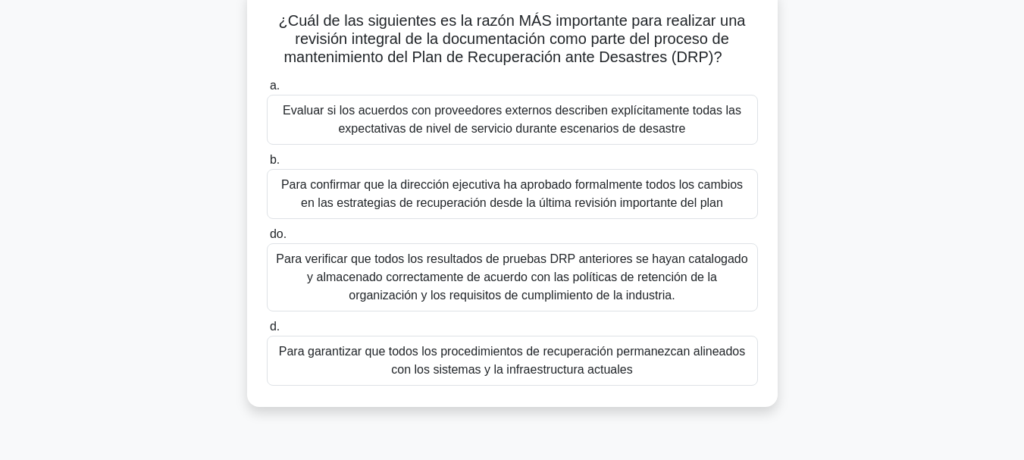
scroll to position [103, 0]
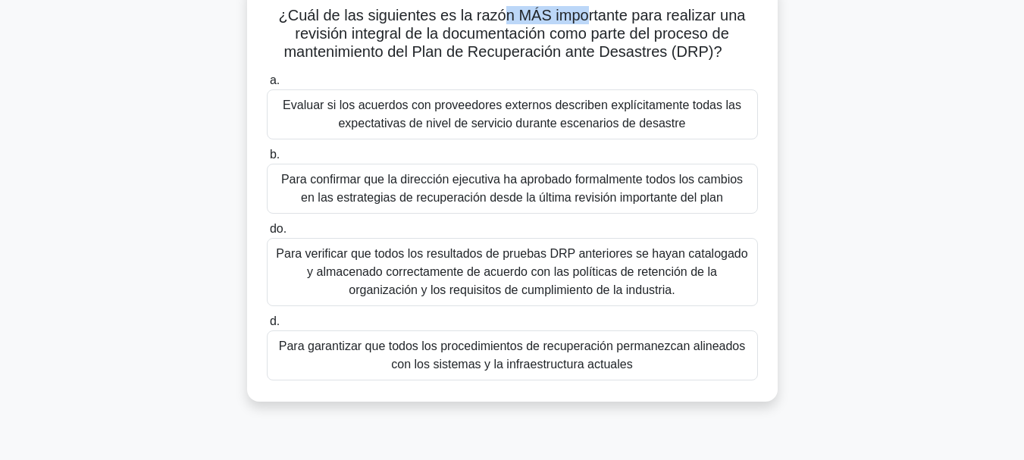
drag, startPoint x: 504, startPoint y: 20, endPoint x: 587, endPoint y: 20, distance: 83.4
click at [587, 20] on font "¿Cuál de las siguientes es la razón MÁS importante para realizar una revisión i…" at bounding box center [512, 33] width 467 height 53
click at [562, 352] on font "Para garantizar que todos los procedimientos de recuperación permanezcan alinea…" at bounding box center [512, 355] width 466 height 31
click at [267, 327] on input "d. Para garantizar que todos los procedimientos de recuperación permanezcan ali…" at bounding box center [267, 322] width 0 height 10
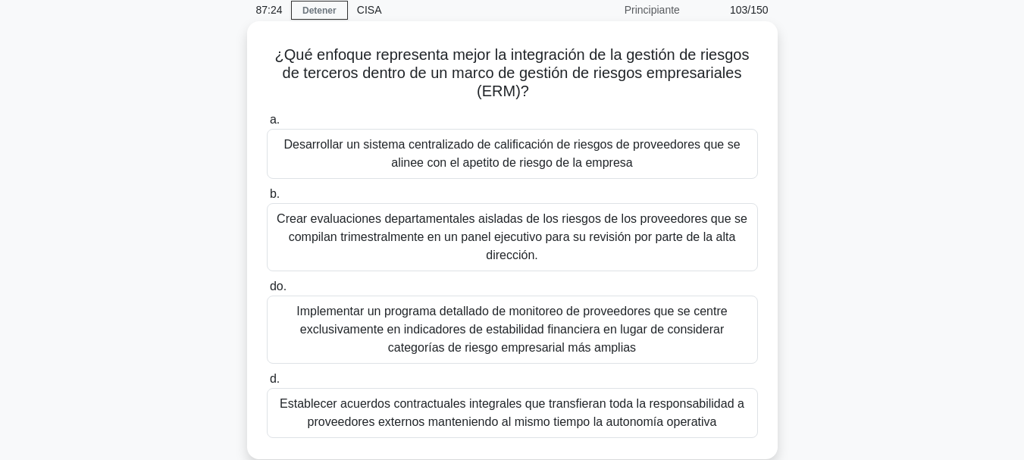
scroll to position [59, 0]
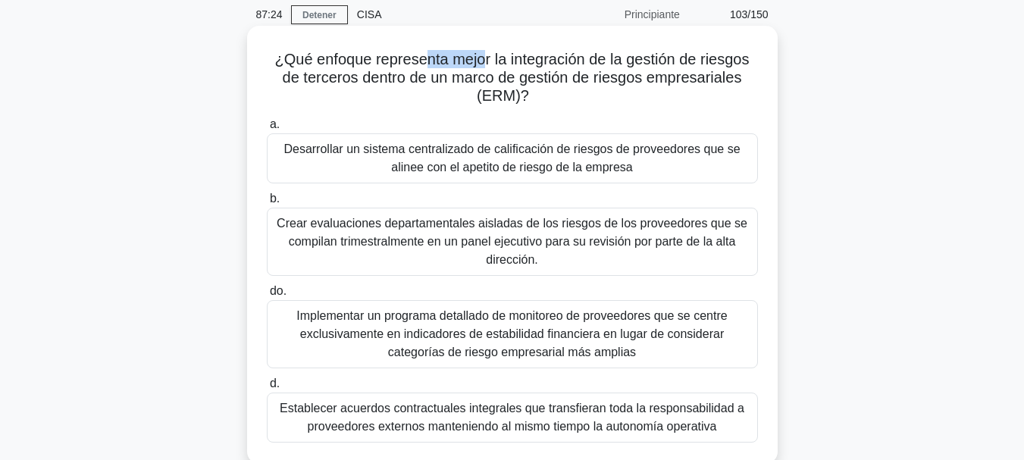
drag, startPoint x: 425, startPoint y: 11, endPoint x: 482, endPoint y: 50, distance: 68.7
click at [482, 51] on font "¿Qué enfoque representa mejor la integración de la gestión de riesgos de tercer…" at bounding box center [512, 77] width 474 height 53
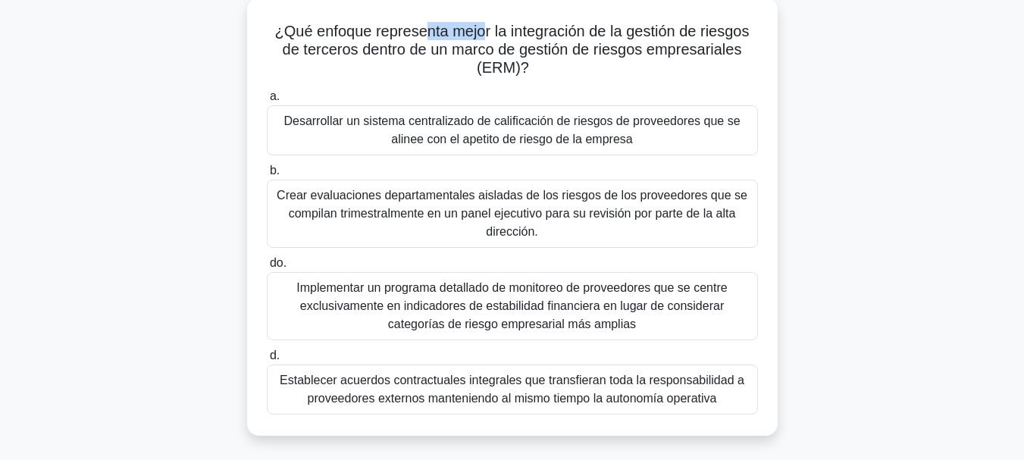
scroll to position [99, 0]
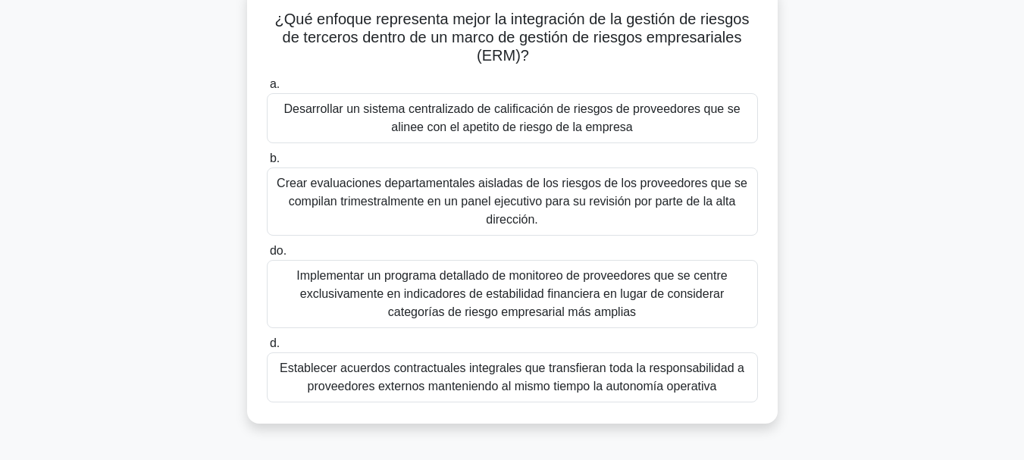
click at [667, 130] on font "Desarrollar un sistema centralizado de calificación de riesgos de proveedores q…" at bounding box center [513, 118] width 478 height 36
click at [267, 89] on input "a. Desarrollar un sistema centralizado de calificación de riesgos de proveedore…" at bounding box center [267, 85] width 0 height 10
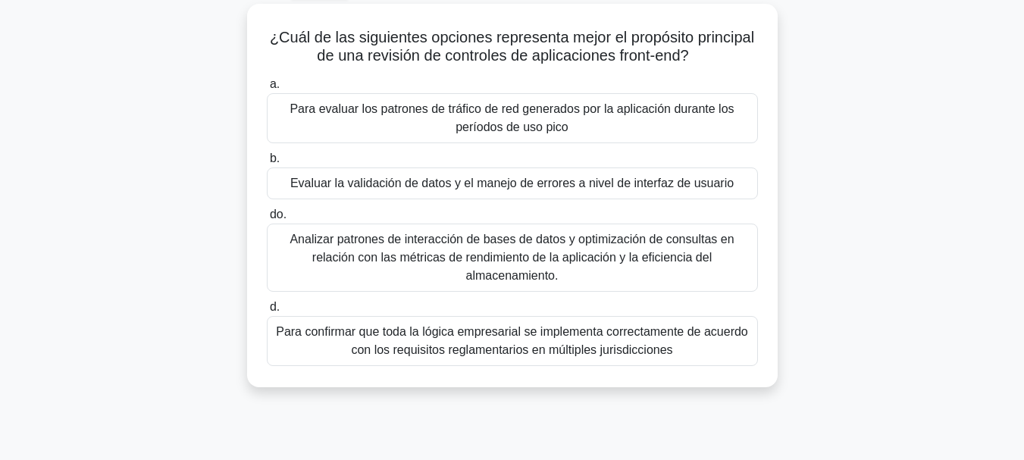
scroll to position [89, 0]
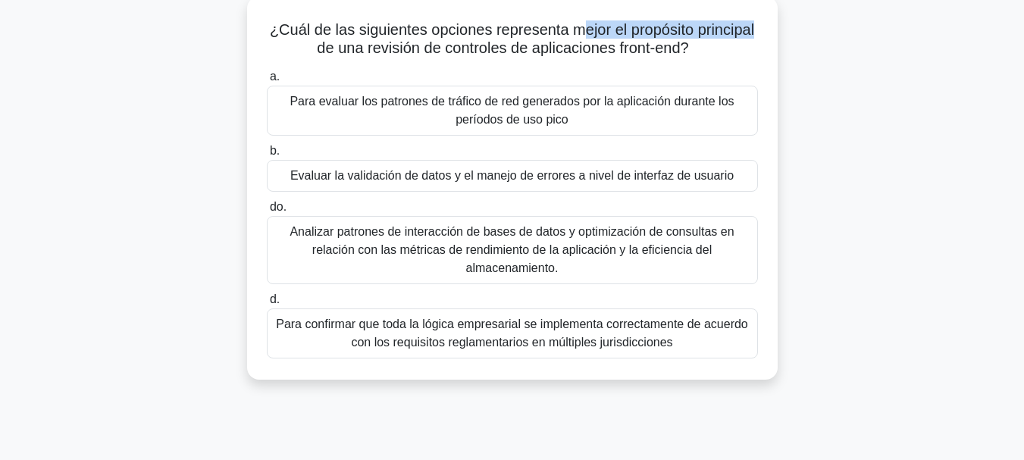
drag, startPoint x: 584, startPoint y: 28, endPoint x: 759, endPoint y: 23, distance: 175.9
click at [759, 23] on div "¿Cuál de las siguientes opciones representa mejor el propósito principal de una…" at bounding box center [512, 187] width 518 height 371
click at [593, 179] on font "Evaluar la validación de datos y el manejo de errores a nivel de interfaz de us…" at bounding box center [511, 175] width 443 height 13
click at [267, 156] on input "b. Evaluar la validación de datos y el manejo de errores a nivel de interfaz de…" at bounding box center [267, 151] width 0 height 10
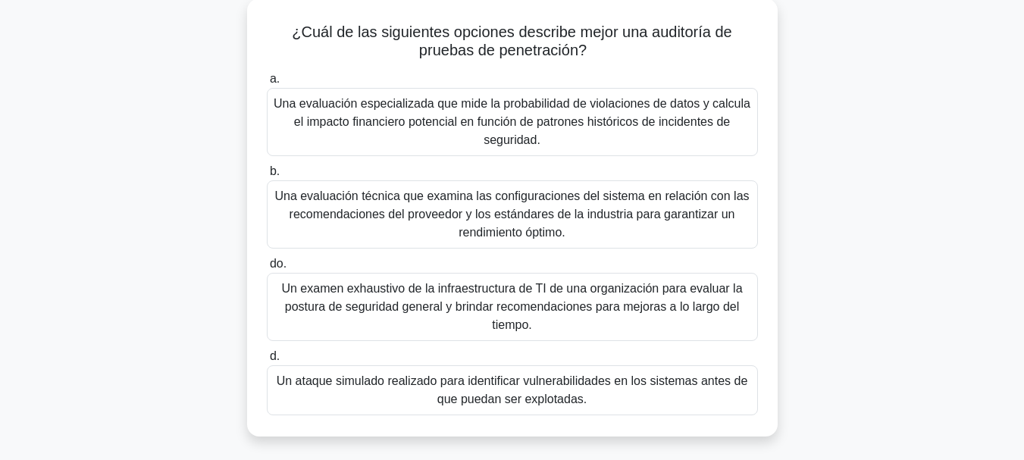
scroll to position [95, 0]
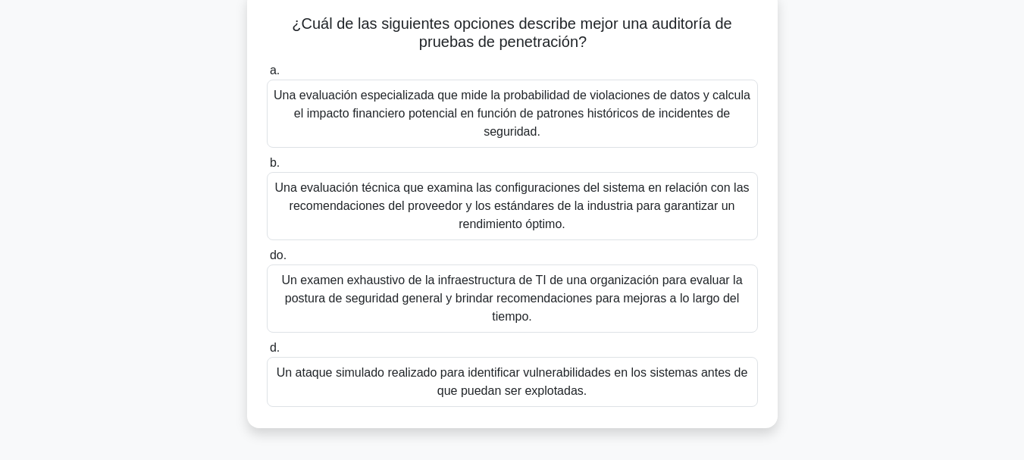
click at [635, 384] on font "Un ataque simulado realizado para identificar vulnerabilidades en los sistemas …" at bounding box center [513, 382] width 478 height 36
click at [267, 353] on input "d. Un ataque simulado realizado para identificar vulnerabilidades en los sistem…" at bounding box center [267, 348] width 0 height 10
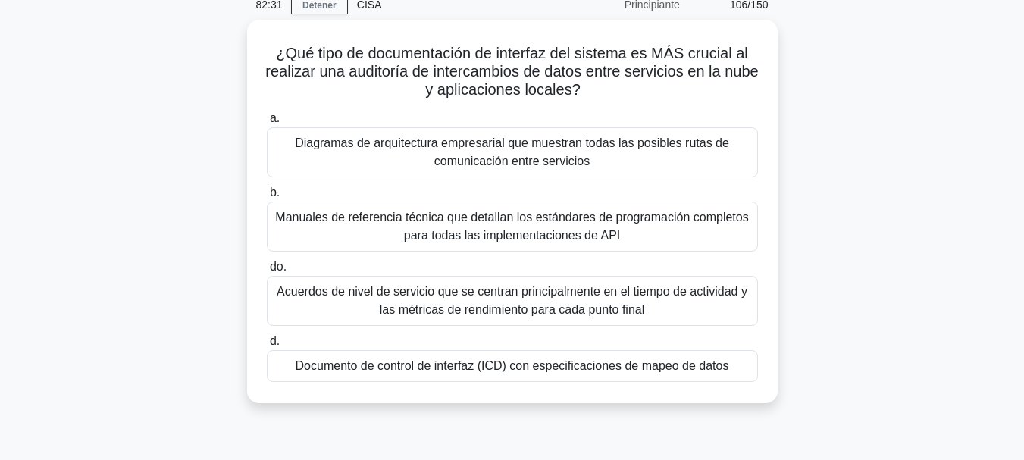
scroll to position [70, 0]
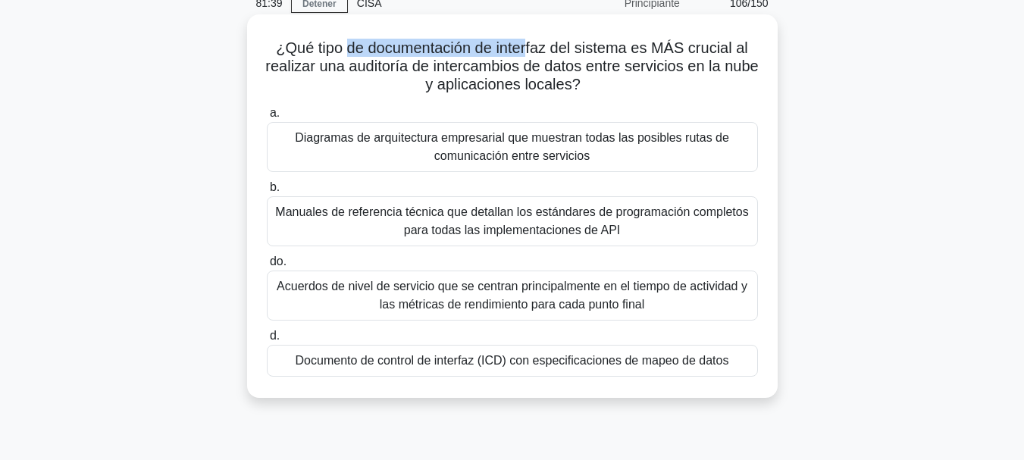
drag, startPoint x: 344, startPoint y: 45, endPoint x: 532, endPoint y: 50, distance: 188.0
click at [532, 50] on font "¿Qué tipo de documentación de interfaz del sistema es MÁS crucial al realizar u…" at bounding box center [511, 65] width 493 height 53
click at [596, 141] on font "Diagramas de arquitectura empresarial que muestran todas las posibles rutas de …" at bounding box center [512, 146] width 434 height 31
click at [267, 118] on input "a. Diagramas de arquitectura empresarial que muestran todas las posibles rutas …" at bounding box center [267, 113] width 0 height 10
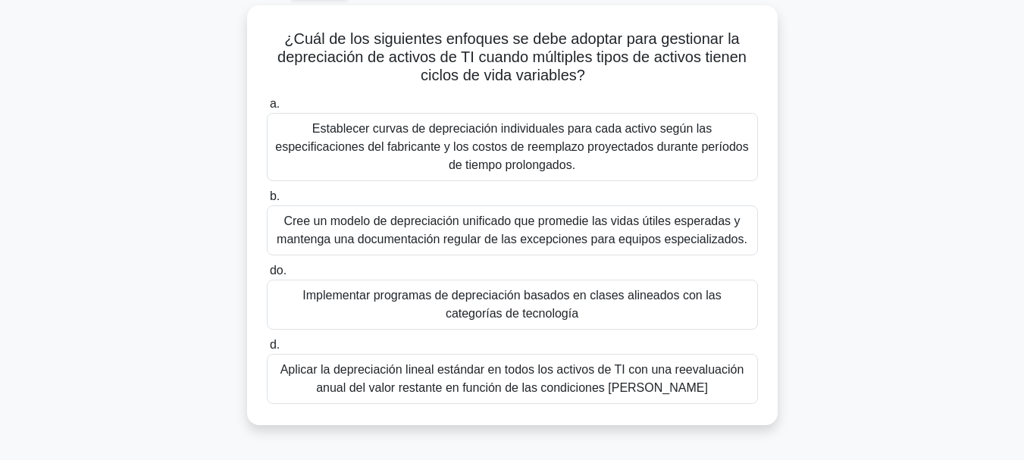
scroll to position [87, 0]
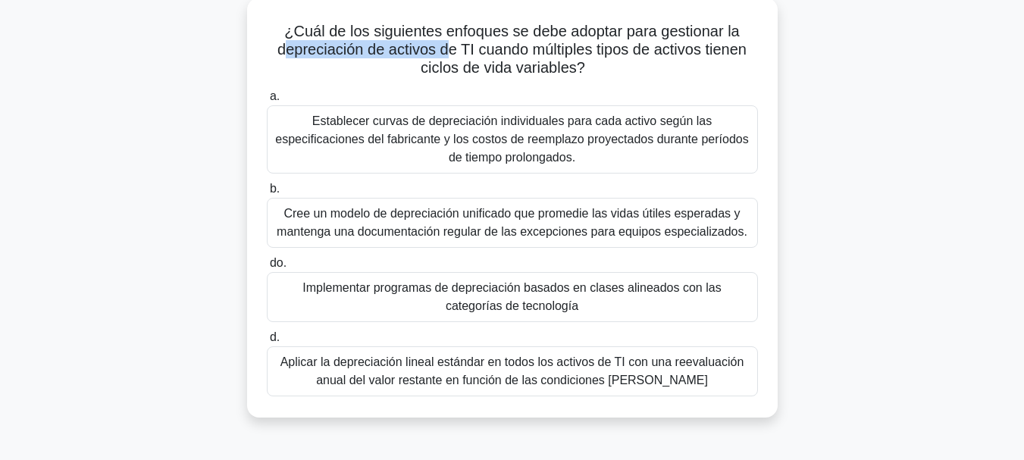
drag, startPoint x: 277, startPoint y: 49, endPoint x: 443, endPoint y: 52, distance: 166.8
click at [443, 52] on font "¿Cuál de los siguientes enfoques se debe adoptar para gestionar la depreciación…" at bounding box center [511, 49] width 469 height 53
click at [596, 295] on font "Implementar programas de depreciación basados ​​en clases alineados con las cat…" at bounding box center [511, 296] width 418 height 31
click at [267, 268] on input "do. Implementar programas de depreciación basados ​​en clases alineados con las…" at bounding box center [267, 263] width 0 height 10
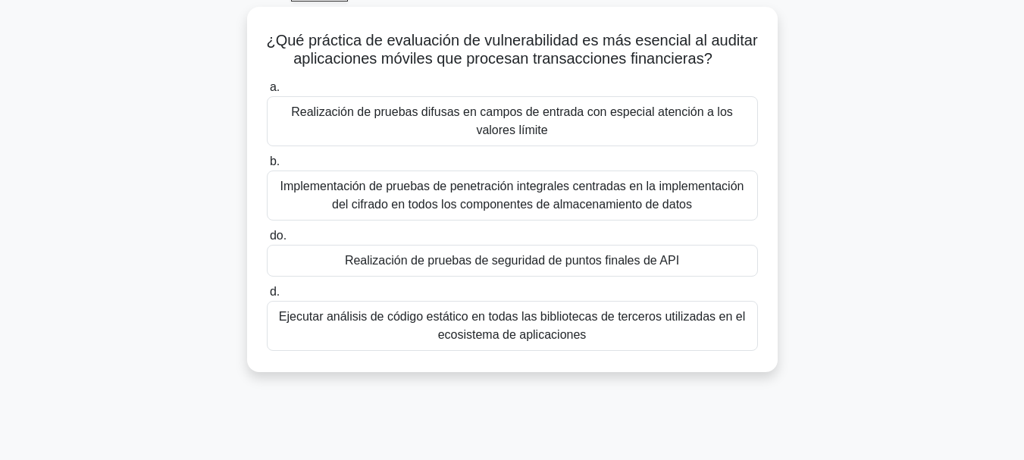
scroll to position [92, 0]
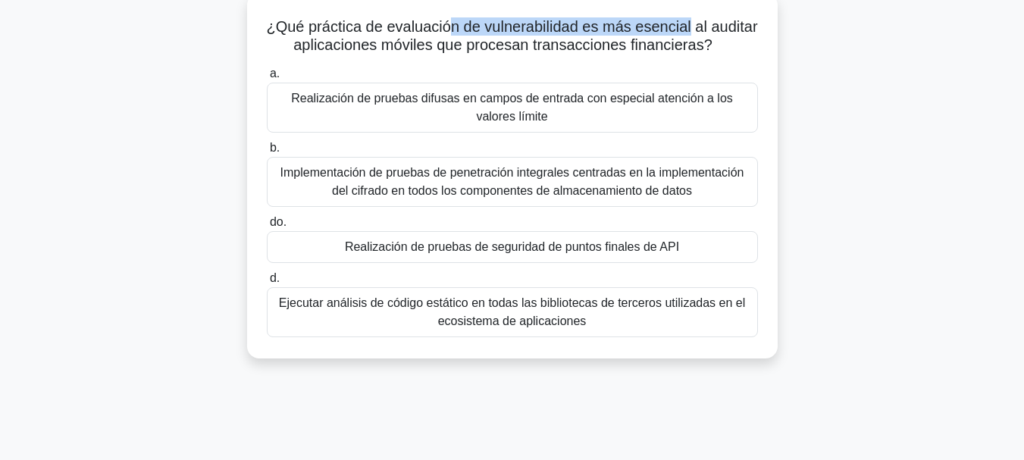
drag, startPoint x: 478, startPoint y: 22, endPoint x: 717, endPoint y: 30, distance: 239.7
click at [717, 30] on font "¿Qué práctica de evaluación de vulnerabilidad es más esencial al auditar aplica…" at bounding box center [511, 35] width 491 height 35
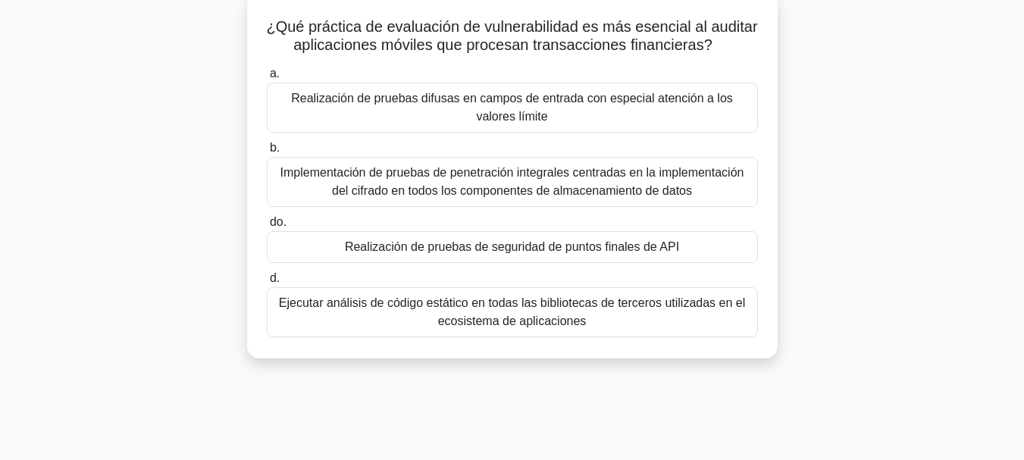
click at [611, 253] on font "Realización de pruebas de seguridad de puntos finales de API" at bounding box center [512, 246] width 334 height 13
click at [267, 227] on input "do. Realización de pruebas de seguridad de puntos finales de API" at bounding box center [267, 223] width 0 height 10
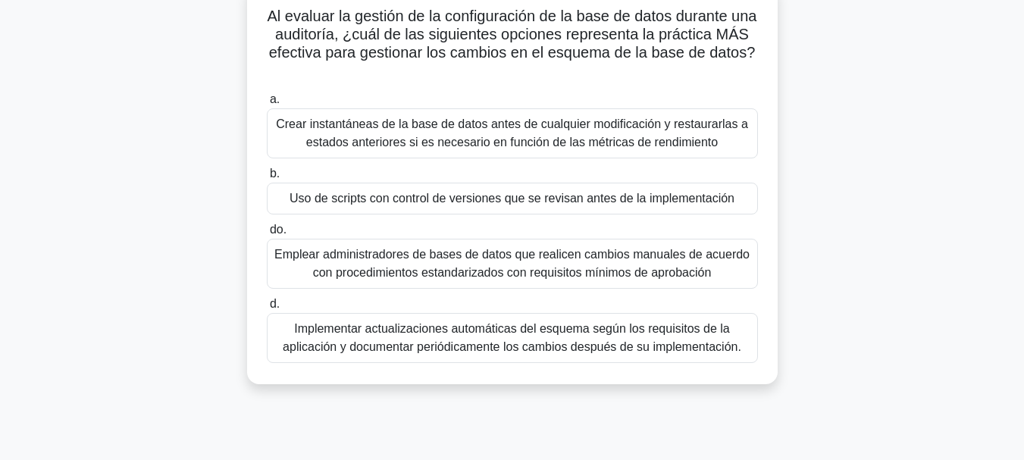
scroll to position [108, 0]
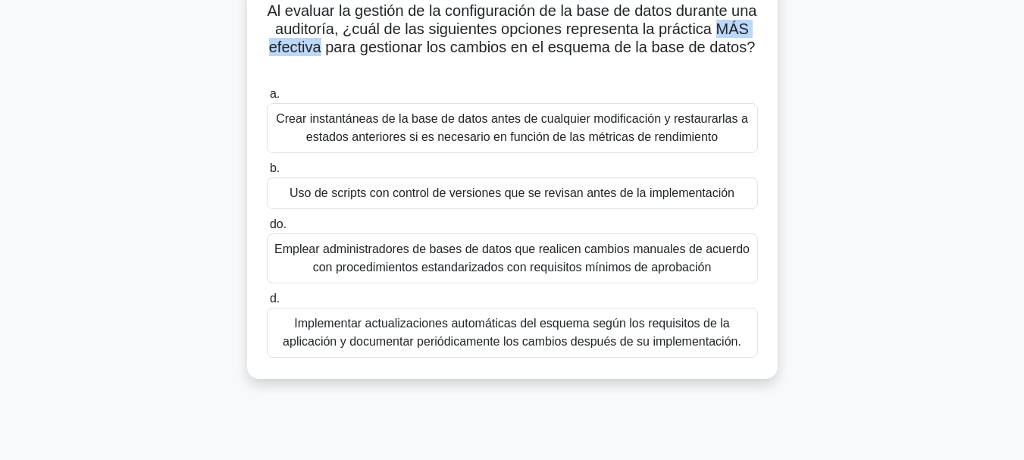
drag, startPoint x: 274, startPoint y: 46, endPoint x: 363, endPoint y: 48, distance: 88.7
click at [363, 48] on font "Al evaluar la gestión de la configuración de la base de datos durante una audit…" at bounding box center [512, 28] width 490 height 53
click at [605, 128] on font "Crear instantáneas de la base de datos antes de cualquier modificación y restau…" at bounding box center [513, 128] width 478 height 36
click at [267, 99] on input "a. Crear instantáneas de la base de datos antes de cualquier modificación y res…" at bounding box center [267, 94] width 0 height 10
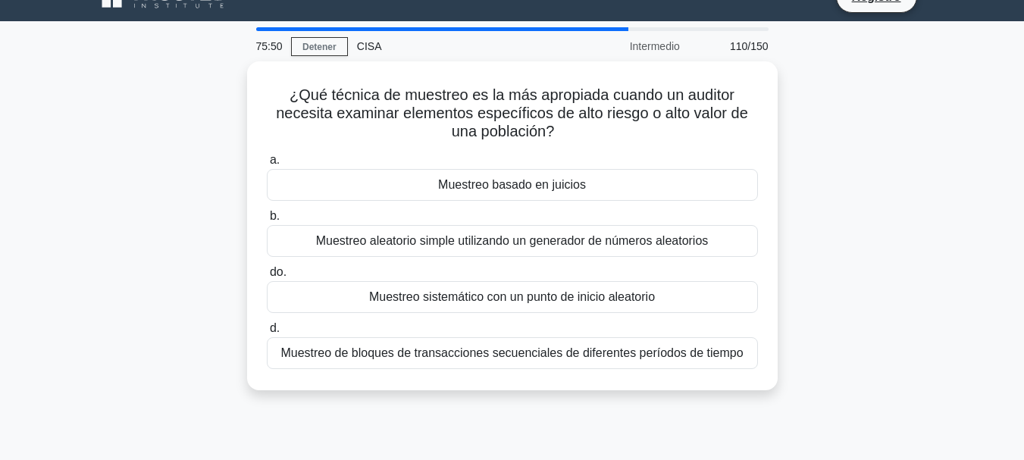
scroll to position [53, 0]
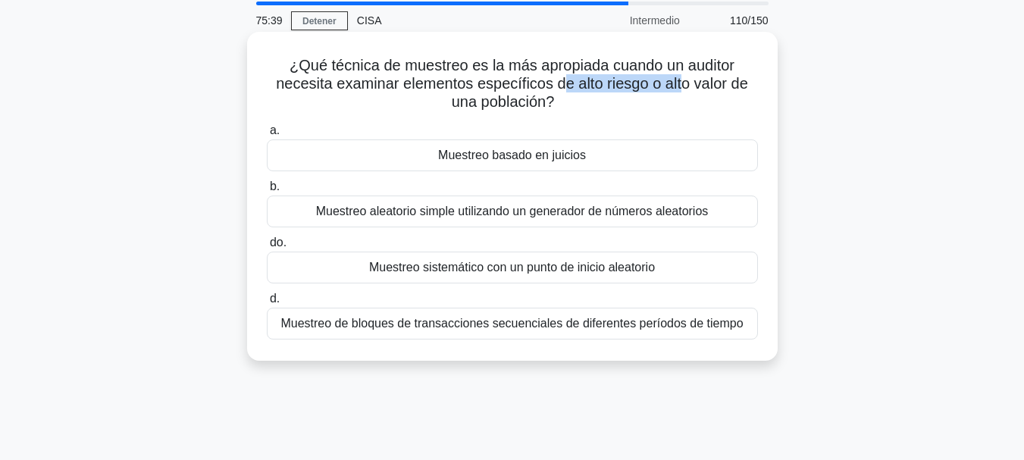
drag, startPoint x: 565, startPoint y: 82, endPoint x: 687, endPoint y: 88, distance: 122.2
click at [687, 88] on font "¿Qué técnica de muestreo es la más apropiada cuando un auditor necesita examina…" at bounding box center [512, 83] width 472 height 53
click at [562, 160] on font "Muestreo basado en juicios" at bounding box center [512, 155] width 148 height 13
click at [267, 136] on input "a. Muestreo basado en juicios" at bounding box center [267, 131] width 0 height 10
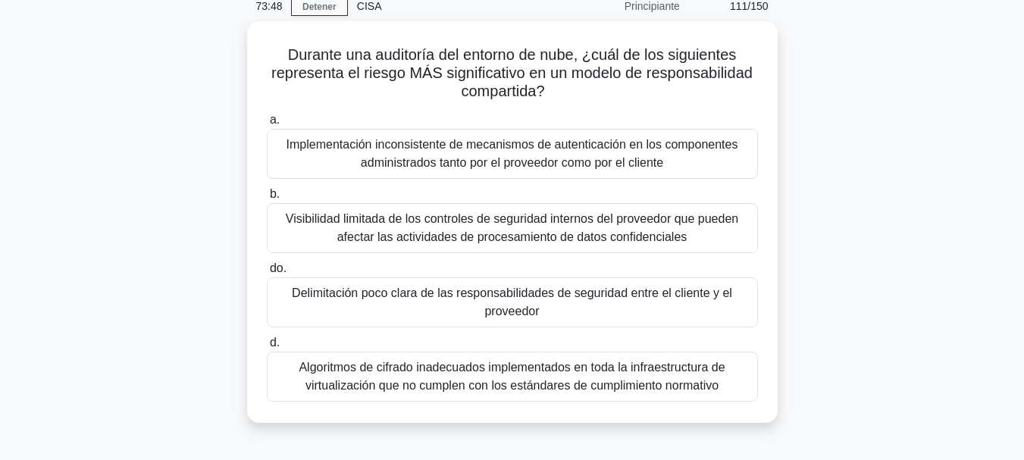
scroll to position [70, 0]
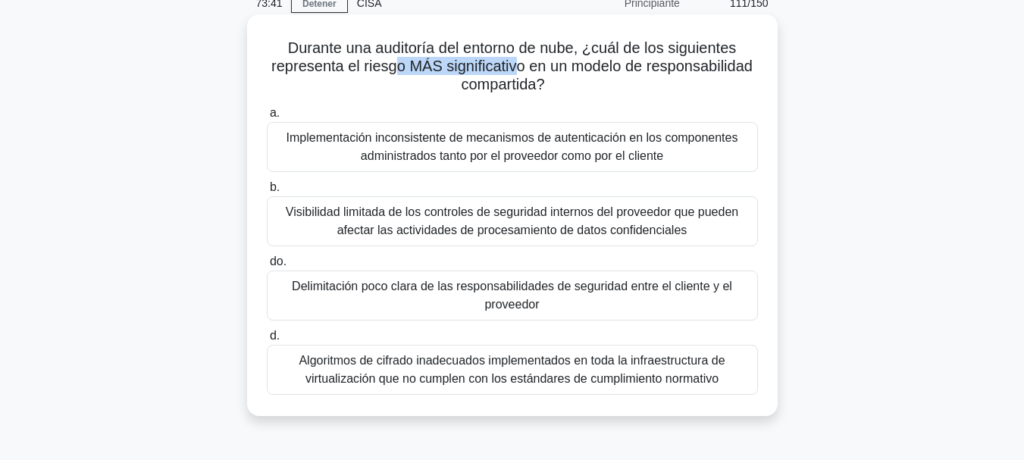
drag, startPoint x: 393, startPoint y: 60, endPoint x: 517, endPoint y: 67, distance: 123.7
click at [517, 67] on font "Durante una auditoría del entorno de nube, ¿cuál de los siguientes representa e…" at bounding box center [511, 65] width 481 height 53
click at [718, 364] on font "Algoritmos de cifrado inadecuados implementados en toda la infraestructura de v…" at bounding box center [512, 369] width 426 height 31
click at [267, 341] on input "d. Algoritmos de cifrado inadecuados implementados en toda la infraestructura d…" at bounding box center [267, 336] width 0 height 10
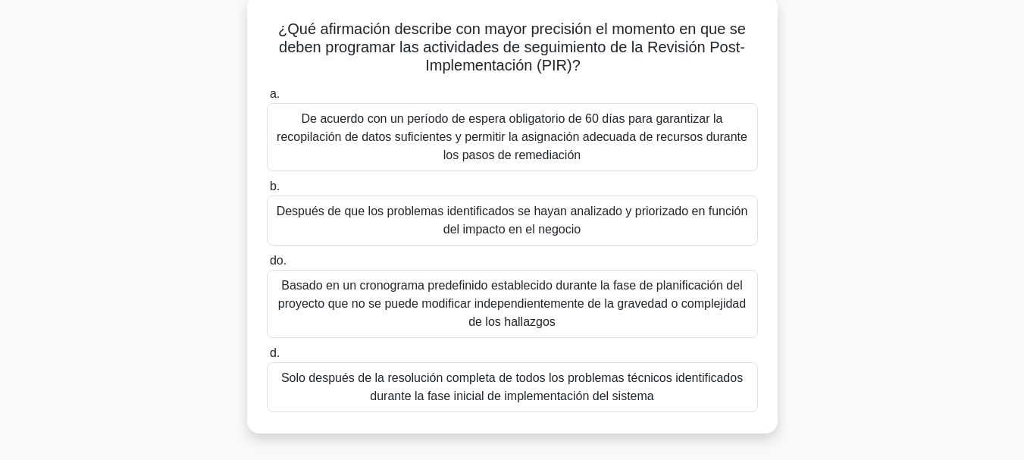
scroll to position [95, 0]
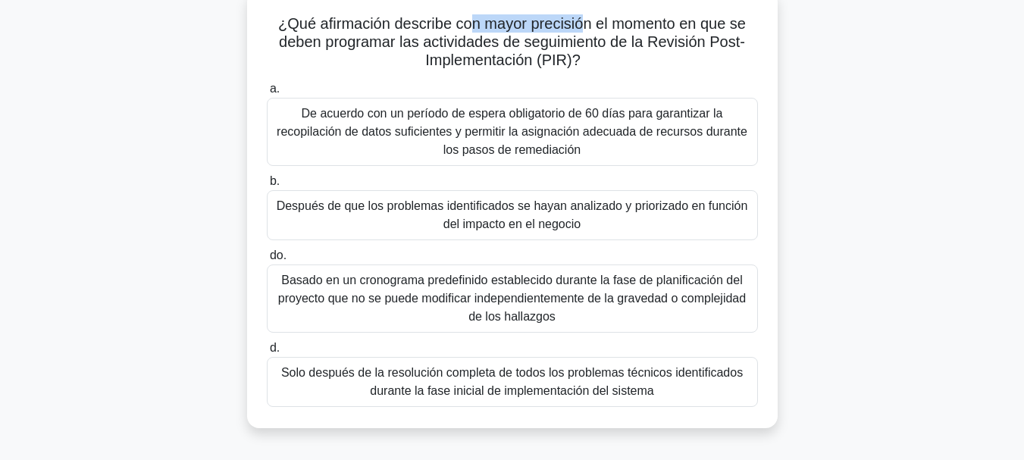
drag, startPoint x: 471, startPoint y: 27, endPoint x: 581, endPoint y: 27, distance: 109.1
click at [581, 27] on font "¿Qué afirmación describe con mayor precisión el momento en que se deben program…" at bounding box center [512, 41] width 468 height 53
click at [615, 385] on font "Solo después de la resolución completa de todos los problemas técnicos identifi…" at bounding box center [512, 381] width 462 height 31
click at [267, 353] on input "d. Solo después de la resolución completa de todos los problemas técnicos ident…" at bounding box center [267, 348] width 0 height 10
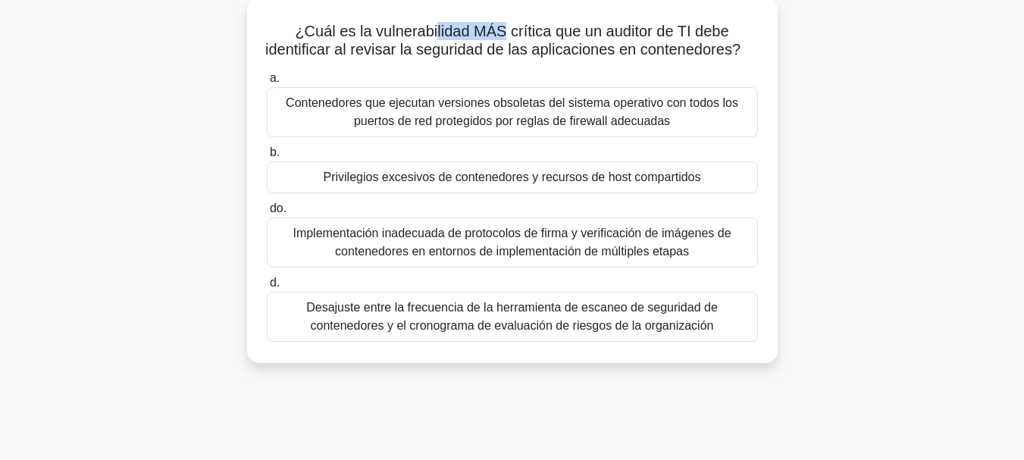
scroll to position [72, 0]
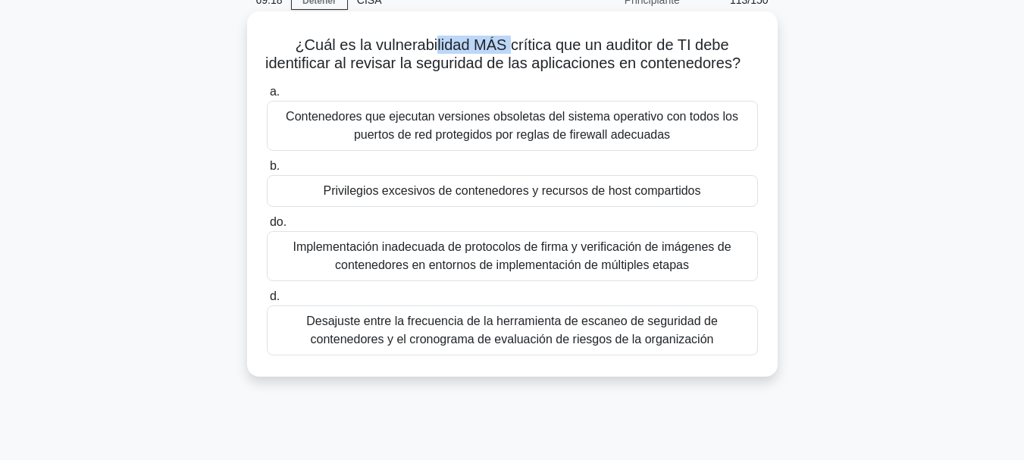
drag, startPoint x: 431, startPoint y: 21, endPoint x: 508, endPoint y: 14, distance: 77.7
click at [508, 14] on div "¿Cuál es la vulnerabilidad MÁS crítica que un auditor de TI debe identificar al…" at bounding box center [512, 193] width 531 height 365
click at [524, 142] on font "Contenedores que ejecutan versiones obsoletas del sistema operativo con todos l…" at bounding box center [512, 126] width 452 height 31
click at [267, 99] on input "a. Contenedores que ejecutan versiones obsoletas del sistema operativo con todo…" at bounding box center [267, 94] width 0 height 10
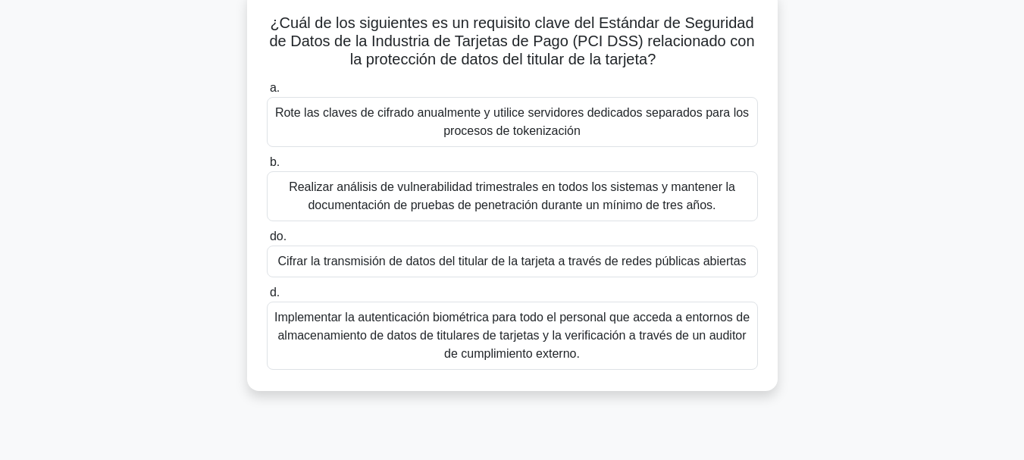
scroll to position [95, 0]
drag, startPoint x: 448, startPoint y: 23, endPoint x: 609, endPoint y: 27, distance: 160.7
click at [609, 27] on font "¿Cuál de los siguientes es un requisito clave del Estándar de Seguridad de Dato…" at bounding box center [512, 41] width 485 height 53
click at [710, 262] on font "Cifrar la transmisión de datos del titular de la tarjeta a través de redes públ…" at bounding box center [511, 261] width 468 height 13
click at [267, 243] on input "do. Cifrar la transmisión de datos del titular de la tarjeta a través de redes …" at bounding box center [267, 238] width 0 height 10
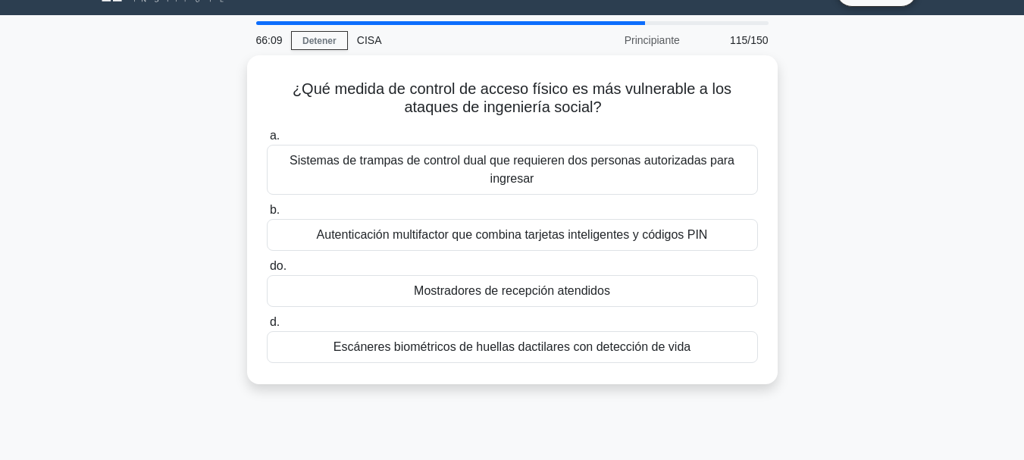
scroll to position [34, 0]
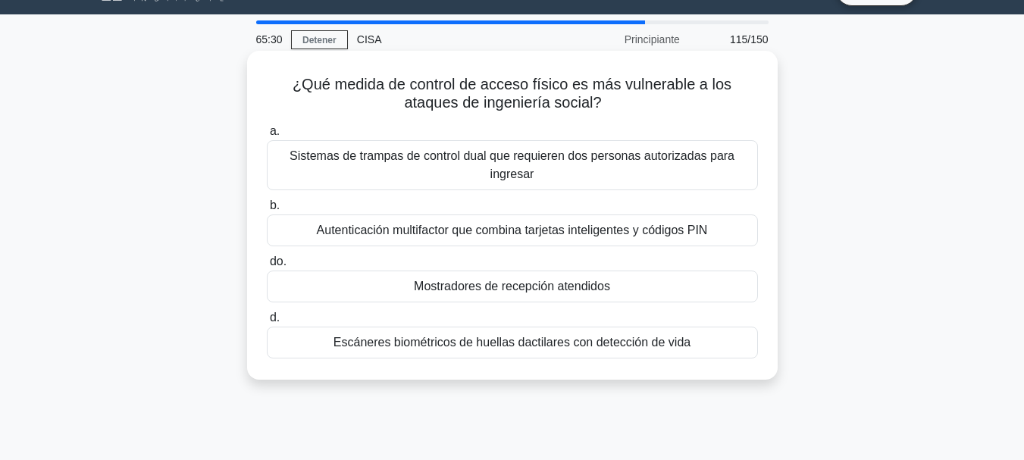
click at [574, 293] on font "Mostradores de recepción atendidos" at bounding box center [512, 286] width 196 height 13
click at [267, 267] on input "do. Mostradores de recepción atendidos" at bounding box center [267, 262] width 0 height 10
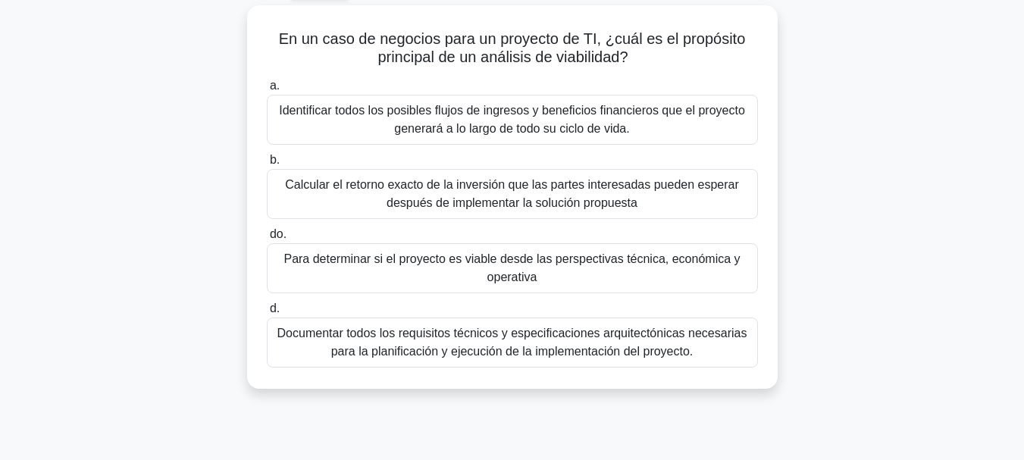
scroll to position [86, 0]
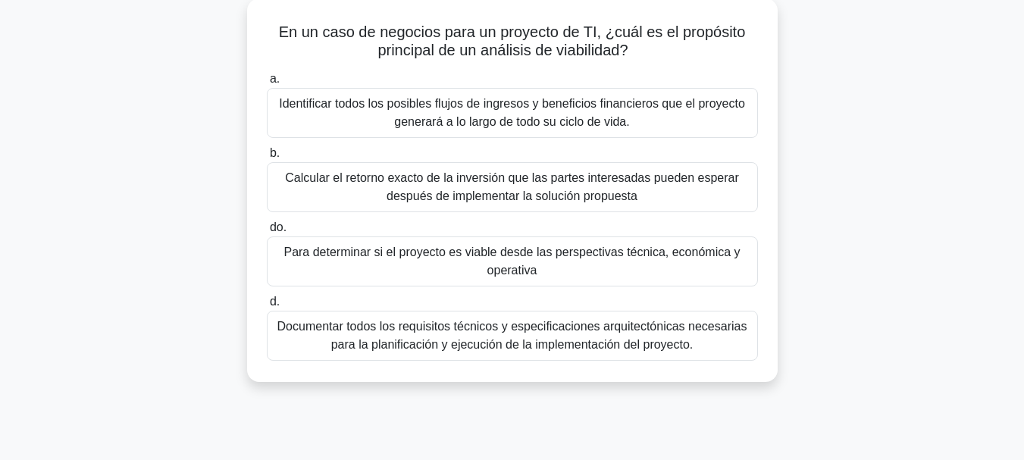
click at [649, 252] on font "Para determinar si el proyecto es viable desde las perspectivas técnica, económ…" at bounding box center [511, 261] width 456 height 31
click at [267, 233] on input "do. Para determinar si el proyecto es viable desde las perspectivas técnica, ec…" at bounding box center [267, 228] width 0 height 10
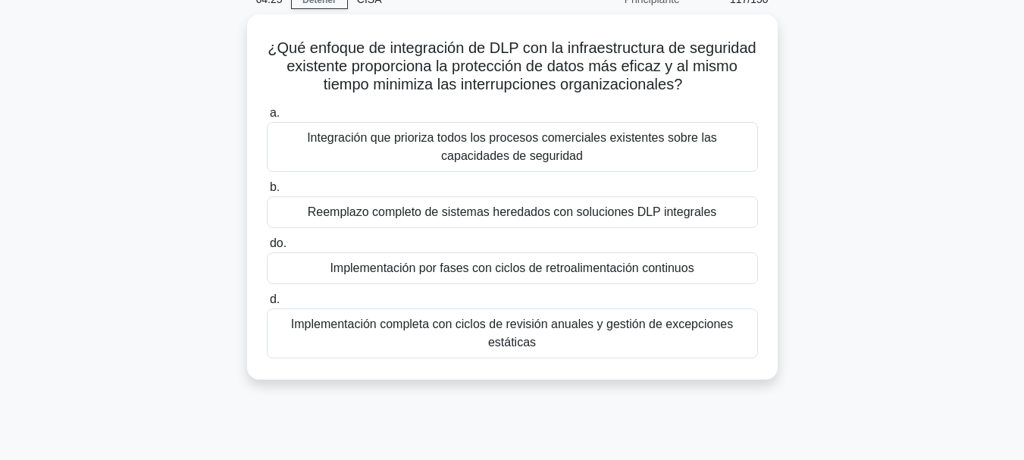
scroll to position [76, 0]
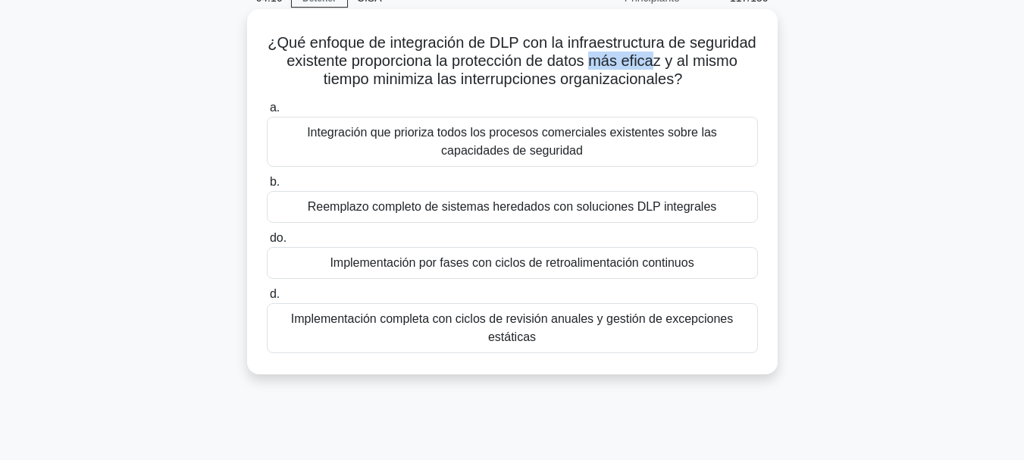
drag, startPoint x: 660, startPoint y: 63, endPoint x: 718, endPoint y: 67, distance: 57.8
click at [718, 67] on font "¿Qué enfoque de integración de DLP con la infraestructura de seguridad existent…" at bounding box center [512, 60] width 489 height 53
click at [647, 213] on font "Reemplazo completo de sistemas heredados con soluciones DLP integrales" at bounding box center [512, 206] width 409 height 13
click at [267, 187] on input "b. Reemplazo completo de sistemas heredados con soluciones DLP integrales" at bounding box center [267, 182] width 0 height 10
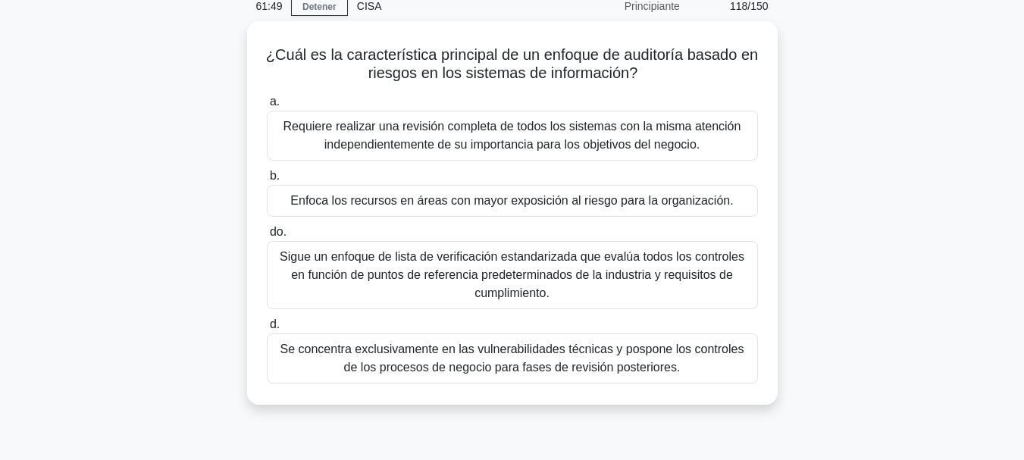
scroll to position [64, 0]
drag, startPoint x: 400, startPoint y: 50, endPoint x: 508, endPoint y: 53, distance: 107.7
click at [508, 53] on font "¿Cuál es la característica principal de un enfoque de auditoría basado en riesg…" at bounding box center [512, 62] width 492 height 35
click at [670, 200] on font "Enfoca los recursos en áreas con mayor exposición al riesgo para la organizació…" at bounding box center [511, 199] width 443 height 13
click at [267, 180] on input "b. Enfoca los recursos en áreas con mayor exposición al riesgo para la organiza…" at bounding box center [267, 176] width 0 height 10
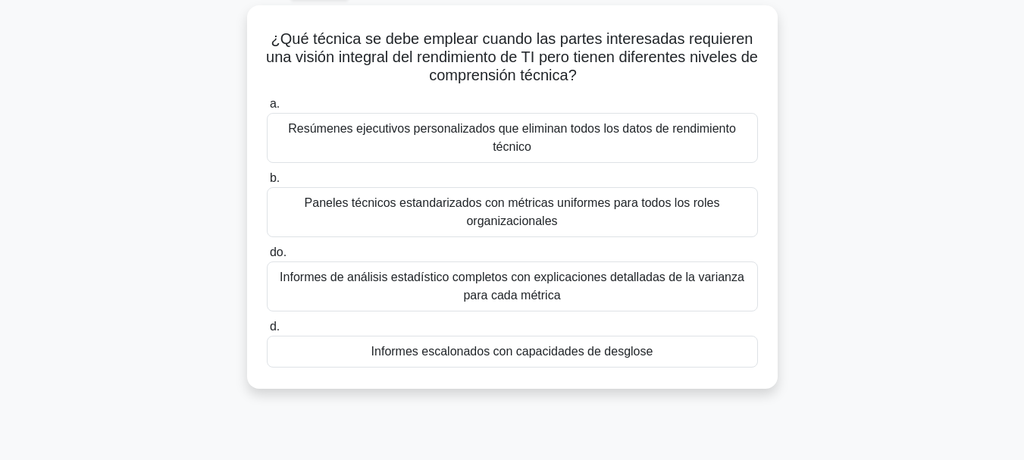
scroll to position [93, 0]
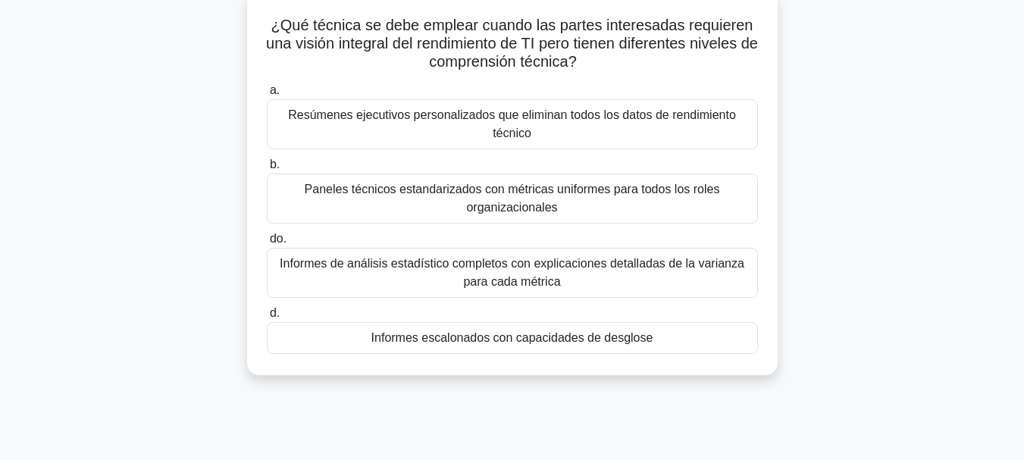
click at [682, 339] on div "Informes escalonados con capacidades de desglose" at bounding box center [512, 338] width 491 height 32
click at [267, 318] on input "d. Informes escalonados con capacidades de desglose" at bounding box center [267, 313] width 0 height 10
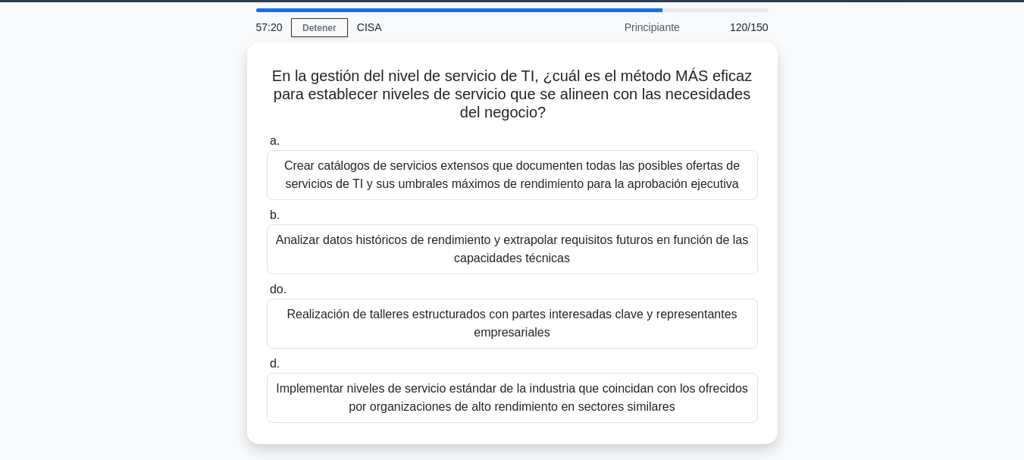
scroll to position [49, 0]
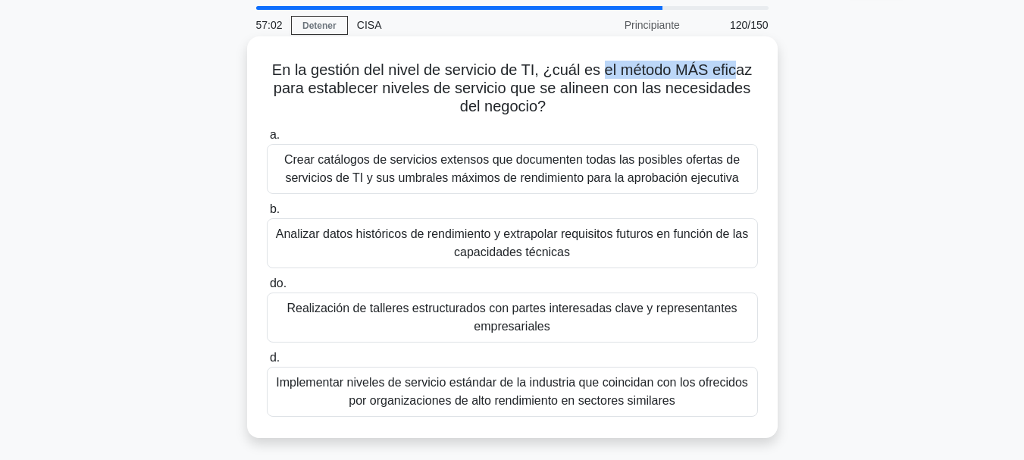
drag, startPoint x: 604, startPoint y: 66, endPoint x: 737, endPoint y: 76, distance: 133.0
click at [737, 76] on font "En la gestión del nivel de servicio de TI, ¿cuál es el método MÁS eficaz para e…" at bounding box center [512, 87] width 480 height 53
click at [673, 310] on font "Realización de talleres estructurados con partes interesadas clave y representa…" at bounding box center [512, 317] width 450 height 31
click at [267, 289] on input "do. Realización de talleres estructurados con partes interesadas clave y repres…" at bounding box center [267, 284] width 0 height 10
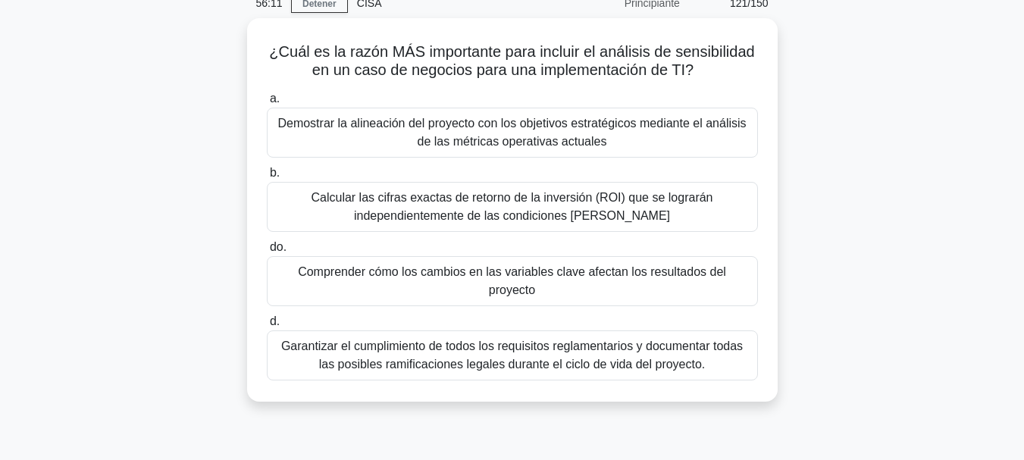
scroll to position [79, 0]
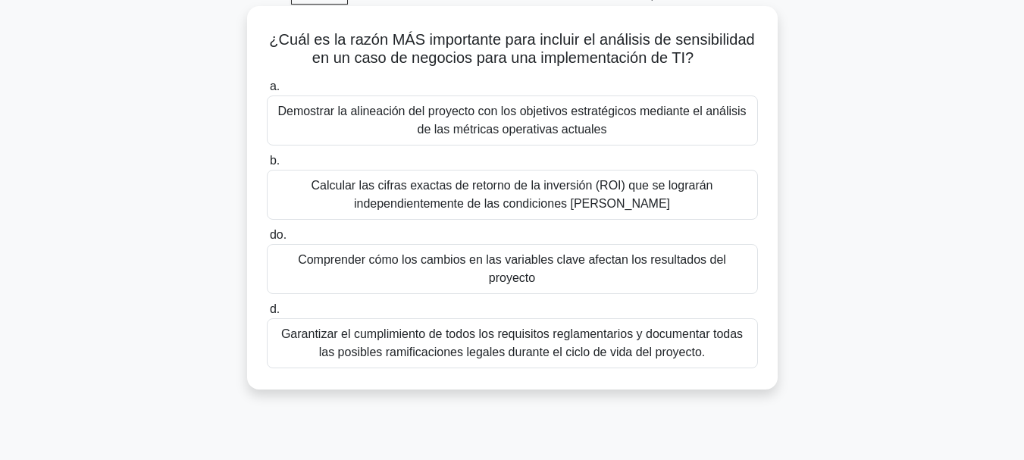
click at [678, 265] on font "Comprender cómo los cambios en las variables clave afectan los resultados del p…" at bounding box center [512, 268] width 428 height 31
click at [267, 240] on input "do. Comprender cómo los cambios en las variables clave afectan los resultados d…" at bounding box center [267, 235] width 0 height 10
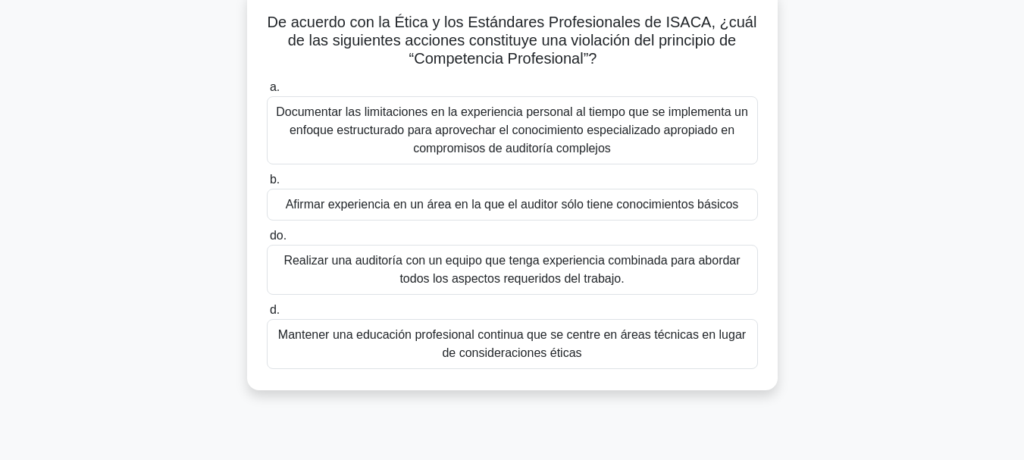
scroll to position [102, 0]
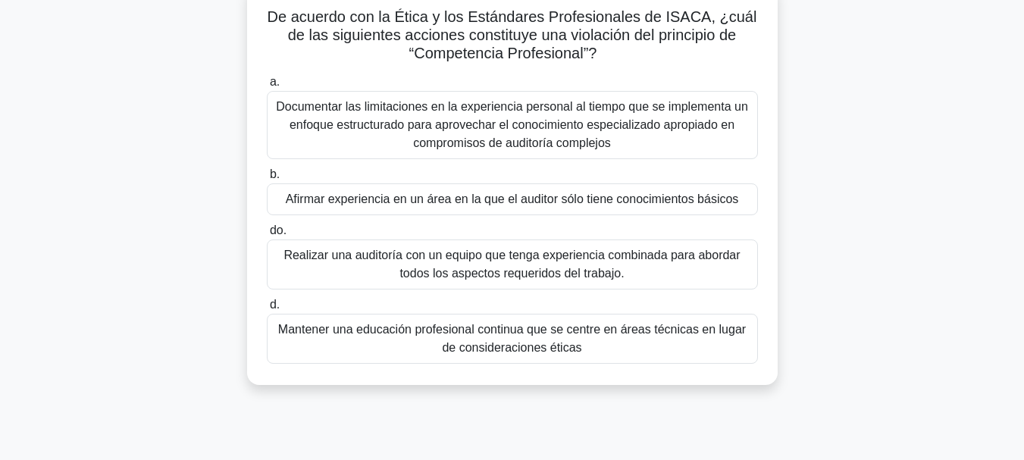
click at [496, 205] on font "Afirmar experiencia en un área en la que el auditor sólo tiene conocimientos bá…" at bounding box center [512, 199] width 453 height 13
click at [267, 180] on input "b. Afirmar experiencia en un área en la que el auditor sólo tiene conocimientos…" at bounding box center [267, 175] width 0 height 10
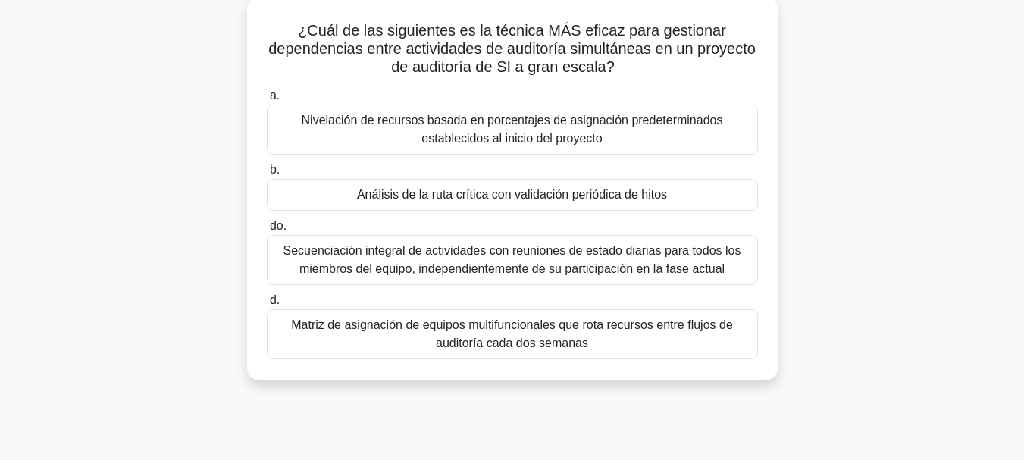
scroll to position [95, 0]
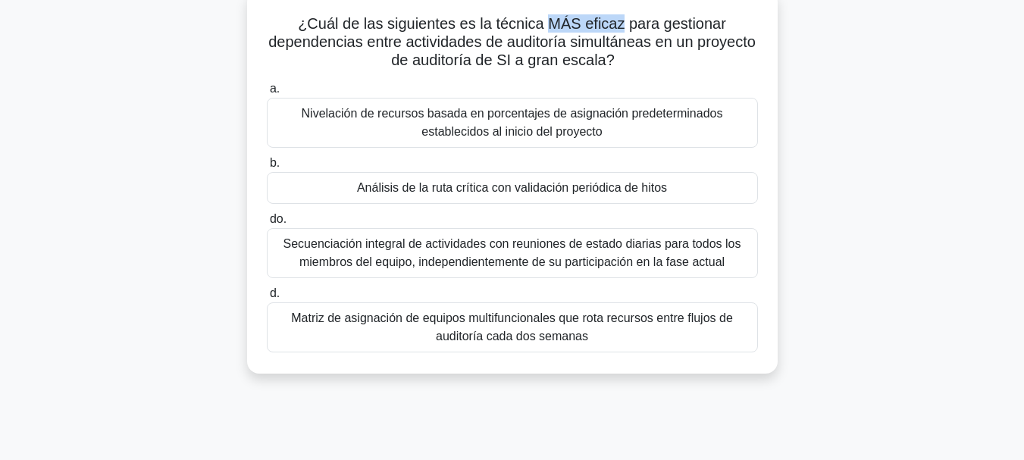
drag, startPoint x: 546, startPoint y: 24, endPoint x: 620, endPoint y: 28, distance: 73.6
click at [620, 28] on font "¿Cuál de las siguientes es la técnica MÁS eficaz para gestionar dependencias en…" at bounding box center [511, 41] width 487 height 53
click at [604, 131] on font "Nivelación de recursos basada en porcentajes de asignación predeterminados esta…" at bounding box center [513, 123] width 478 height 36
click at [267, 94] on input "a. Nivelación de recursos basada en porcentajes de asignación predeterminados e…" at bounding box center [267, 89] width 0 height 10
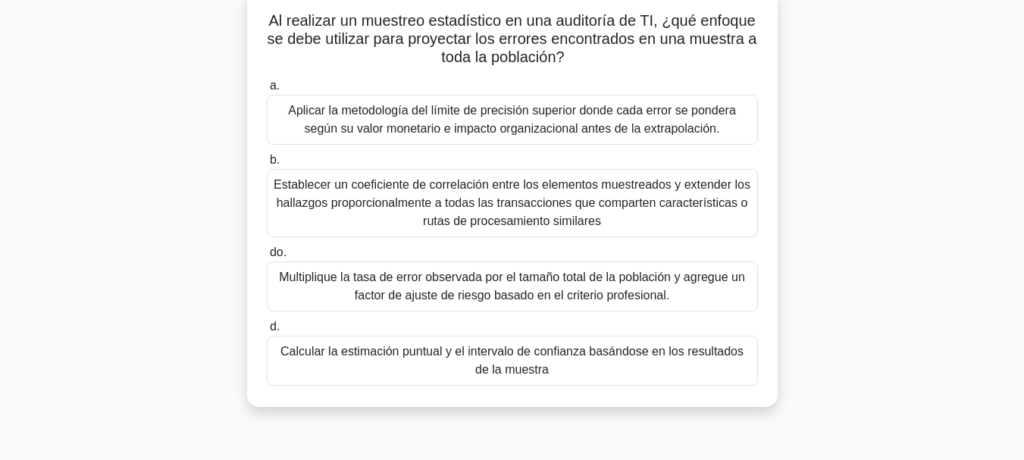
scroll to position [108, 0]
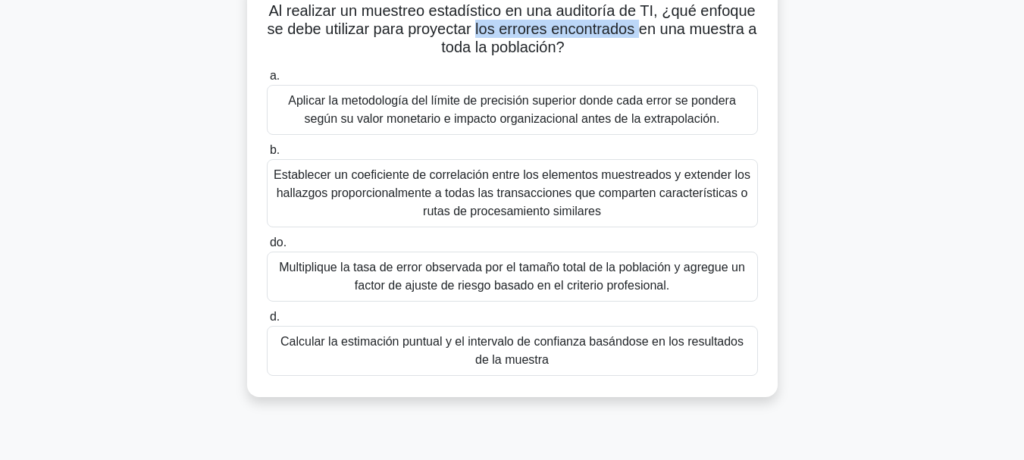
drag, startPoint x: 484, startPoint y: 31, endPoint x: 650, endPoint y: 37, distance: 166.1
click at [650, 37] on font "Al realizar un muestreo estadístico en una auditoría de TI, ¿qué enfoque se deb…" at bounding box center [513, 28] width 490 height 53
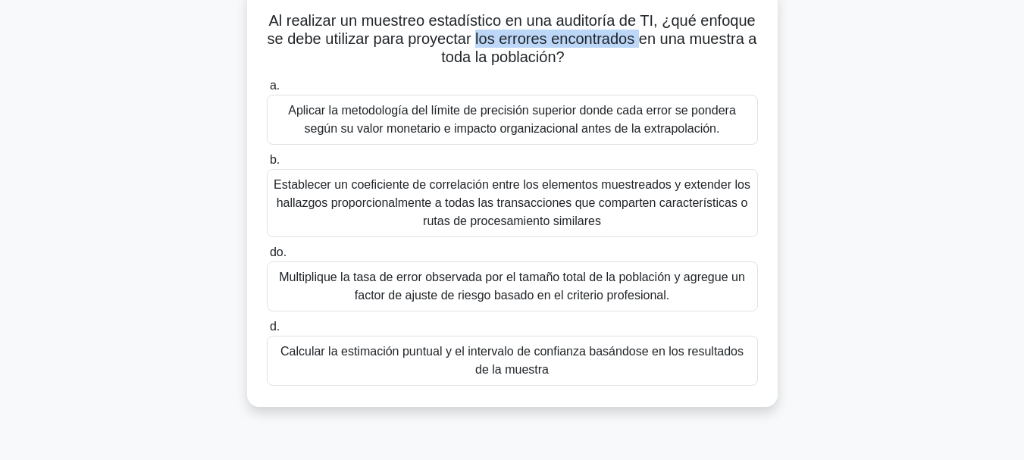
scroll to position [106, 0]
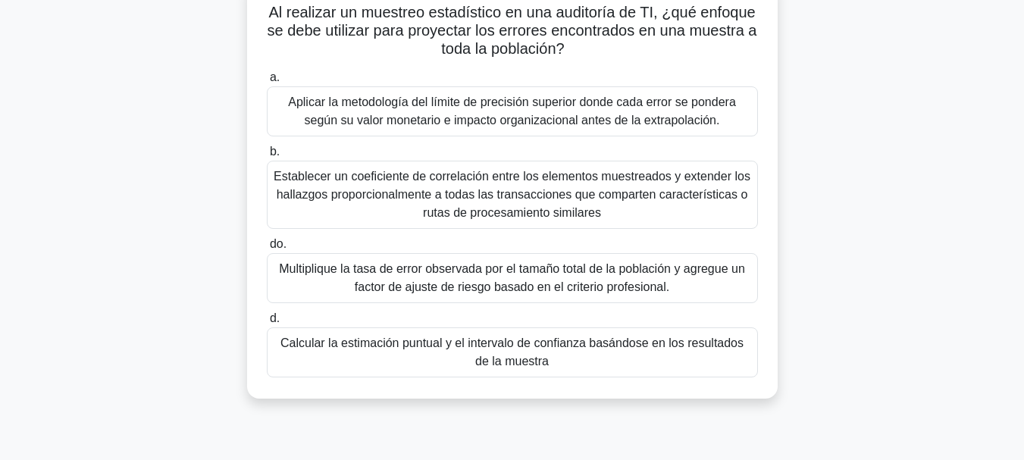
click at [589, 358] on font "Calcular la estimación puntual y el intervalo de confianza basándose en los res…" at bounding box center [513, 352] width 478 height 36
click at [267, 324] on input "d. Calcular la estimación puntual y el intervalo de confianza basándose en los …" at bounding box center [267, 319] width 0 height 10
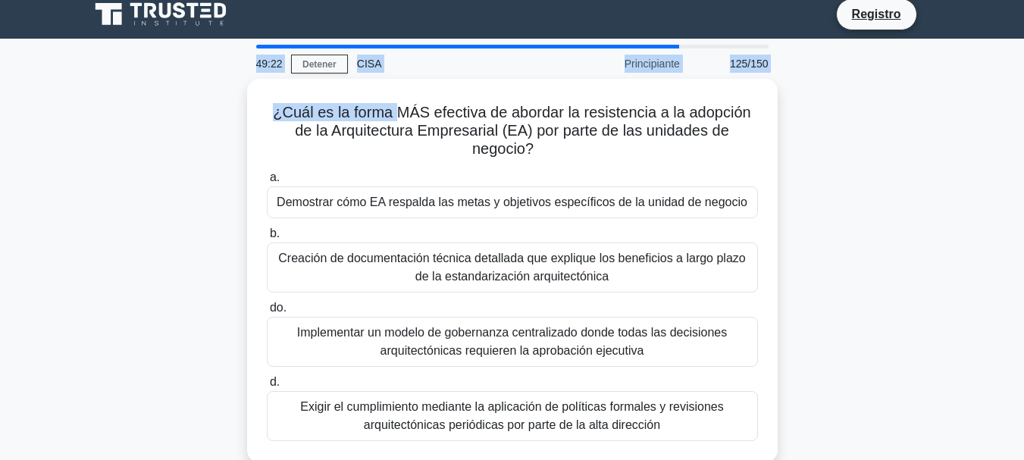
scroll to position [2, 0]
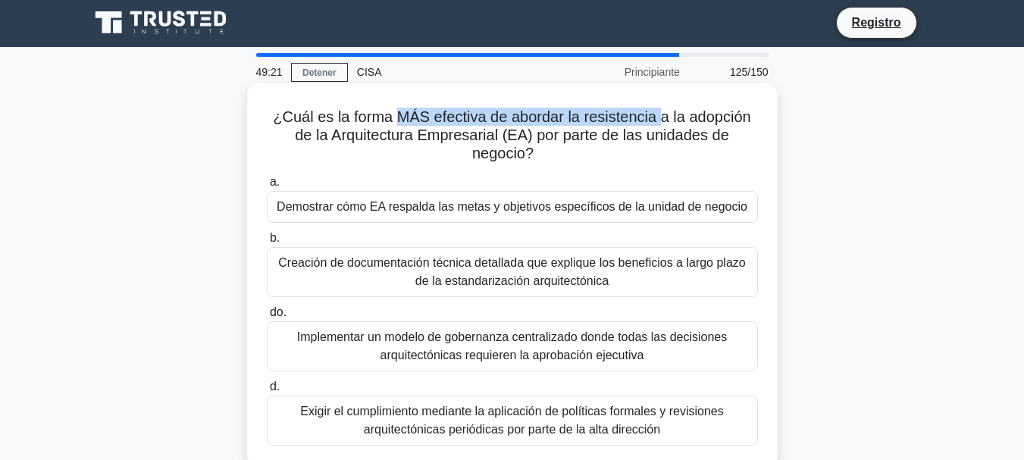
drag, startPoint x: 395, startPoint y: 15, endPoint x: 659, endPoint y: 112, distance: 281.0
click at [659, 112] on font "¿Cuál es la forma MÁS efectiva de abordar la resistencia a la adopción de la Ar…" at bounding box center [512, 134] width 478 height 53
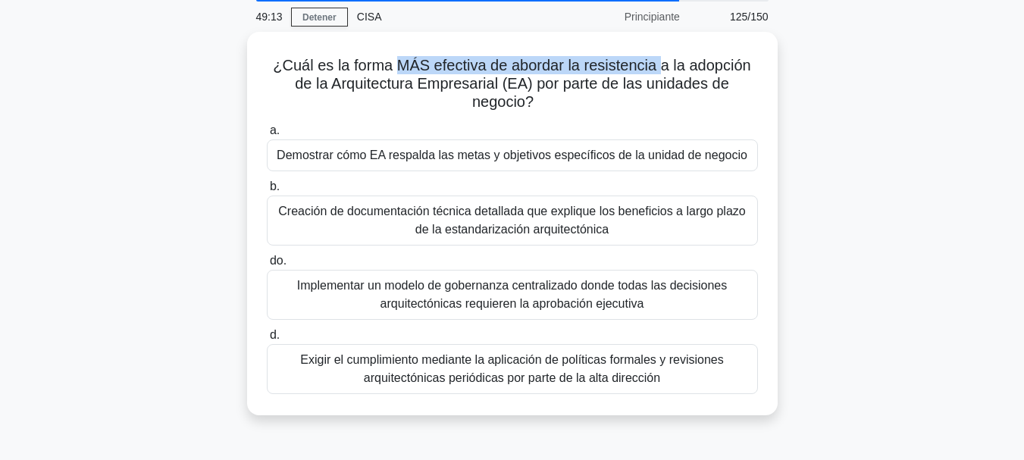
scroll to position [64, 0]
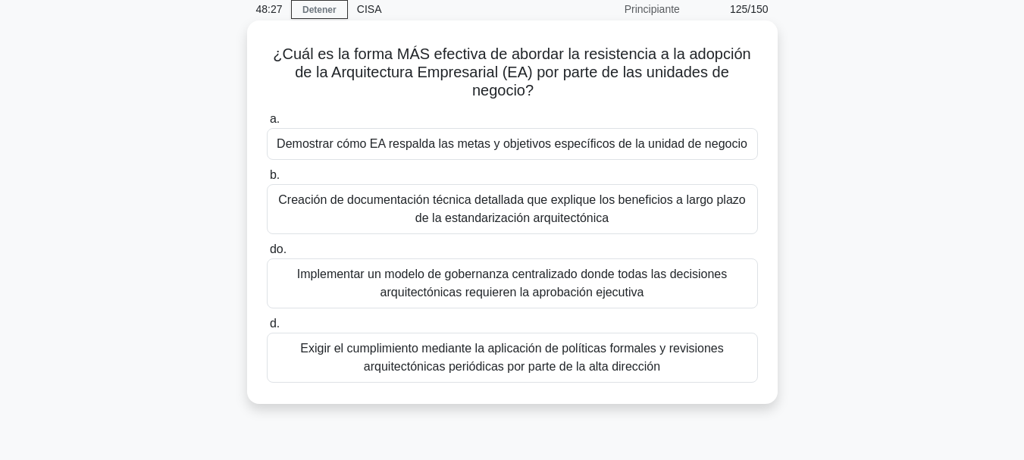
click at [643, 147] on font "Demostrar cómo EA respalda las metas y objetivos específicos de la unidad de ne…" at bounding box center [512, 143] width 471 height 13
click at [267, 124] on input "a. Demostrar cómo EA respalda las metas y objetivos específicos de la unidad de…" at bounding box center [267, 119] width 0 height 10
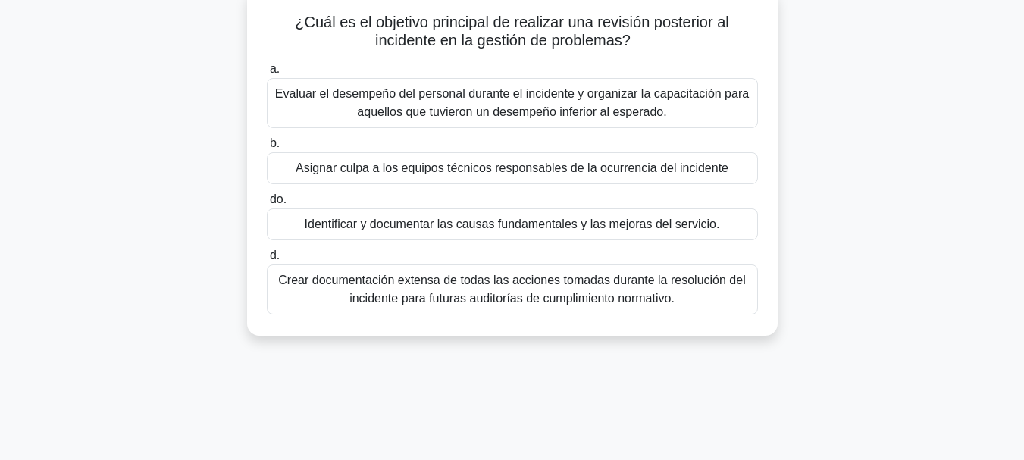
scroll to position [105, 0]
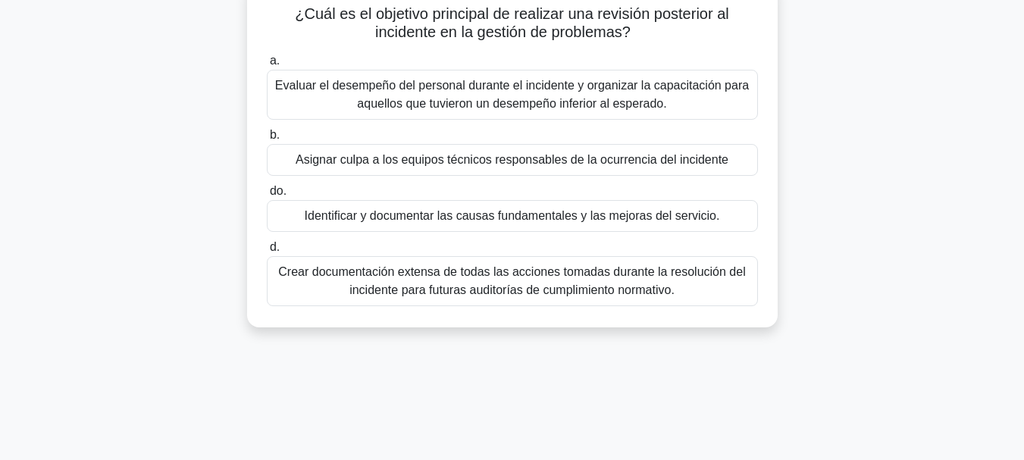
click at [571, 219] on font "Identificar y documentar las causas fundamentales y las mejoras del servicio." at bounding box center [512, 215] width 415 height 13
click at [267, 196] on input "do. Identificar y documentar las causas fundamentales y las mejoras del servici…" at bounding box center [267, 191] width 0 height 10
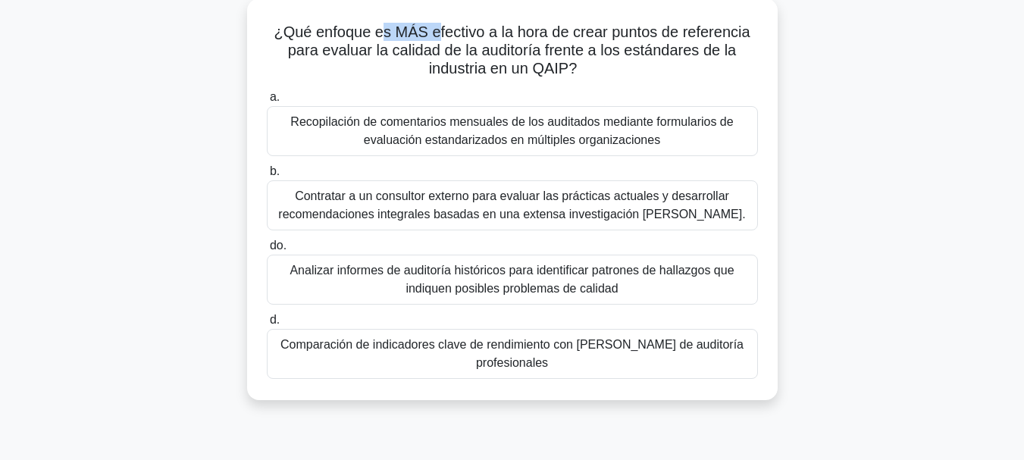
scroll to position [84, 0]
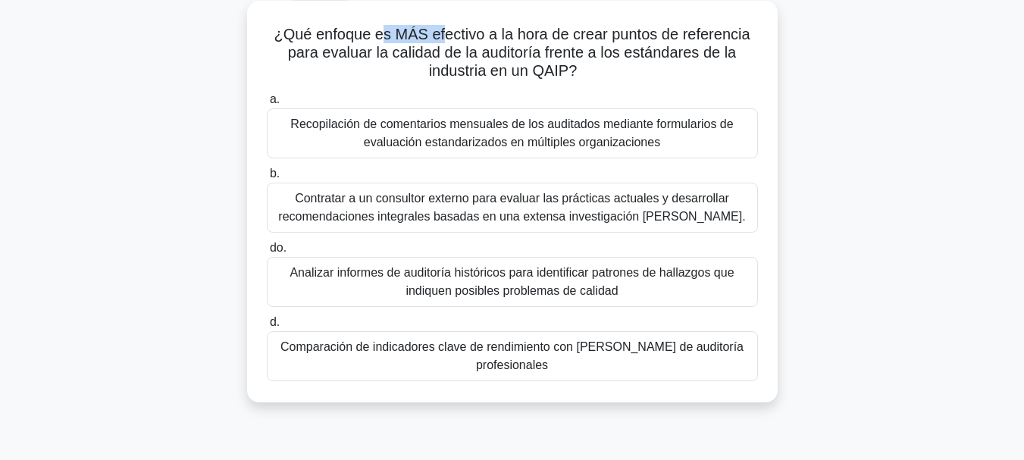
drag, startPoint x: 379, startPoint y: 14, endPoint x: 442, endPoint y: 16, distance: 62.9
click at [442, 16] on div "¿Qué enfoque es MÁS efectivo a la hora de crear puntos de referencia para evalu…" at bounding box center [512, 202] width 518 height 390
click at [612, 139] on font "Recopilación de comentarios mensuales de los auditados mediante formularios de …" at bounding box center [511, 132] width 443 height 31
click at [267, 105] on input "a. Recopilación de comentarios mensuales de los auditados mediante formularios …" at bounding box center [267, 100] width 0 height 10
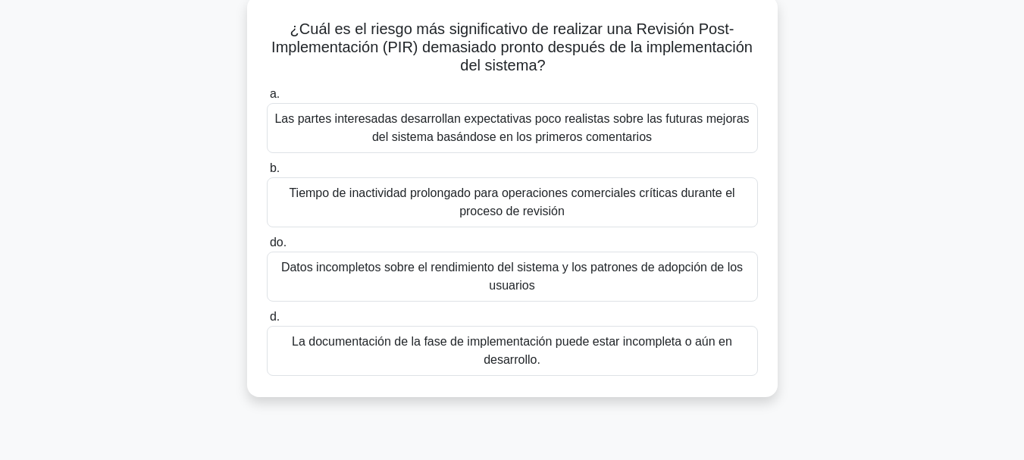
scroll to position [100, 0]
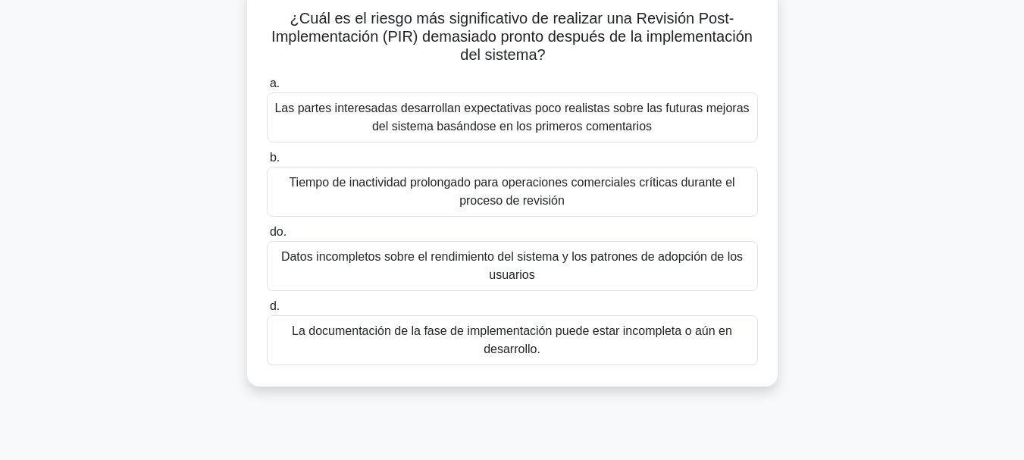
click at [625, 129] on font "Las partes interesadas desarrollan expectativas poco realistas sobre las futura…" at bounding box center [511, 117] width 474 height 31
click at [267, 89] on input "a. Las partes interesadas desarrollan expectativas poco realistas sobre las fut…" at bounding box center [267, 84] width 0 height 10
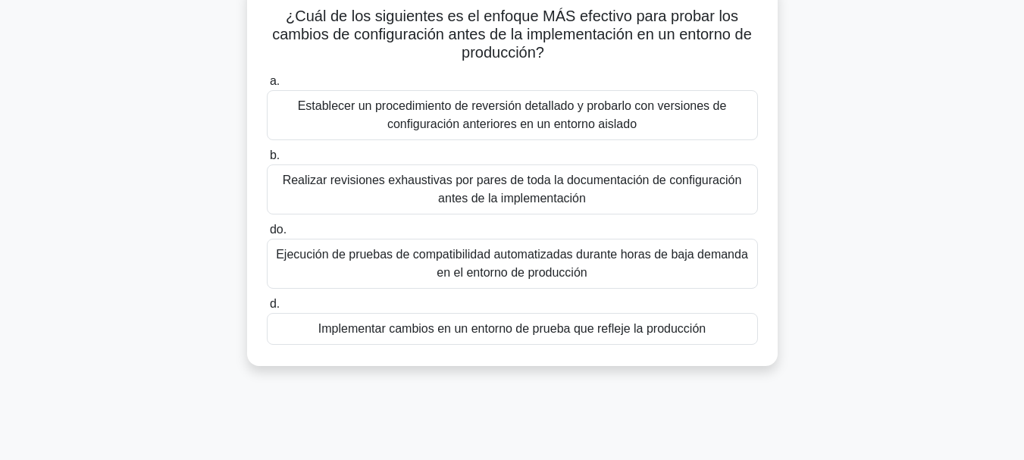
scroll to position [109, 0]
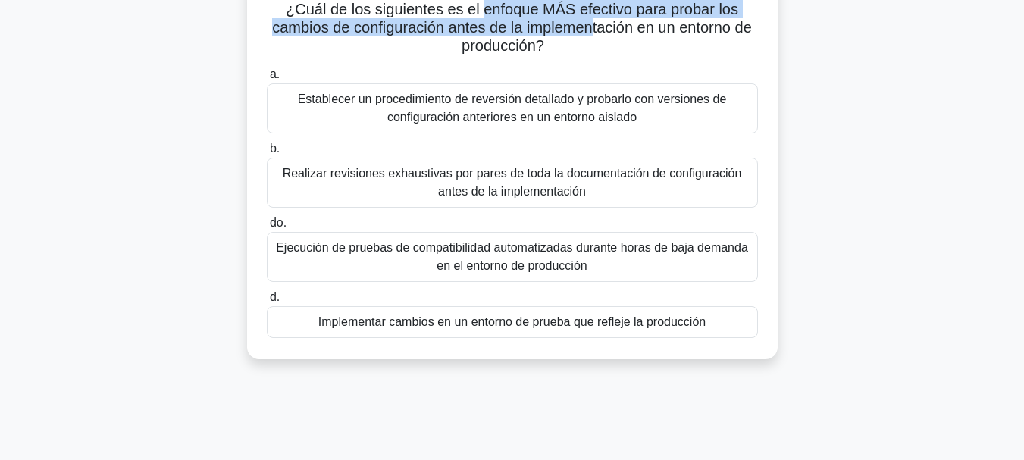
drag, startPoint x: 479, startPoint y: 15, endPoint x: 603, endPoint y: 21, distance: 123.7
click at [603, 21] on font "¿Cuál de los siguientes es el enfoque MÁS efectivo para probar los cambios de c…" at bounding box center [512, 27] width 480 height 53
click at [575, 15] on font "¿Cuál de los siguientes es el enfoque MÁS efectivo para probar los cambios de c…" at bounding box center [512, 27] width 480 height 53
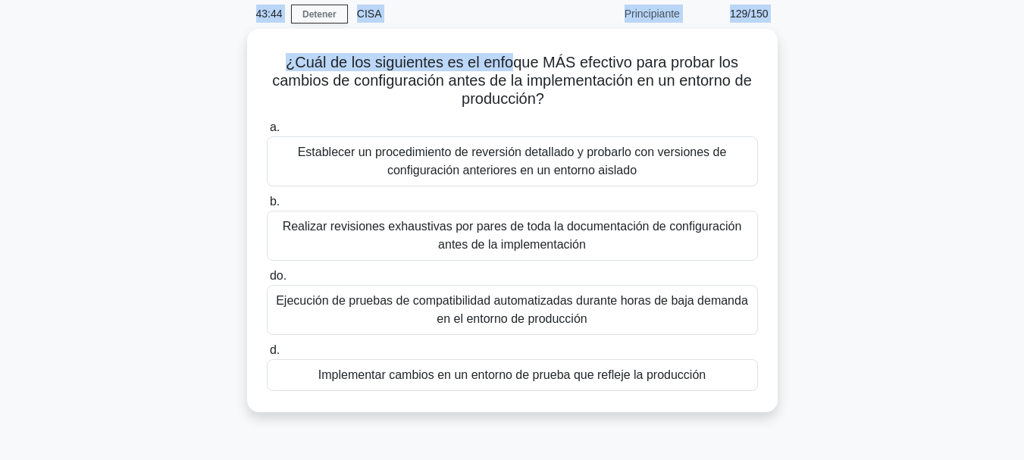
scroll to position [0, 0]
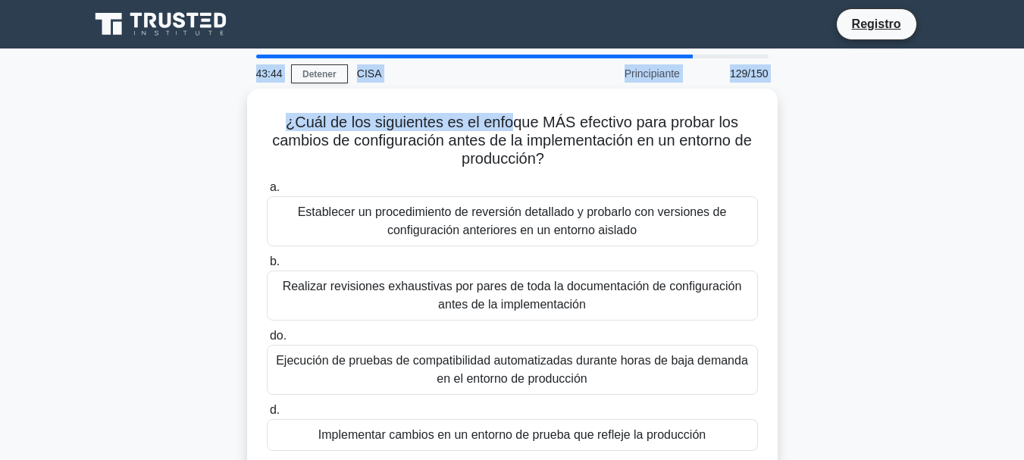
drag, startPoint x: 513, startPoint y: 8, endPoint x: 618, endPoint y: 21, distance: 106.2
click at [618, 21] on body "Registro 43:44 Detener CISA" at bounding box center [512, 409] width 1024 height 819
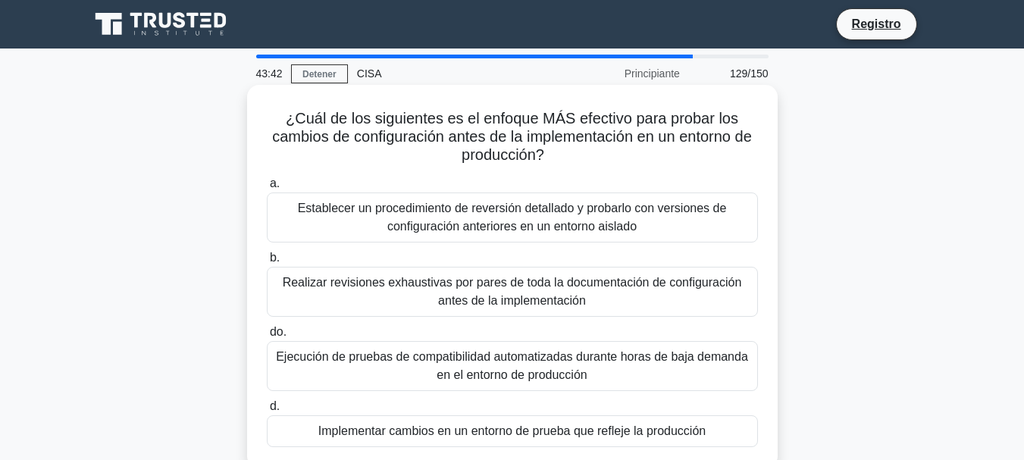
click at [612, 125] on font "¿Cuál de los siguientes es el enfoque MÁS efectivo para probar los cambios de c…" at bounding box center [512, 136] width 480 height 53
drag, startPoint x: 538, startPoint y: 117, endPoint x: 643, endPoint y: 120, distance: 104.6
click at [643, 120] on font "¿Cuál de los siguientes es el enfoque MÁS efectivo para probar los cambios de c…" at bounding box center [512, 136] width 480 height 53
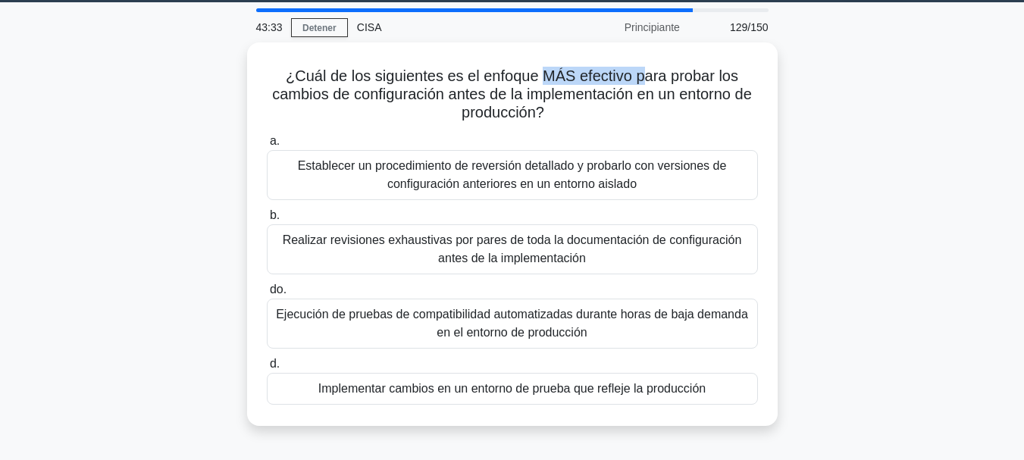
scroll to position [52, 0]
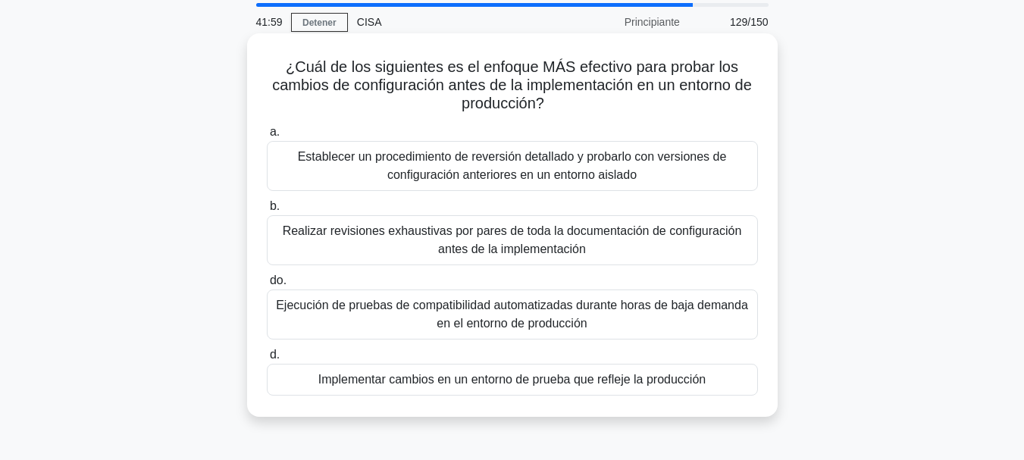
click at [592, 169] on font "Establecer un procedimiento de reversión detallado y probarlo con versiones de …" at bounding box center [512, 165] width 429 height 31
click at [267, 137] on input "a. Establecer un procedimiento de reversión detallado y probarlo con versiones …" at bounding box center [267, 132] width 0 height 10
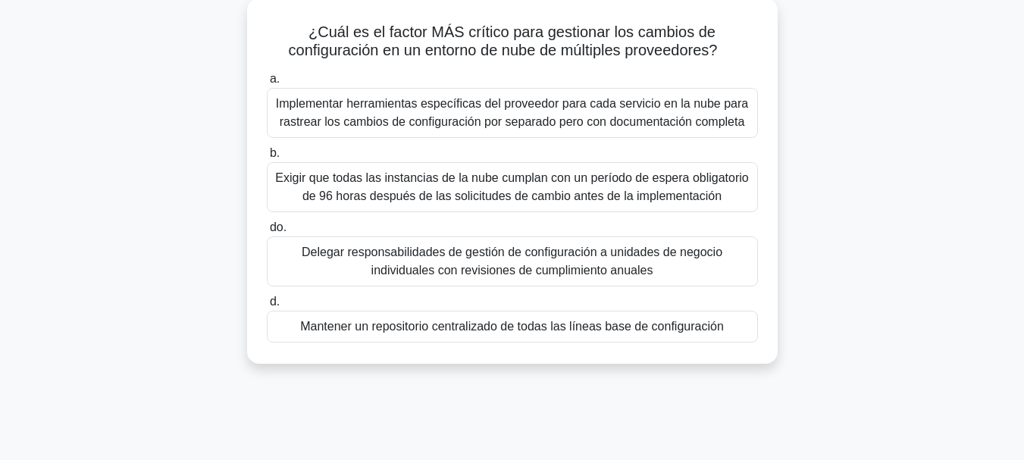
scroll to position [92, 0]
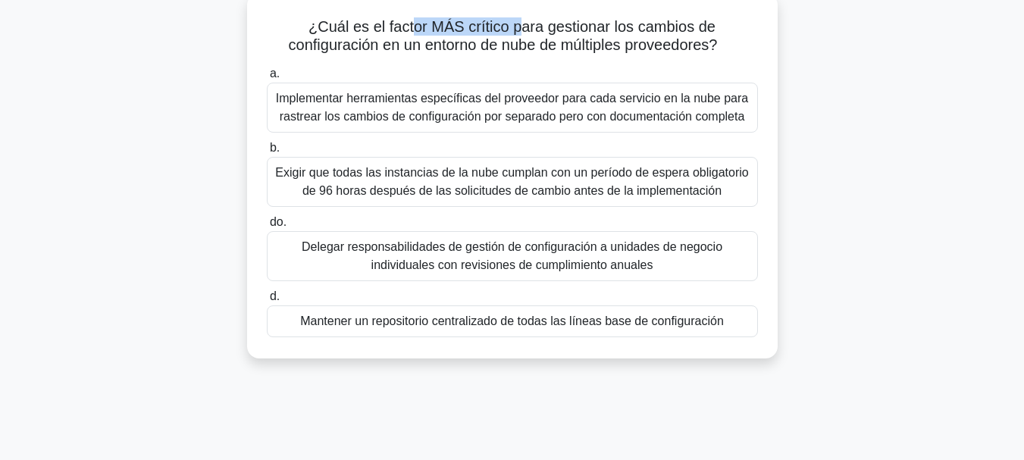
drag, startPoint x: 411, startPoint y: 30, endPoint x: 516, endPoint y: 32, distance: 105.4
click at [516, 32] on font "¿Cuál es el factor MÁS crítico para gestionar los cambios de configuración en u…" at bounding box center [503, 35] width 429 height 35
click at [606, 324] on font "Mantener un repositorio centralizado de todas las líneas base de configuración" at bounding box center [512, 321] width 424 height 13
click at [267, 302] on input "d. Mantener un repositorio centralizado de todas las líneas base de configuraci…" at bounding box center [267, 297] width 0 height 10
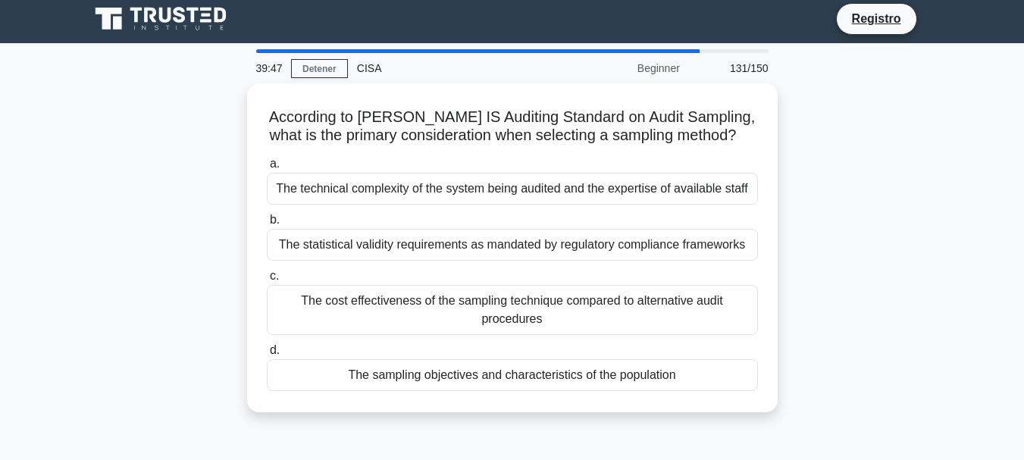
scroll to position [0, 0]
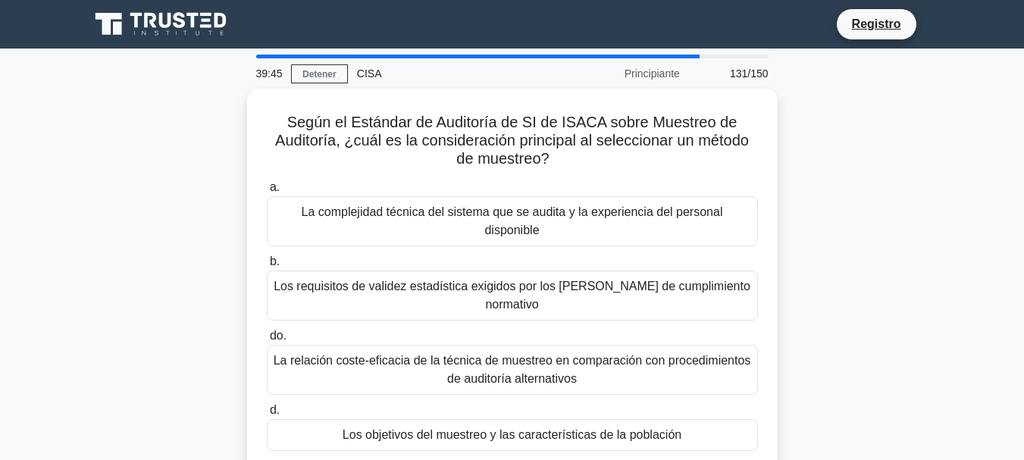
drag, startPoint x: 1020, startPoint y: 171, endPoint x: 1029, endPoint y: 203, distance: 33.8
click at [1023, 203] on html "Registro 39:45 Detener CISA" at bounding box center [512, 409] width 1024 height 819
click at [1000, 214] on main "39:45 Detener CISA Principiante 131/150 Según el Estándar de Auditoría de SI de…" at bounding box center [512, 434] width 1024 height 770
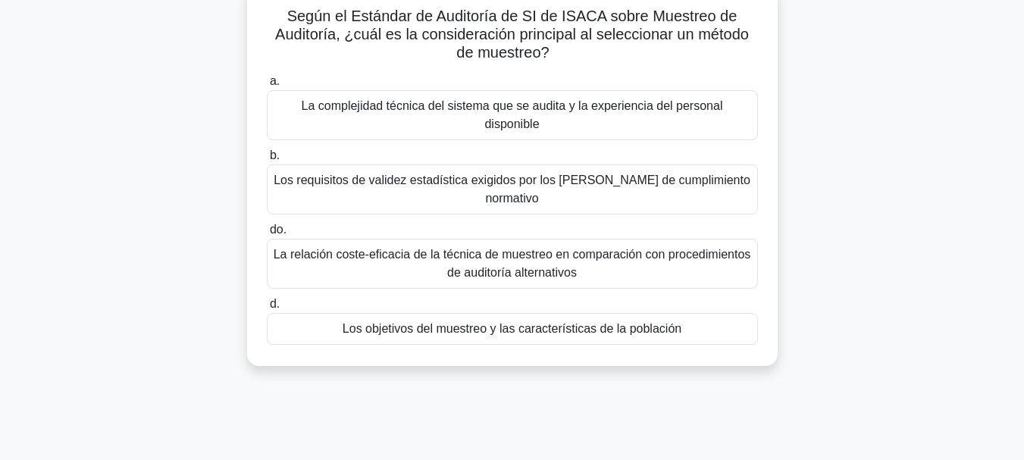
scroll to position [108, 0]
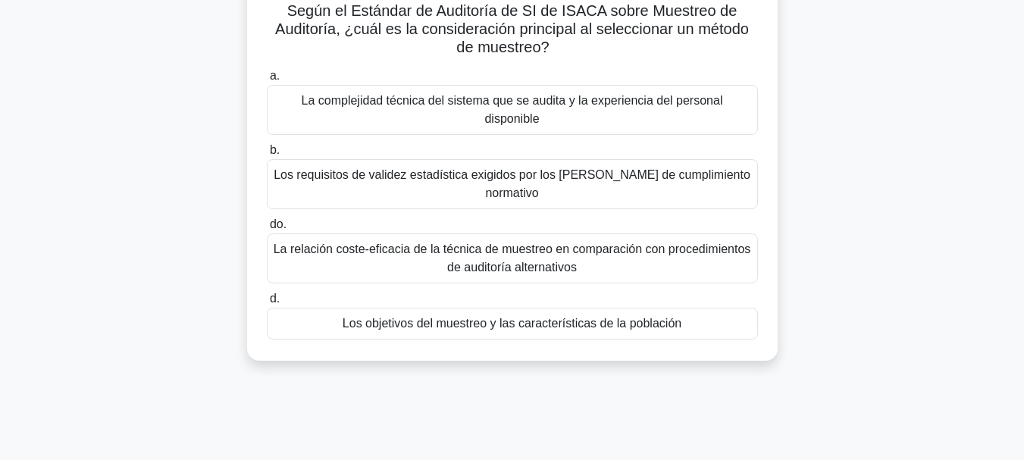
click at [637, 317] on font "Los objetivos del muestreo y las características de la población" at bounding box center [512, 323] width 339 height 13
click at [267, 294] on input "d. Los objetivos del muestreo y las características de la población" at bounding box center [267, 299] width 0 height 10
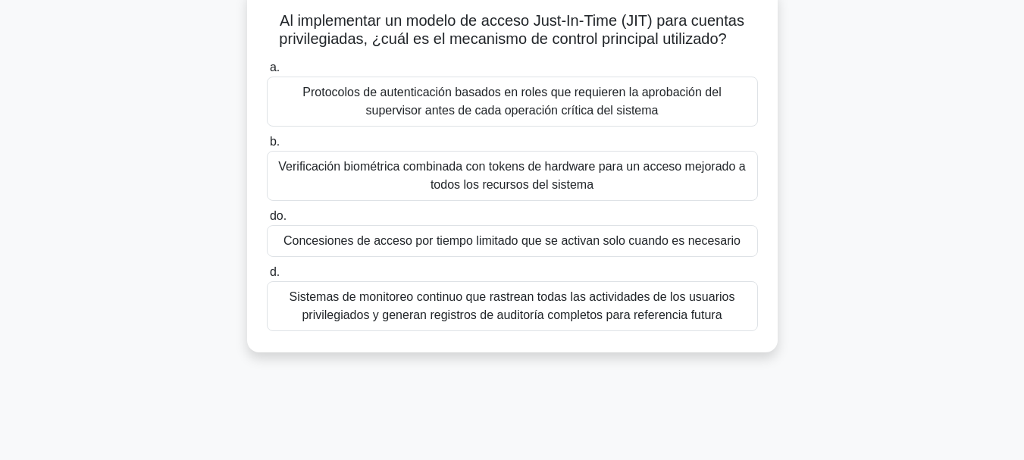
scroll to position [106, 0]
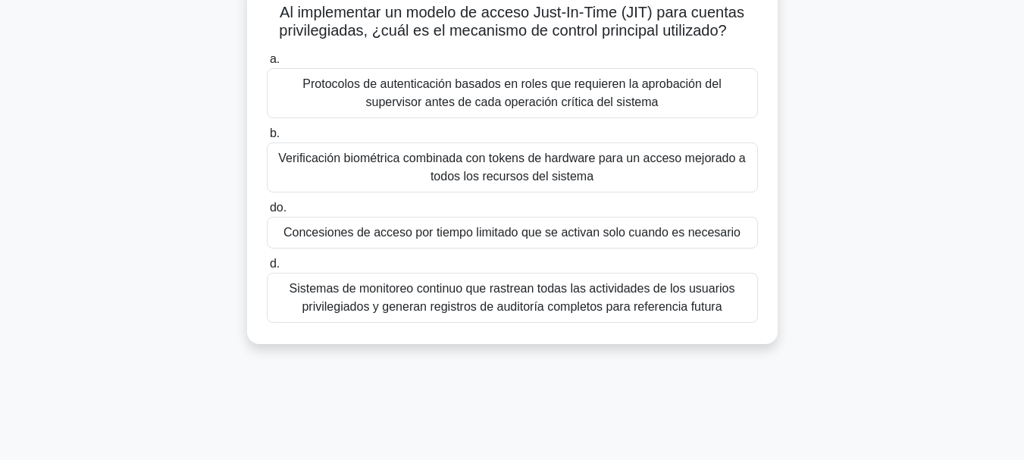
click at [663, 234] on font "Concesiones de acceso por tiempo limitado que se activan solo cuando es necesar…" at bounding box center [511, 232] width 457 height 13
click at [267, 213] on input "do. Concesiones de acceso por tiempo limitado que se activan solo cuando es nec…" at bounding box center [267, 208] width 0 height 10
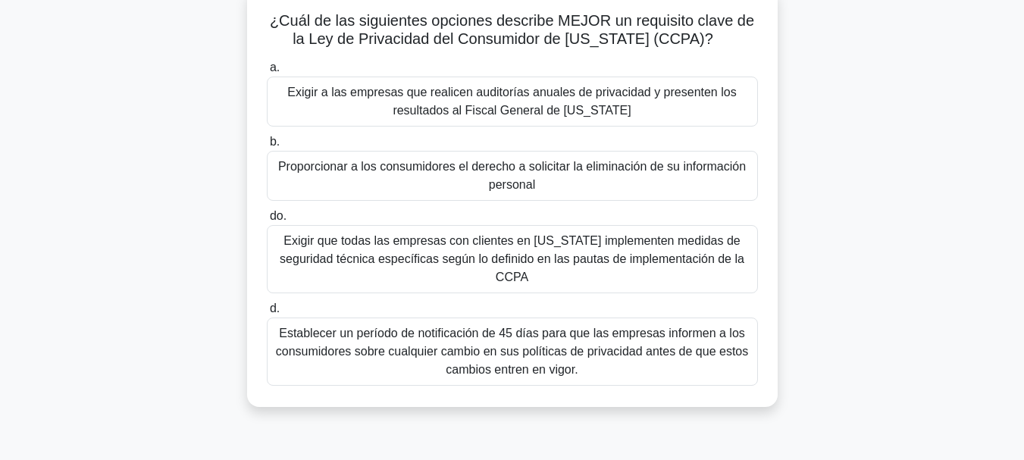
scroll to position [105, 0]
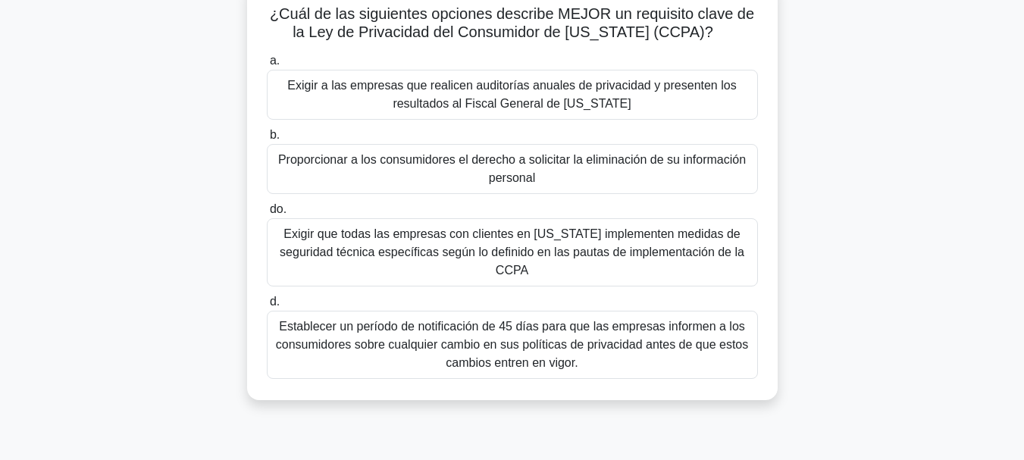
click at [595, 170] on font "Proporcionar a los consumidores el derecho a solicitar la eliminación de su inf…" at bounding box center [513, 169] width 478 height 36
click at [267, 140] on input "b. Proporcionar a los consumidores el derecho a solicitar la eliminación de su …" at bounding box center [267, 135] width 0 height 10
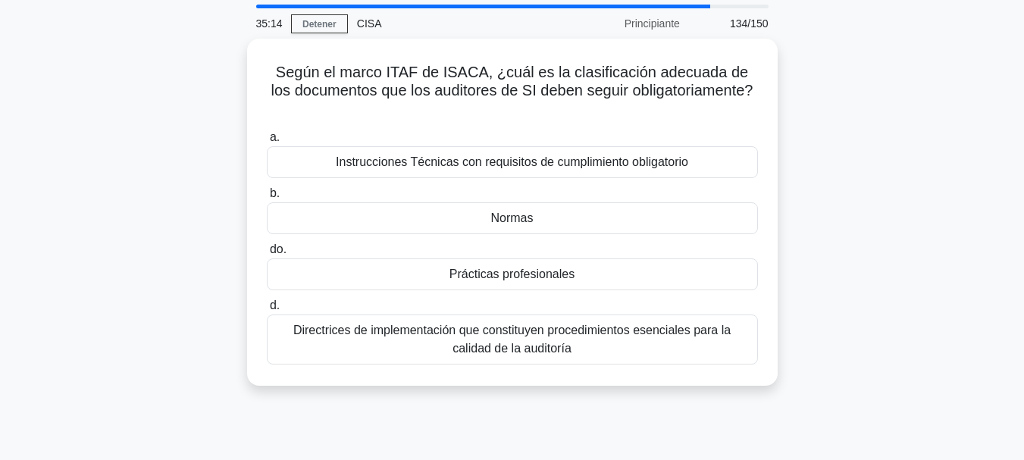
scroll to position [49, 0]
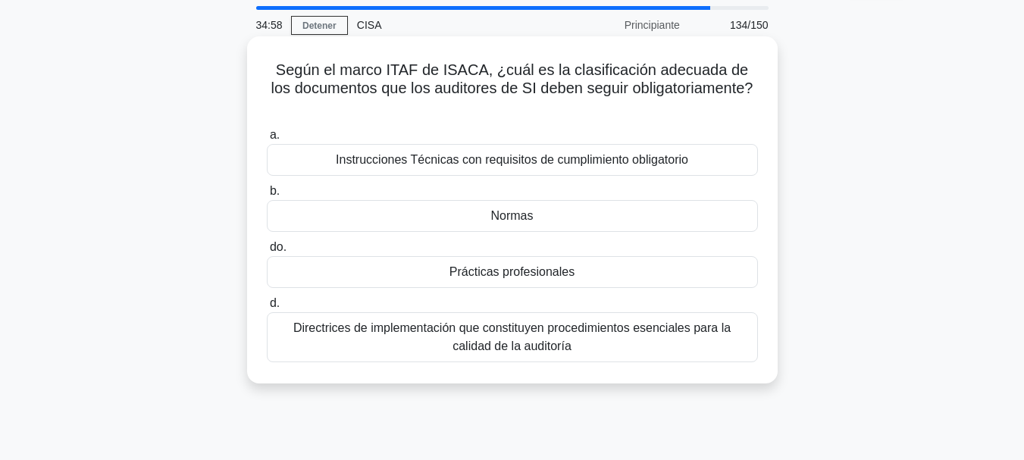
click at [520, 265] on font "Prácticas profesionales" at bounding box center [511, 271] width 125 height 13
click at [267, 252] on input "do. Prácticas profesionales" at bounding box center [267, 248] width 0 height 10
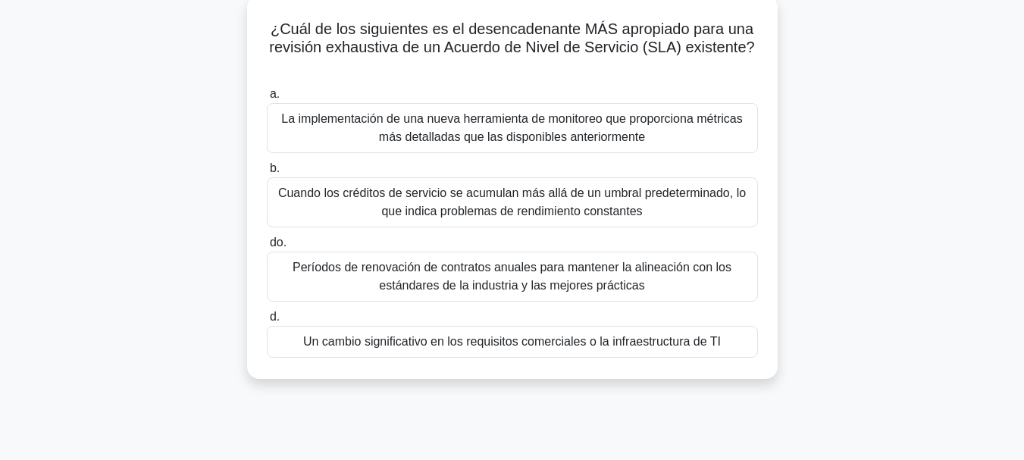
scroll to position [95, 0]
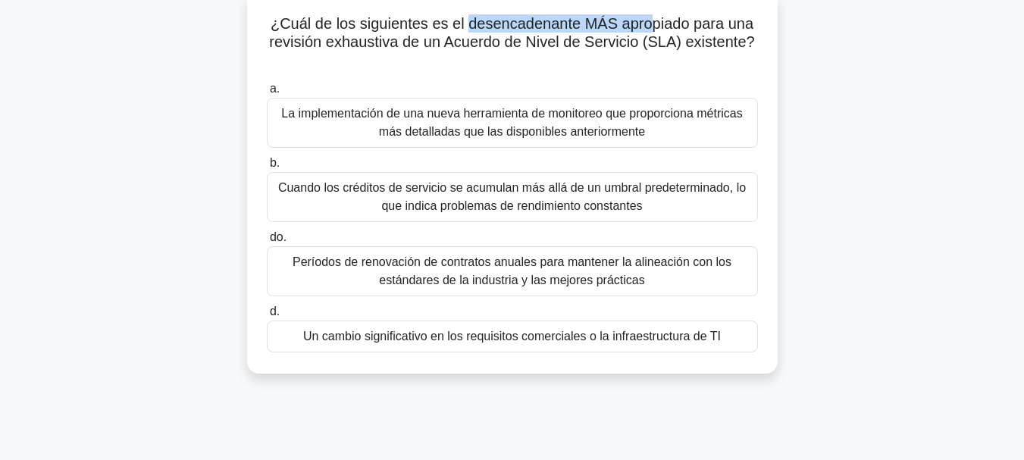
drag, startPoint x: 470, startPoint y: 23, endPoint x: 650, endPoint y: 30, distance: 180.5
click at [650, 30] on font "¿Cuál de los siguientes es el desencadenante MÁS apropiado para una revisión ex…" at bounding box center [511, 32] width 485 height 35
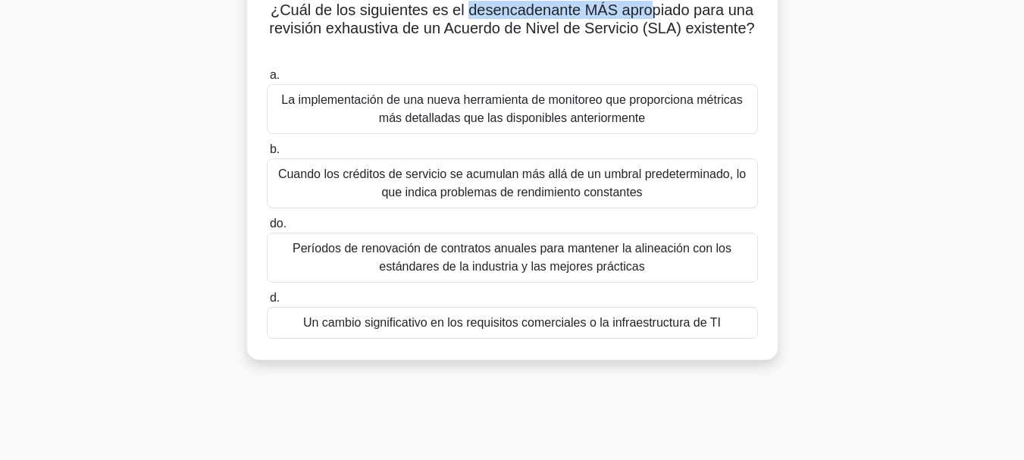
scroll to position [113, 0]
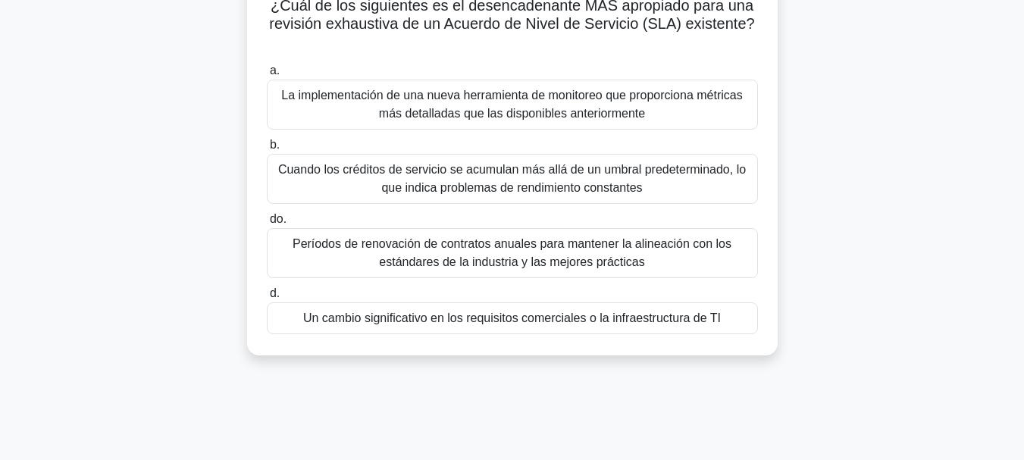
click at [684, 323] on font "Un cambio significativo en los requisitos comerciales o la infraestructura de TI" at bounding box center [512, 318] width 418 height 13
click at [267, 299] on input "d. Un cambio significativo en los requisitos comerciales o la infraestructura d…" at bounding box center [267, 294] width 0 height 10
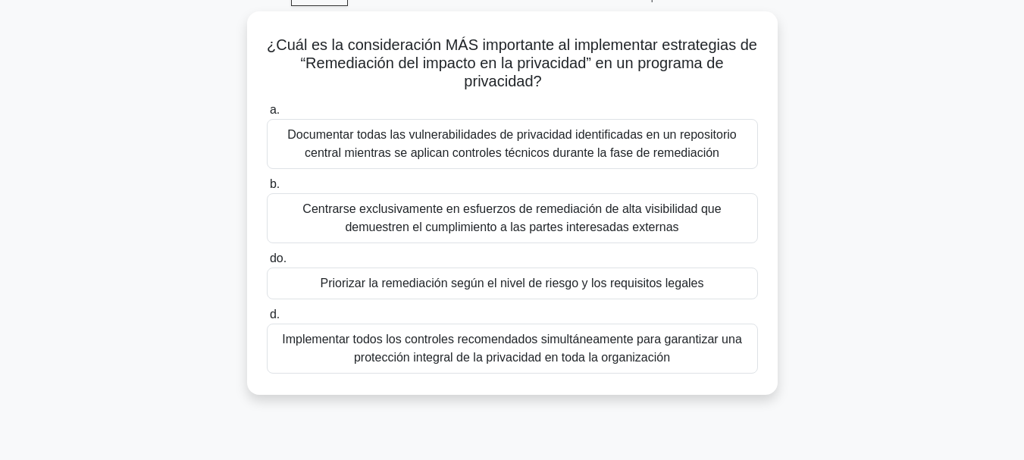
scroll to position [82, 0]
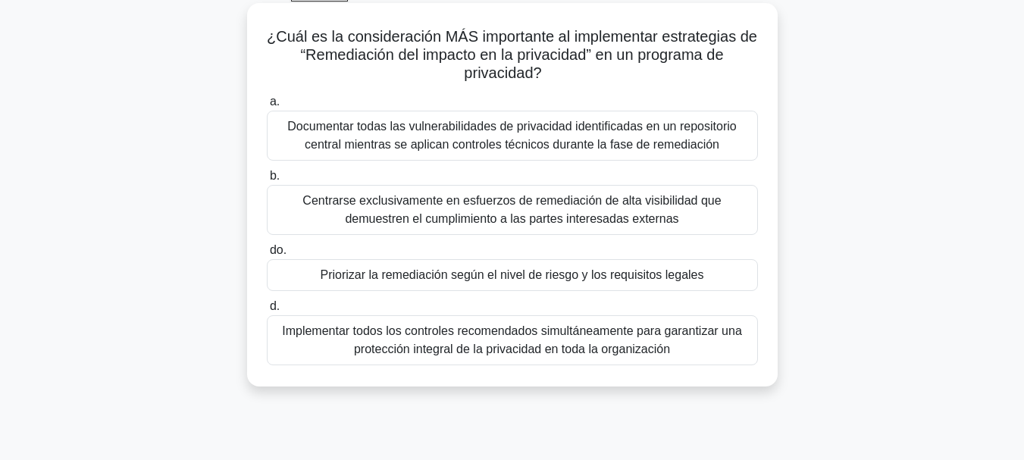
click at [626, 272] on font "Priorizar la remediación según el nivel de riesgo y los requisitos legales" at bounding box center [512, 274] width 384 height 13
click at [267, 255] on input "do. Priorizar la remediación según el nivel de riesgo y los requisitos legales" at bounding box center [267, 251] width 0 height 10
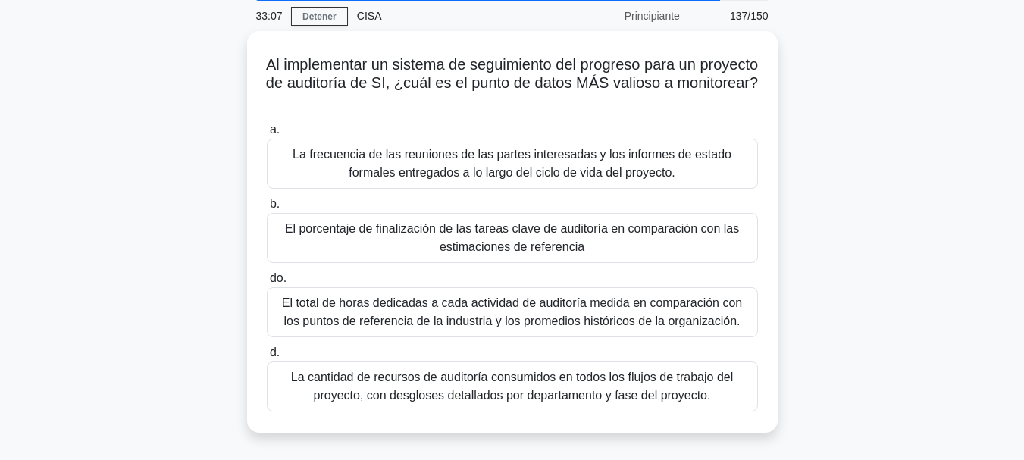
scroll to position [69, 0]
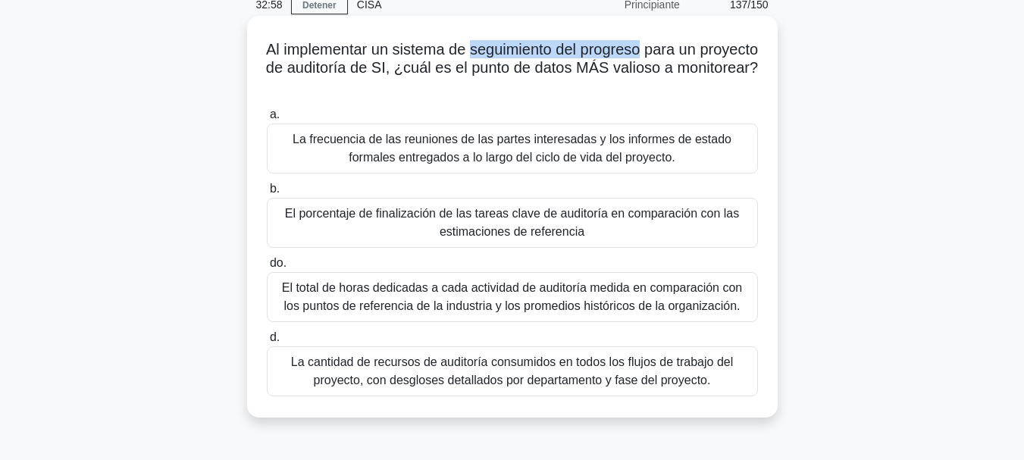
drag, startPoint x: 501, startPoint y: 52, endPoint x: 674, endPoint y: 55, distance: 172.9
click at [674, 55] on font "Al implementar un sistema de seguimiento del progreso para un proyecto de audit…" at bounding box center [512, 58] width 492 height 35
click at [604, 211] on font "El porcentaje de finalización de las tareas clave de auditoría en comparación c…" at bounding box center [512, 222] width 454 height 31
click at [267, 194] on input "b. El porcentaje de finalización de las tareas clave de auditoría en comparació…" at bounding box center [267, 189] width 0 height 10
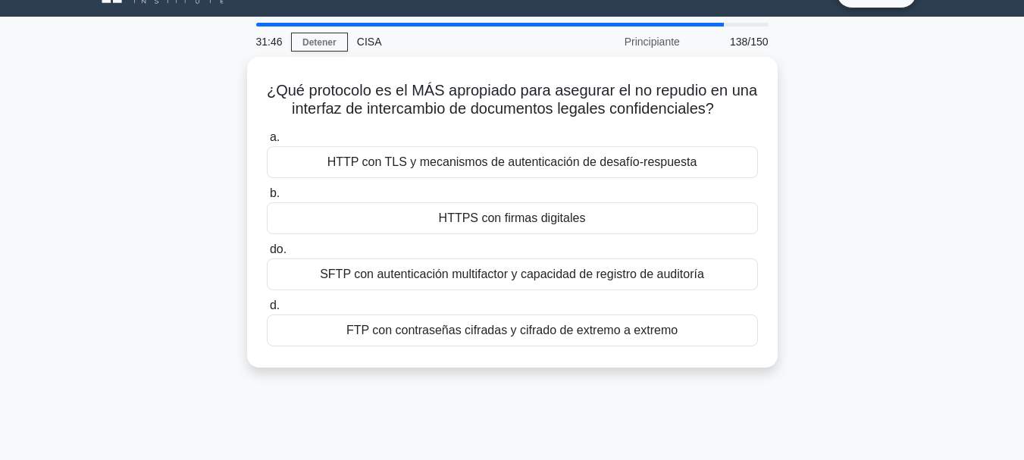
scroll to position [47, 0]
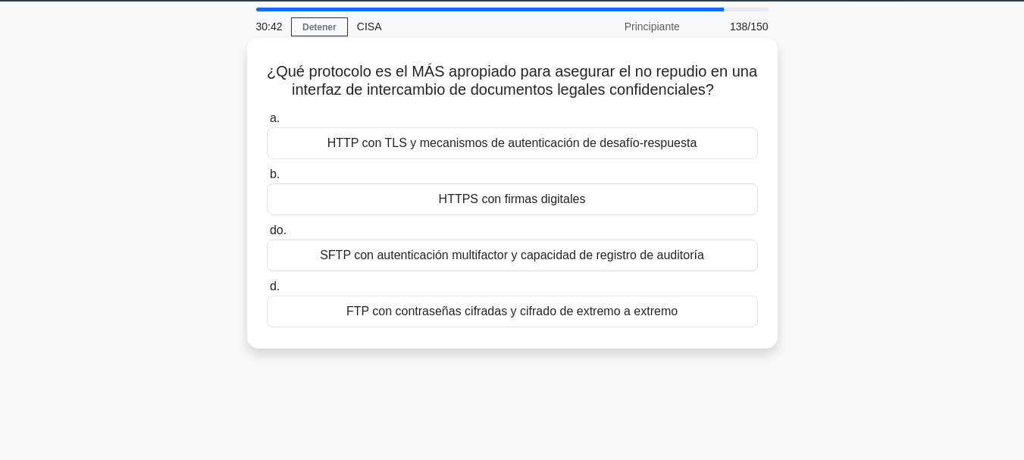
click at [499, 199] on font "HTTPS con firmas digitales" at bounding box center [512, 199] width 147 height 13
click at [267, 180] on input "b. HTTPS con firmas digitales" at bounding box center [267, 175] width 0 height 10
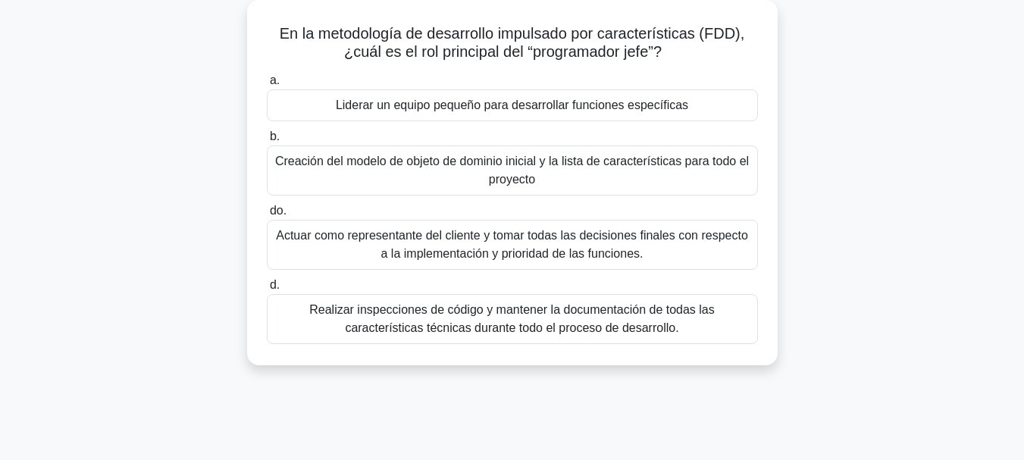
scroll to position [92, 0]
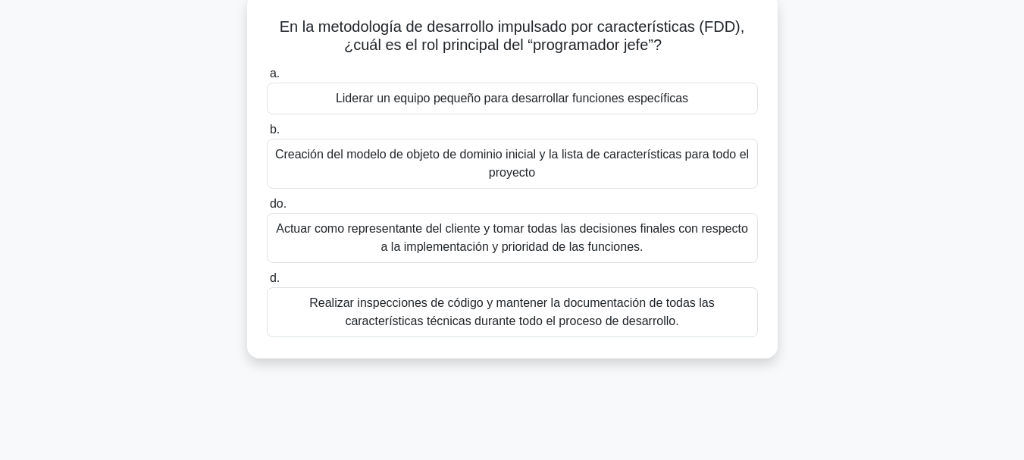
click at [537, 99] on font "Liderar un equipo pequeño para desarrollar funciones específicas" at bounding box center [512, 98] width 352 height 13
click at [267, 79] on input "a. Liderar un equipo pequeño para desarrollar funciones específicas" at bounding box center [267, 74] width 0 height 10
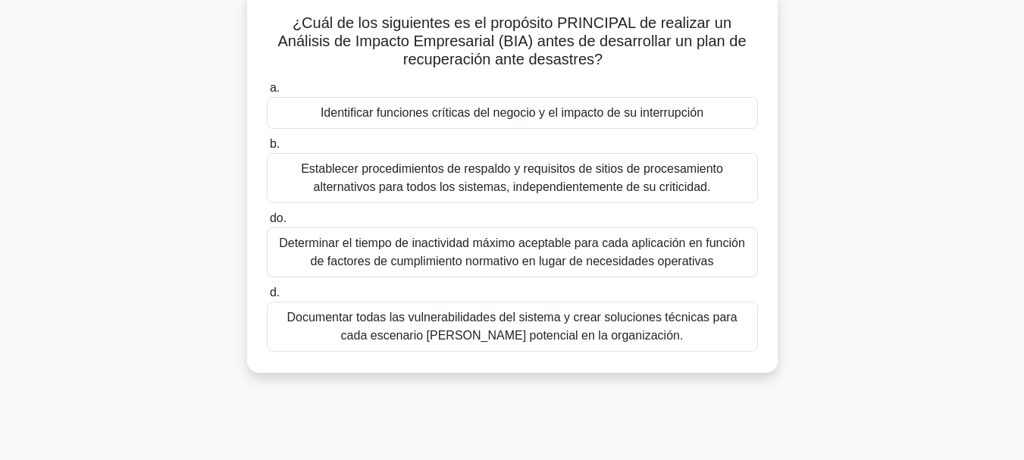
scroll to position [100, 0]
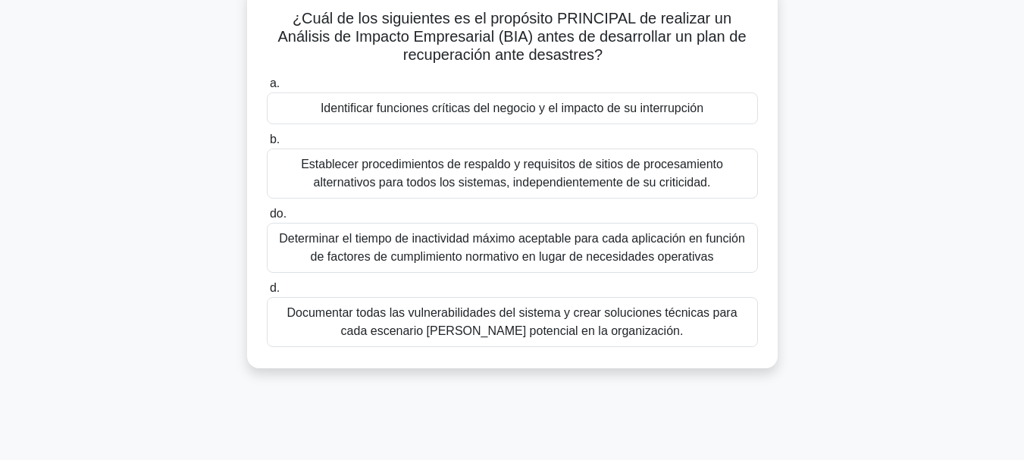
click at [531, 114] on font "Identificar funciones críticas del negocio y el impacto de su interrupción" at bounding box center [512, 108] width 383 height 13
click at [267, 89] on input "a. Identificar funciones críticas del negocio y el impacto de su interrupción" at bounding box center [267, 84] width 0 height 10
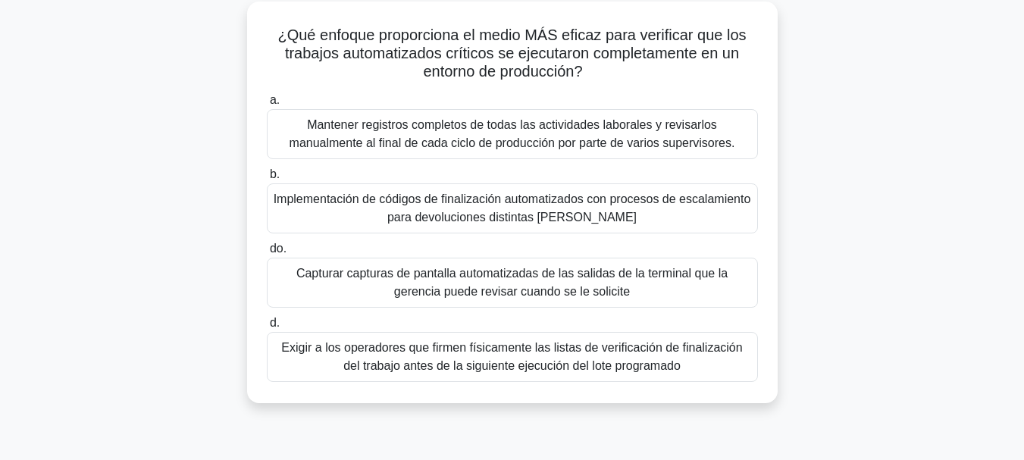
scroll to position [83, 0]
drag, startPoint x: 468, startPoint y: 34, endPoint x: 608, endPoint y: 33, distance: 139.5
click at [608, 33] on font "¿Qué enfoque proporciona el medio MÁS eficaz para verificar que los trabajos au…" at bounding box center [511, 53] width 468 height 53
click at [616, 214] on font "Implementación de códigos de finalización automatizados con procesos de escalam…" at bounding box center [513, 208] width 478 height 36
click at [267, 180] on input "b. Implementación de códigos de finalización automatizados con procesos de esca…" at bounding box center [267, 175] width 0 height 10
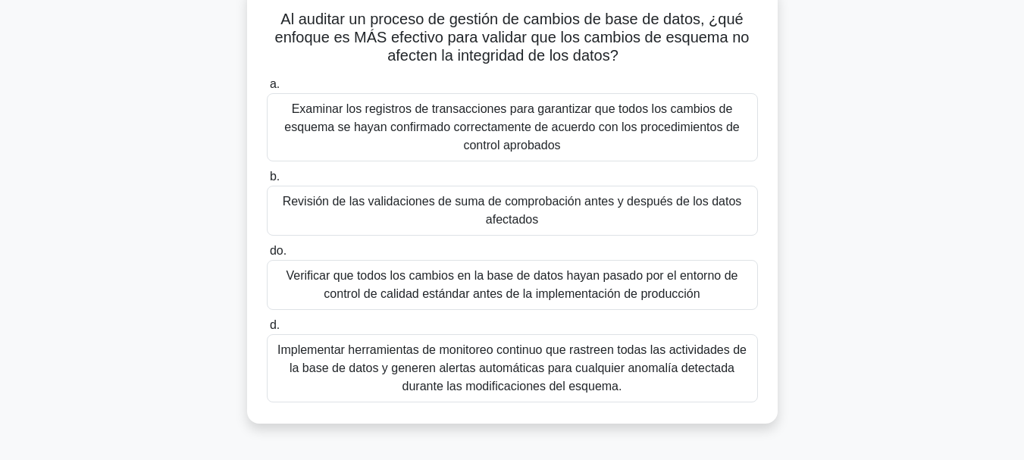
scroll to position [105, 0]
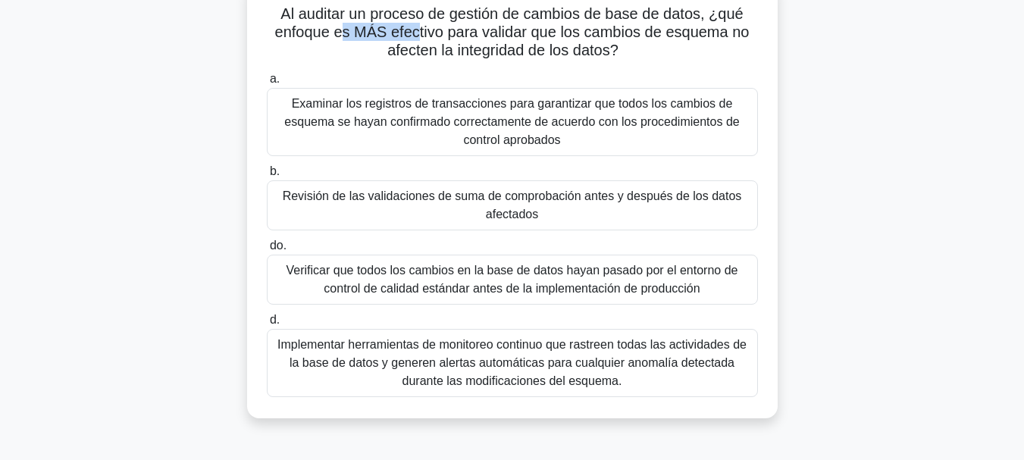
drag, startPoint x: 341, startPoint y: 29, endPoint x: 414, endPoint y: 33, distance: 72.9
click at [414, 33] on font "Al auditar un proceso de gestión de cambios de base de datos, ¿qué enfoque es M…" at bounding box center [512, 31] width 474 height 53
click at [443, 212] on font "Revisión de las validaciones de suma de comprobación antes y después de los dat…" at bounding box center [513, 205] width 478 height 36
click at [267, 177] on input "b. Revisión de las validaciones de suma de comprobación antes y después de los …" at bounding box center [267, 172] width 0 height 10
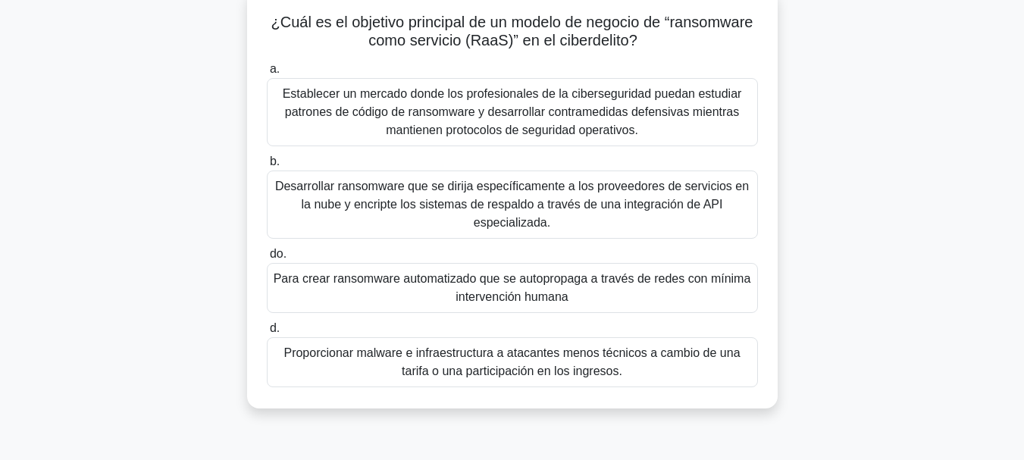
scroll to position [102, 0]
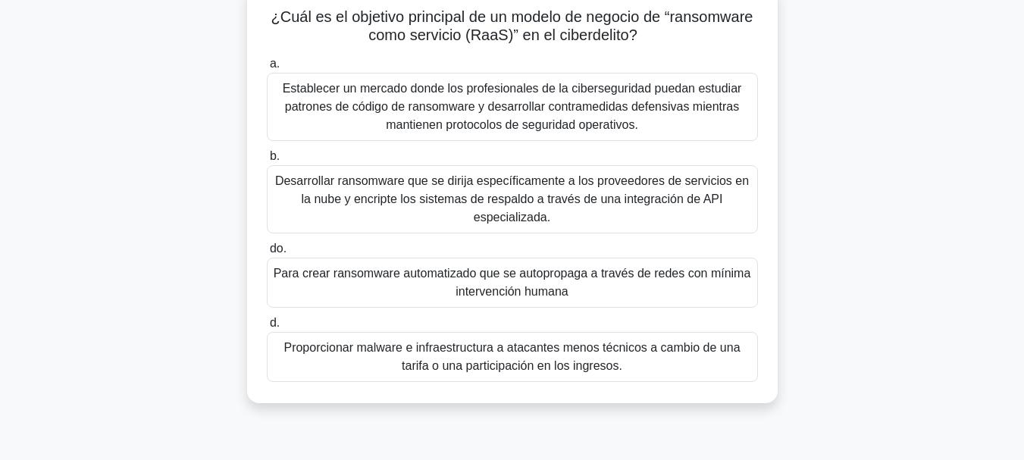
click at [626, 353] on font "Proporcionar malware e infraestructura a atacantes menos técnicos a cambio de u…" at bounding box center [511, 356] width 456 height 31
click at [267, 328] on input "d. Proporcionar malware e infraestructura a atacantes menos técnicos a cambio d…" at bounding box center [267, 323] width 0 height 10
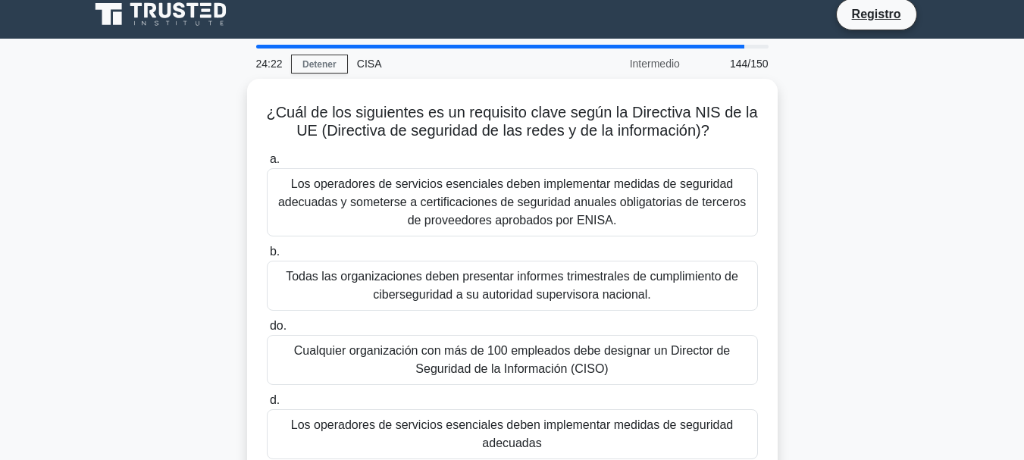
scroll to position [19, 0]
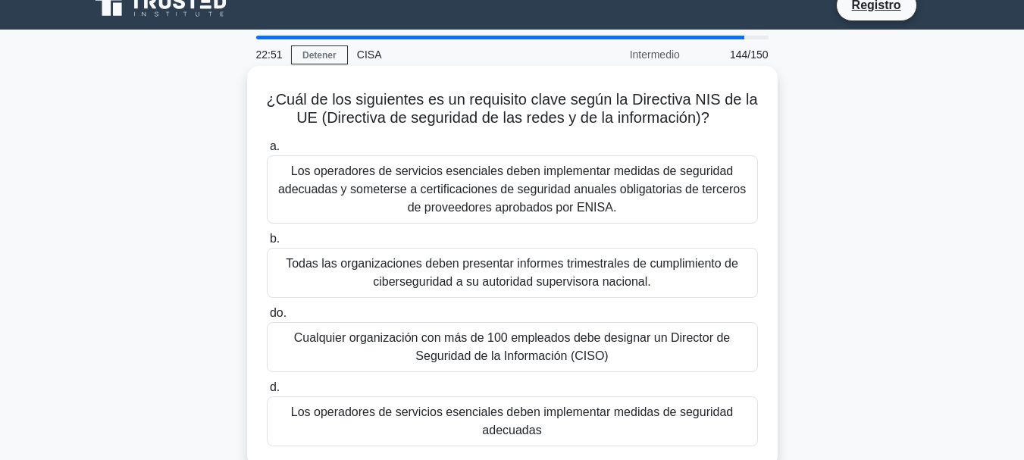
click at [664, 200] on font "Los operadores de servicios esenciales deben implementar medidas de seguridad a…" at bounding box center [513, 189] width 478 height 55
click at [267, 152] on input "a. Los operadores de servicios esenciales deben implementar medidas de segurida…" at bounding box center [267, 147] width 0 height 10
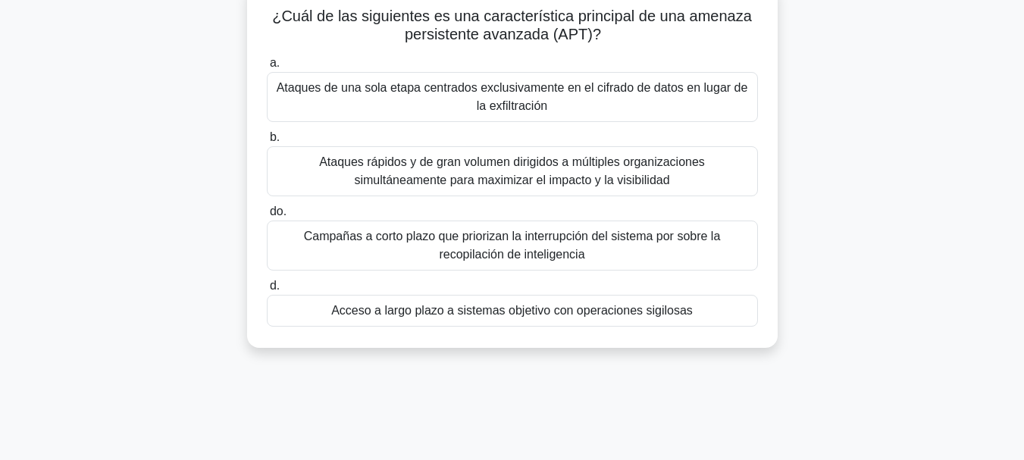
scroll to position [108, 0]
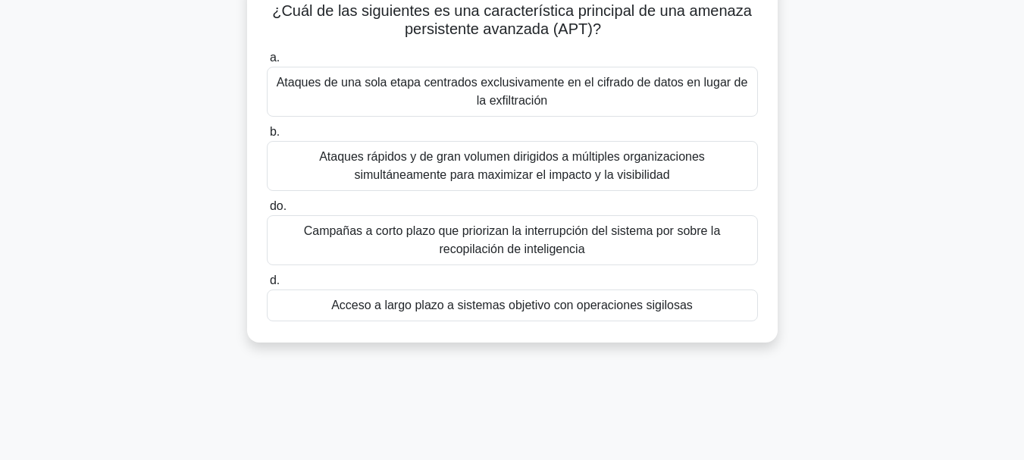
click at [719, 172] on font "Ataques rápidos y de gran volumen dirigidos a múltiples organizaciones simultán…" at bounding box center [513, 166] width 478 height 36
click at [267, 137] on input "b. Ataques rápidos y de gran volumen dirigidos a múltiples organizaciones simul…" at bounding box center [267, 132] width 0 height 10
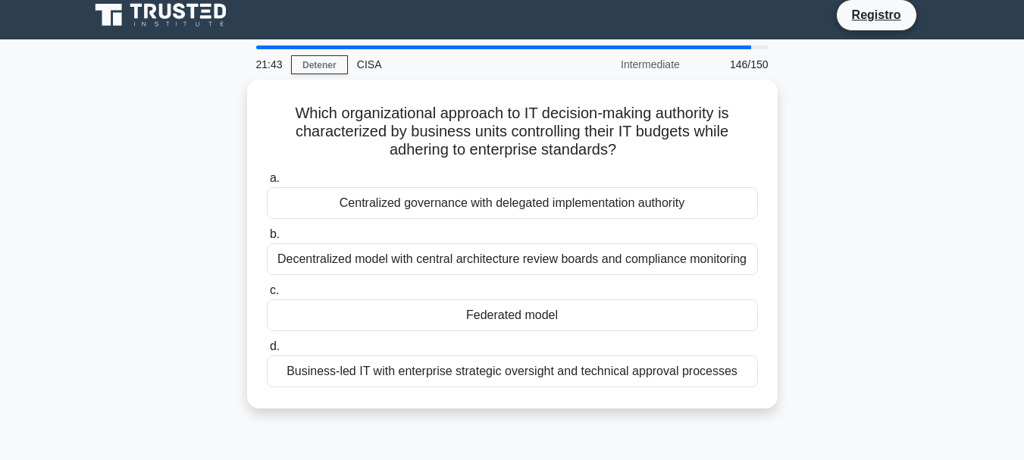
scroll to position [0, 0]
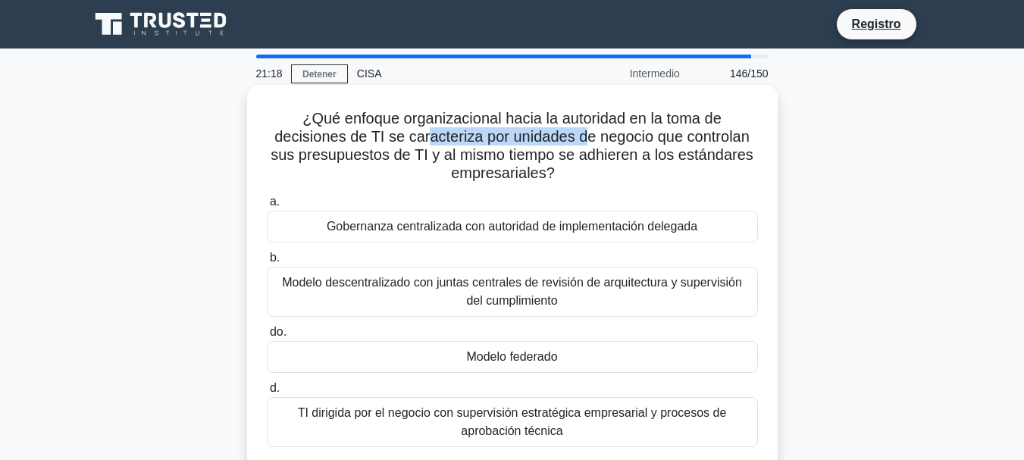
drag, startPoint x: 427, startPoint y: 139, endPoint x: 582, endPoint y: 133, distance: 154.7
click at [582, 133] on font "¿Qué enfoque organizacional hacia la autoridad en la toma de decisiones de TI s…" at bounding box center [512, 145] width 483 height 71
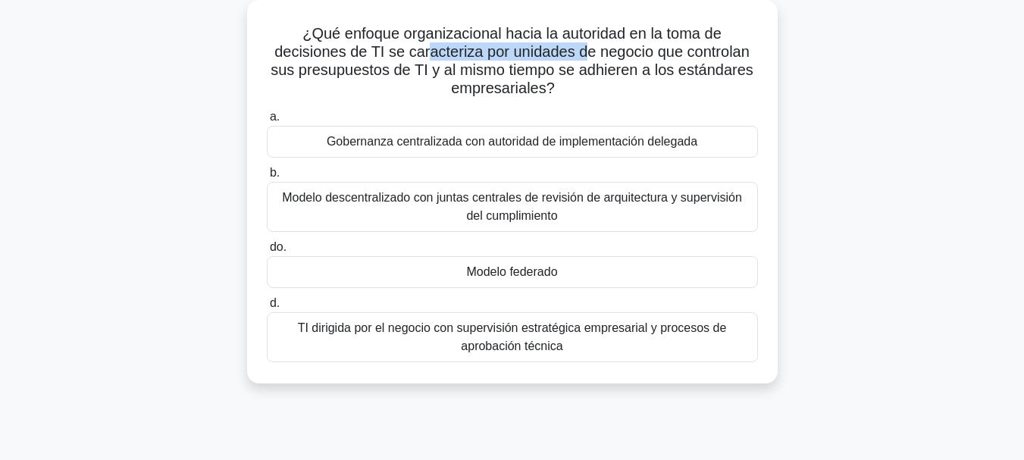
scroll to position [90, 0]
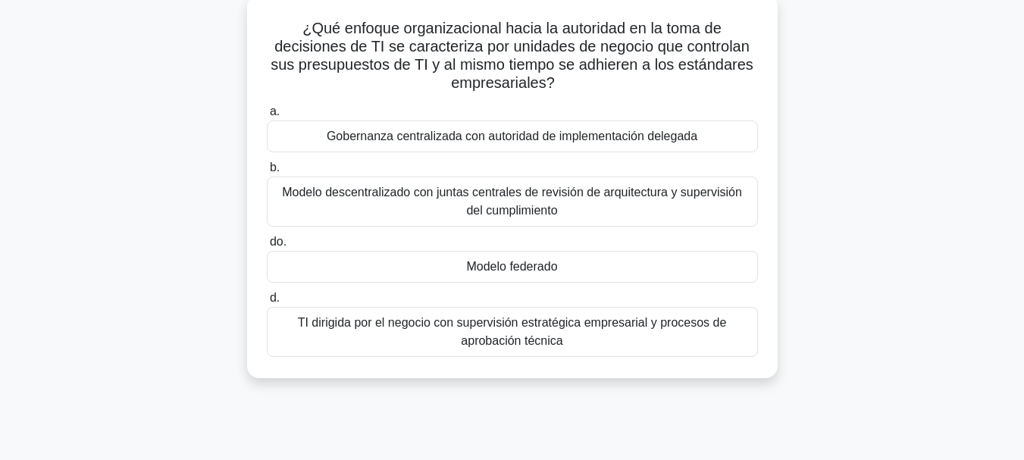
click at [618, 147] on div "Gobernanza centralizada con autoridad de implementación delegada" at bounding box center [512, 137] width 491 height 32
click at [267, 117] on input "a. Gobernanza centralizada con autoridad de implementación delegada" at bounding box center [267, 112] width 0 height 10
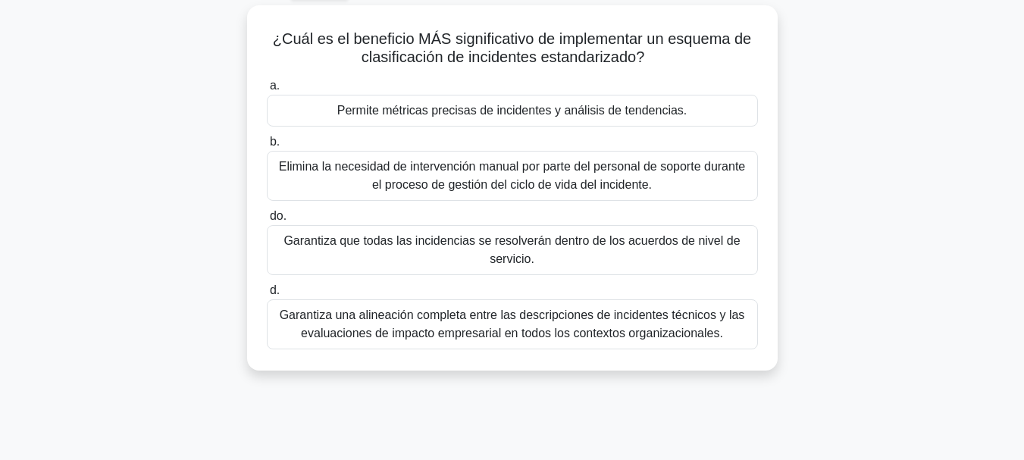
scroll to position [86, 0]
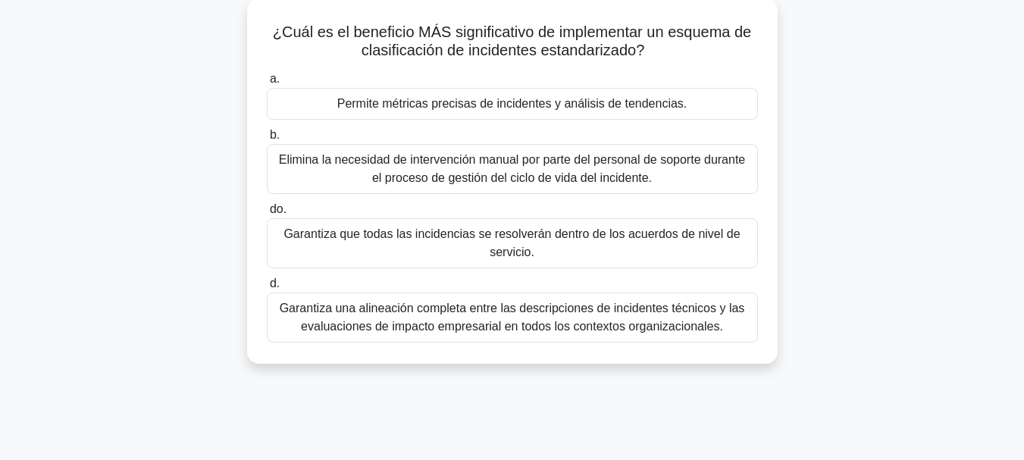
click at [702, 248] on font "Garantiza que todas las incidencias se resolverán dentro de los acuerdos de niv…" at bounding box center [513, 243] width 478 height 36
click at [267, 214] on input "do. Garantiza que todas las incidencias se resolverán dentro de los acuerdos de…" at bounding box center [267, 210] width 0 height 10
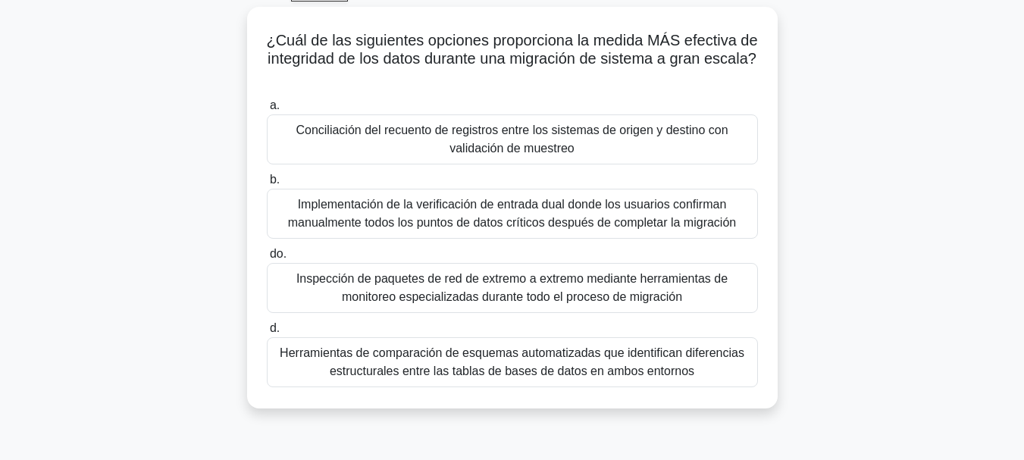
scroll to position [89, 0]
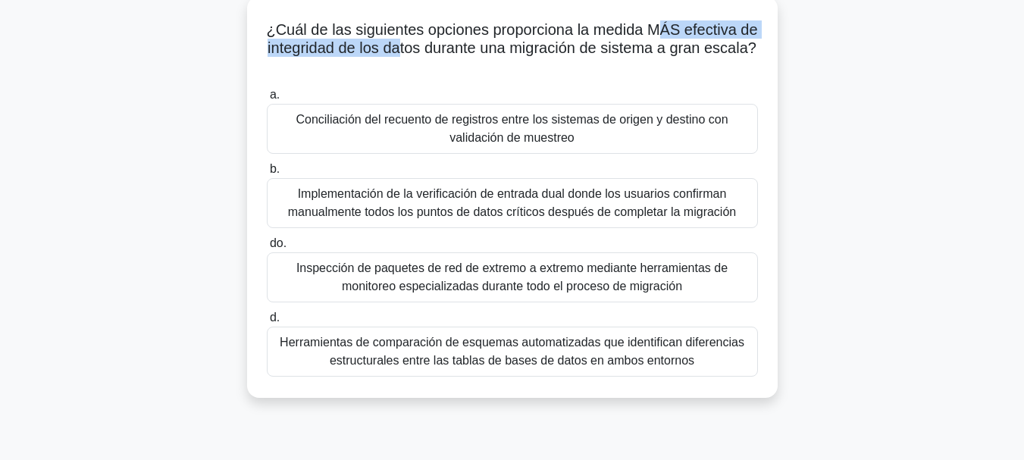
drag, startPoint x: 668, startPoint y: 28, endPoint x: 441, endPoint y: 49, distance: 227.6
click at [441, 49] on font "¿Cuál de las siguientes opciones proporciona la medida MÁS efectiva de integrid…" at bounding box center [511, 38] width 491 height 35
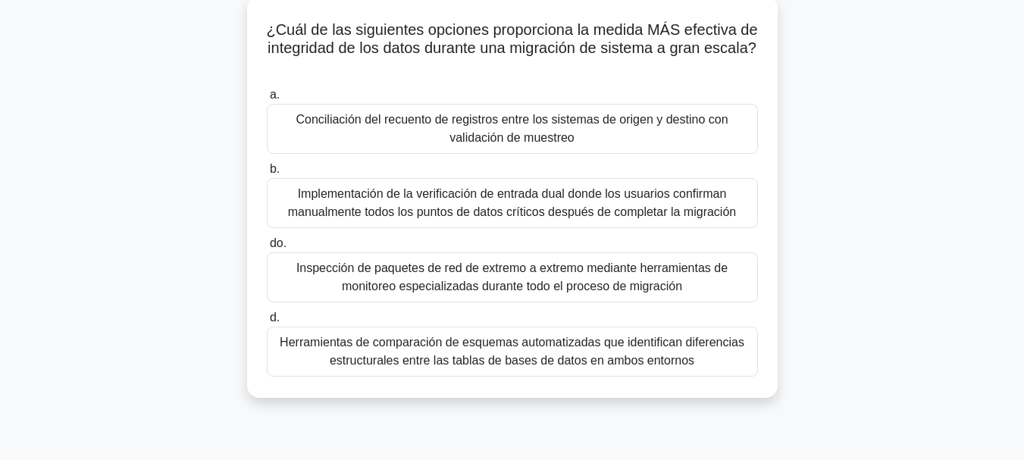
click at [737, 137] on font "Conciliación del recuento de registros entre los sistemas de origen y destino c…" at bounding box center [513, 129] width 478 height 36
click at [267, 100] on input "a. Conciliación del recuento de registros entre los sistemas de origen y destin…" at bounding box center [267, 95] width 0 height 10
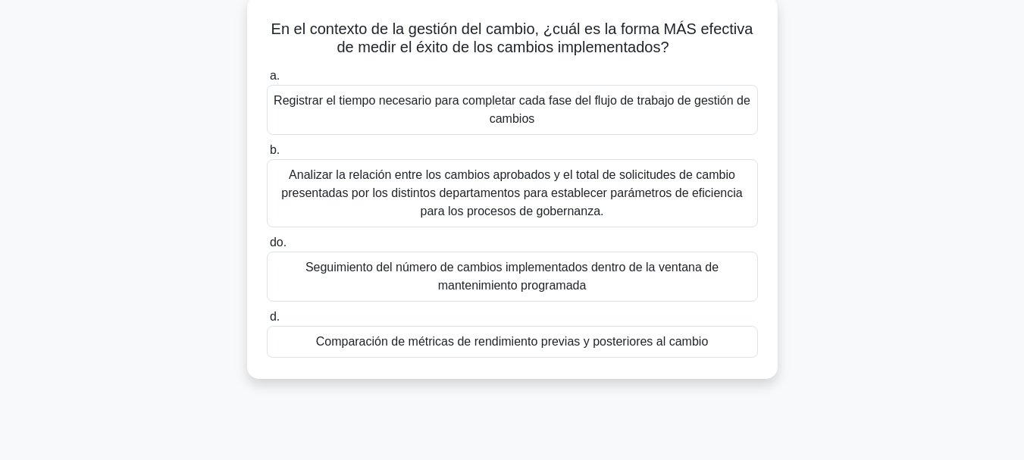
scroll to position [95, 0]
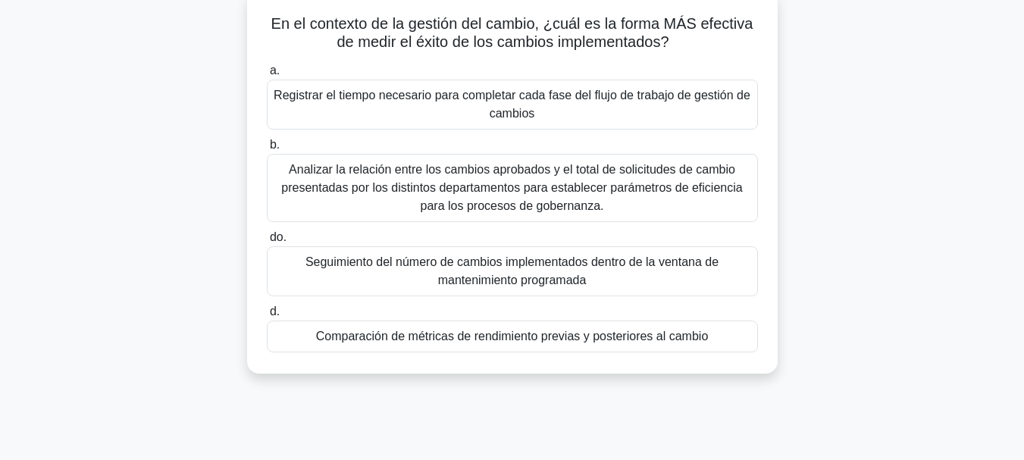
click at [652, 268] on font "Seguimiento del número de cambios implementados dentro de la ventana de manteni…" at bounding box center [511, 270] width 413 height 31
click at [267, 243] on input "do. Seguimiento del número de cambios implementados dentro de la ventana de man…" at bounding box center [267, 238] width 0 height 10
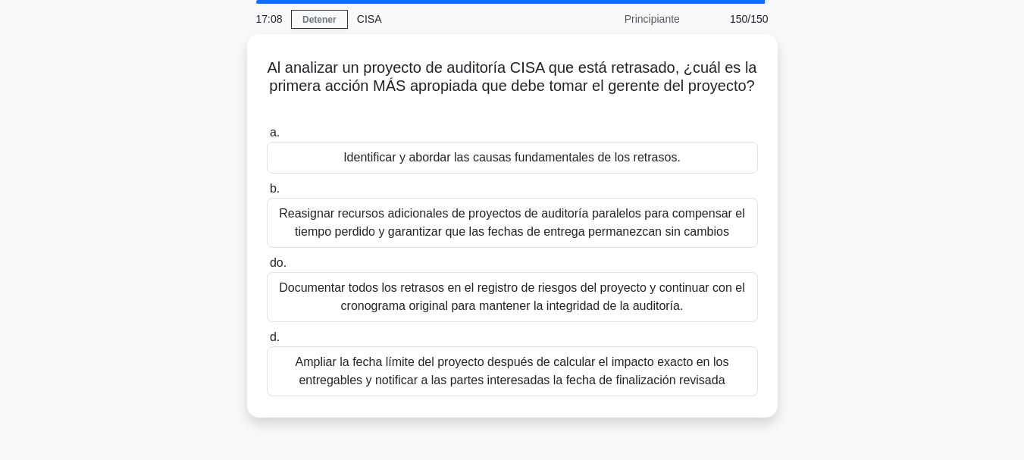
scroll to position [56, 0]
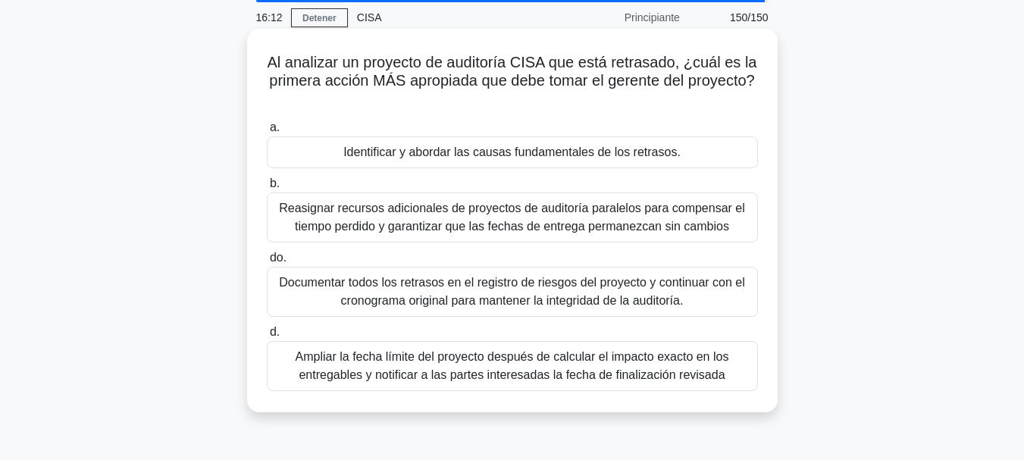
click at [655, 153] on font "Identificar y abordar las causas fundamentales de los retrasos." at bounding box center [511, 152] width 337 height 13
click at [267, 133] on input "a. Identificar y abordar las causas fundamentales de los retrasos." at bounding box center [267, 128] width 0 height 10
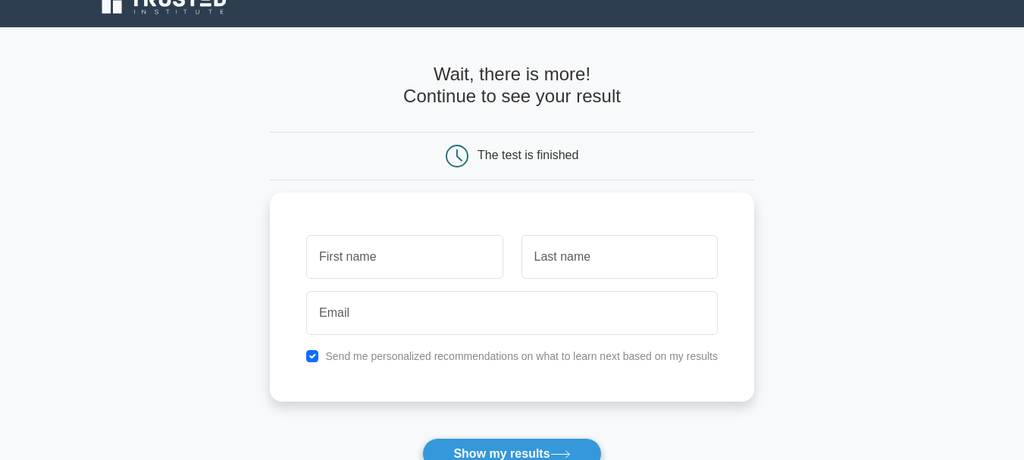
click at [1023, 206] on html "Register and the" at bounding box center [512, 360] width 1024 height 762
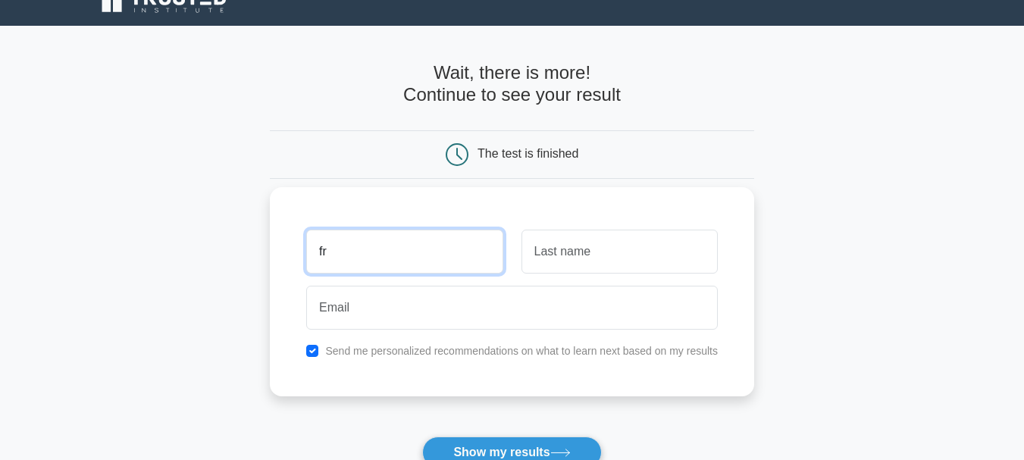
type input "Francisco"
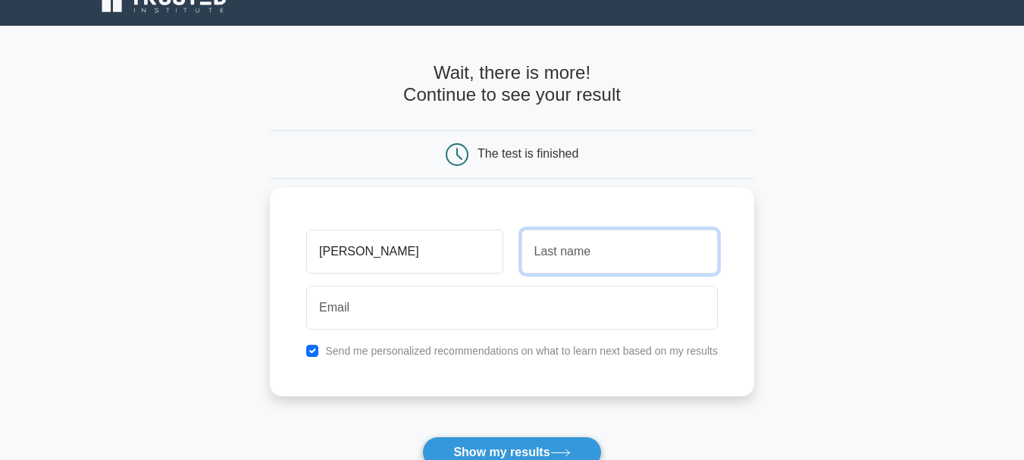
click at [587, 259] on input "text" at bounding box center [619, 252] width 196 height 44
type input "Pinto"
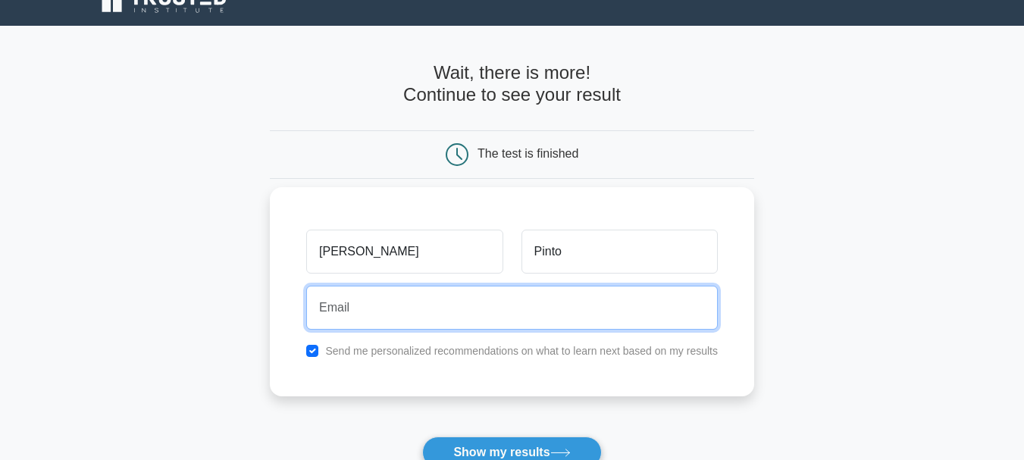
click at [399, 315] on input "email" at bounding box center [512, 308] width 412 height 44
type input "franping@gmail.com"
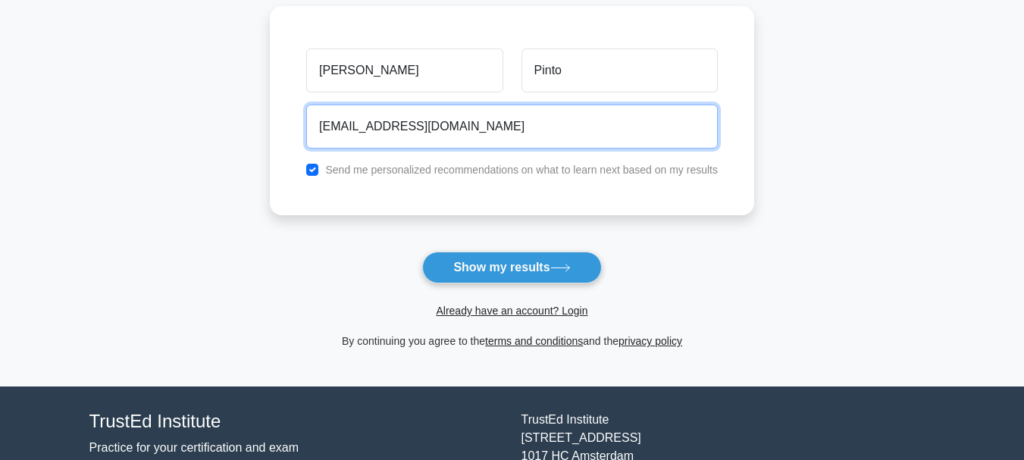
scroll to position [208, 0]
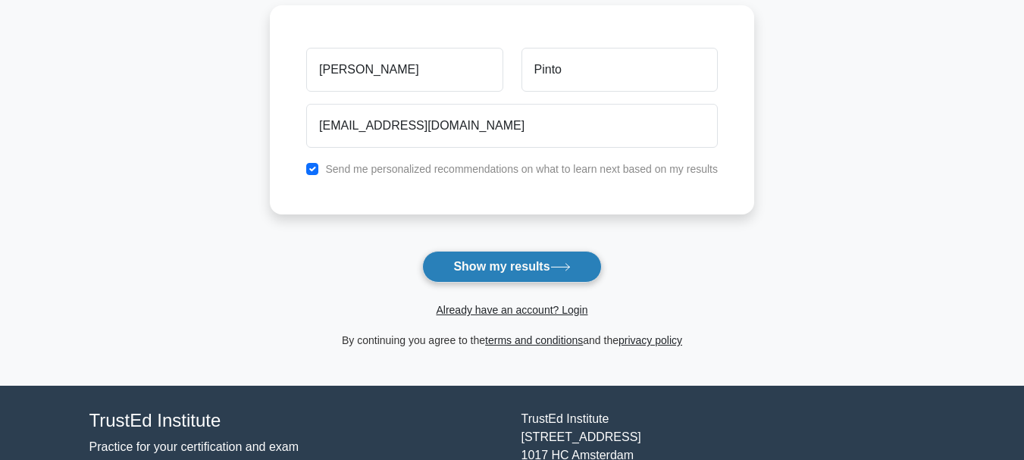
click at [518, 267] on button "Show my results" at bounding box center [511, 267] width 179 height 32
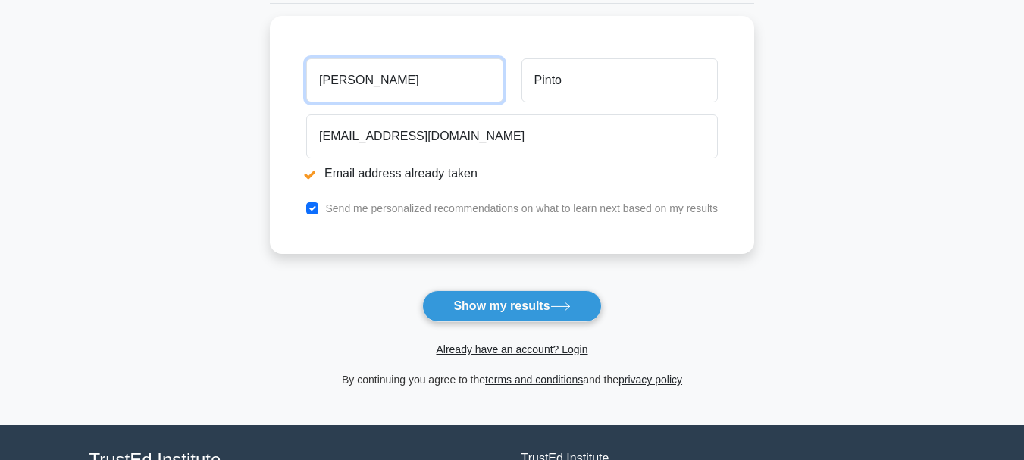
scroll to position [260, 0]
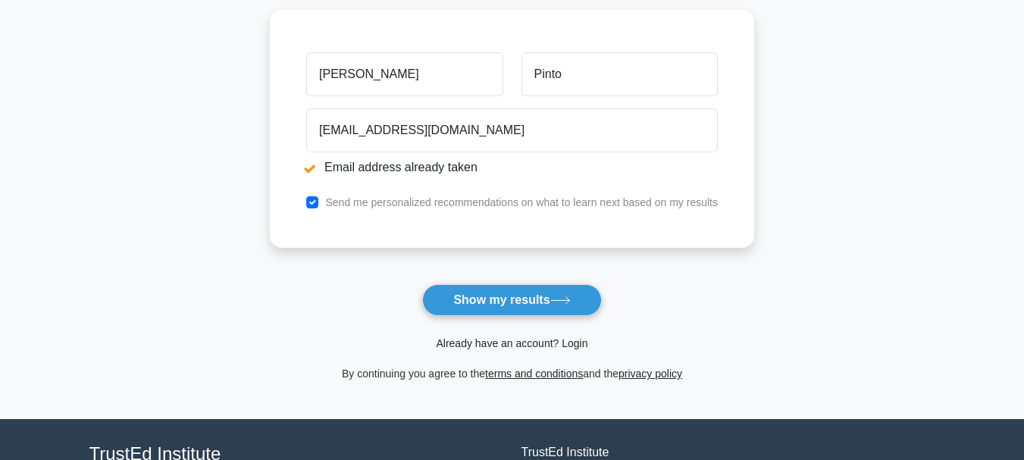
click at [490, 344] on link "Already have an account? Login" at bounding box center [512, 343] width 152 height 12
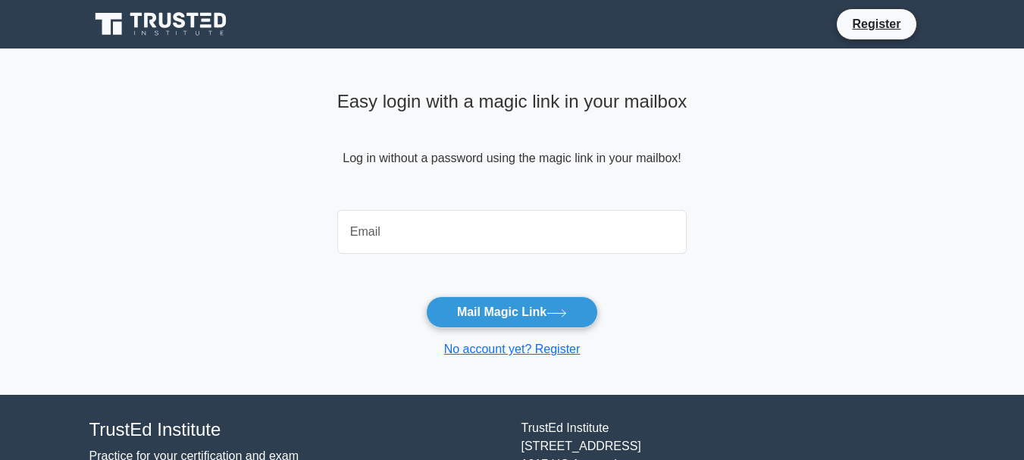
click at [415, 230] on input "email" at bounding box center [512, 232] width 350 height 44
type input "franping@gmail.com"
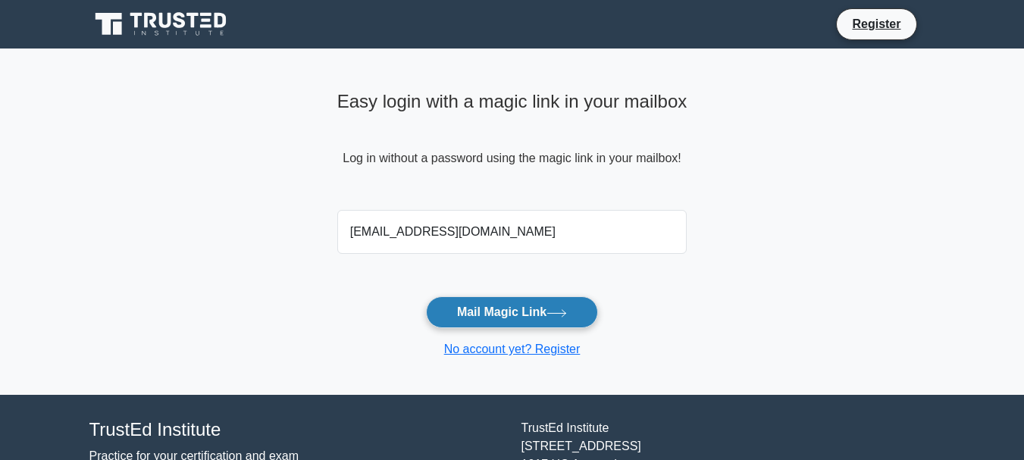
click at [524, 308] on button "Mail Magic Link" at bounding box center [512, 312] width 172 height 32
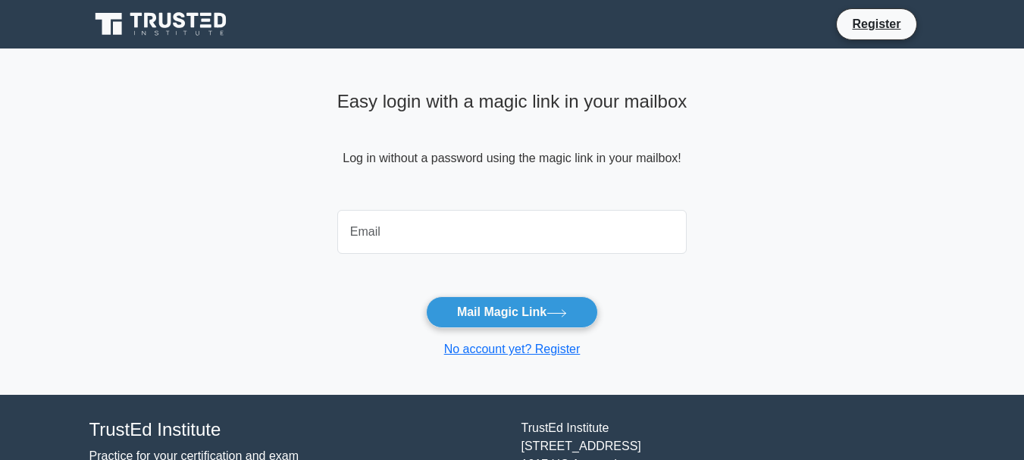
click at [402, 231] on input "email" at bounding box center [512, 232] width 350 height 44
type input "[EMAIL_ADDRESS][DOMAIN_NAME]"
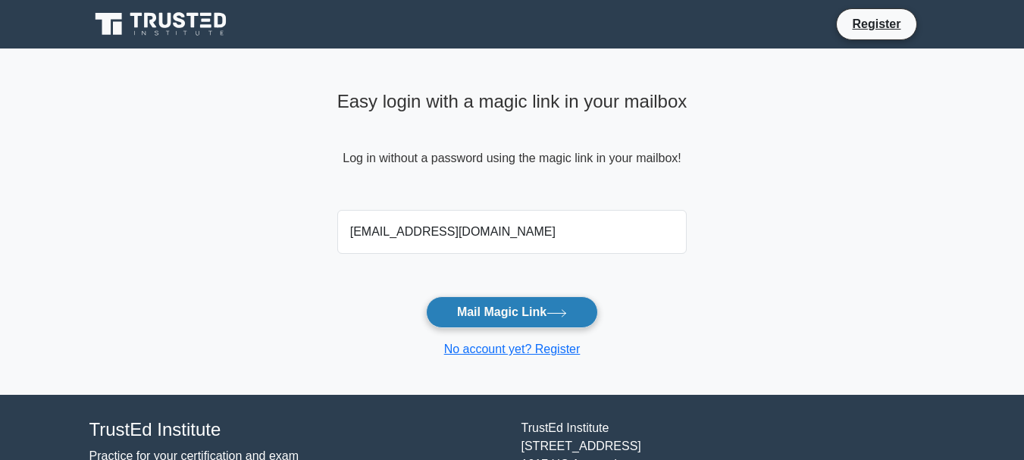
click at [511, 312] on button "Mail Magic Link" at bounding box center [512, 312] width 172 height 32
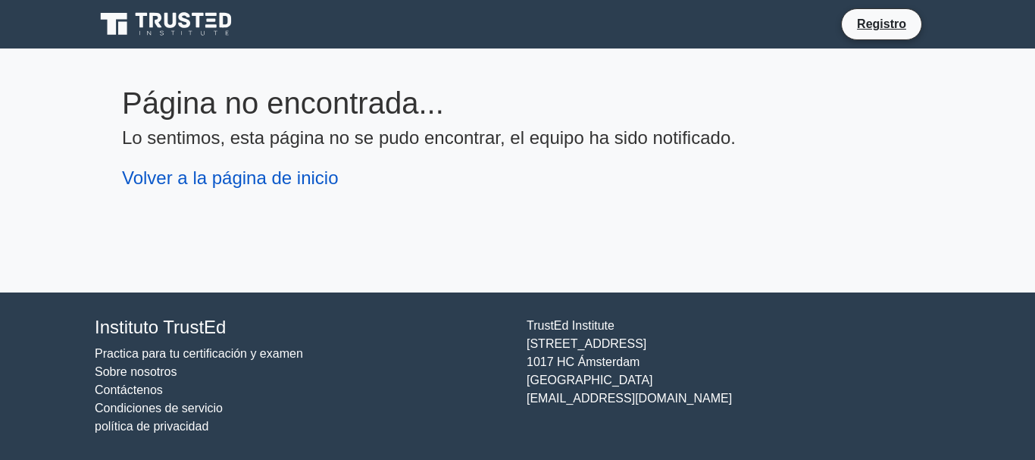
click at [222, 183] on font "Volver a la página de inicio" at bounding box center [230, 178] width 217 height 20
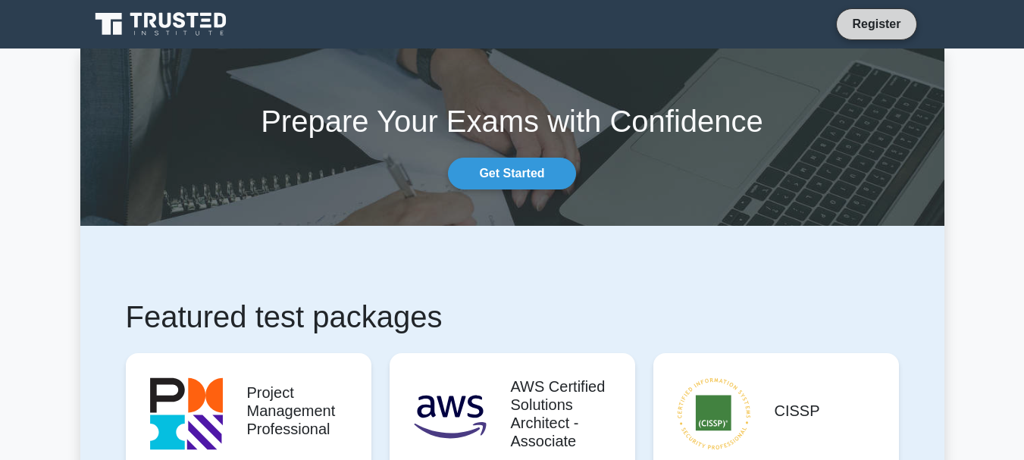
click at [871, 24] on link "Register" at bounding box center [876, 23] width 67 height 19
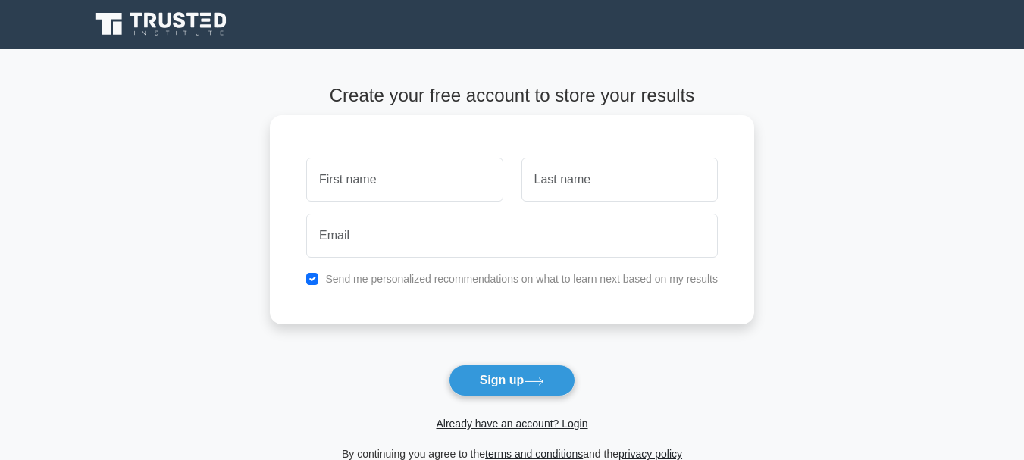
click at [378, 178] on input "text" at bounding box center [404, 180] width 196 height 44
type input "[PERSON_NAME]"
click at [568, 183] on input "text" at bounding box center [619, 180] width 196 height 44
type input "Pinto"
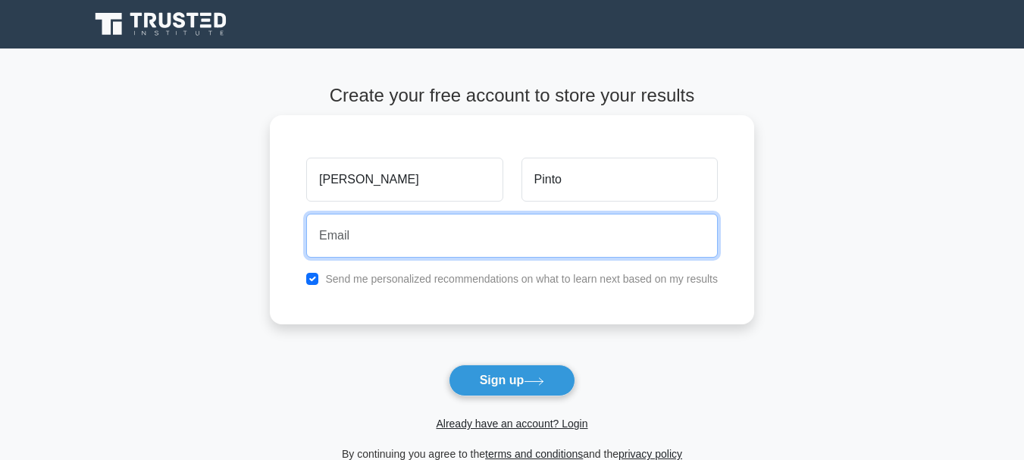
click at [455, 233] on input "email" at bounding box center [512, 236] width 412 height 44
type input "[EMAIL_ADDRESS][DOMAIN_NAME]"
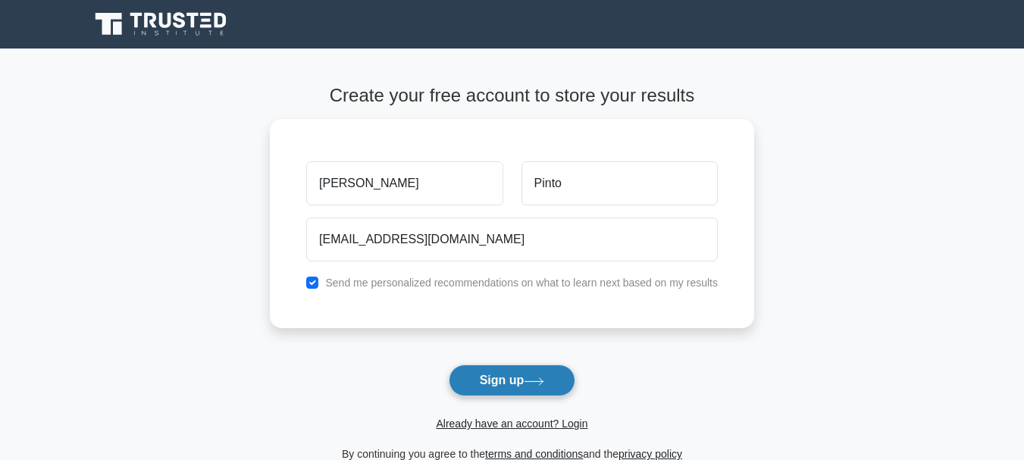
click at [528, 382] on icon at bounding box center [534, 381] width 20 height 8
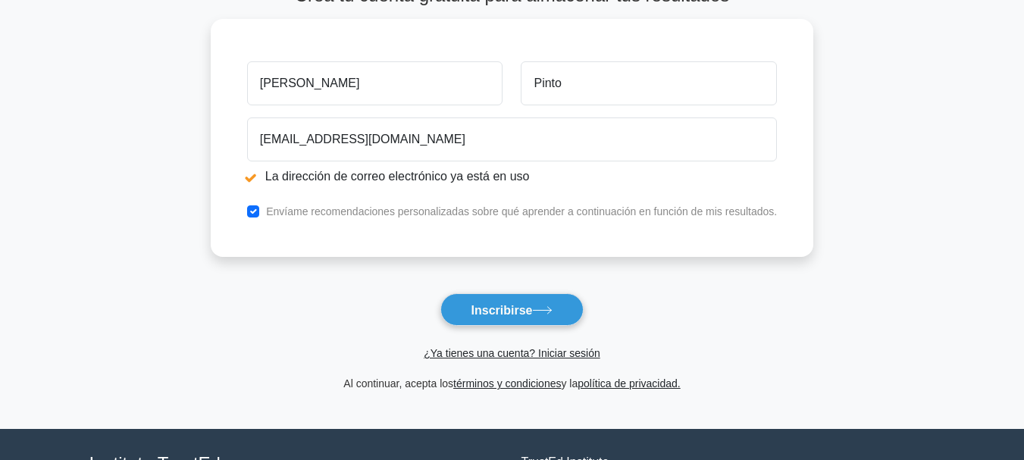
scroll to position [158, 0]
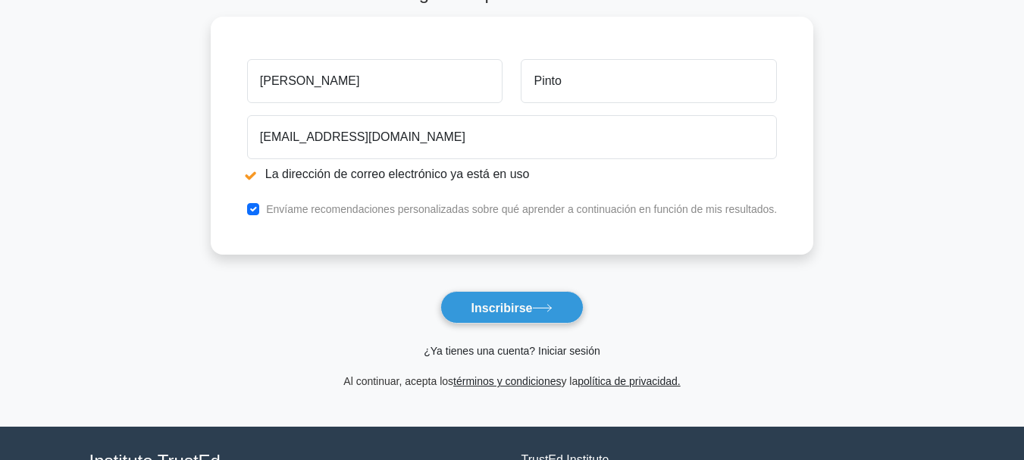
click at [541, 356] on font "¿Ya tienes una cuenta? Iniciar sesión" at bounding box center [512, 351] width 176 height 12
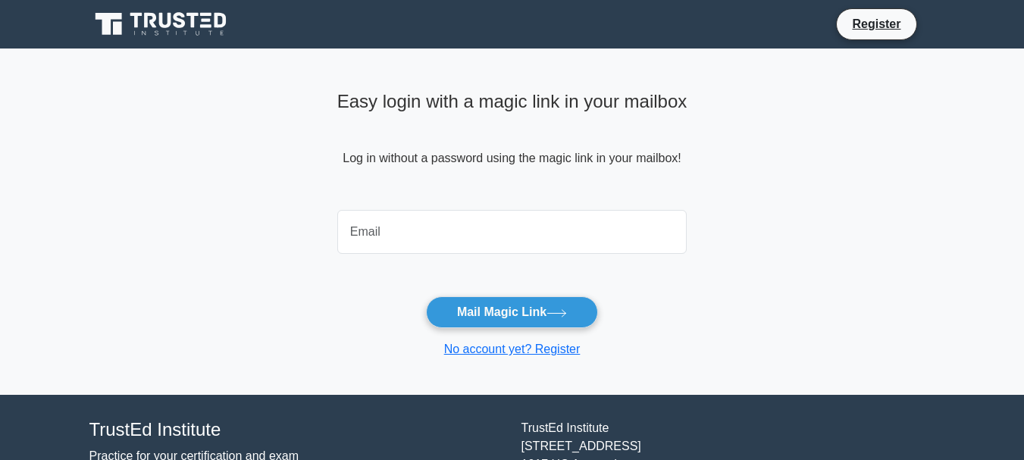
click at [432, 230] on input "email" at bounding box center [512, 232] width 350 height 44
type input "[EMAIL_ADDRESS][DOMAIN_NAME]"
drag, startPoint x: 783, startPoint y: 233, endPoint x: 890, endPoint y: 223, distance: 107.3
click at [890, 223] on main "Easy login with a magic link in your mailbox Log in without a password using th…" at bounding box center [512, 222] width 1024 height 346
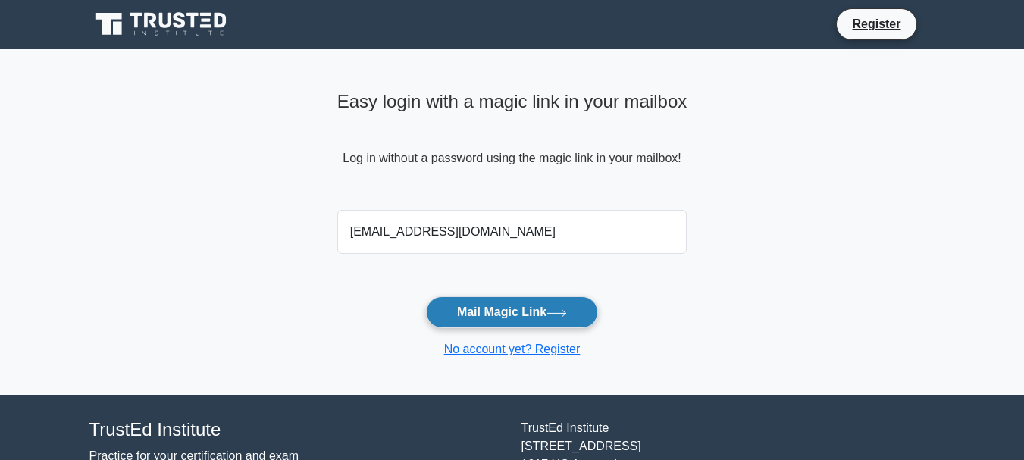
click at [527, 310] on button "Mail Magic Link" at bounding box center [512, 312] width 172 height 32
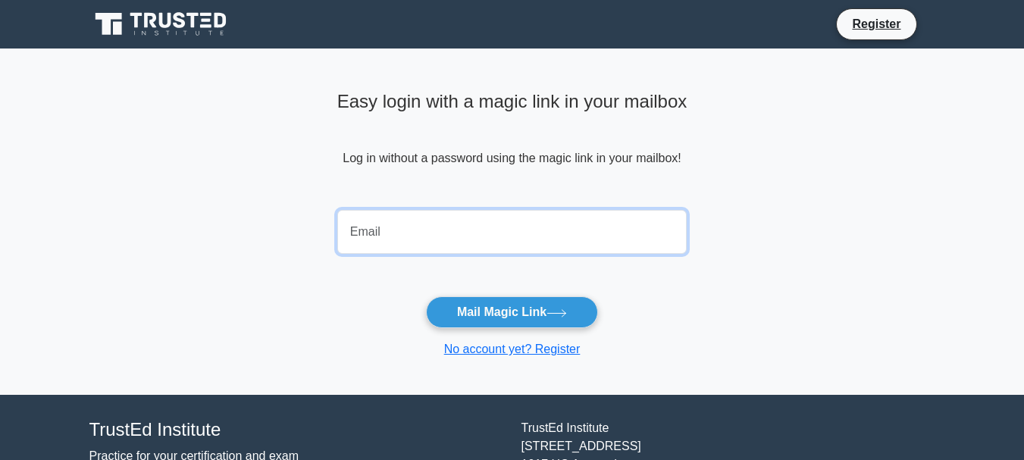
click at [380, 227] on input "email" at bounding box center [512, 232] width 350 height 44
type input "[EMAIL_ADDRESS][DOMAIN_NAME]"
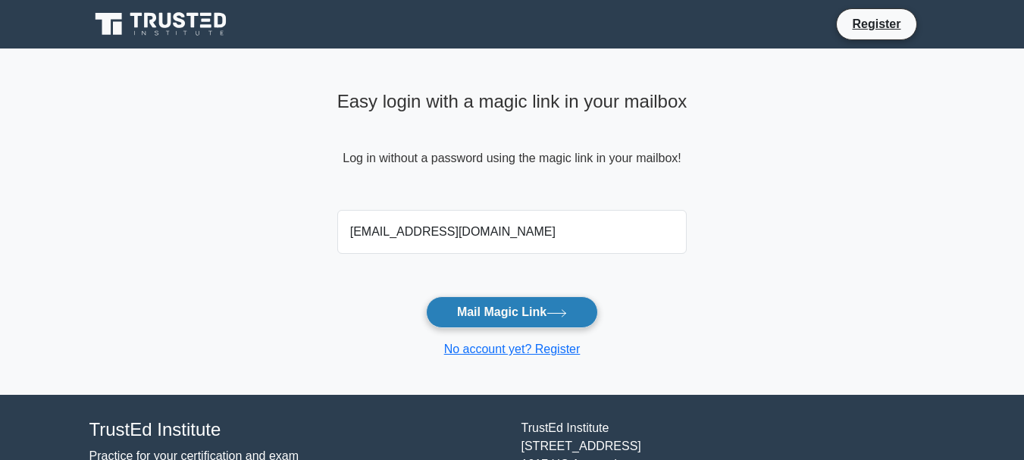
click at [545, 319] on button "Mail Magic Link" at bounding box center [512, 312] width 172 height 32
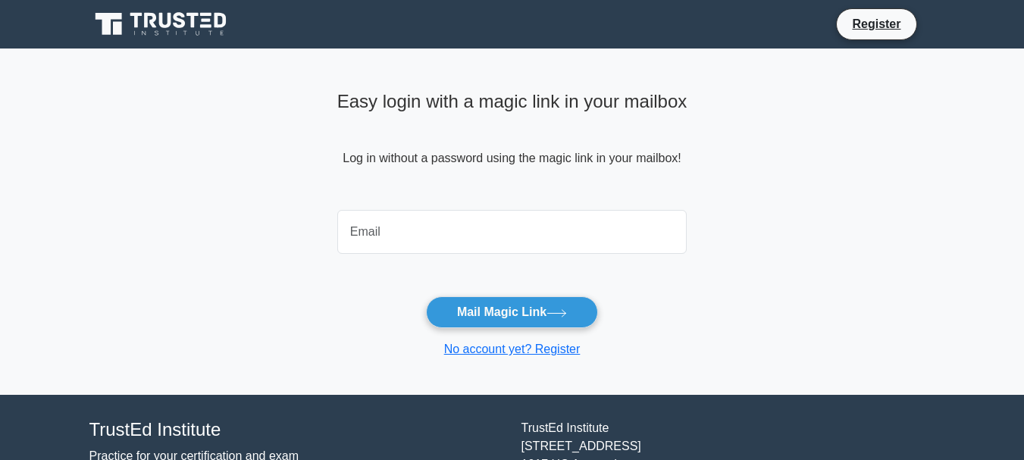
click at [766, 230] on main "Easy login with a magic link in your mailbox Log in without a password using th…" at bounding box center [512, 222] width 1024 height 346
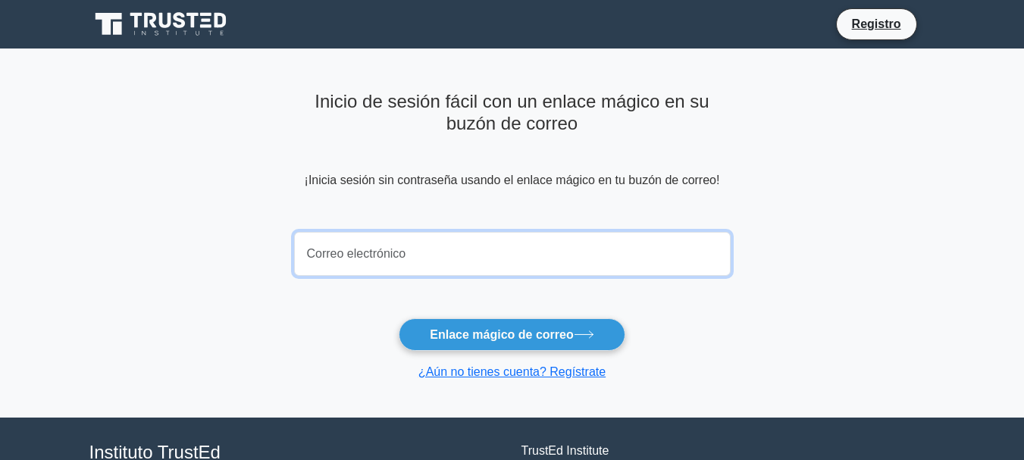
click at [427, 272] on input "email" at bounding box center [512, 254] width 437 height 44
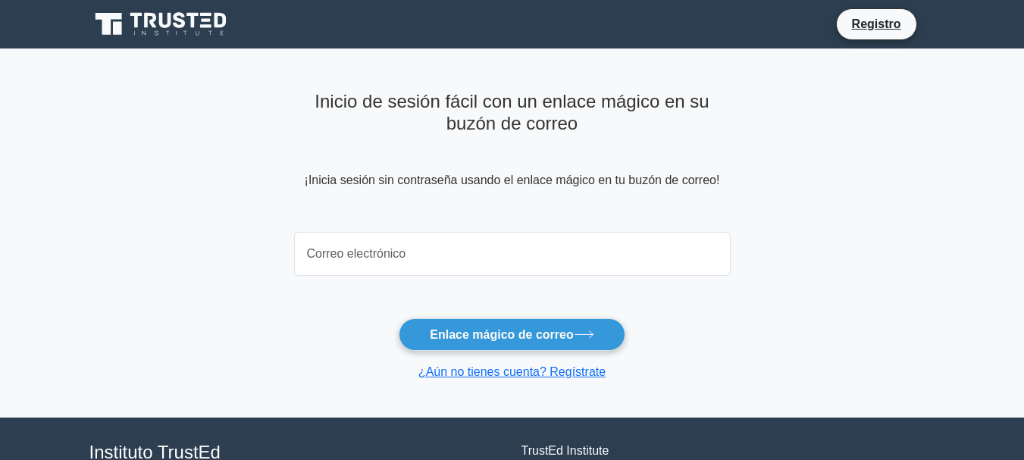
click at [268, 257] on main "Inicio de sesión fácil con un enlace mágico en su buzón de correo ¡Inicia sesió…" at bounding box center [512, 233] width 1024 height 369
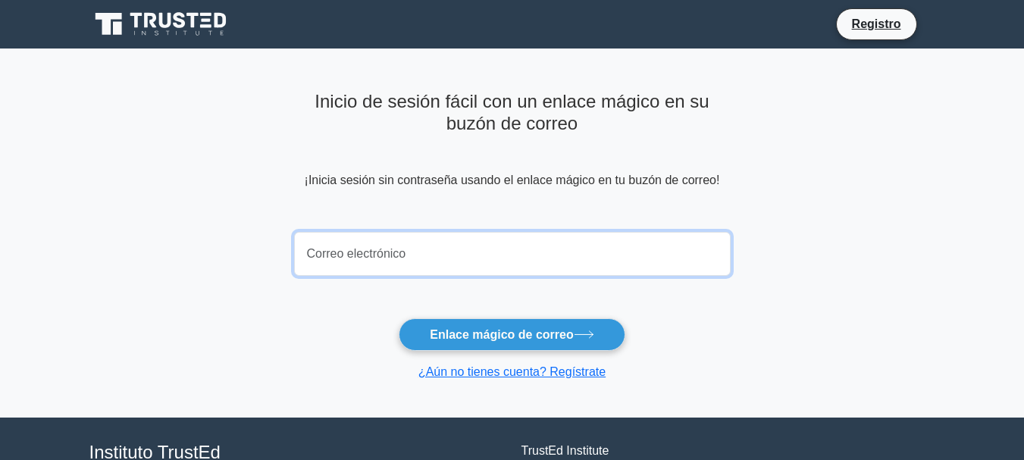
click at [379, 252] on input "email" at bounding box center [512, 254] width 437 height 44
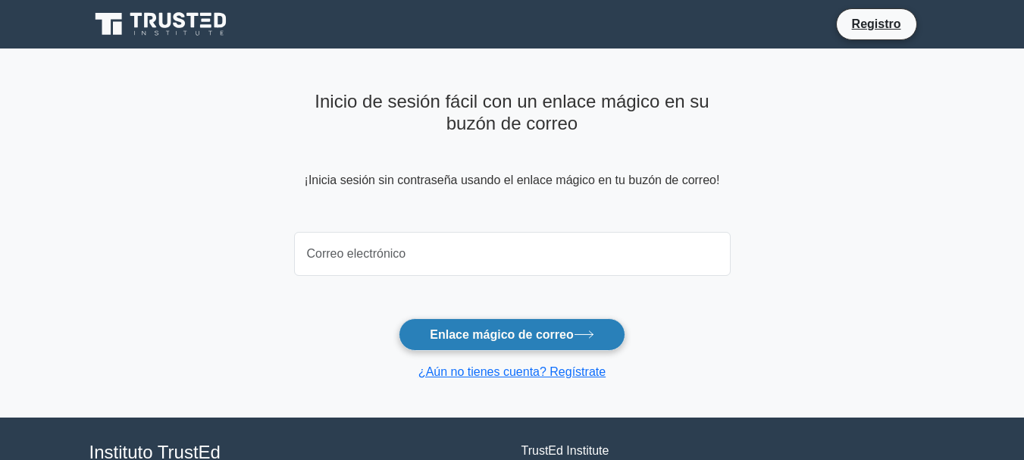
click at [584, 334] on icon at bounding box center [584, 334] width 20 height 8
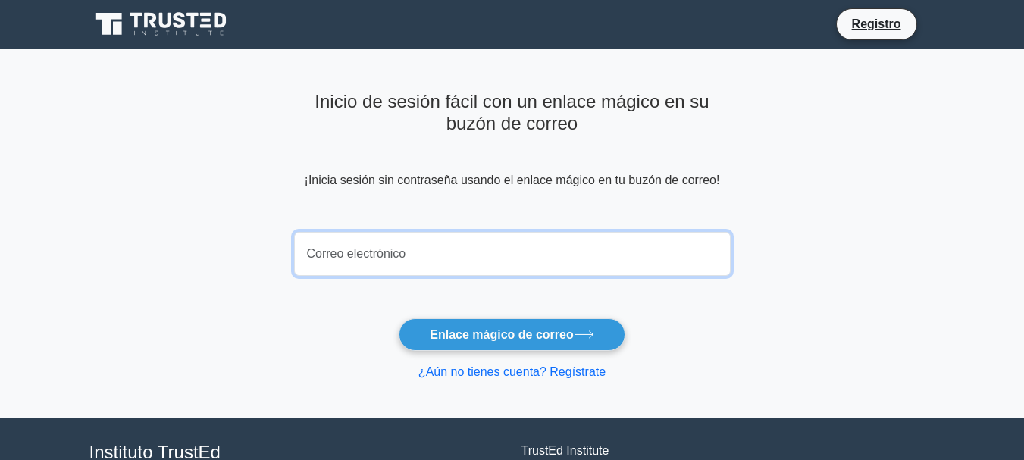
click at [369, 248] on input "email" at bounding box center [512, 254] width 437 height 44
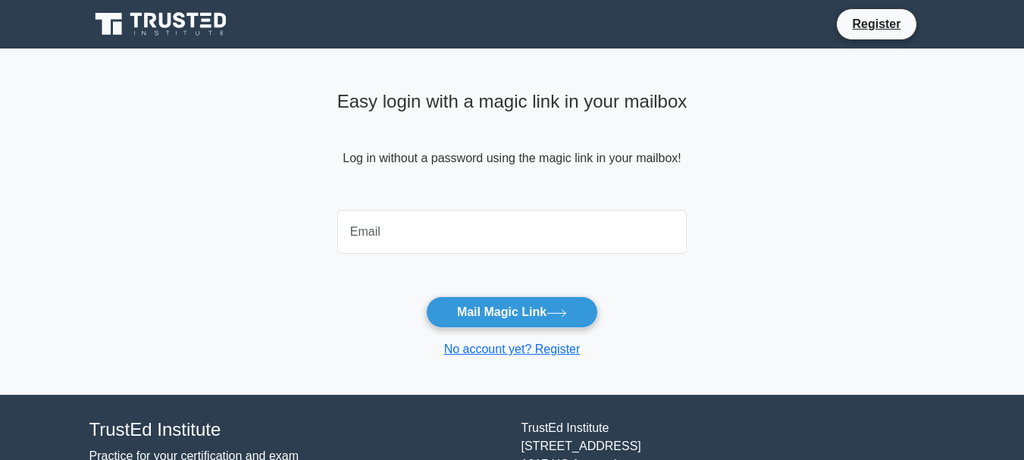
click at [371, 240] on input "email" at bounding box center [512, 232] width 350 height 44
type input "[EMAIL_ADDRESS][DOMAIN_NAME]"
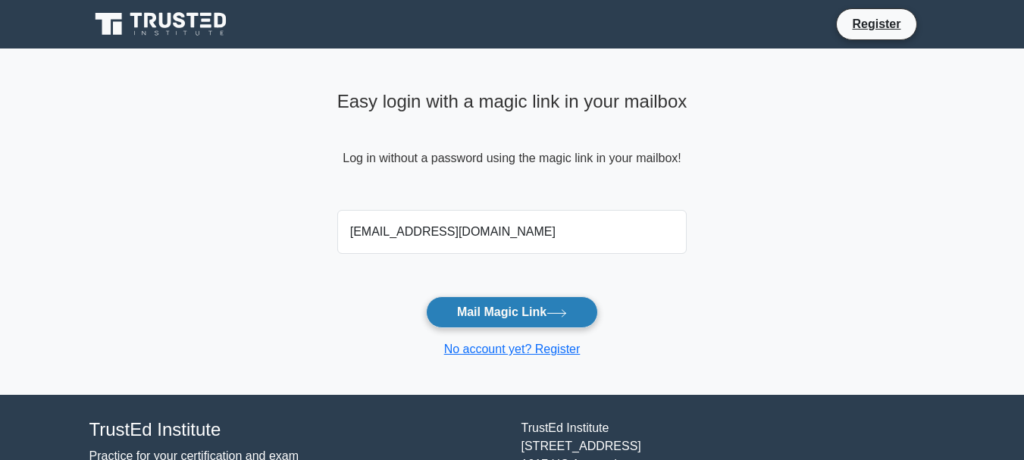
click at [543, 318] on button "Mail Magic Link" at bounding box center [512, 312] width 172 height 32
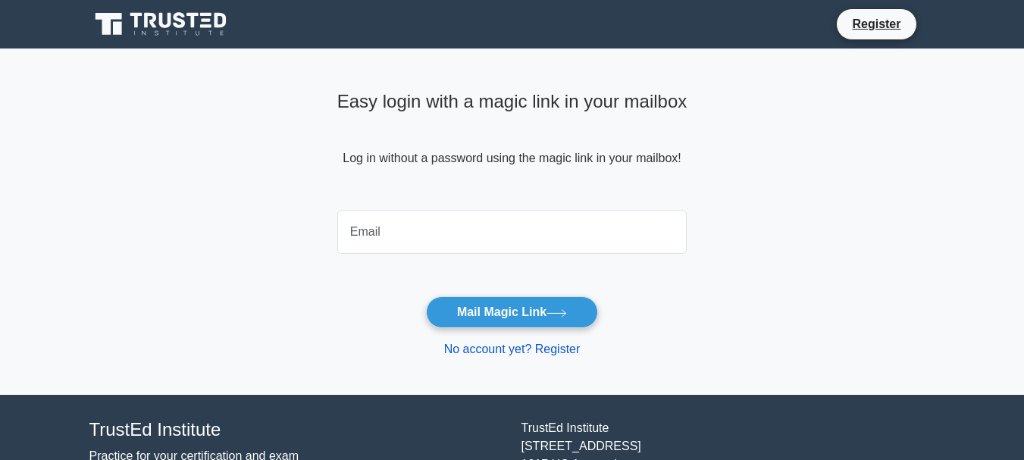
click at [524, 350] on link "No account yet? Register" at bounding box center [512, 349] width 136 height 13
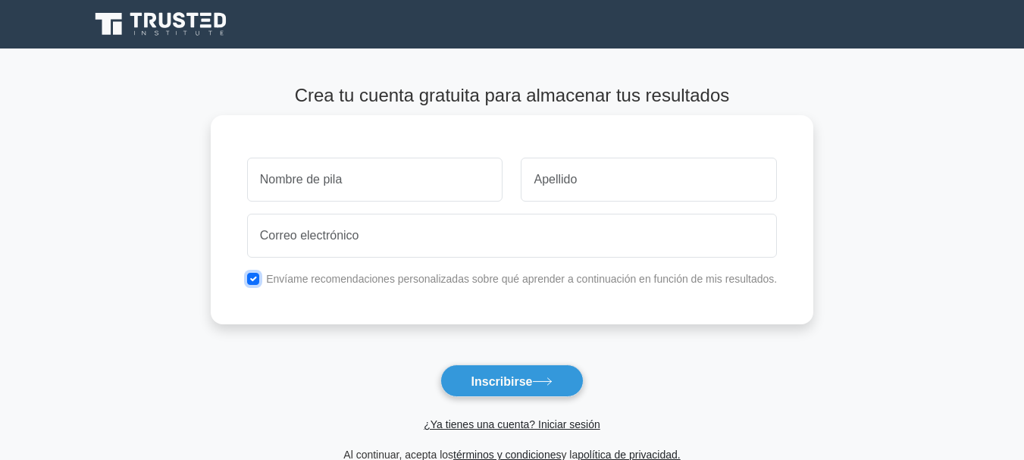
click at [259, 284] on input "checkbox" at bounding box center [253, 279] width 12 height 12
checkbox input "false"
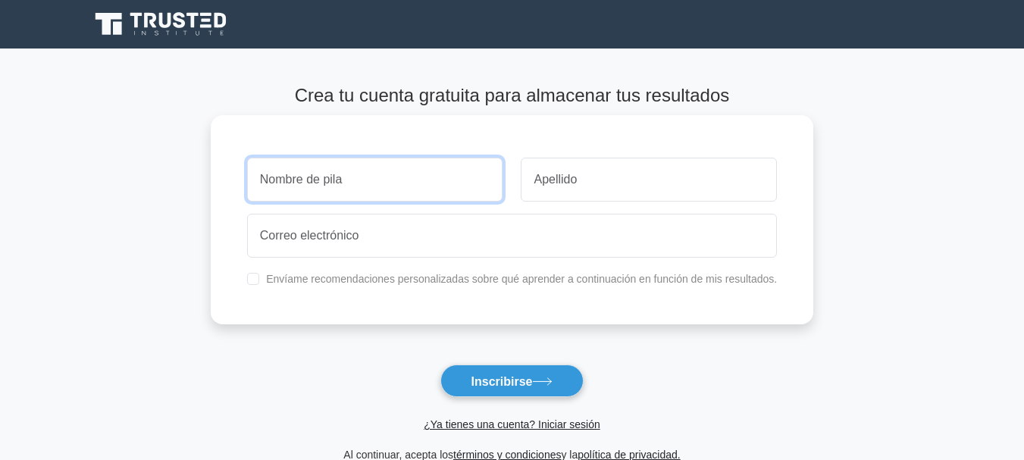
click at [297, 189] on input "text" at bounding box center [375, 180] width 256 height 44
type input "[PERSON_NAME]"
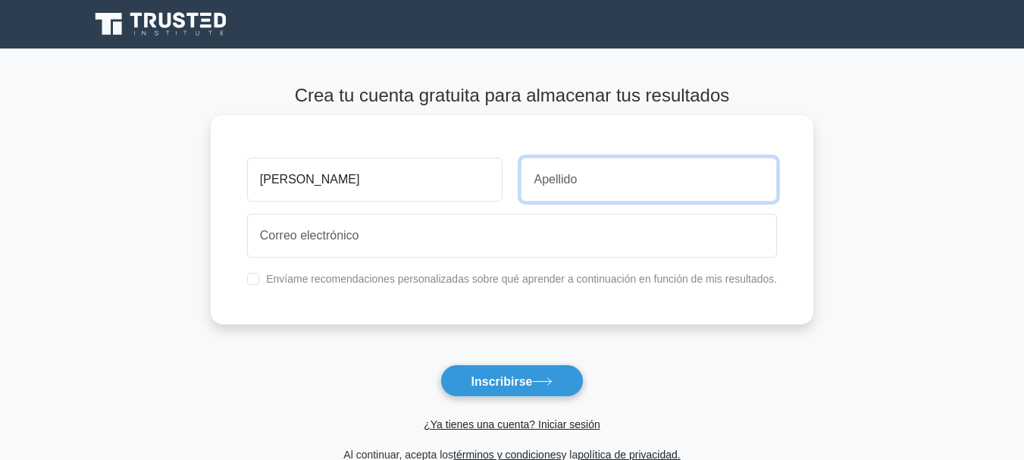
click at [553, 183] on input "text" at bounding box center [649, 180] width 256 height 44
type input "Pinto"
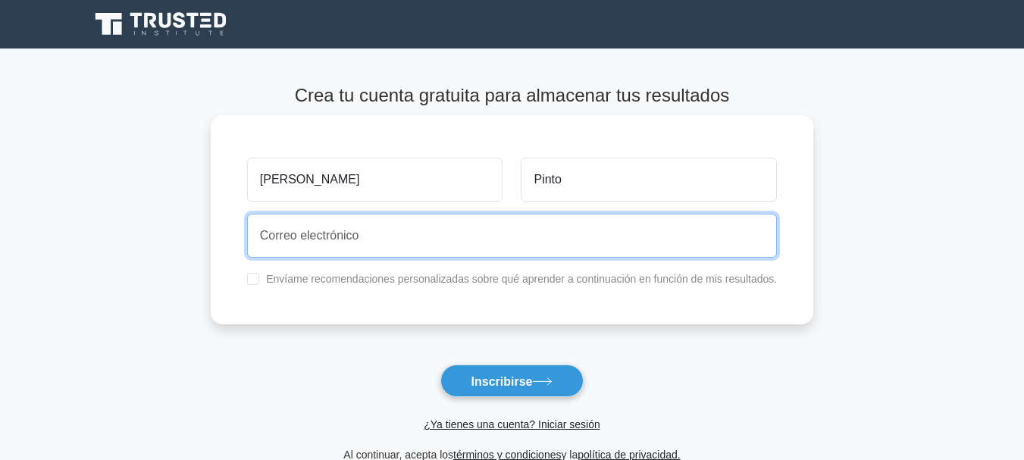
click at [369, 240] on input "email" at bounding box center [512, 236] width 530 height 44
type input "[EMAIL_ADDRESS][DOMAIN_NAME]"
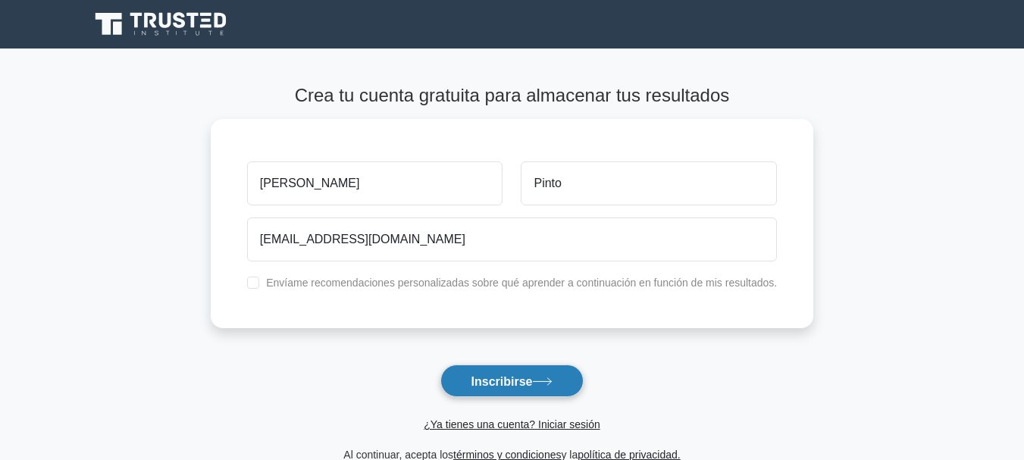
click at [508, 376] on font "Inscribirse" at bounding box center [501, 380] width 61 height 13
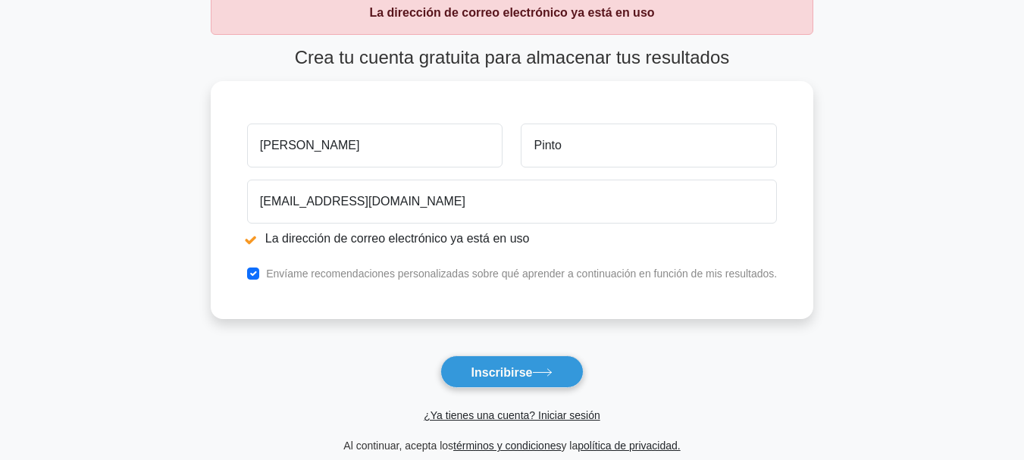
scroll to position [96, 0]
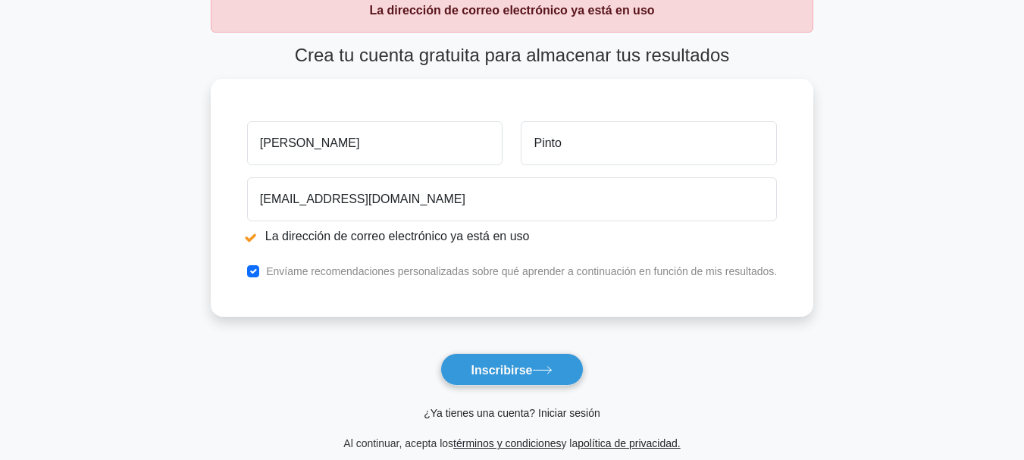
click at [509, 418] on font "¿Ya tienes una cuenta? Iniciar sesión" at bounding box center [512, 413] width 176 height 12
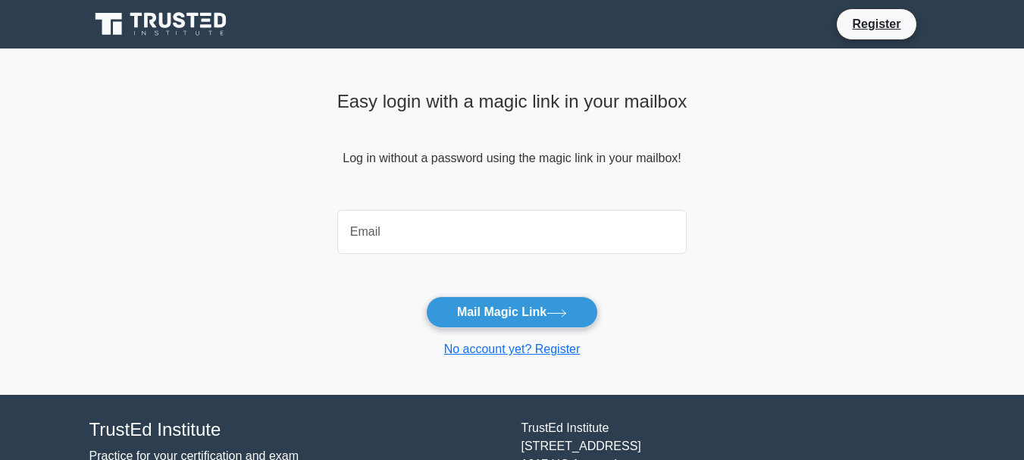
click at [389, 229] on input "email" at bounding box center [512, 232] width 350 height 44
type input "[EMAIL_ADDRESS][DOMAIN_NAME]"
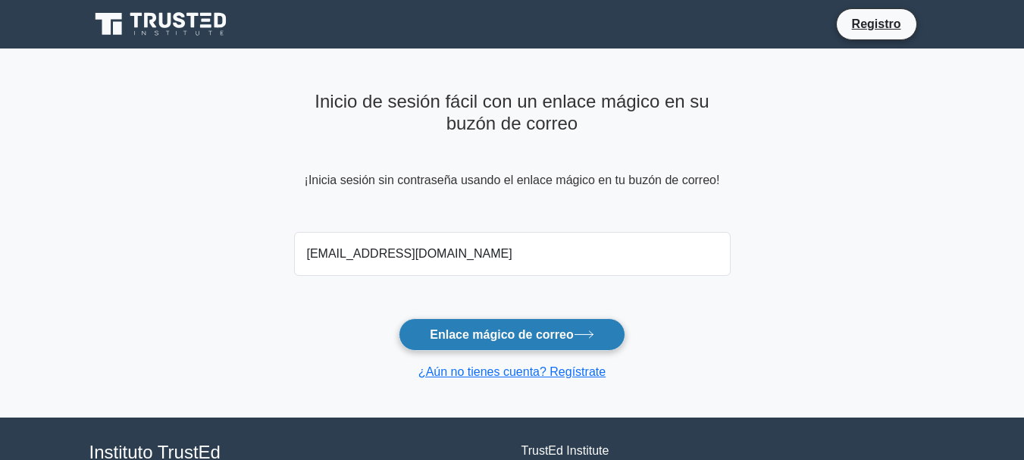
click at [557, 332] on font "Enlace mágico de correo" at bounding box center [501, 334] width 143 height 13
